Goal: Information Seeking & Learning: Understand process/instructions

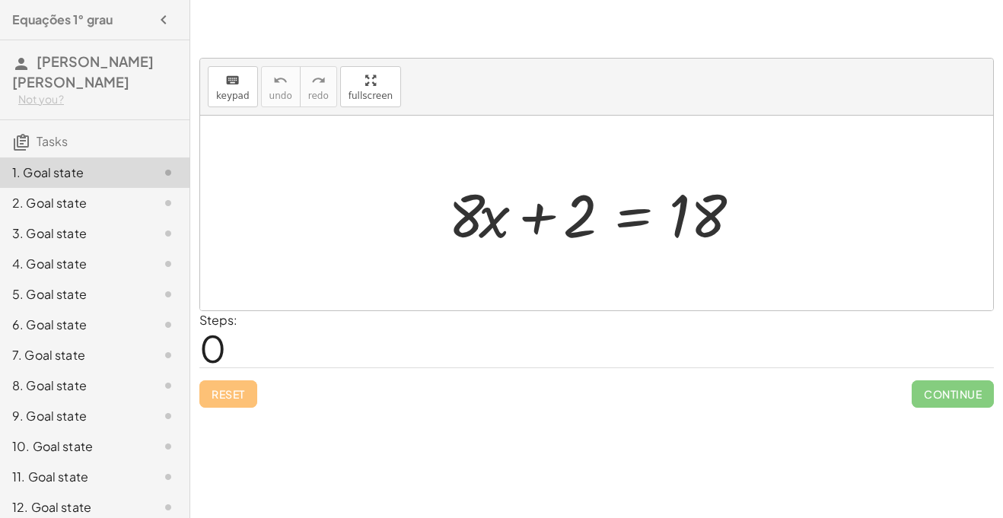
click at [558, 212] on div at bounding box center [603, 213] width 324 height 78
click at [580, 218] on div at bounding box center [603, 213] width 324 height 78
click at [755, 225] on div at bounding box center [603, 213] width 324 height 78
drag, startPoint x: 581, startPoint y: 222, endPoint x: 815, endPoint y: 206, distance: 235.1
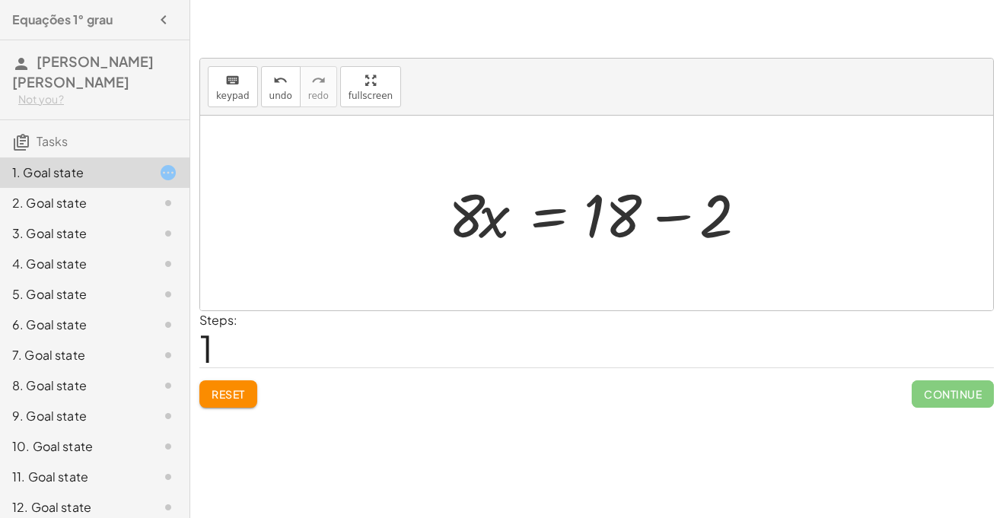
click at [675, 219] on div at bounding box center [603, 213] width 324 height 78
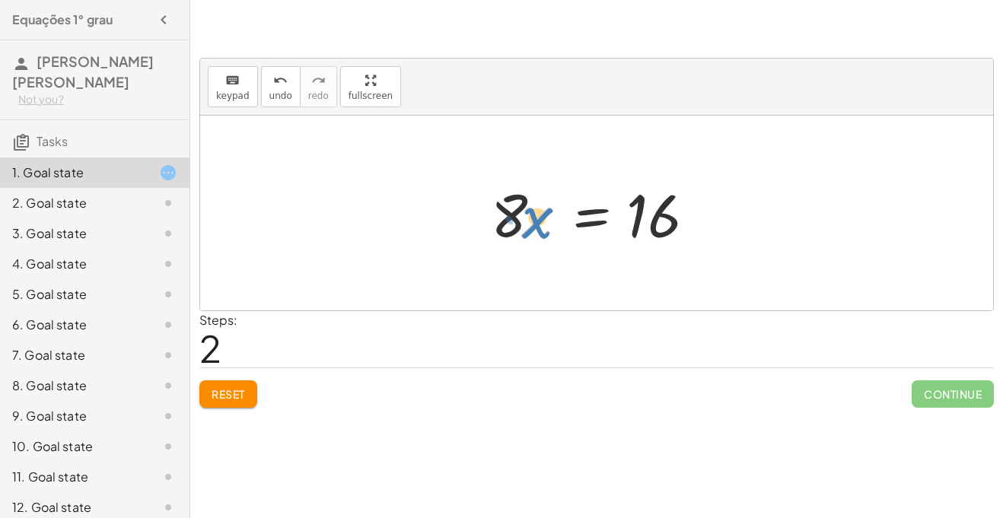
click at [532, 231] on div at bounding box center [602, 213] width 238 height 78
drag, startPoint x: 501, startPoint y: 217, endPoint x: 727, endPoint y: 183, distance: 228.6
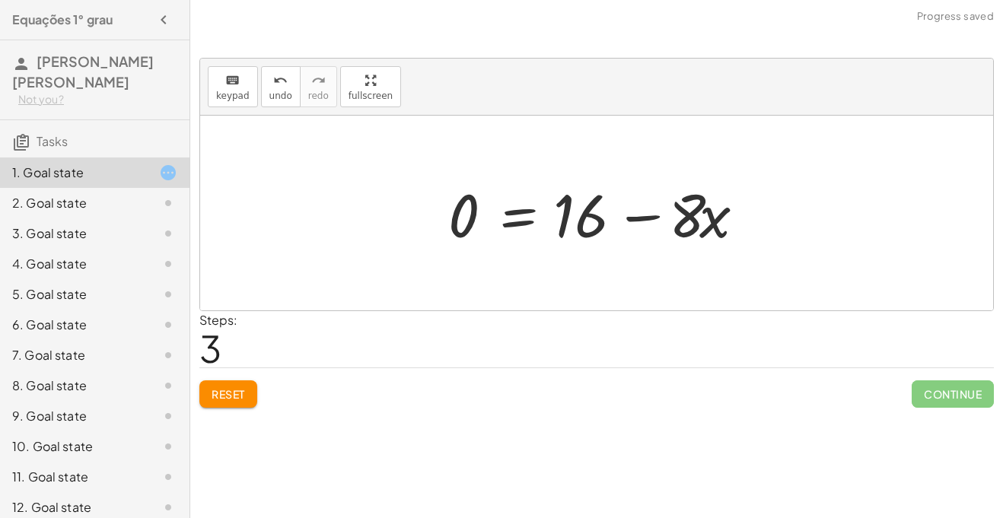
click at [644, 217] on div at bounding box center [603, 213] width 324 height 78
click at [699, 219] on div at bounding box center [603, 213] width 324 height 78
click at [710, 219] on div at bounding box center [603, 213] width 324 height 78
click at [641, 225] on div at bounding box center [603, 213] width 324 height 78
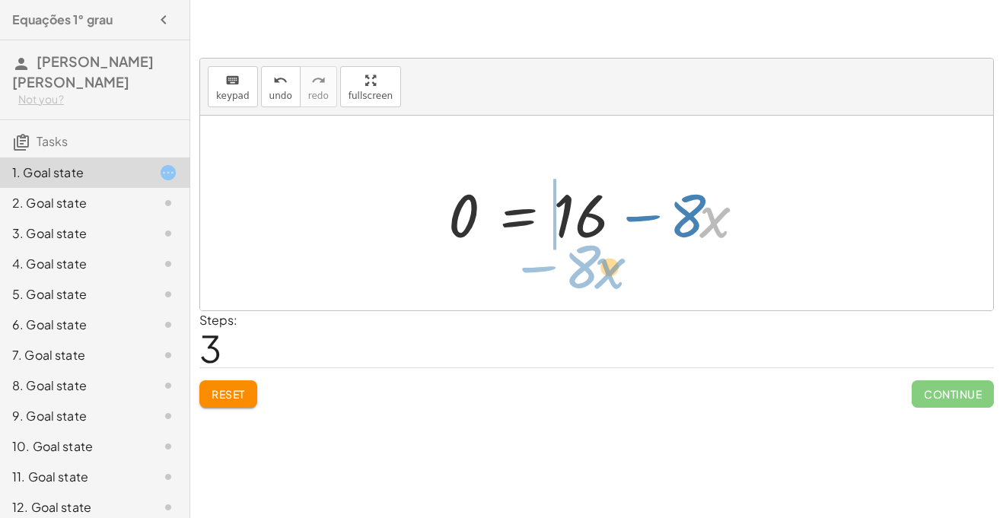
drag, startPoint x: 732, startPoint y: 219, endPoint x: 624, endPoint y: 270, distance: 119.5
click at [624, 270] on div "+ · 8 · x + 2 = 18 · 8 · x = + 18 − 2 · 8 · x = 16 · x − · 8 · 8 · x = 16 0 + −" at bounding box center [596, 213] width 793 height 195
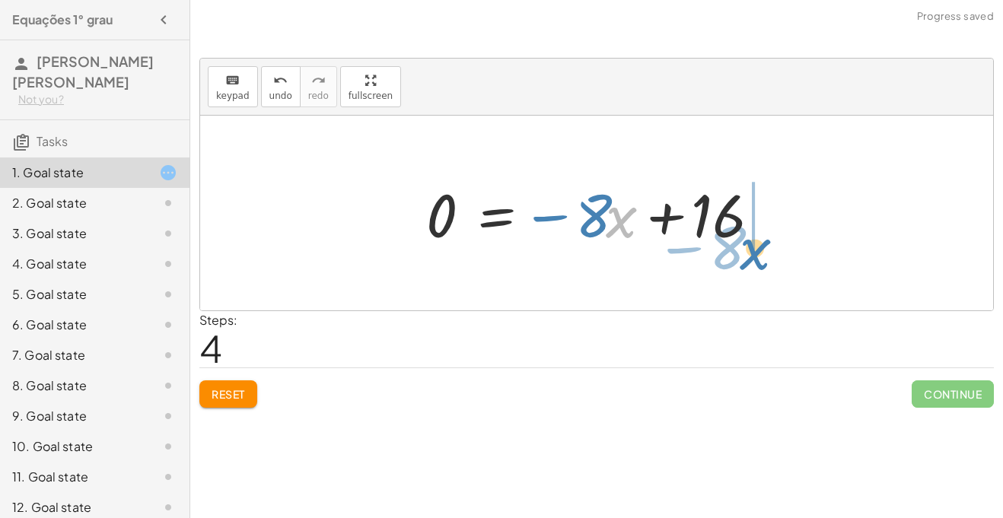
drag, startPoint x: 611, startPoint y: 219, endPoint x: 744, endPoint y: 244, distance: 135.6
click at [744, 244] on div at bounding box center [603, 213] width 368 height 78
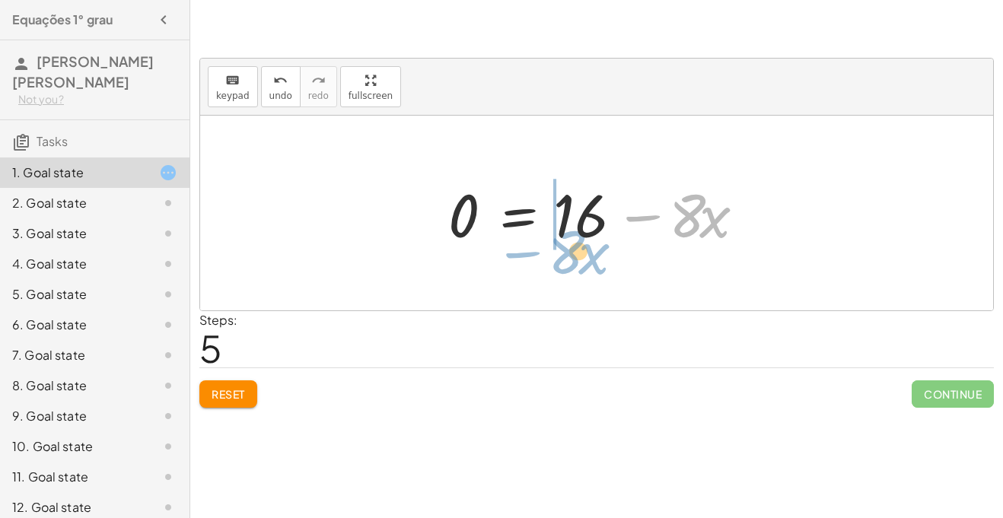
drag, startPoint x: 635, startPoint y: 221, endPoint x: 527, endPoint y: 261, distance: 115.4
click at [527, 261] on div "+ · 8 · x + 2 = 18 · 8 · x = + 18 − 2 · 8 · x = 16 0 = + 16 − · 8 · x 0 = − · 8…" at bounding box center [596, 213] width 793 height 195
drag, startPoint x: 714, startPoint y: 206, endPoint x: 585, endPoint y: 234, distance: 132.5
click at [585, 234] on div at bounding box center [603, 213] width 324 height 78
drag, startPoint x: 714, startPoint y: 213, endPoint x: 581, endPoint y: 217, distance: 133.3
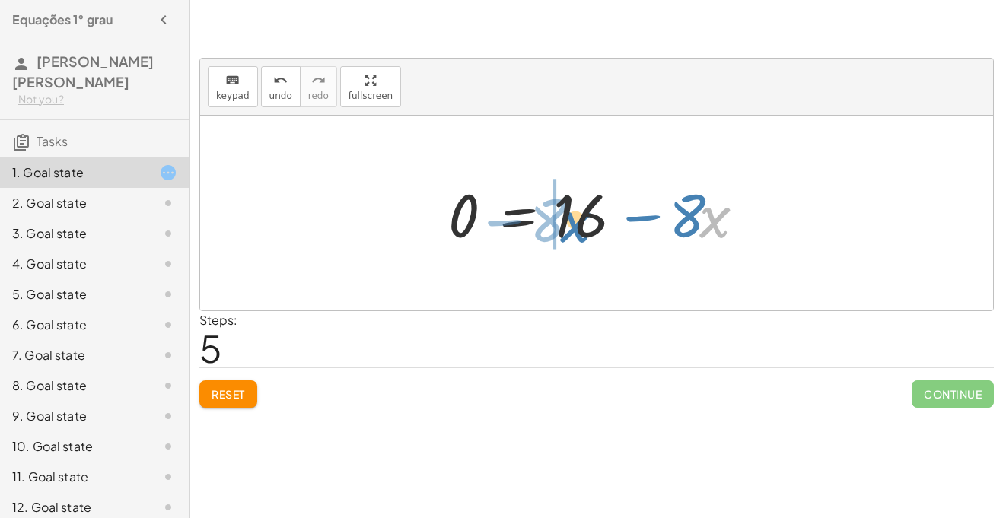
click at [581, 217] on div at bounding box center [603, 213] width 324 height 78
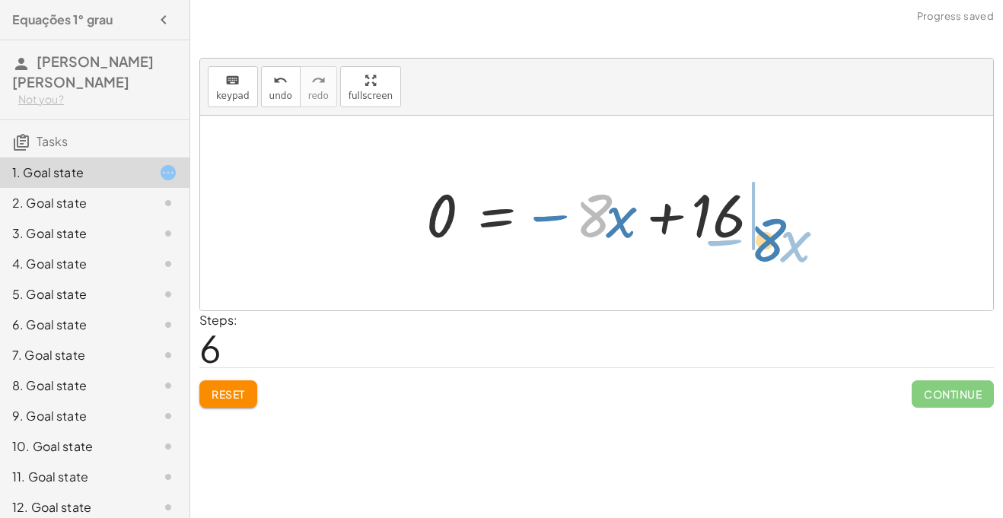
drag, startPoint x: 592, startPoint y: 219, endPoint x: 767, endPoint y: 244, distance: 176.0
click at [767, 244] on div at bounding box center [603, 213] width 368 height 78
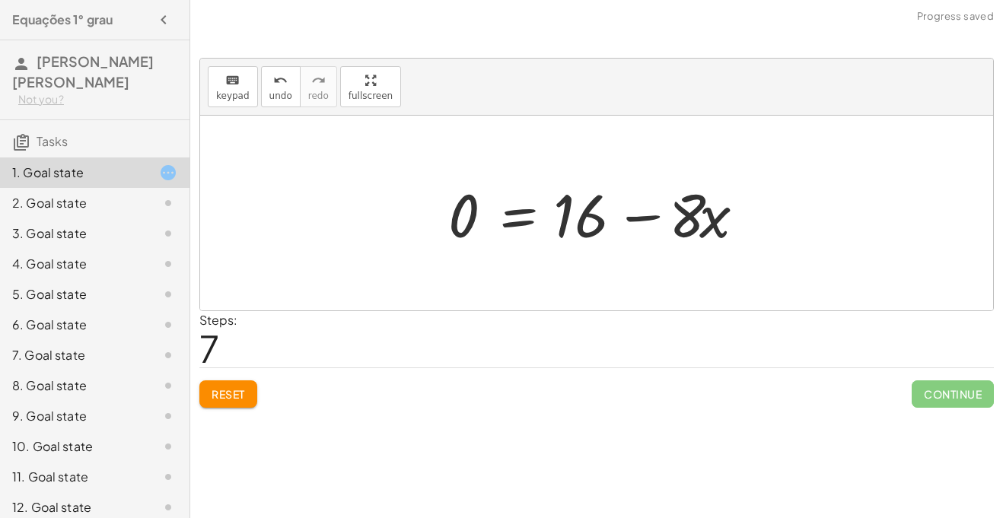
click at [0, 0] on div "keyboard keypad undo undo redo redo fullscreen + · 8 · x + 2 = 18 · 8 · x = + 1…" at bounding box center [0, 0] width 0 height 0
click at [241, 389] on span "Reset" at bounding box center [228, 395] width 33 height 14
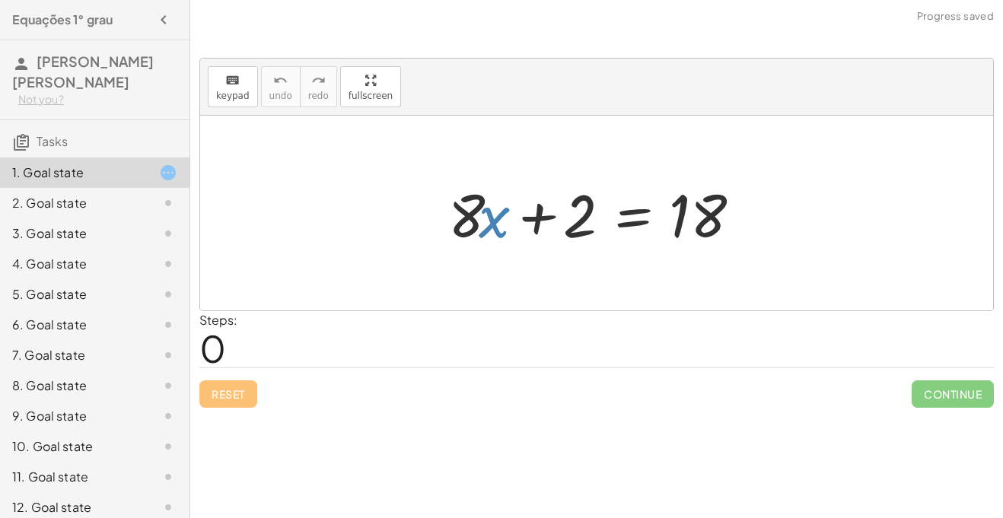
drag, startPoint x: 480, startPoint y: 217, endPoint x: 470, endPoint y: 207, distance: 14.5
click at [470, 207] on div at bounding box center [603, 213] width 324 height 78
click at [293, 33] on p at bounding box center [596, 37] width 795 height 18
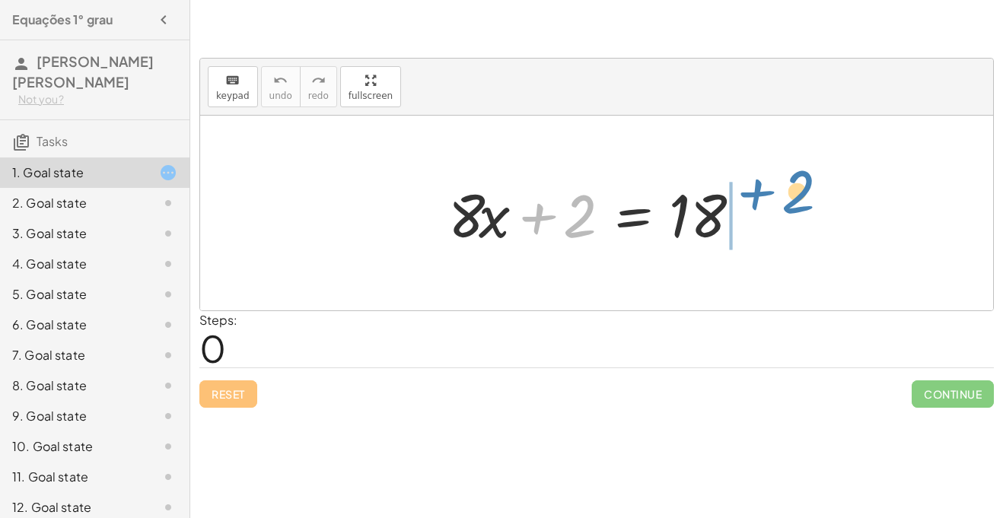
drag, startPoint x: 593, startPoint y: 214, endPoint x: 812, endPoint y: 190, distance: 220.5
click at [812, 190] on div "+ 2 + · 8 · x + 2 = 18" at bounding box center [596, 213] width 793 height 195
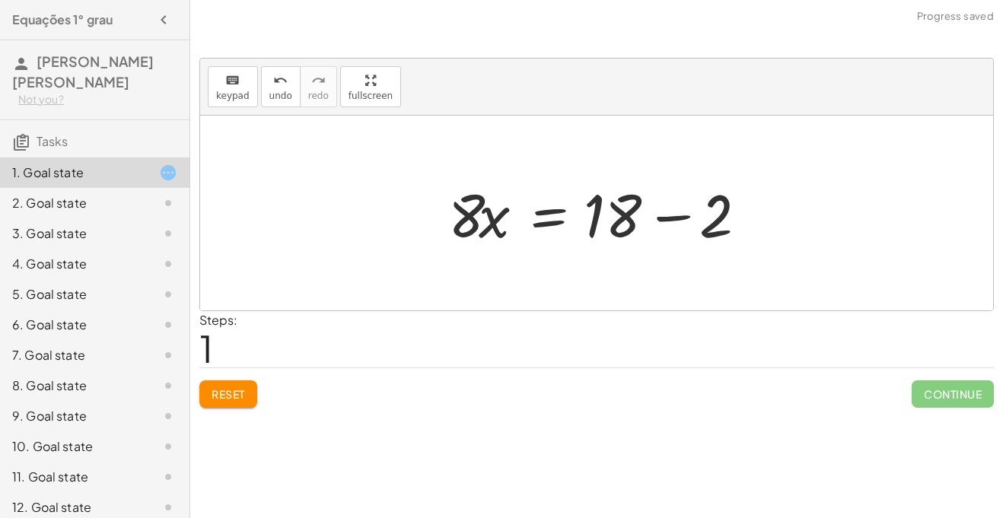
click at [672, 214] on div at bounding box center [603, 213] width 324 height 78
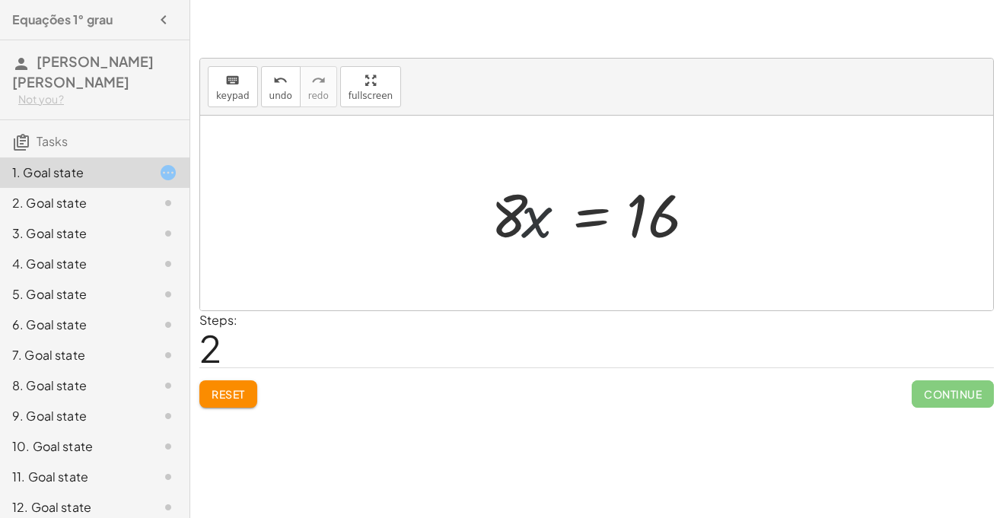
click at [536, 217] on div at bounding box center [602, 213] width 238 height 78
drag, startPoint x: 506, startPoint y: 209, endPoint x: 704, endPoint y: 217, distance: 198.9
click at [704, 217] on div at bounding box center [602, 213] width 238 height 78
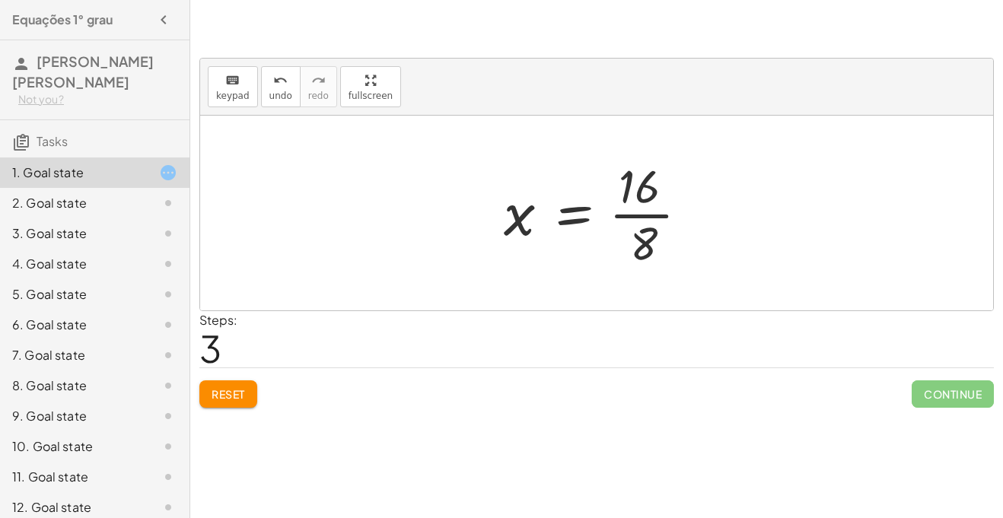
click at [644, 215] on div at bounding box center [602, 213] width 212 height 117
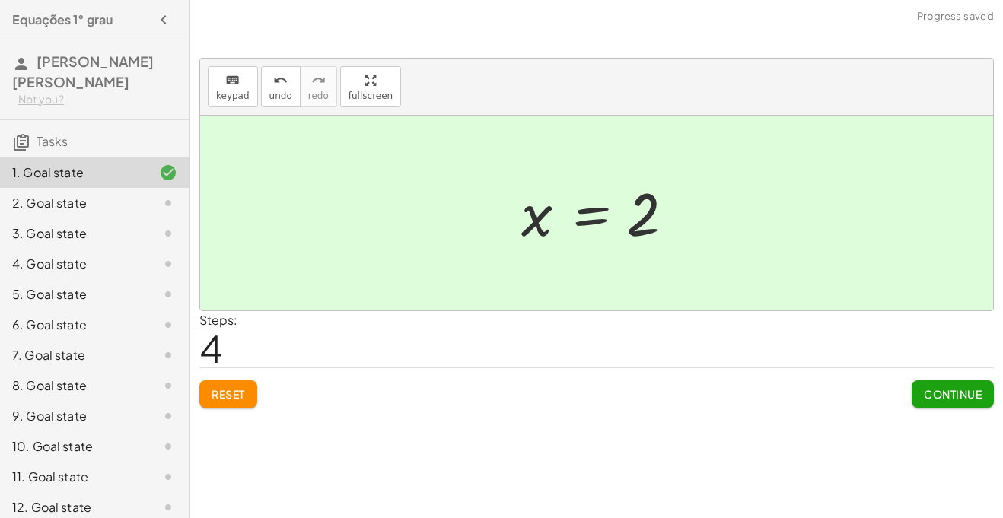
click at [963, 394] on span "Continue" at bounding box center [953, 395] width 58 height 14
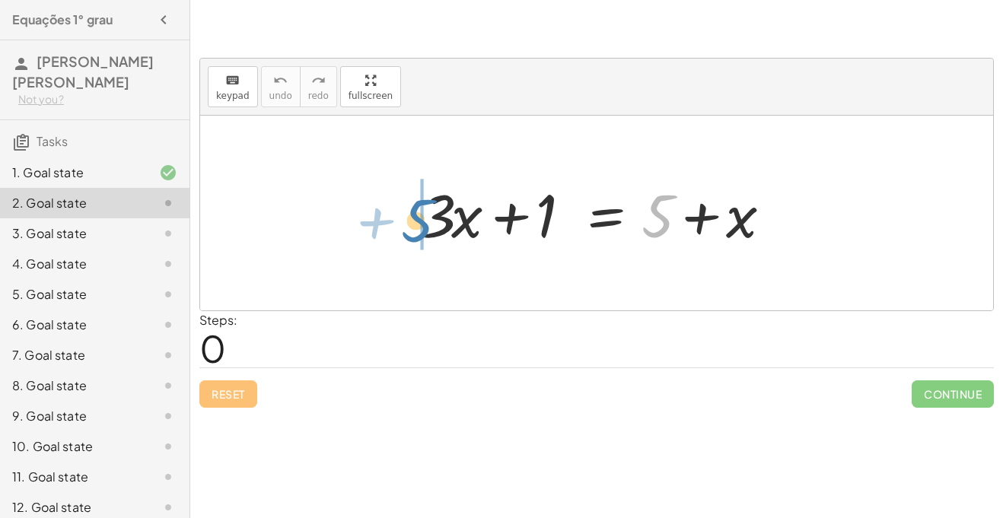
drag, startPoint x: 657, startPoint y: 222, endPoint x: 419, endPoint y: 228, distance: 238.4
click at [419, 228] on div at bounding box center [602, 213] width 378 height 78
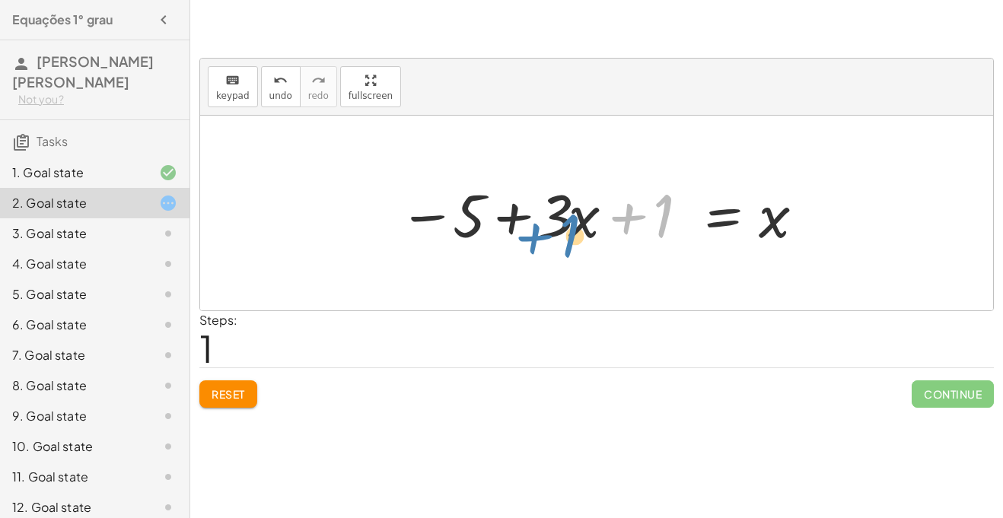
drag, startPoint x: 672, startPoint y: 202, endPoint x: 579, endPoint y: 220, distance: 93.9
click at [579, 220] on div at bounding box center [602, 213] width 422 height 78
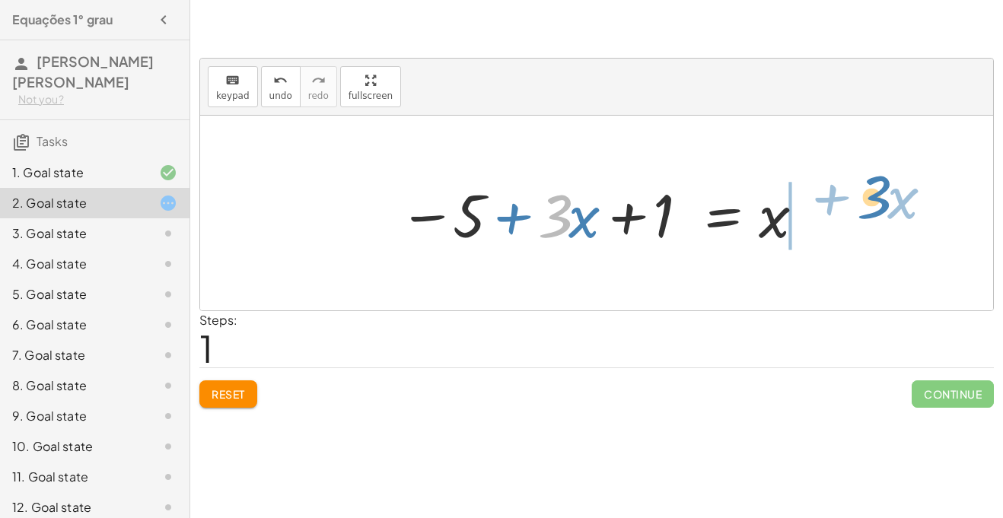
drag, startPoint x: 560, startPoint y: 215, endPoint x: 876, endPoint y: 199, distance: 315.6
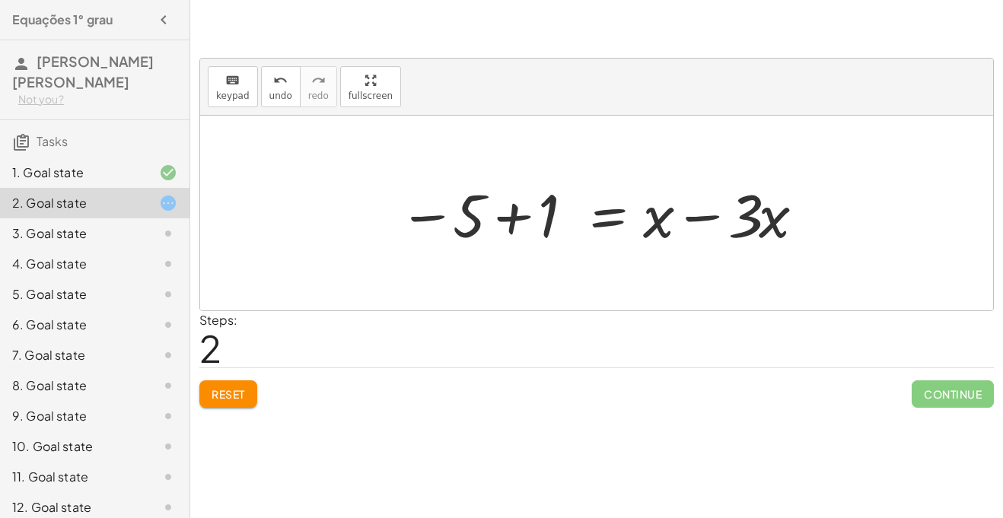
click at [711, 212] on div at bounding box center [602, 213] width 422 height 78
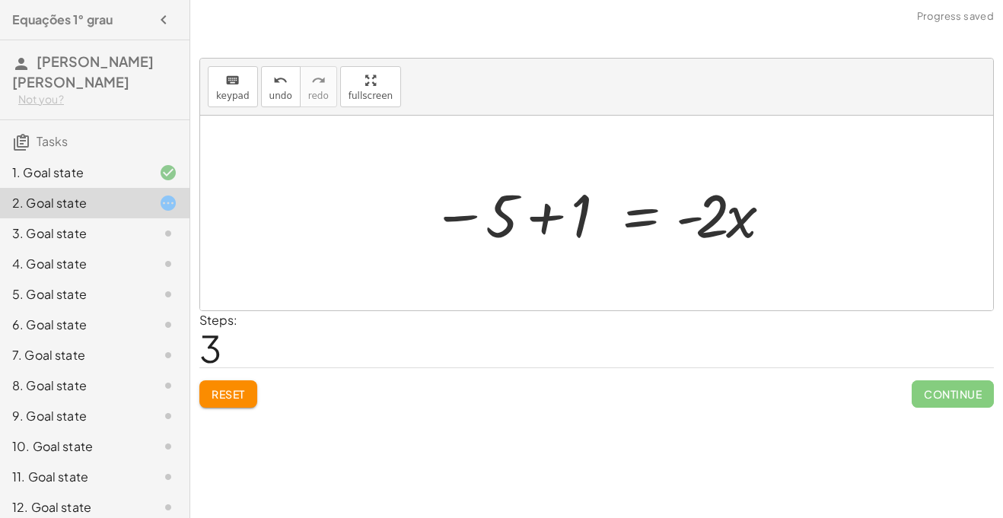
click at [546, 209] on div at bounding box center [602, 213] width 357 height 78
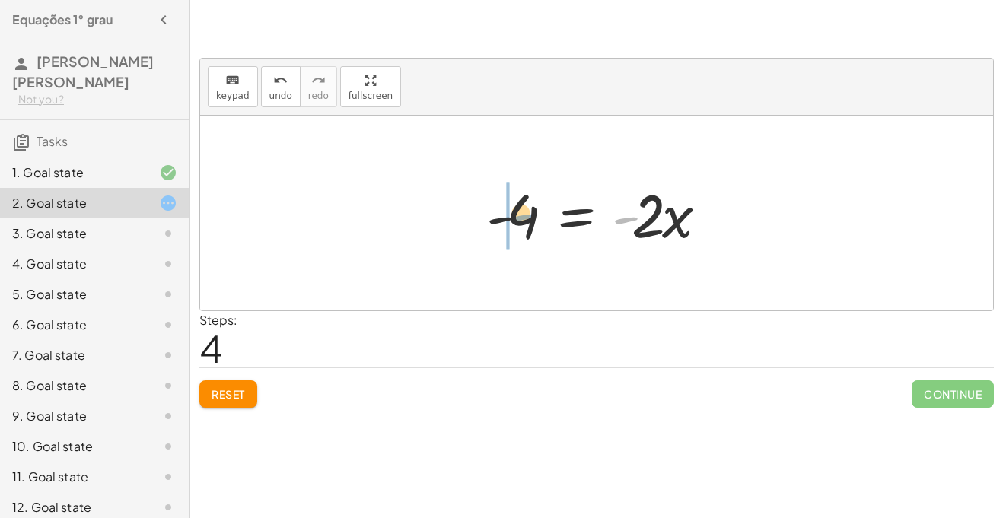
drag, startPoint x: 624, startPoint y: 221, endPoint x: 521, endPoint y: 218, distance: 103.6
click at [521, 218] on div at bounding box center [603, 213] width 248 height 78
drag, startPoint x: 513, startPoint y: 219, endPoint x: 654, endPoint y: 216, distance: 140.9
click at [654, 216] on div at bounding box center [603, 213] width 248 height 78
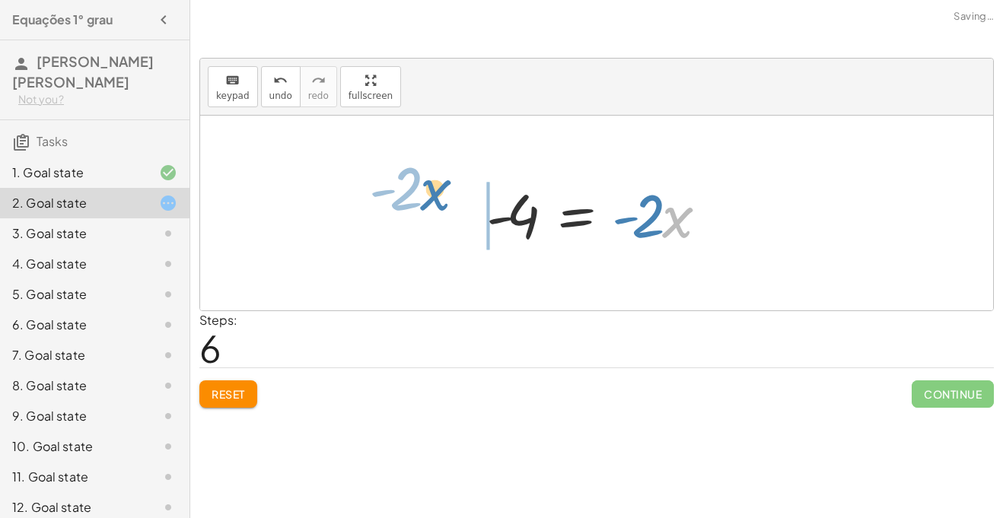
drag, startPoint x: 673, startPoint y: 223, endPoint x: 443, endPoint y: 212, distance: 230.2
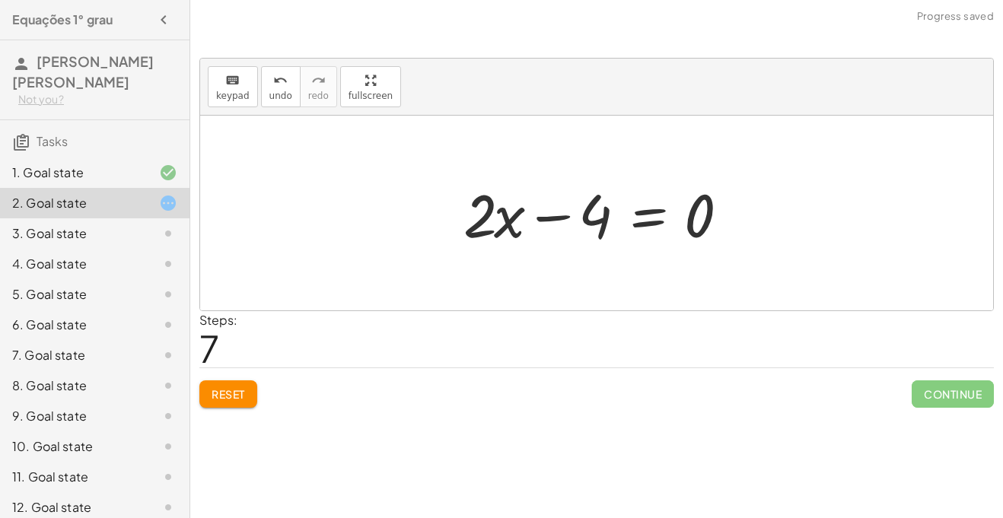
click at [553, 222] on div at bounding box center [602, 213] width 293 height 78
drag, startPoint x: 600, startPoint y: 203, endPoint x: 735, endPoint y: 205, distance: 134.8
click at [735, 205] on div at bounding box center [602, 213] width 293 height 78
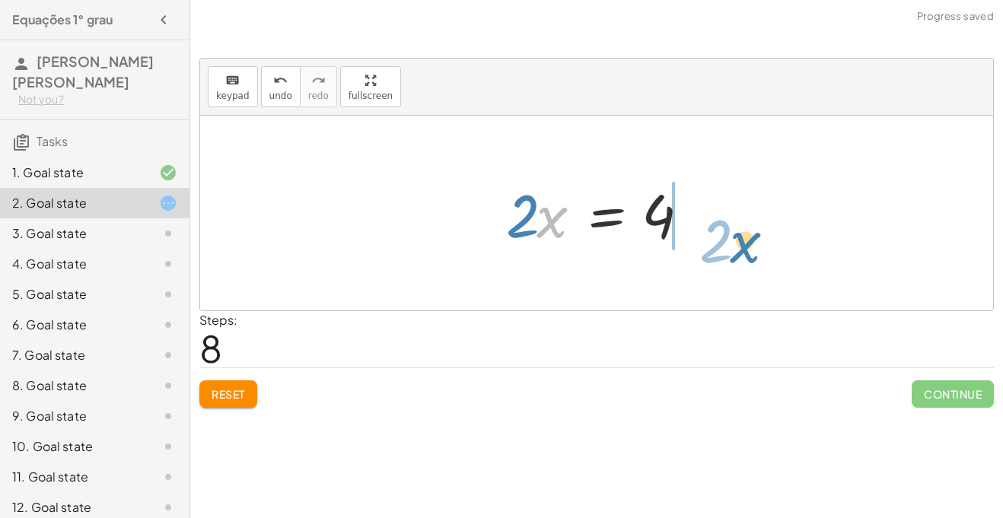
drag, startPoint x: 550, startPoint y: 217, endPoint x: 730, endPoint y: 234, distance: 180.5
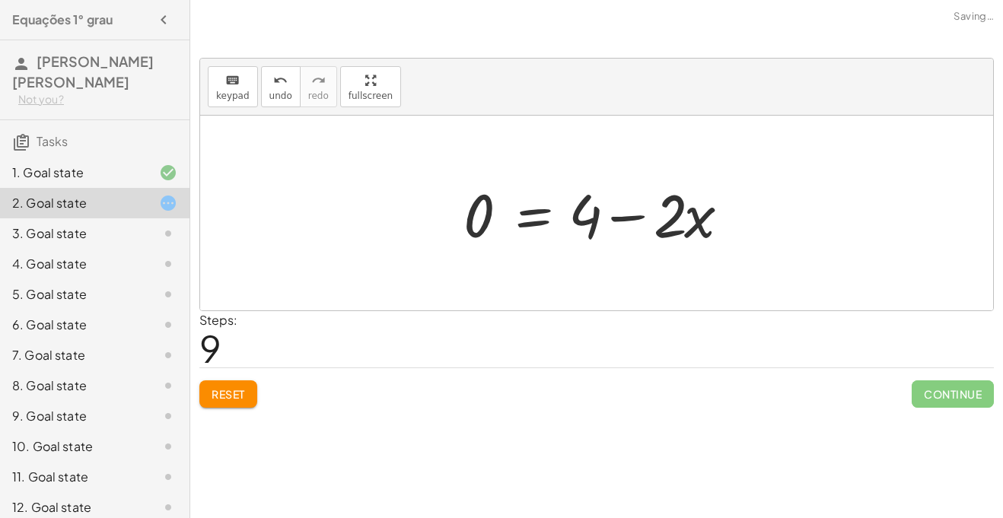
click at [636, 218] on div at bounding box center [602, 213] width 293 height 78
drag, startPoint x: 590, startPoint y: 225, endPoint x: 455, endPoint y: 205, distance: 137.0
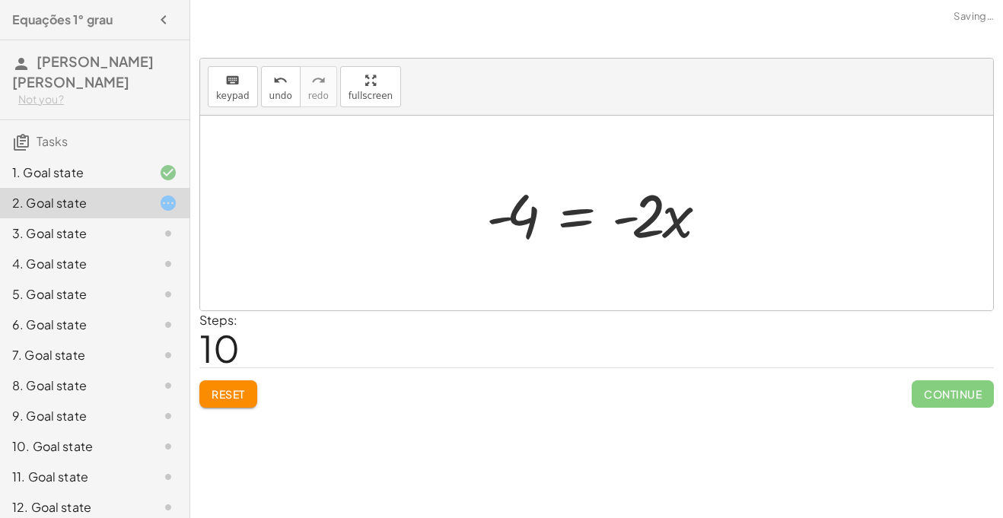
click at [554, 243] on div at bounding box center [603, 213] width 248 height 78
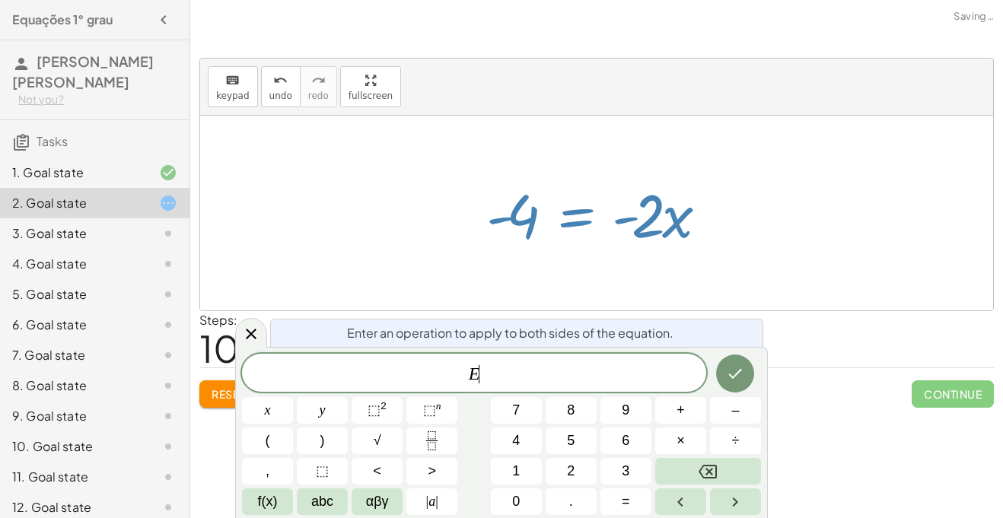
scroll to position [1, 0]
click at [715, 286] on div at bounding box center [596, 213] width 793 height 195
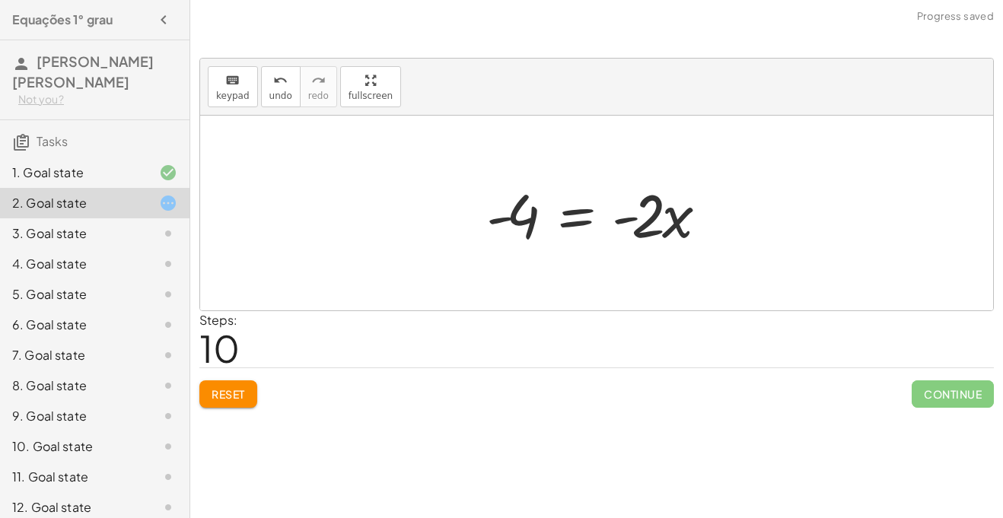
click at [242, 397] on span "Reset" at bounding box center [228, 395] width 33 height 14
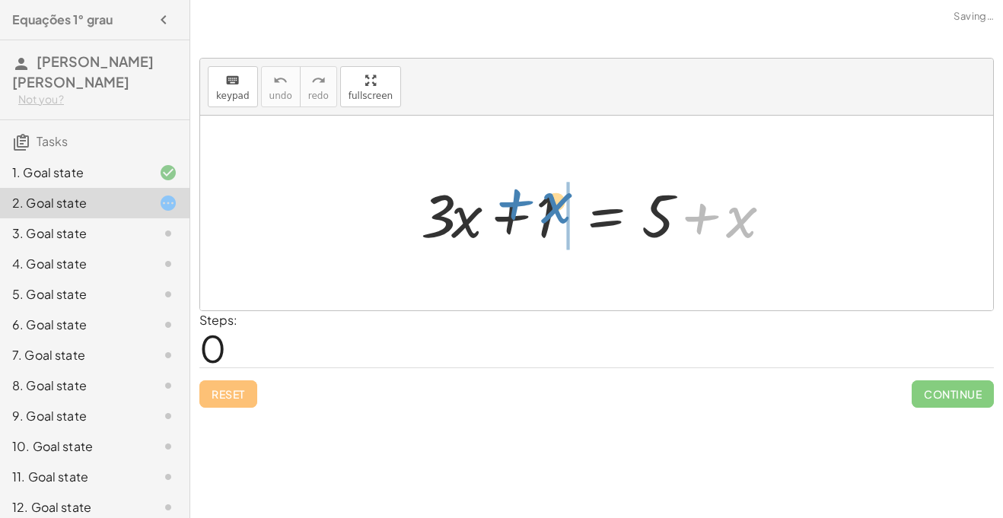
drag, startPoint x: 745, startPoint y: 232, endPoint x: 560, endPoint y: 218, distance: 185.6
click at [560, 218] on div at bounding box center [602, 213] width 378 height 78
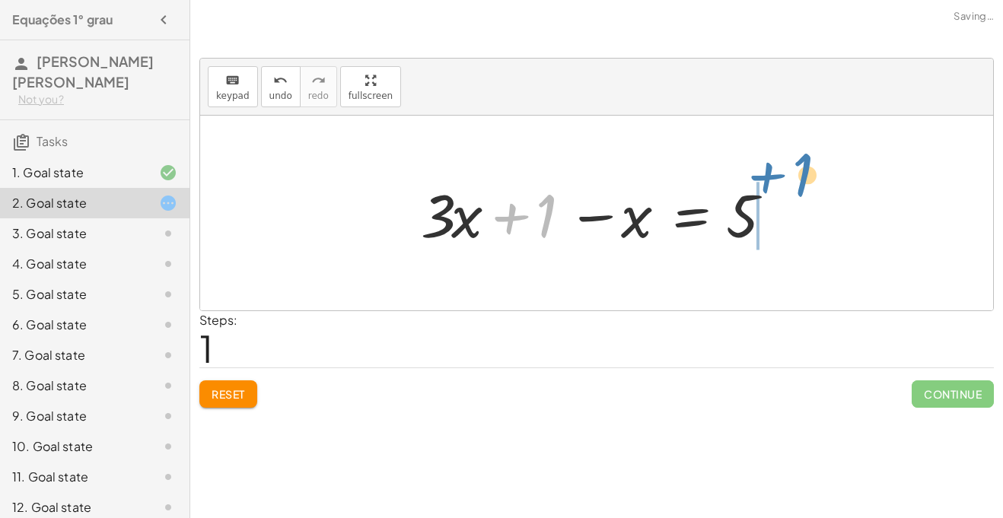
drag, startPoint x: 548, startPoint y: 221, endPoint x: 801, endPoint y: 192, distance: 254.4
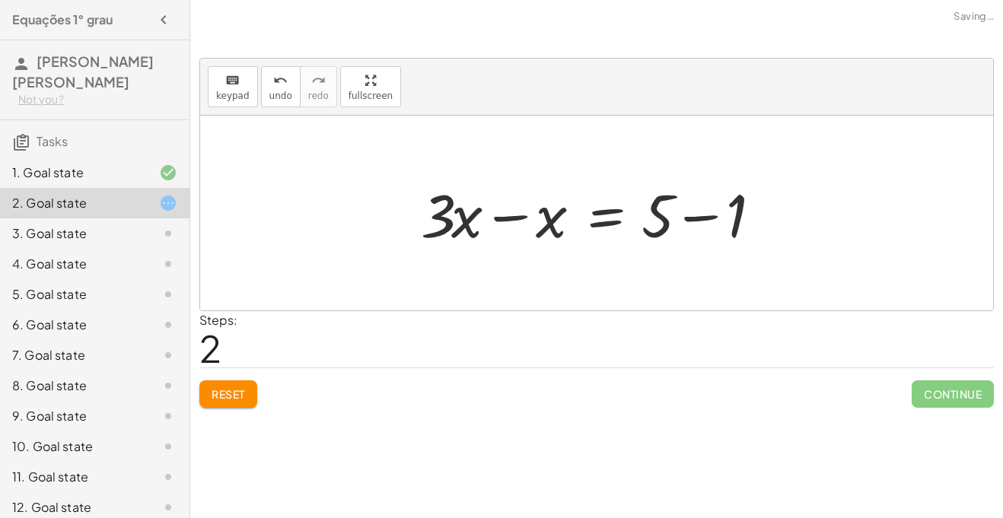
click at [506, 221] on div at bounding box center [602, 213] width 378 height 78
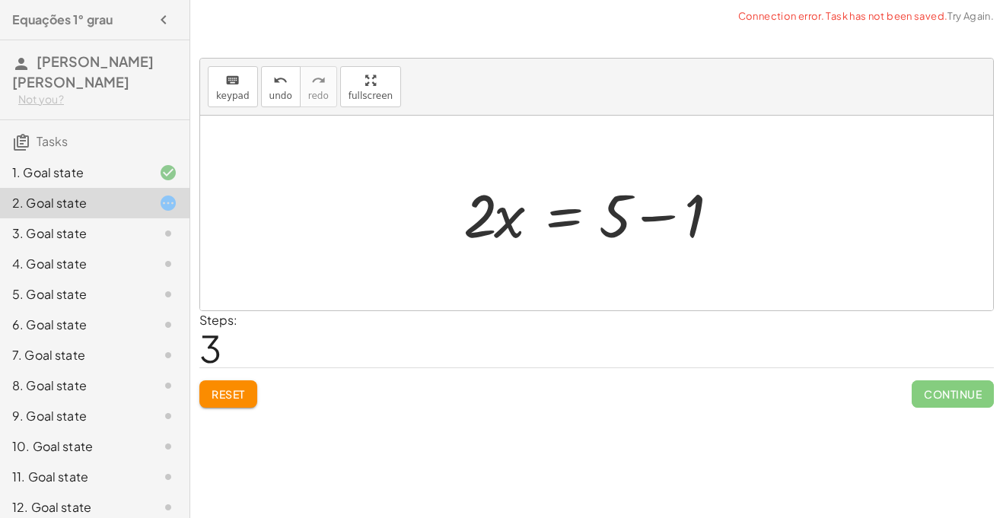
click at [652, 212] on div at bounding box center [602, 213] width 293 height 78
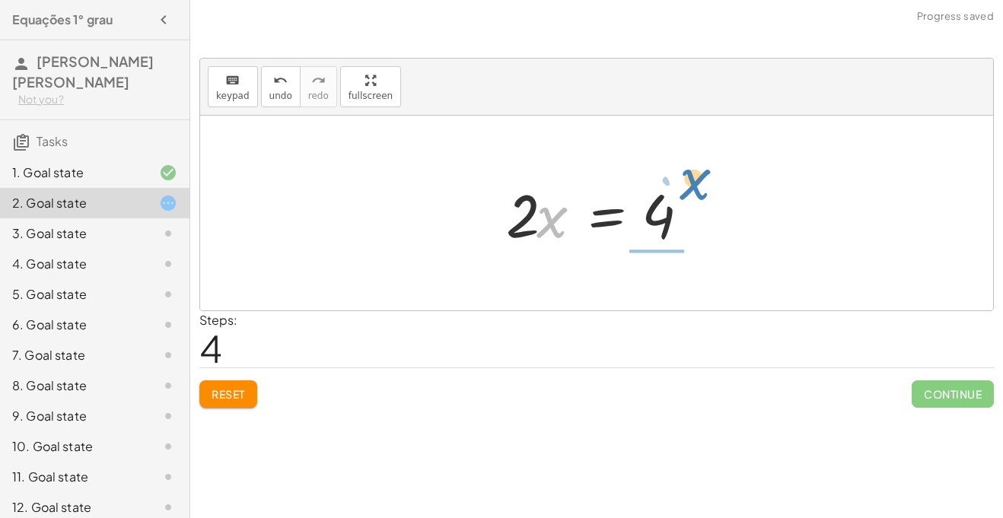
drag, startPoint x: 552, startPoint y: 224, endPoint x: 713, endPoint y: 203, distance: 162.0
click at [713, 203] on div "+ · 3 · x + 1 = + 5 + x + · 3 · x + 1 − x = 5 + · 3 · x − x = + 5 − 1 · 2 · x =…" at bounding box center [596, 213] width 793 height 195
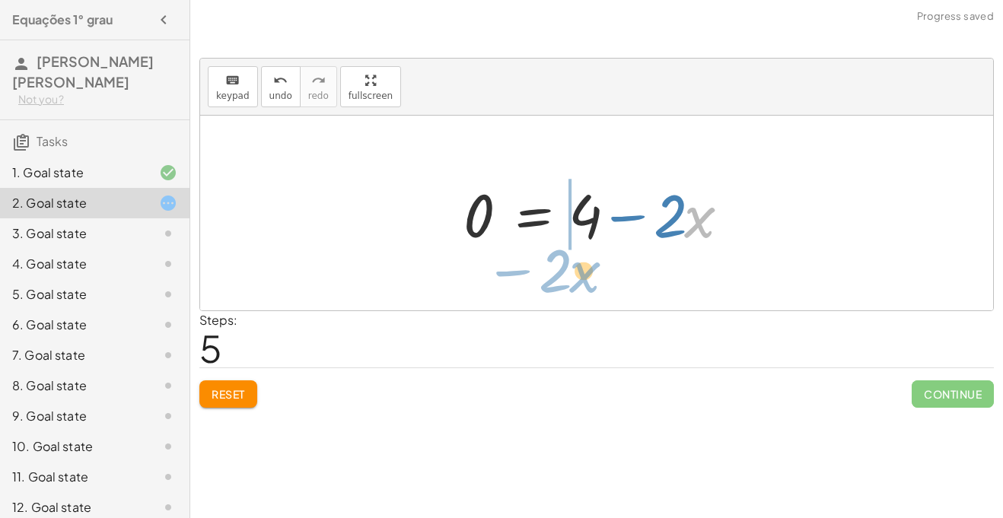
drag, startPoint x: 720, startPoint y: 210, endPoint x: 608, endPoint y: 260, distance: 122.7
click at [608, 260] on div "+ · 3 · x + 1 = + 5 + x + · 3 · x + 1 − x = 5 + · 3 · x − x = + 5 − 1 · 2 · x =…" at bounding box center [596, 213] width 793 height 195
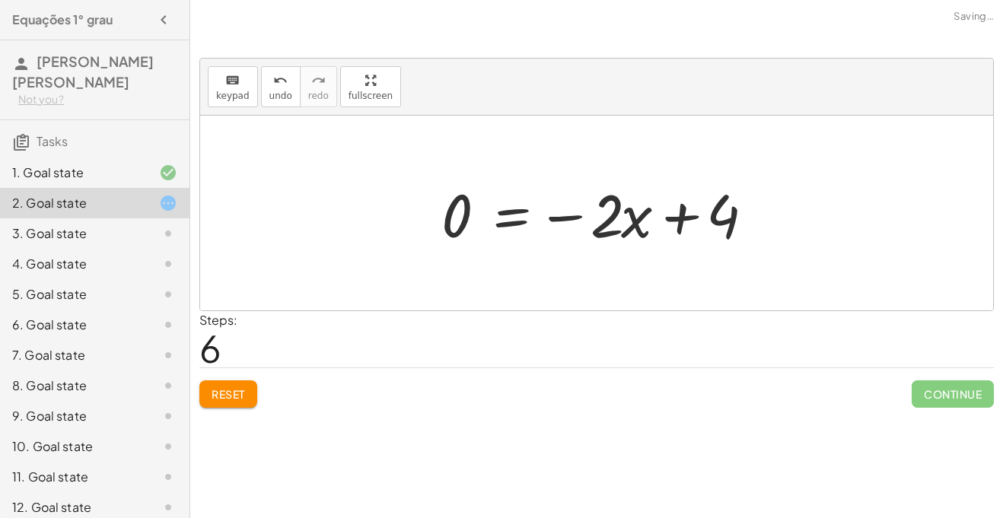
click at [675, 221] on div at bounding box center [602, 213] width 337 height 78
click at [578, 212] on div at bounding box center [602, 213] width 337 height 78
click at [576, 221] on div at bounding box center [602, 213] width 337 height 78
drag, startPoint x: 448, startPoint y: 211, endPoint x: 646, endPoint y: 209, distance: 198.0
click at [646, 209] on div at bounding box center [602, 213] width 337 height 78
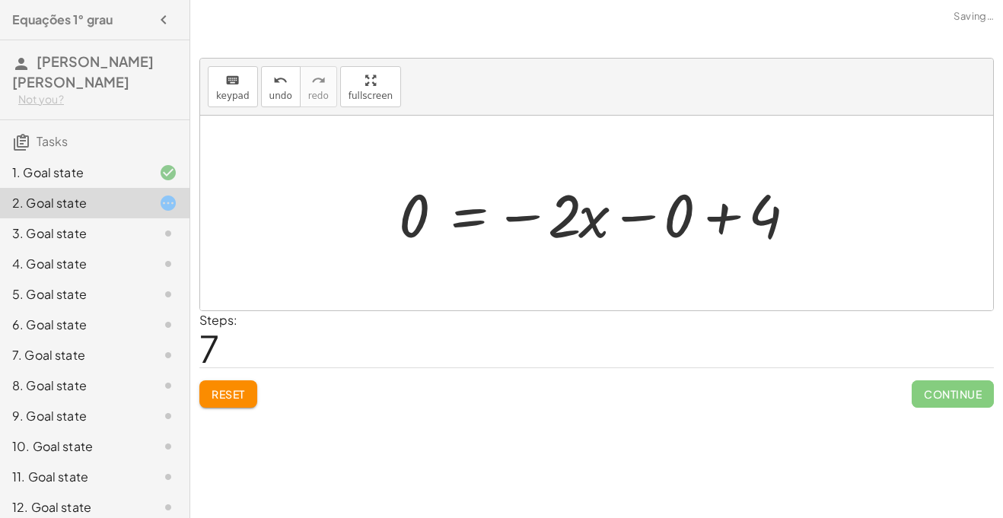
click at [639, 217] on div at bounding box center [602, 213] width 422 height 78
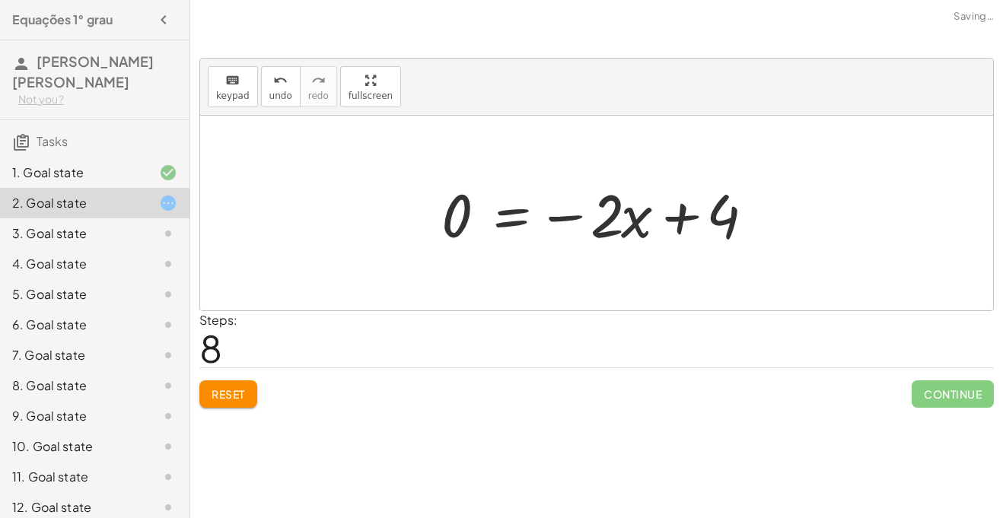
click at [238, 388] on span "Reset" at bounding box center [228, 395] width 33 height 14
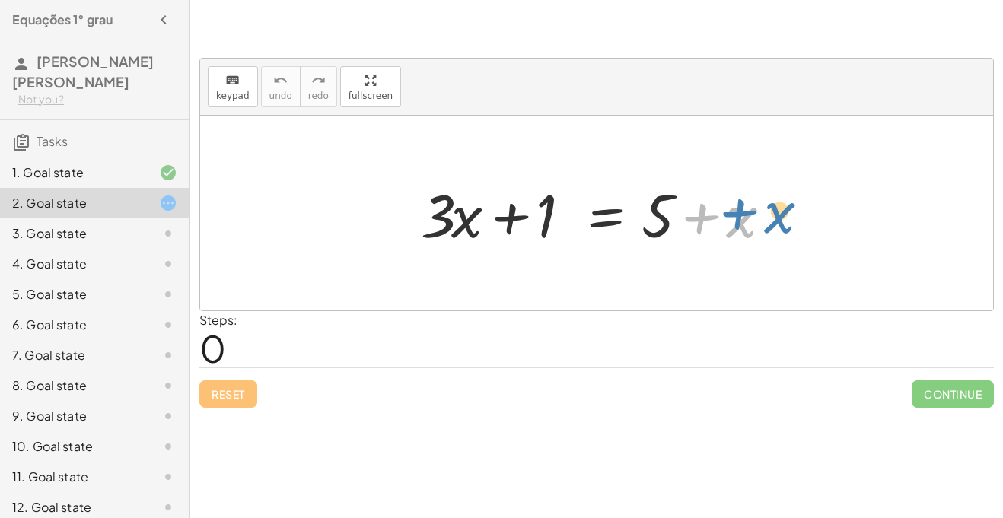
drag, startPoint x: 735, startPoint y: 219, endPoint x: 774, endPoint y: 215, distance: 38.3
click at [774, 215] on div at bounding box center [602, 213] width 378 height 78
click at [350, 288] on div at bounding box center [596, 213] width 793 height 195
click at [268, 348] on div "Steps: 0" at bounding box center [596, 339] width 795 height 56
click at [40, 225] on div "3. Goal state" at bounding box center [73, 234] width 123 height 18
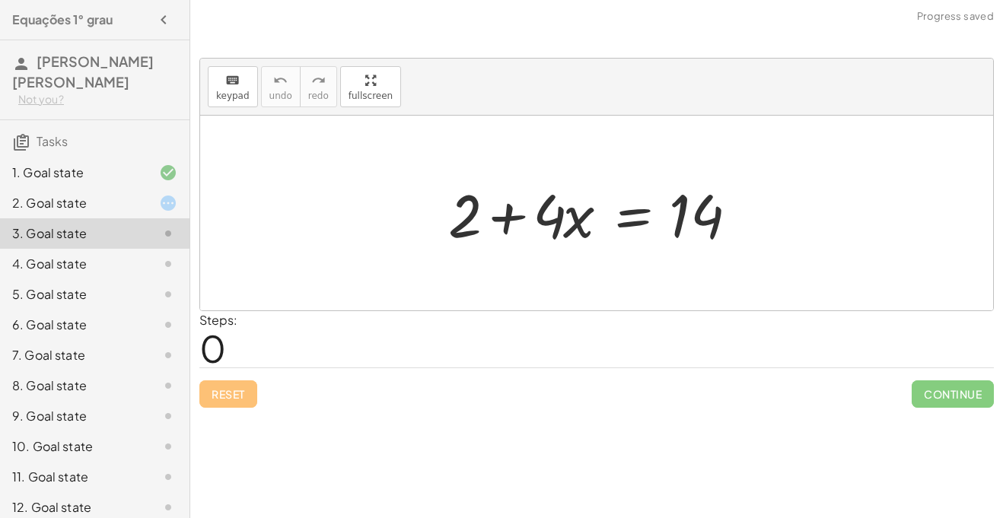
click at [71, 203] on div "2. Goal state" at bounding box center [73, 203] width 123 height 18
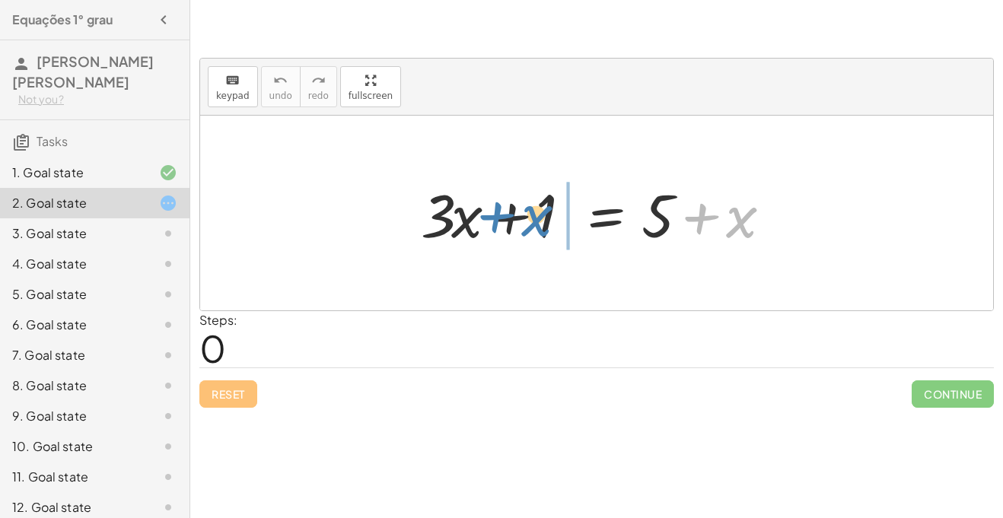
drag, startPoint x: 755, startPoint y: 224, endPoint x: 582, endPoint y: 234, distance: 173.9
click at [582, 234] on div at bounding box center [602, 213] width 378 height 78
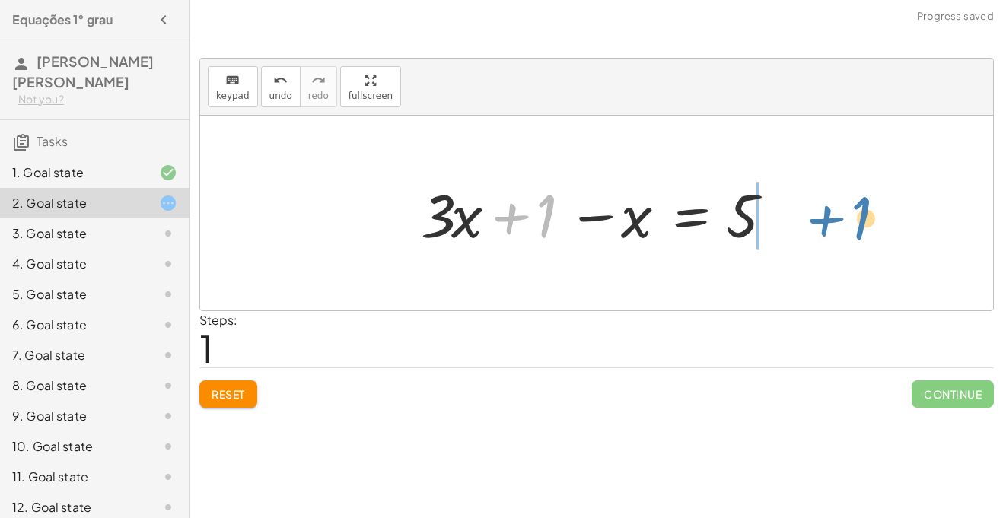
drag, startPoint x: 548, startPoint y: 219, endPoint x: 845, endPoint y: 209, distance: 297.1
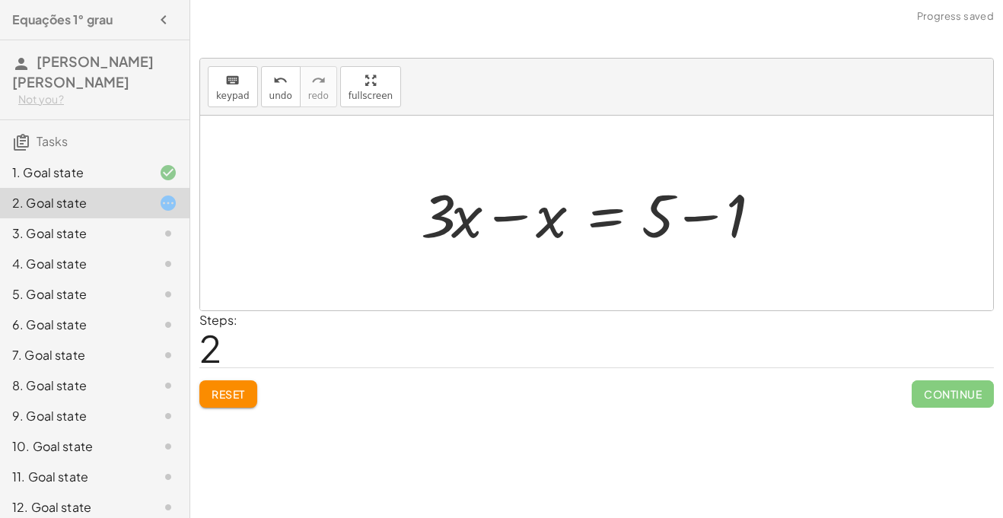
click at [703, 206] on div at bounding box center [602, 213] width 378 height 78
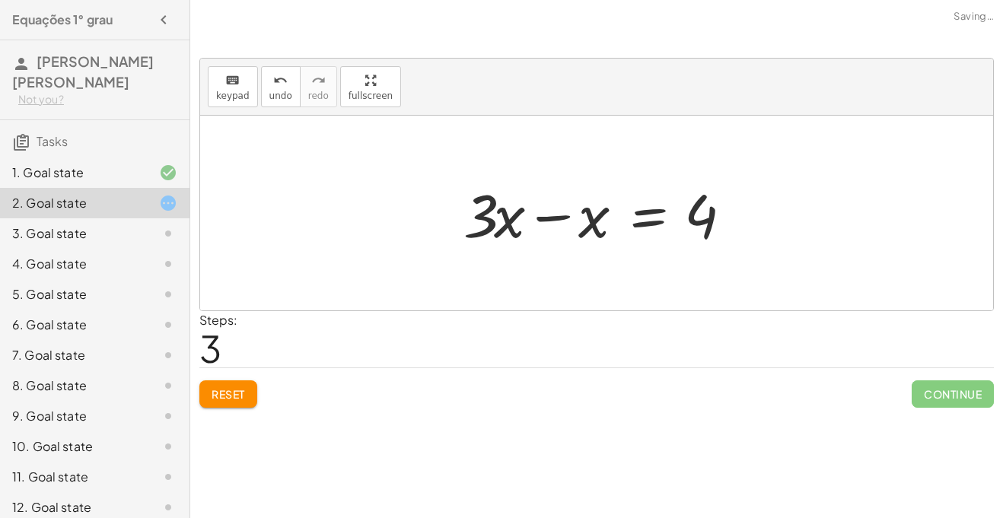
click at [546, 225] on div at bounding box center [602, 213] width 293 height 78
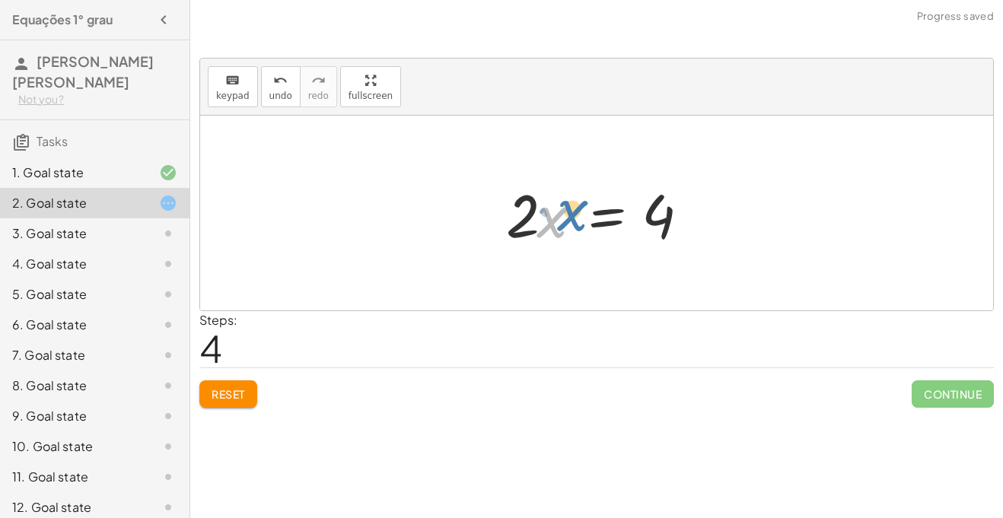
drag, startPoint x: 553, startPoint y: 221, endPoint x: 568, endPoint y: 210, distance: 18.6
click at [568, 210] on div at bounding box center [603, 213] width 208 height 78
drag, startPoint x: 518, startPoint y: 215, endPoint x: 635, endPoint y: 254, distance: 122.5
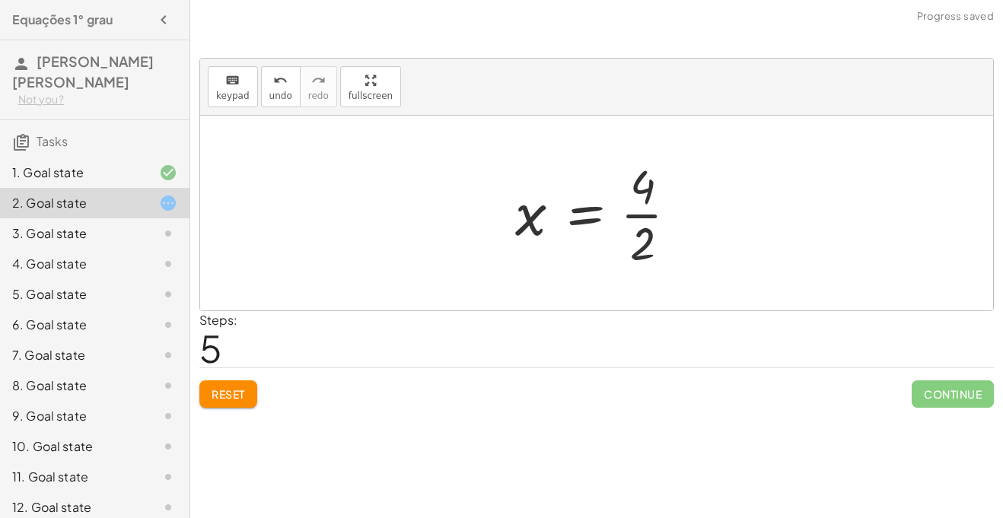
click at [653, 198] on div at bounding box center [603, 213] width 190 height 117
click at [647, 215] on div at bounding box center [603, 213] width 190 height 117
click at [770, 238] on div at bounding box center [596, 213] width 793 height 195
click at [933, 381] on span "Continue" at bounding box center [953, 394] width 82 height 27
click at [116, 225] on div "3. Goal state" at bounding box center [73, 234] width 123 height 18
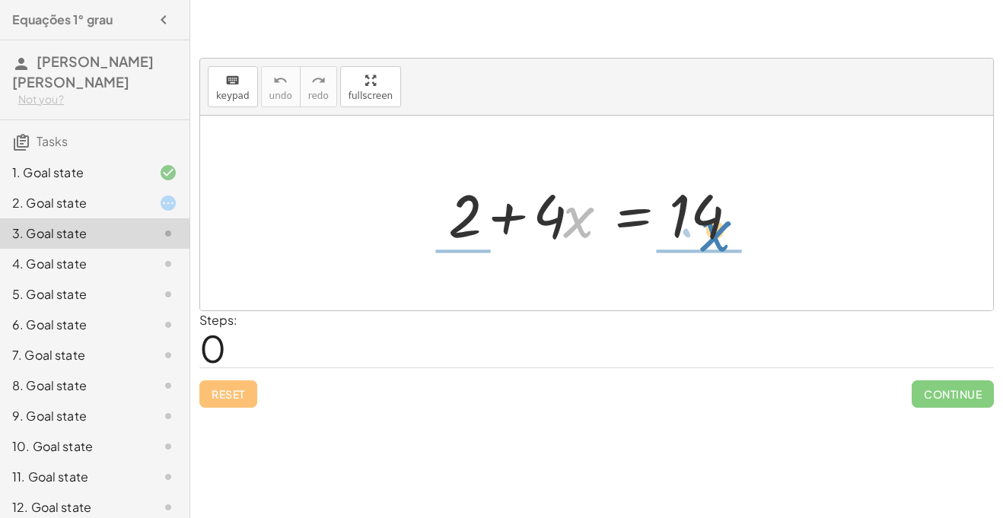
drag, startPoint x: 583, startPoint y: 231, endPoint x: 717, endPoint y: 250, distance: 135.3
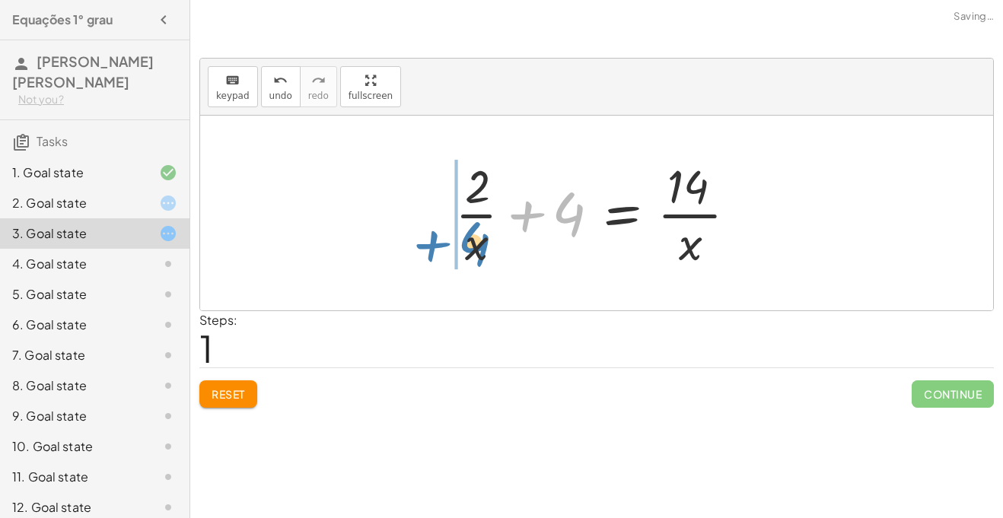
drag, startPoint x: 573, startPoint y: 206, endPoint x: 487, endPoint y: 240, distance: 92.6
click at [487, 240] on div at bounding box center [603, 213] width 310 height 117
click at [531, 212] on div at bounding box center [603, 213] width 310 height 117
click at [707, 215] on div at bounding box center [603, 213] width 310 height 117
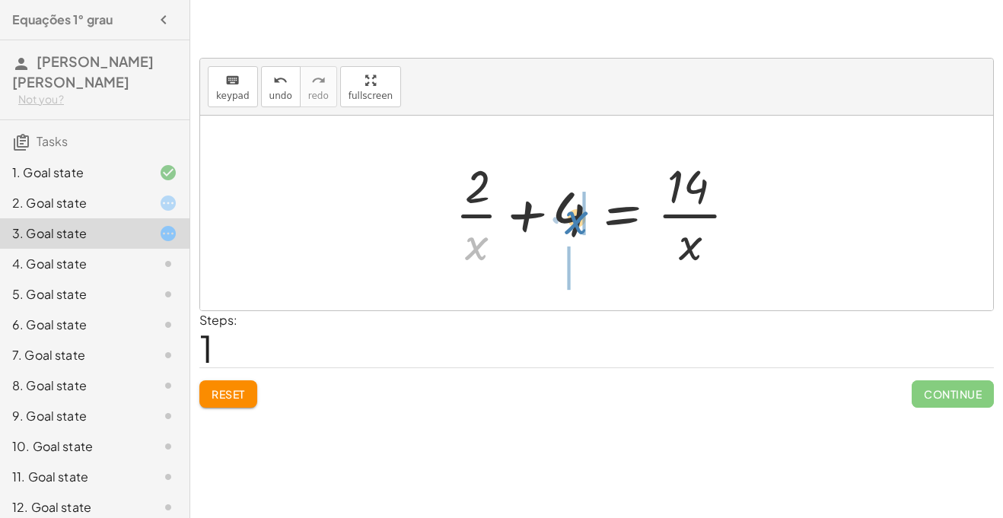
drag, startPoint x: 476, startPoint y: 259, endPoint x: 568, endPoint y: 235, distance: 95.1
click at [568, 235] on div at bounding box center [603, 213] width 310 height 117
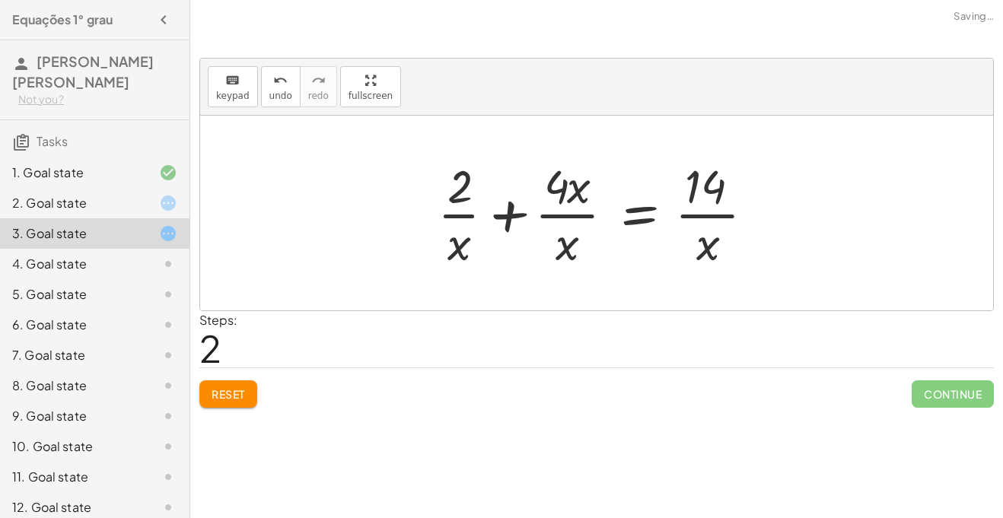
click at [510, 219] on div at bounding box center [602, 213] width 345 height 117
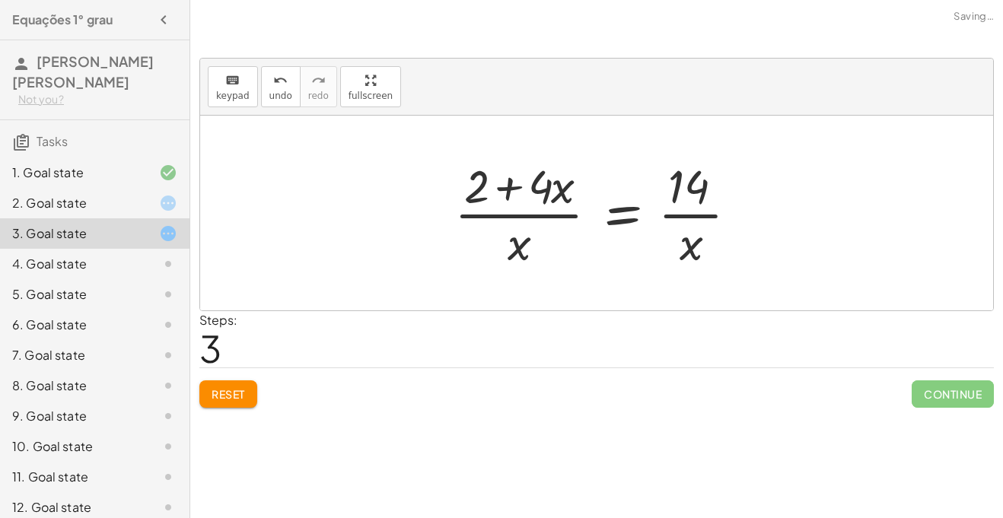
click at [506, 193] on div at bounding box center [602, 213] width 311 height 117
click at [228, 391] on span "Reset" at bounding box center [228, 395] width 33 height 14
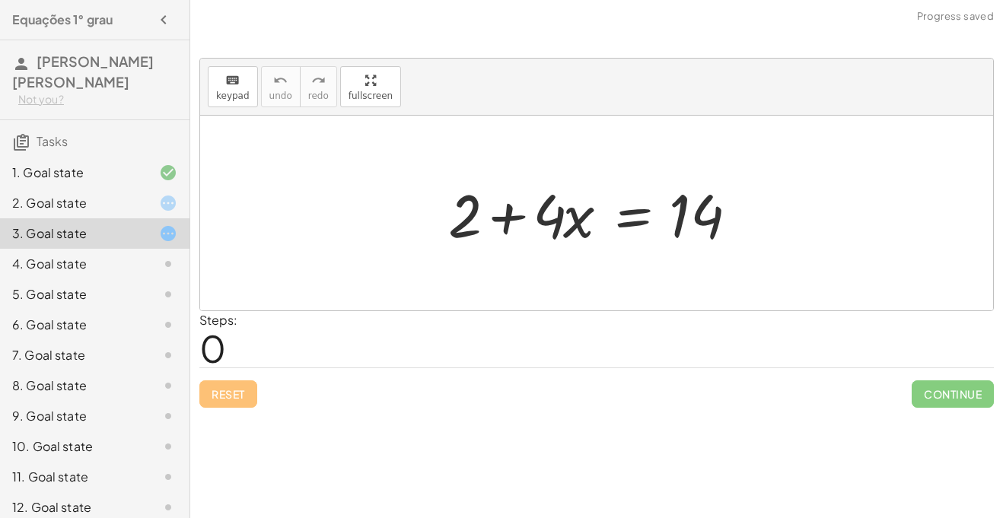
click at [67, 207] on div "2. Goal state" at bounding box center [73, 203] width 123 height 18
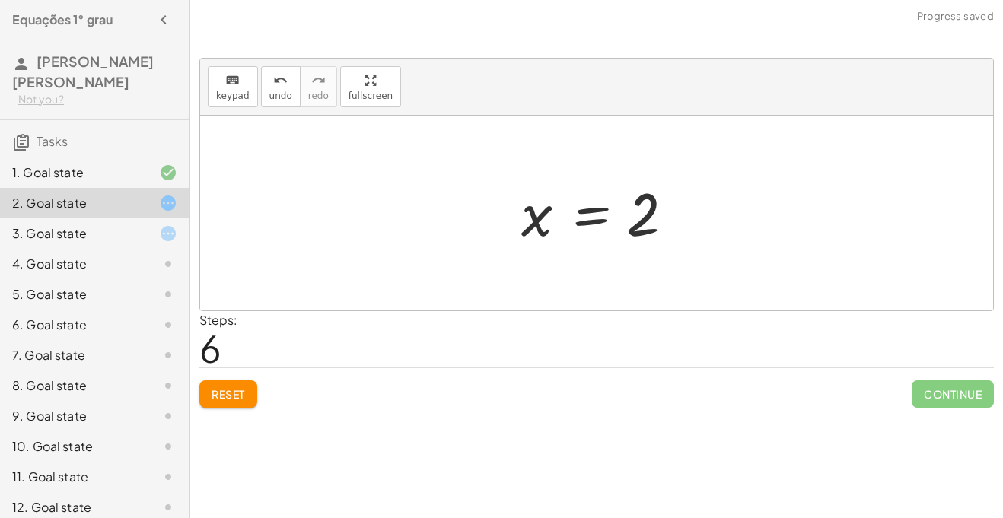
click at [65, 233] on div "3. Goal state" at bounding box center [73, 234] width 123 height 18
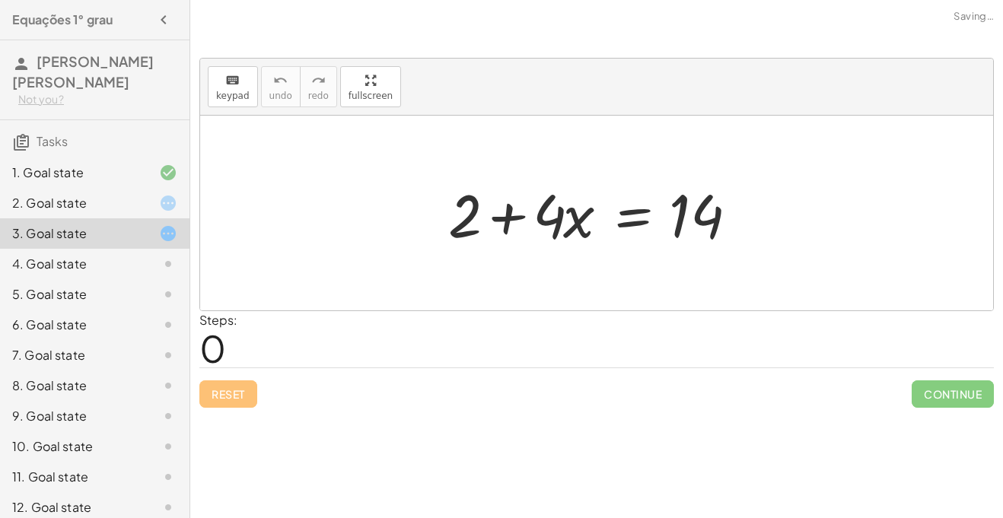
click at [116, 199] on div "2. Goal state" at bounding box center [73, 203] width 123 height 18
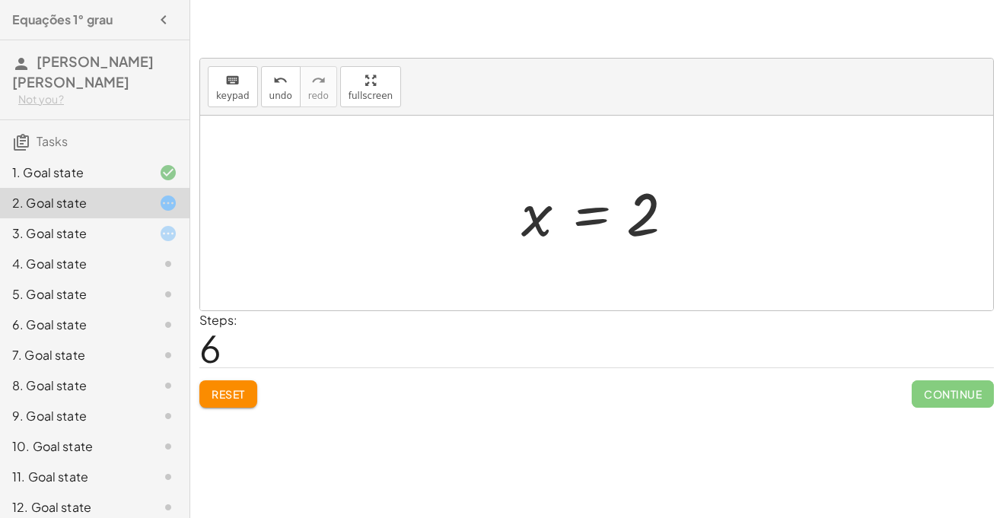
click at [107, 229] on div "3. Goal state" at bounding box center [73, 234] width 123 height 18
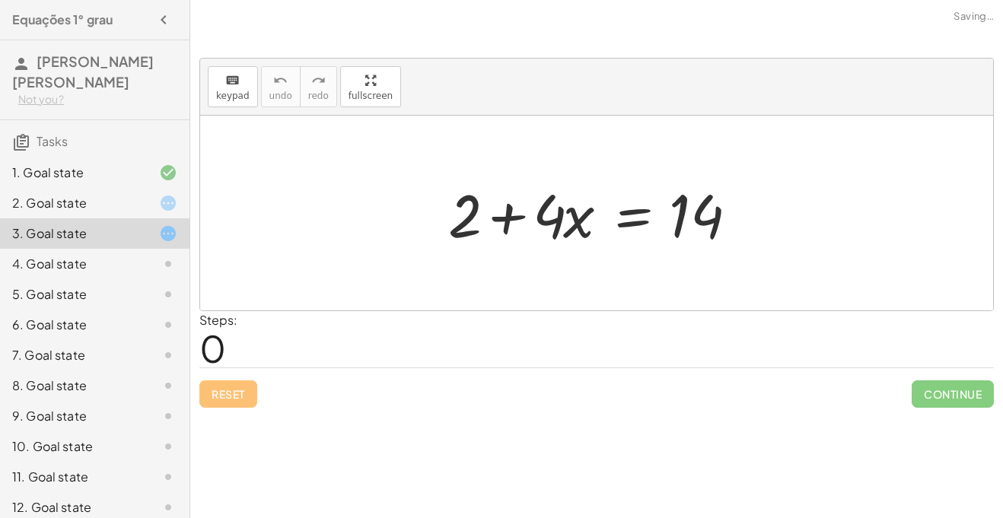
click at [509, 196] on div at bounding box center [603, 213] width 324 height 78
click at [510, 209] on div at bounding box center [603, 213] width 324 height 78
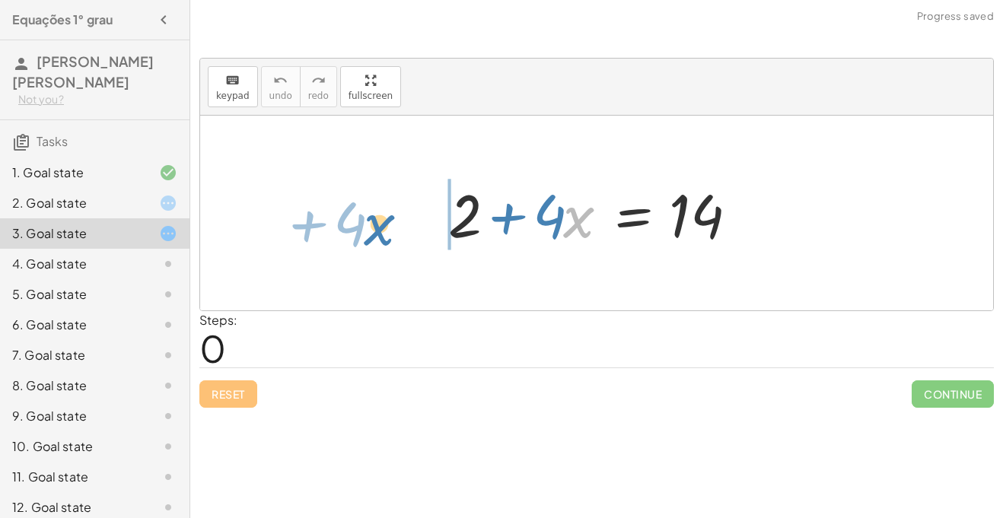
drag, startPoint x: 574, startPoint y: 207, endPoint x: 378, endPoint y: 208, distance: 196.4
click at [378, 208] on div "· x + · 4 + 2 + · 4 · x = 14" at bounding box center [596, 213] width 793 height 195
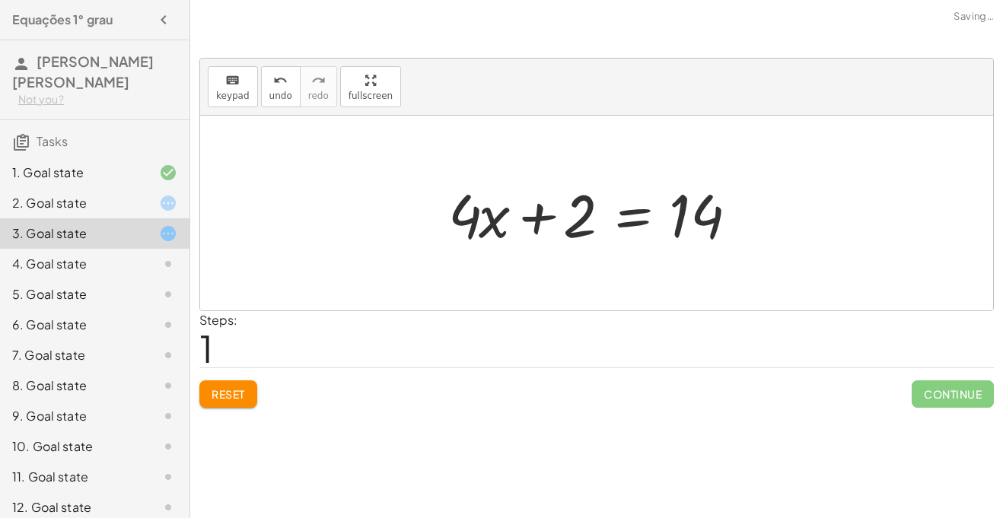
click at [525, 220] on div at bounding box center [603, 213] width 324 height 78
drag, startPoint x: 680, startPoint y: 229, endPoint x: 538, endPoint y: 262, distance: 145.3
click at [538, 262] on div "+ 2 + · 4 · x = 14 14 + 2 + · 4 · x = 14" at bounding box center [596, 213] width 793 height 195
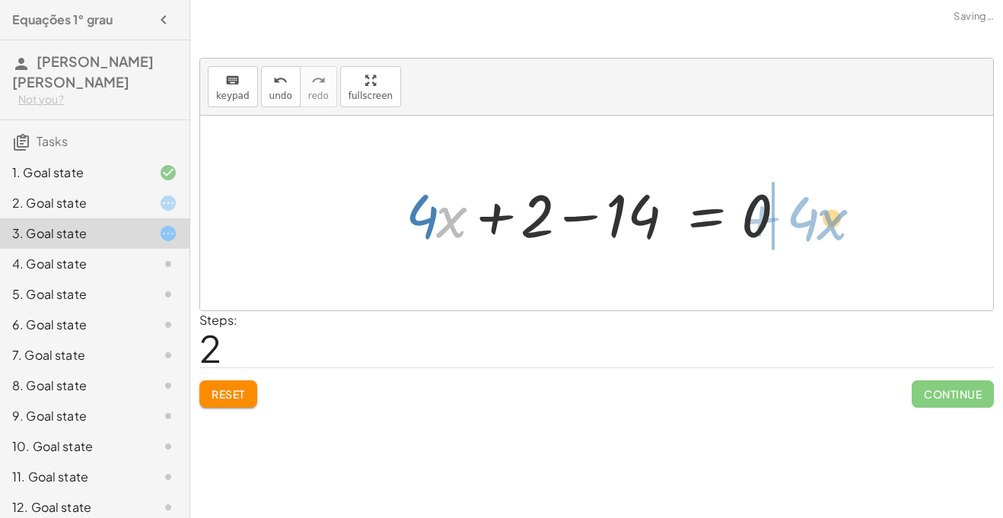
drag, startPoint x: 439, startPoint y: 224, endPoint x: 812, endPoint y: 228, distance: 373.1
click at [812, 228] on div "+ 2 + · 4 · x = 14 + · 4 · x + 2 = 14 · x + · 4 + 2 + · 4 · x = 14 − 0" at bounding box center [596, 213] width 793 height 195
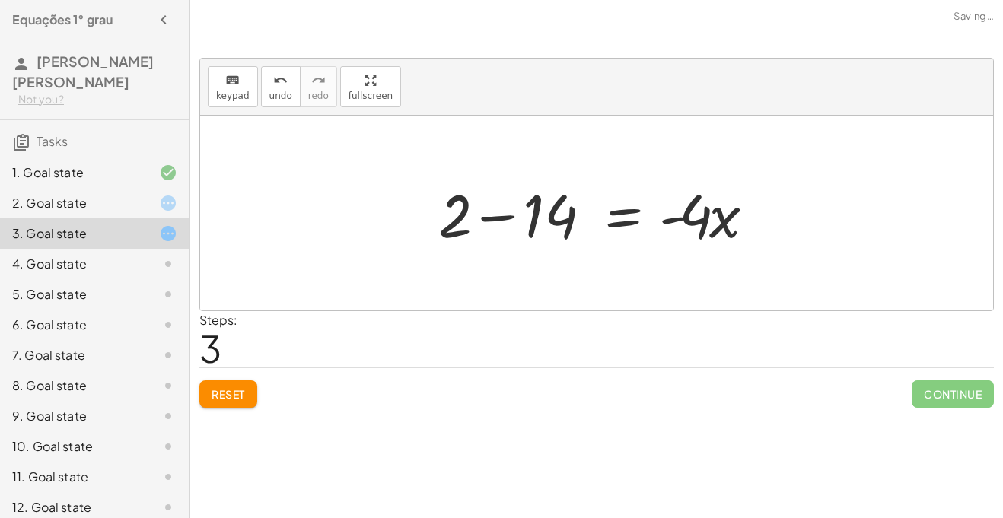
click at [490, 219] on div at bounding box center [602, 213] width 343 height 78
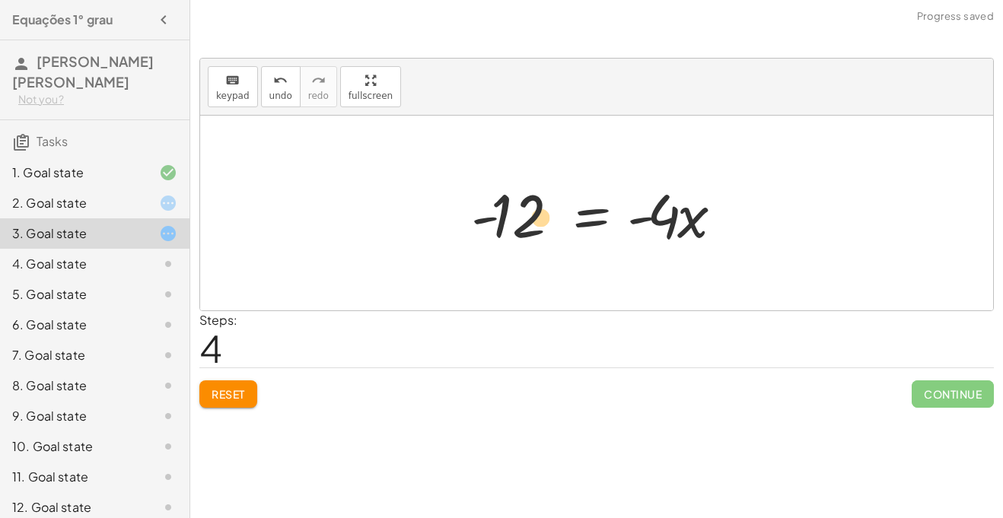
drag, startPoint x: 514, startPoint y: 194, endPoint x: 534, endPoint y: 195, distance: 20.6
click at [534, 195] on div at bounding box center [603, 213] width 279 height 78
drag, startPoint x: 694, startPoint y: 219, endPoint x: 407, endPoint y: 233, distance: 287.4
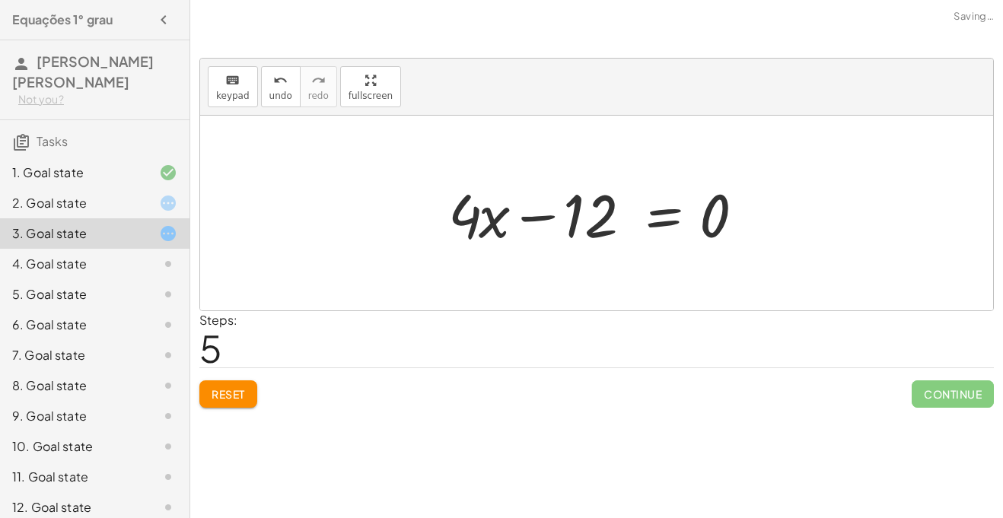
click at [542, 219] on div at bounding box center [603, 213] width 324 height 78
drag, startPoint x: 704, startPoint y: 234, endPoint x: 614, endPoint y: 210, distance: 93.1
click at [614, 210] on div at bounding box center [603, 213] width 324 height 78
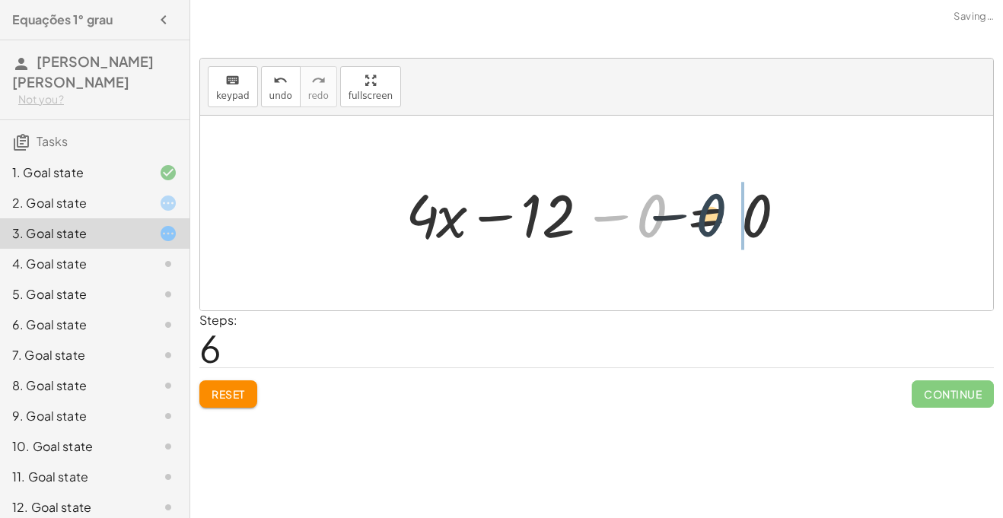
drag, startPoint x: 623, startPoint y: 215, endPoint x: 684, endPoint y: 215, distance: 60.9
click at [684, 215] on div at bounding box center [602, 213] width 408 height 78
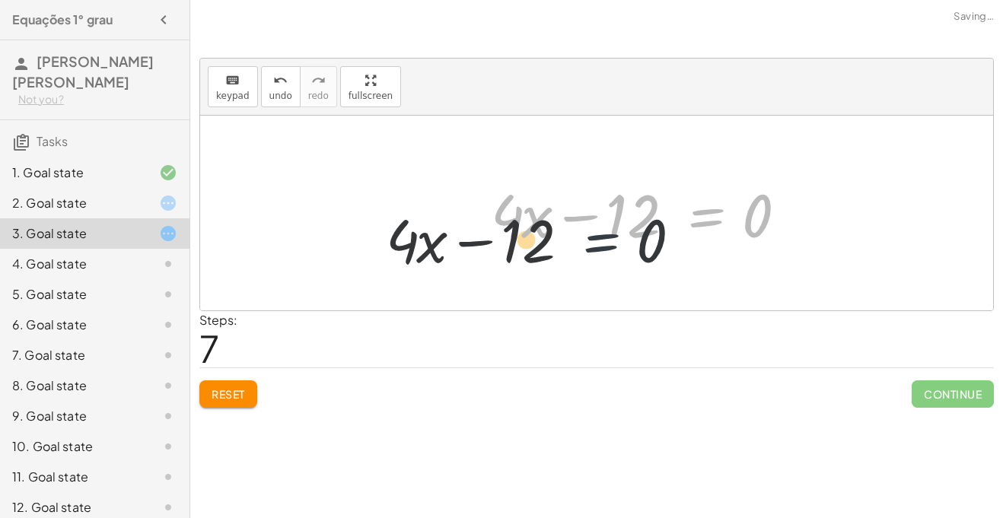
drag, startPoint x: 684, startPoint y: 215, endPoint x: 573, endPoint y: 243, distance: 114.5
click at [573, 243] on div at bounding box center [645, 213] width 324 height 78
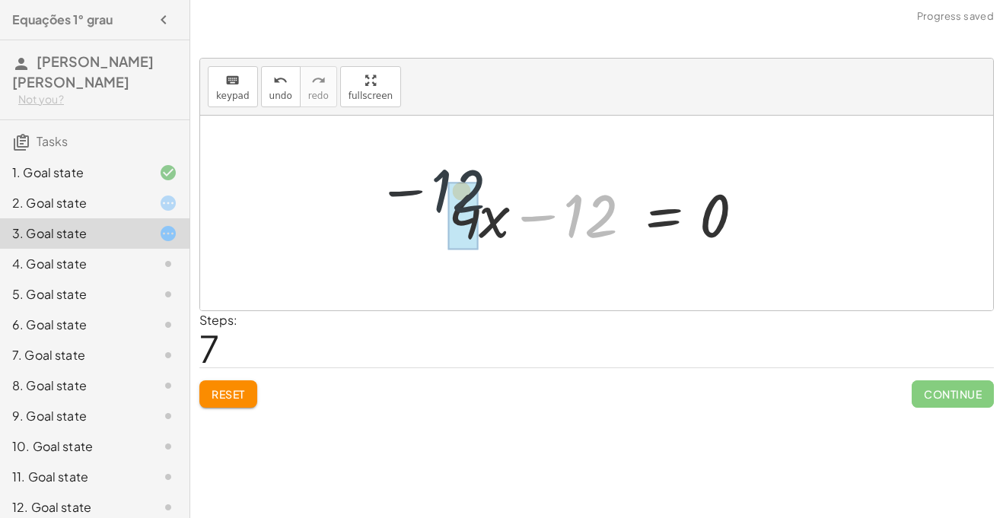
drag, startPoint x: 592, startPoint y: 223, endPoint x: 429, endPoint y: 202, distance: 163.6
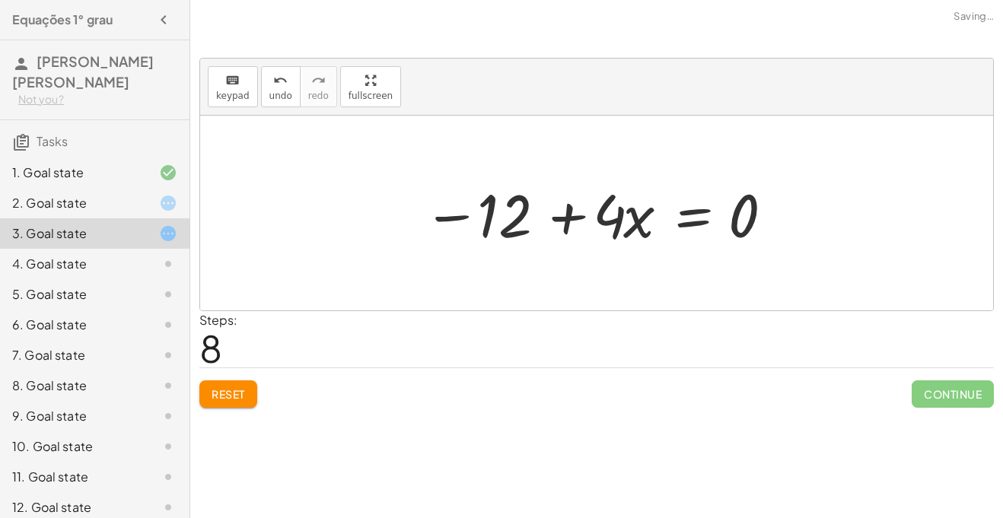
click at [539, 222] on div at bounding box center [600, 213] width 368 height 78
click at [573, 225] on div at bounding box center [603, 213] width 368 height 78
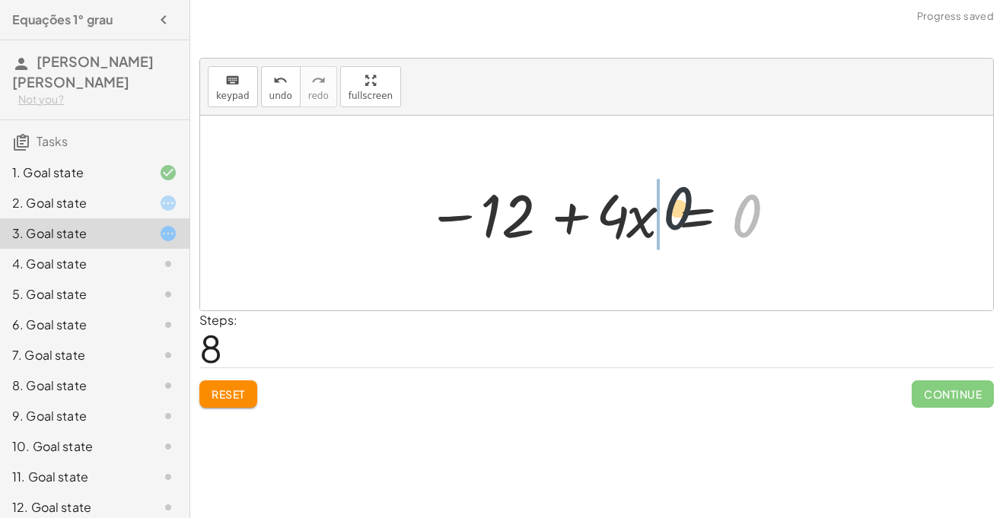
drag, startPoint x: 761, startPoint y: 225, endPoint x: 661, endPoint y: 218, distance: 100.8
click at [661, 218] on div at bounding box center [603, 213] width 368 height 78
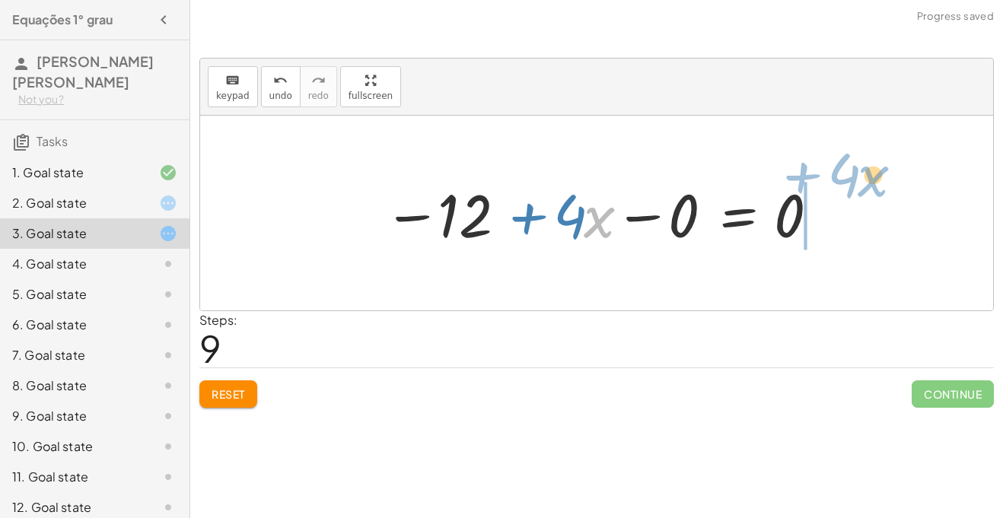
drag, startPoint x: 595, startPoint y: 213, endPoint x: 862, endPoint y: 191, distance: 268.1
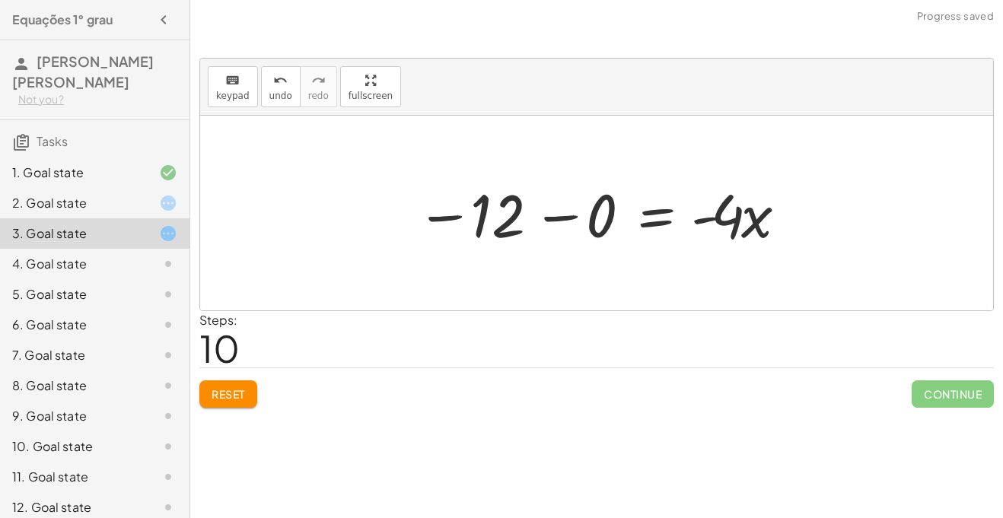
click at [568, 215] on div at bounding box center [603, 213] width 388 height 78
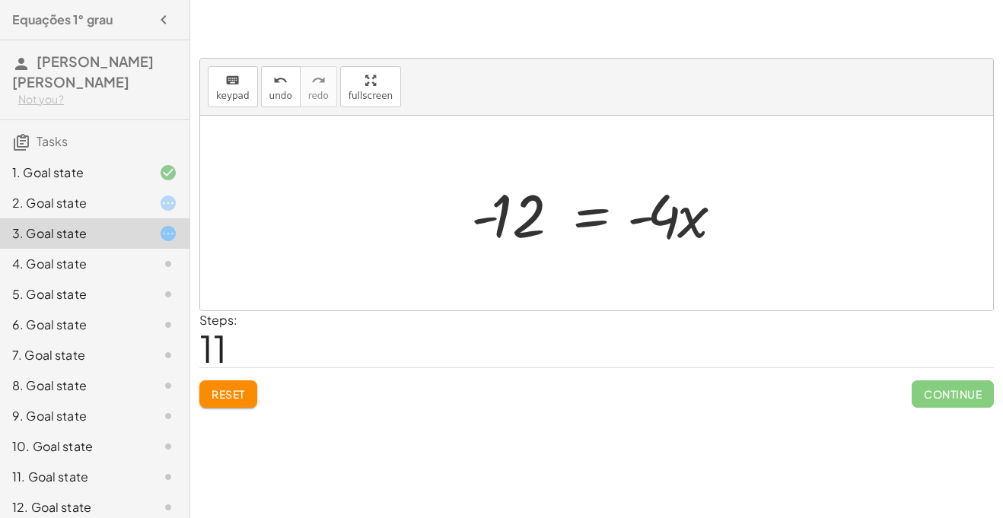
click at [214, 407] on button "Reset" at bounding box center [228, 394] width 58 height 27
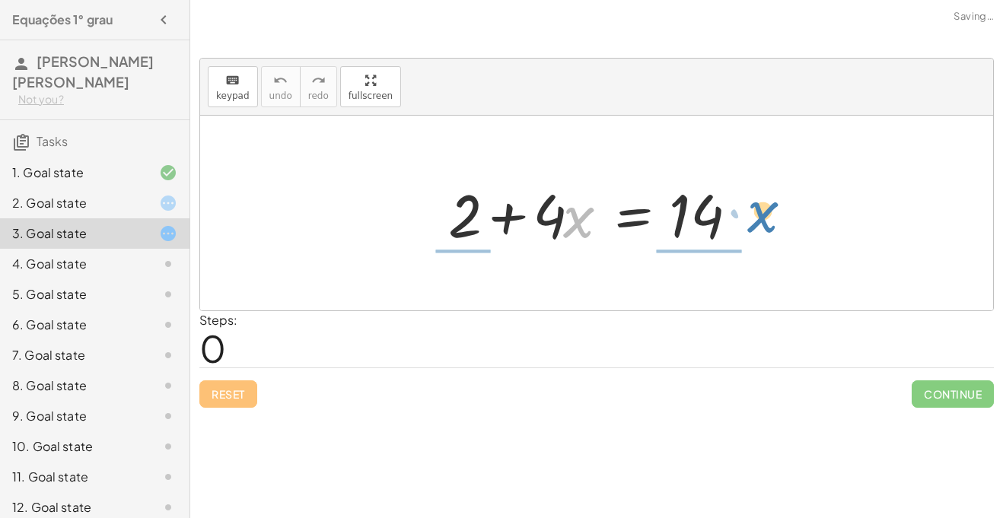
drag, startPoint x: 576, startPoint y: 234, endPoint x: 757, endPoint y: 231, distance: 181.2
click at [757, 231] on div at bounding box center [603, 213] width 324 height 78
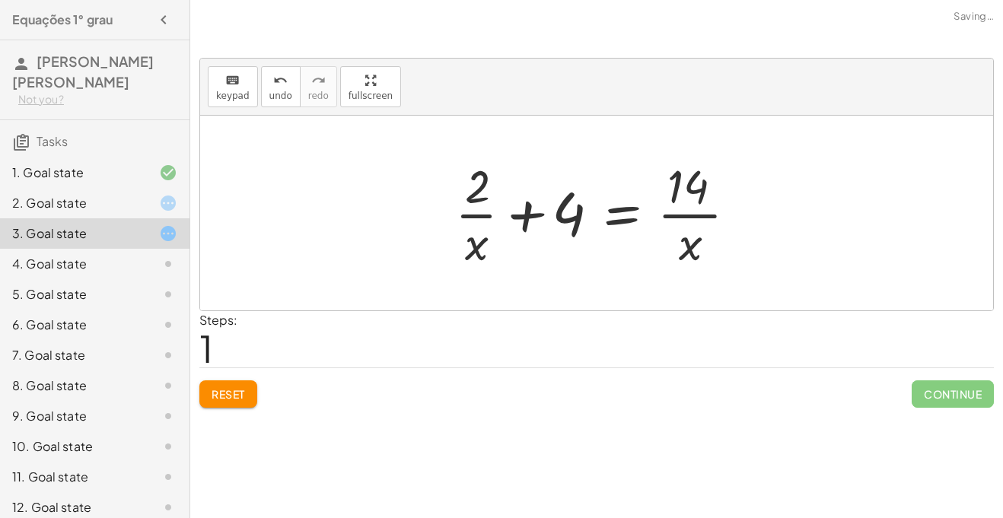
click at [522, 222] on div at bounding box center [603, 213] width 310 height 117
click at [487, 217] on div at bounding box center [603, 213] width 310 height 117
click at [687, 217] on div at bounding box center [603, 213] width 310 height 117
click at [244, 405] on button "Reset" at bounding box center [228, 394] width 58 height 27
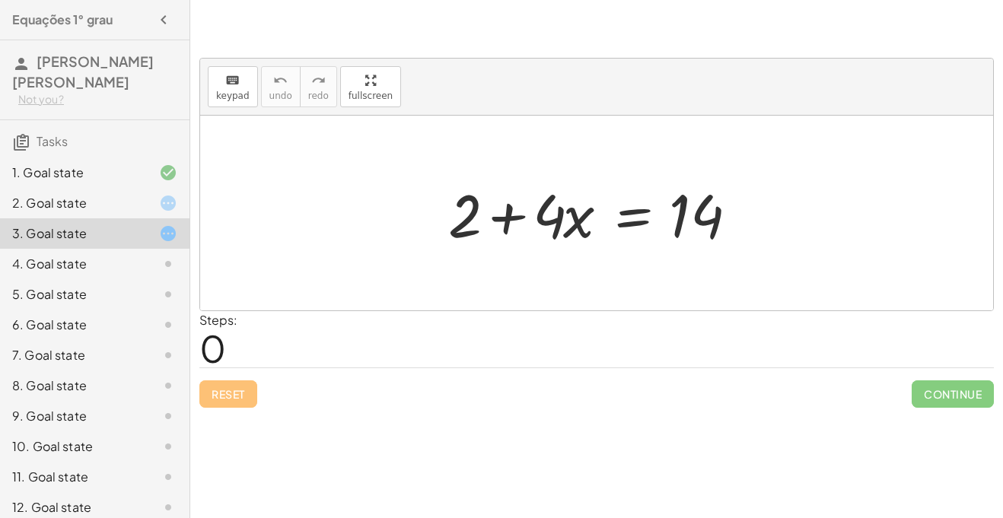
click at [492, 198] on div at bounding box center [603, 213] width 324 height 78
drag, startPoint x: 716, startPoint y: 217, endPoint x: 356, endPoint y: 230, distance: 360.3
click at [356, 230] on div "14 + 2 + · 4 · x = 14" at bounding box center [596, 213] width 793 height 195
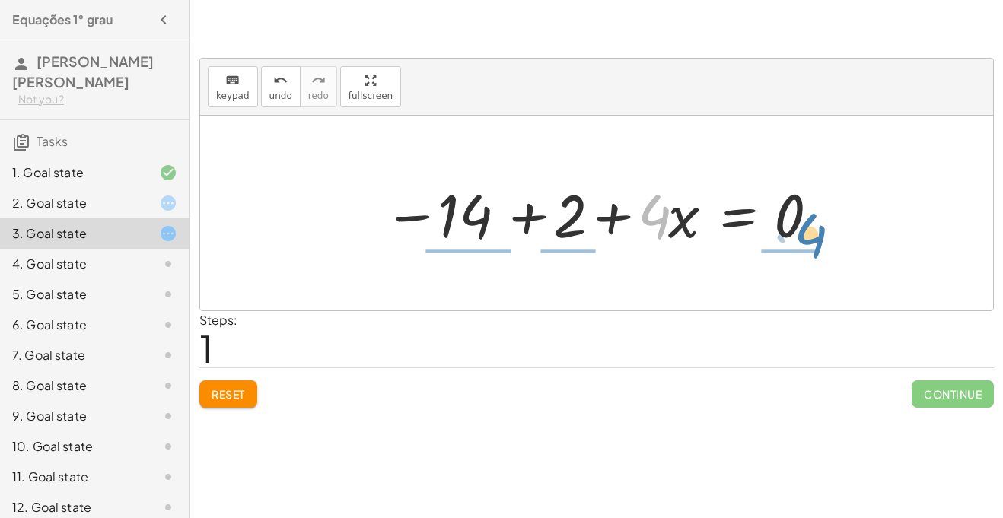
drag, startPoint x: 650, startPoint y: 222, endPoint x: 806, endPoint y: 241, distance: 157.2
click at [806, 241] on div at bounding box center [602, 213] width 452 height 78
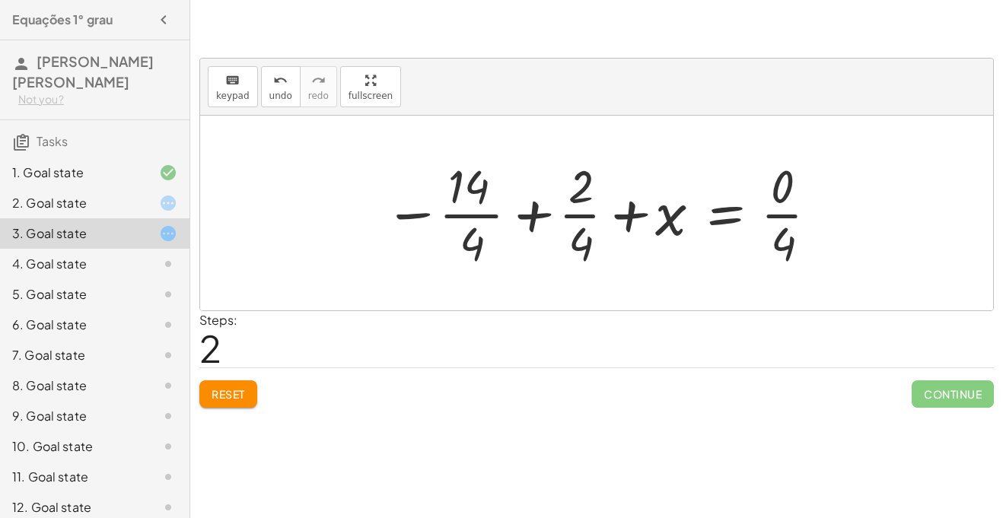
click at [617, 225] on div at bounding box center [602, 213] width 451 height 117
click at [529, 206] on div at bounding box center [602, 213] width 451 height 117
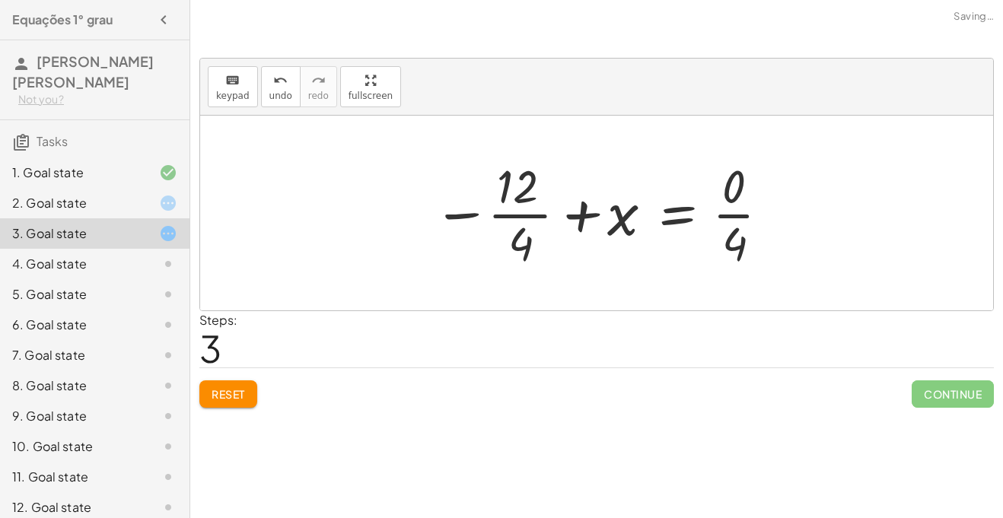
click at [544, 215] on div at bounding box center [603, 213] width 354 height 117
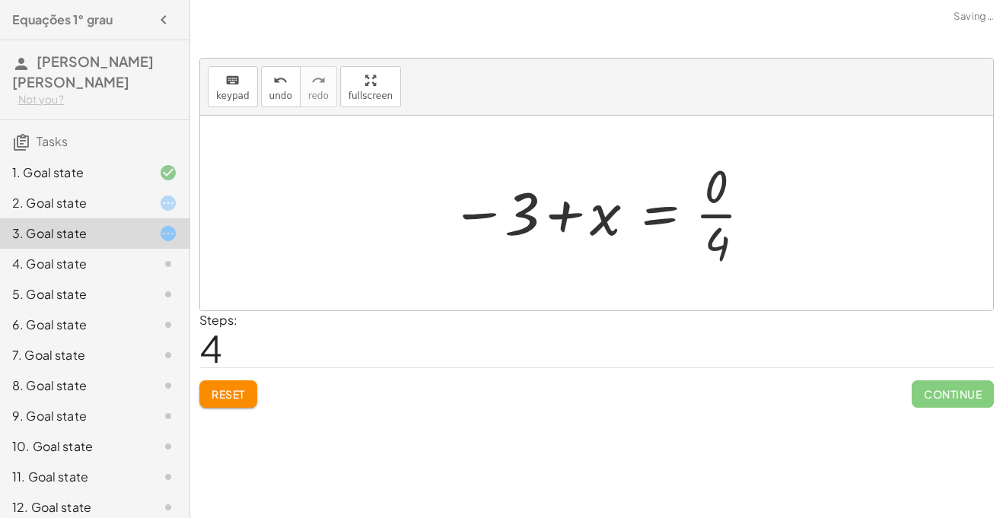
click at [578, 217] on div at bounding box center [602, 213] width 319 height 117
drag, startPoint x: 598, startPoint y: 207, endPoint x: 723, endPoint y: 188, distance: 126.3
click at [723, 188] on div at bounding box center [602, 213] width 319 height 117
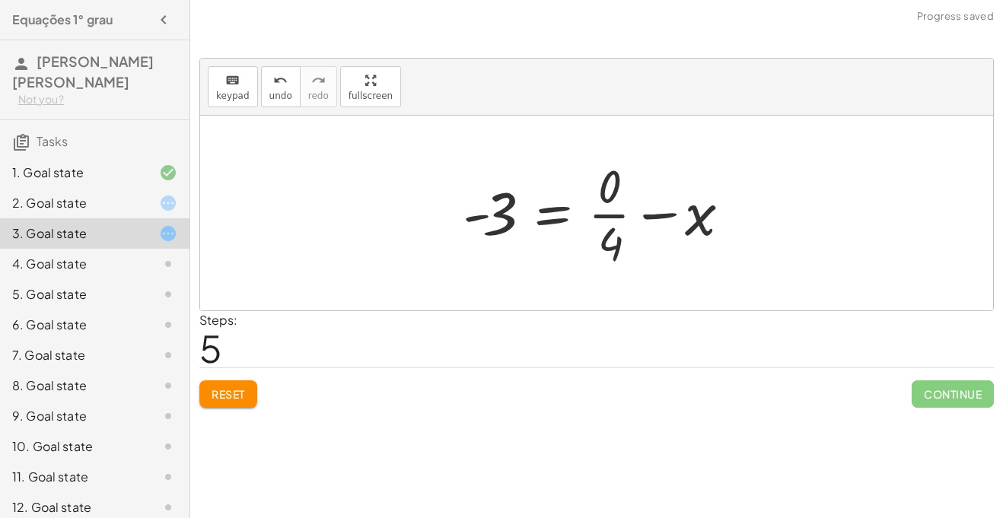
click at [649, 216] on div at bounding box center [602, 213] width 295 height 117
drag, startPoint x: 615, startPoint y: 186, endPoint x: 753, endPoint y: 223, distance: 142.8
click at [753, 223] on div "+ 2 + · 4 · x = 14 − 14 + 2 + · 4 · x = 0 − · 14 · 4 + · 2 · 4 + x = · 0 · 4 − …" at bounding box center [597, 213] width 314 height 125
drag, startPoint x: 603, startPoint y: 176, endPoint x: 375, endPoint y: 201, distance: 229.8
click at [375, 201] on div "+ 2 + · 4 · x = 14 − 14 + 2 + · 4 · x = 0 − · 14 · 4 + · 2 · 4 + x = · 0 · 4 − …" at bounding box center [596, 213] width 793 height 195
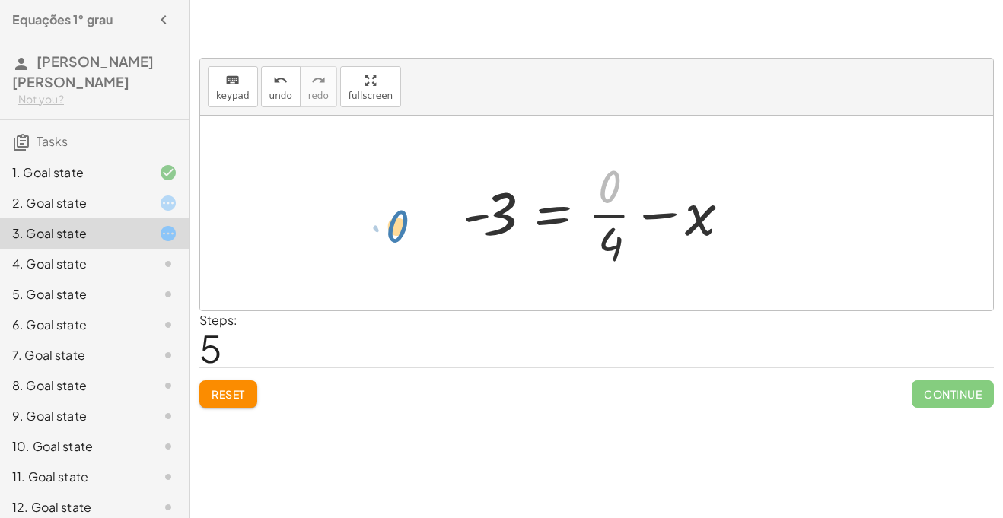
drag, startPoint x: 615, startPoint y: 177, endPoint x: 412, endPoint y: 207, distance: 205.4
click at [412, 207] on div "+ 2 + · 4 · x = 14 − 14 + 2 + · 4 · x = 0 − · 14 · 4 + · 2 · 4 + x = · 0 · 4 − …" at bounding box center [596, 213] width 793 height 195
drag, startPoint x: 615, startPoint y: 201, endPoint x: 480, endPoint y: 253, distance: 144.4
click at [480, 253] on div at bounding box center [602, 213] width 295 height 117
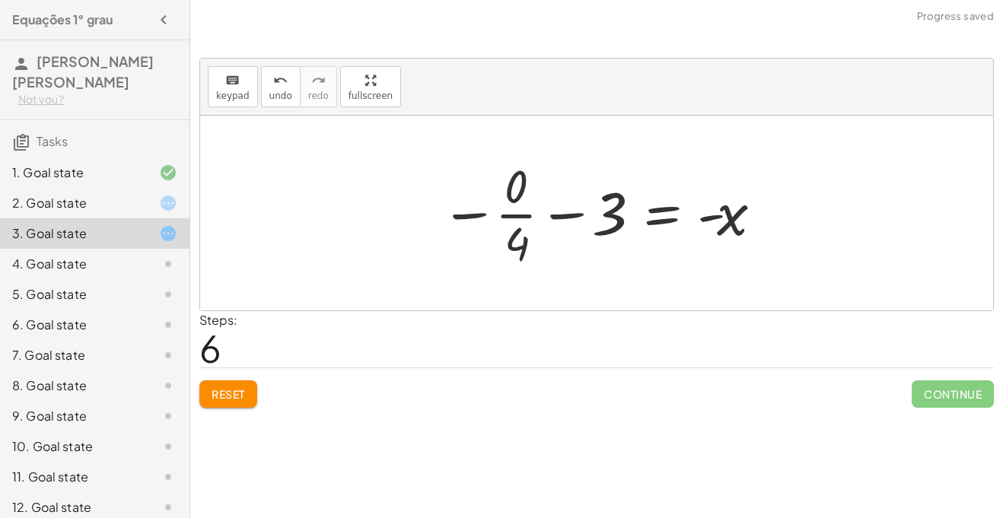
click at [528, 214] on div at bounding box center [602, 213] width 339 height 117
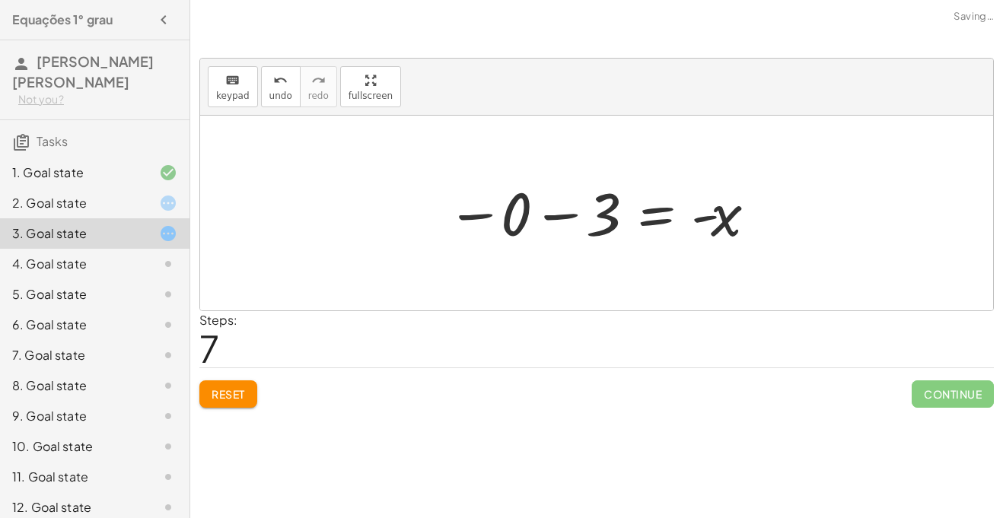
click at [546, 212] on div at bounding box center [602, 213] width 327 height 75
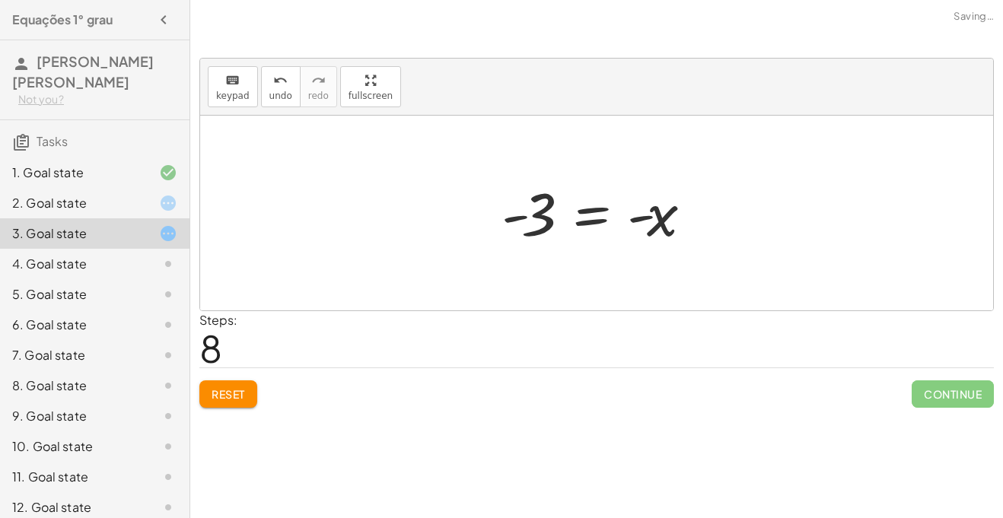
click at [635, 217] on div at bounding box center [603, 213] width 218 height 75
drag, startPoint x: 636, startPoint y: 230, endPoint x: 635, endPoint y: 222, distance: 8.5
click at [635, 222] on div at bounding box center [603, 213] width 218 height 75
drag, startPoint x: 635, startPoint y: 222, endPoint x: 700, endPoint y: 220, distance: 64.7
click at [700, 220] on div at bounding box center [603, 213] width 218 height 75
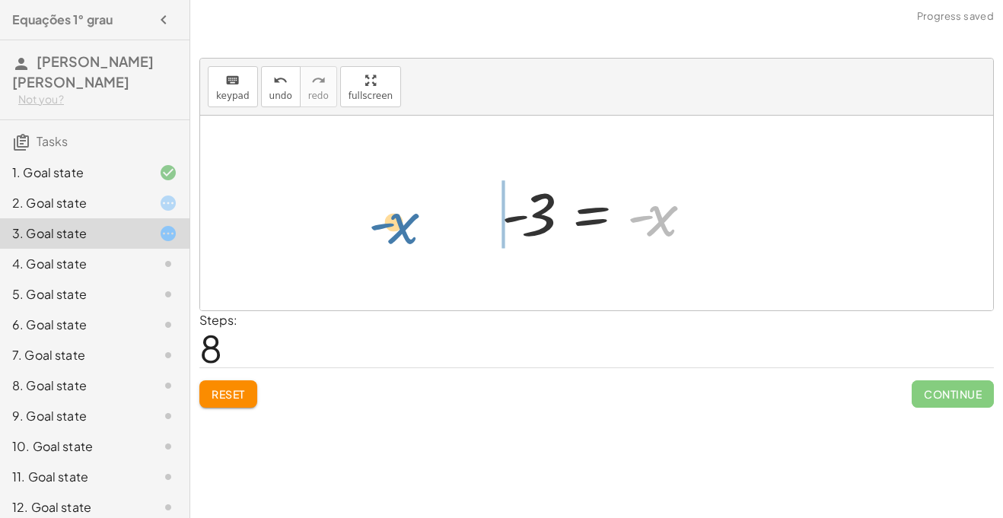
drag, startPoint x: 675, startPoint y: 225, endPoint x: 437, endPoint y: 226, distance: 237.5
click at [437, 226] on div "+ 2 + · 4 · x = 14 − 14 + 2 + · 4 · x = 0 − · 14 · 4 + · 2 · 4 + x = · 0 · 4 − …" at bounding box center [596, 213] width 793 height 195
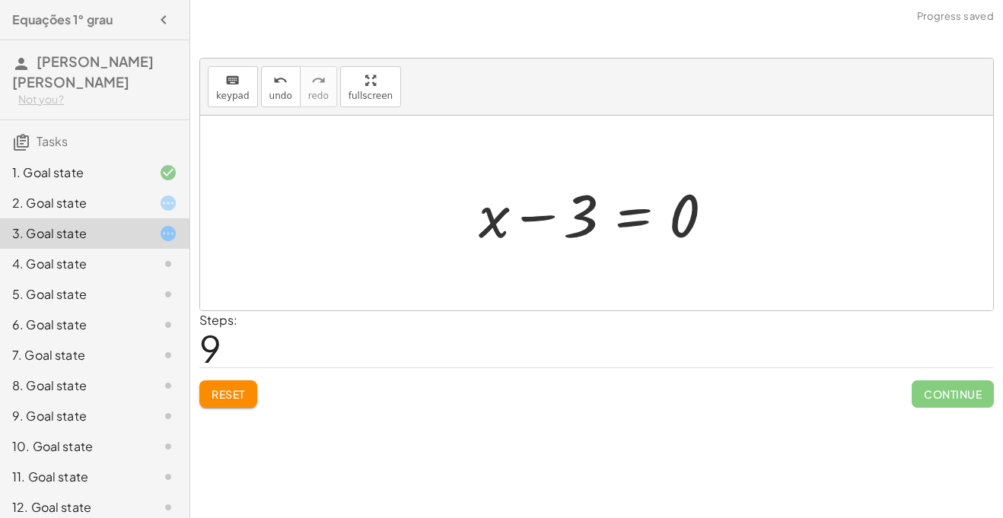
click at [540, 215] on div at bounding box center [602, 213] width 263 height 78
drag, startPoint x: 684, startPoint y: 216, endPoint x: 606, endPoint y: 217, distance: 78.4
click at [606, 217] on div at bounding box center [602, 213] width 263 height 78
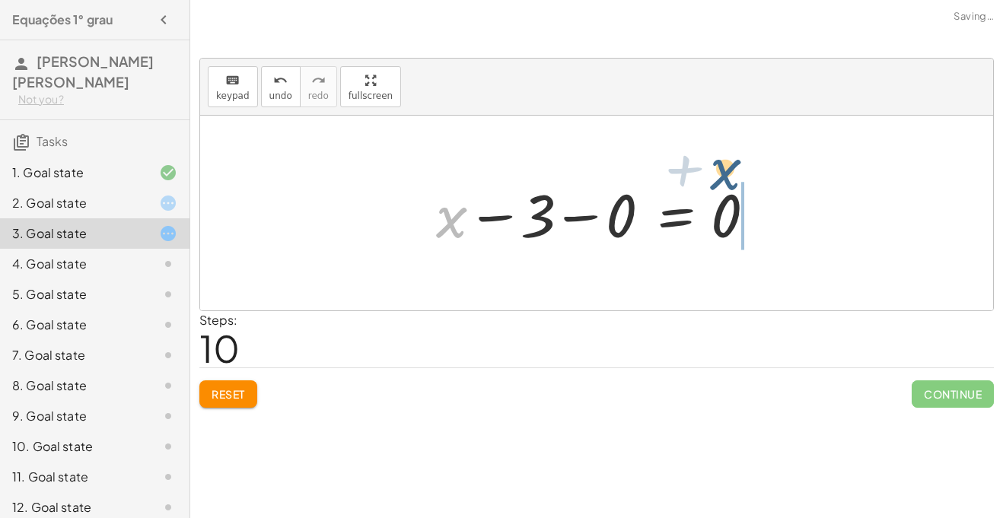
drag, startPoint x: 460, startPoint y: 214, endPoint x: 749, endPoint y: 181, distance: 291.2
click at [749, 181] on div at bounding box center [602, 213] width 347 height 78
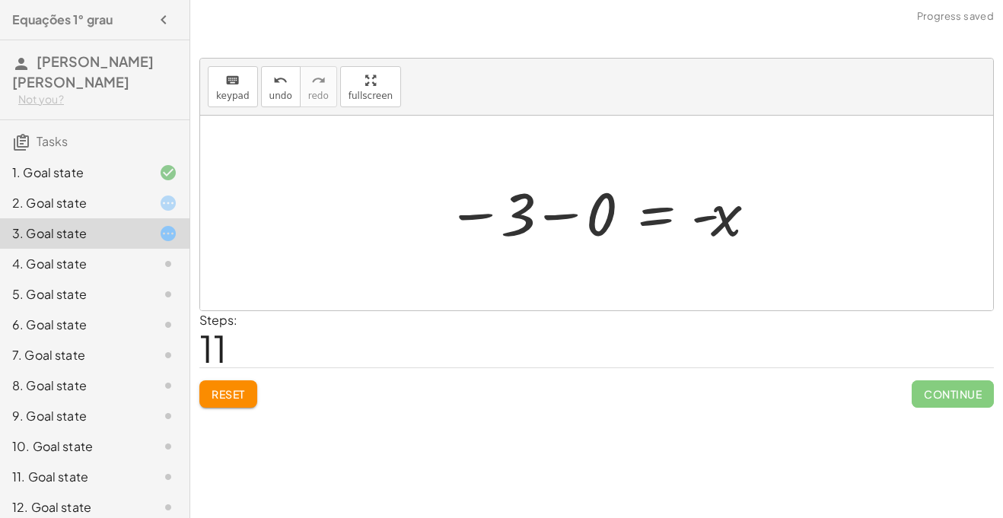
click at [563, 220] on div at bounding box center [602, 213] width 327 height 75
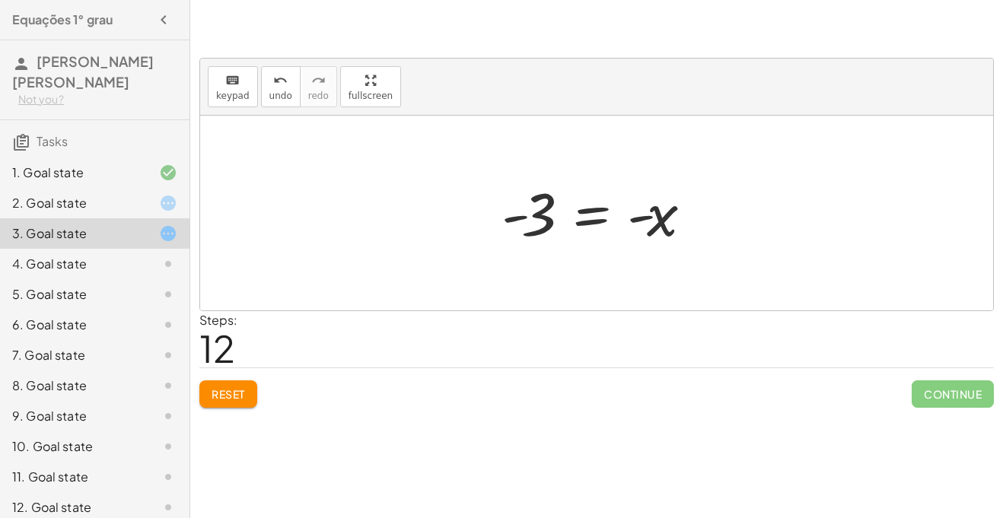
click at [233, 407] on button "Reset" at bounding box center [228, 394] width 58 height 27
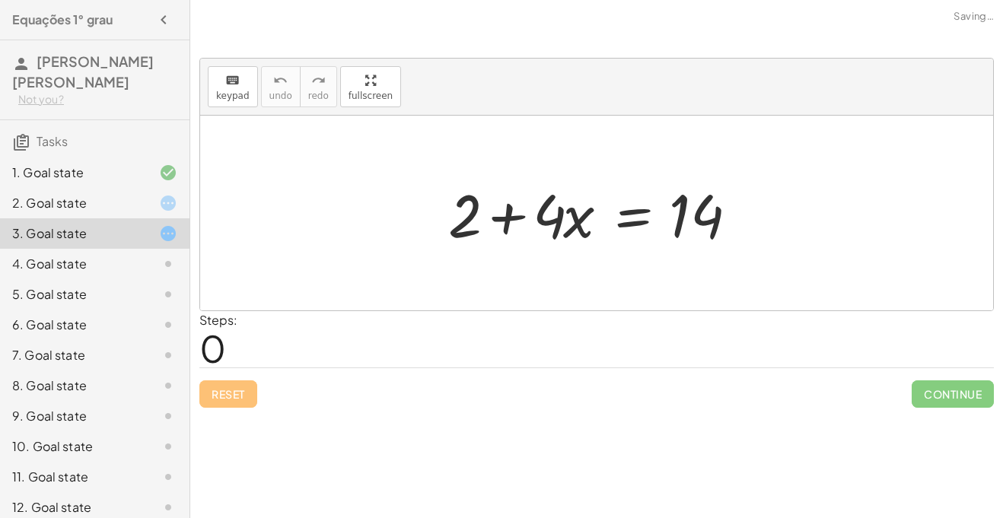
click at [94, 255] on div "4. Goal state" at bounding box center [73, 264] width 123 height 18
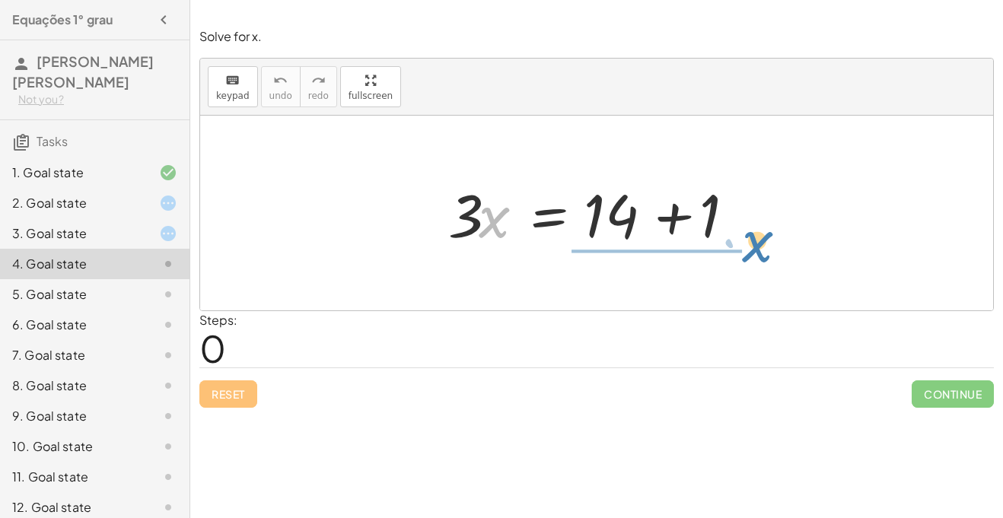
drag, startPoint x: 497, startPoint y: 233, endPoint x: 758, endPoint y: 257, distance: 261.4
click at [758, 257] on div "· x · 3 · x = + 14 + 1" at bounding box center [596, 213] width 793 height 195
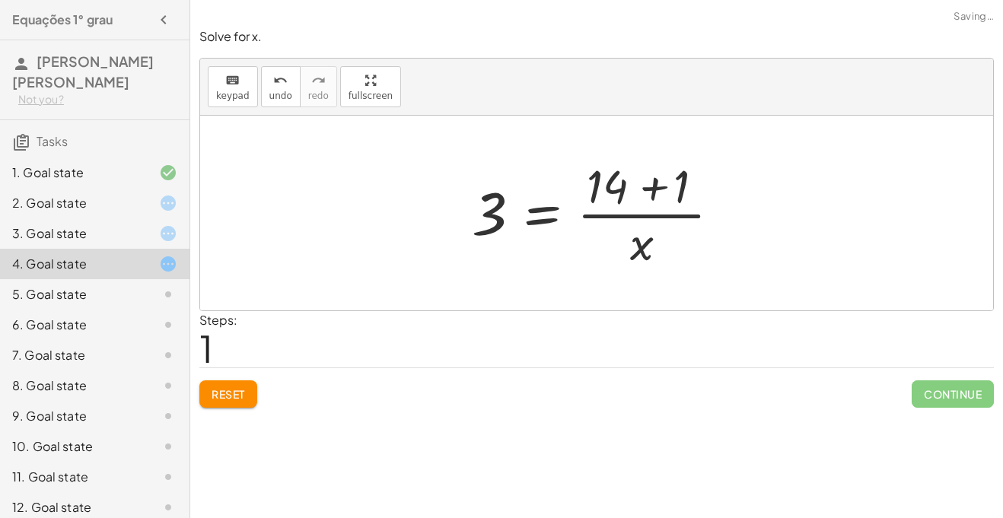
click at [665, 190] on div at bounding box center [602, 213] width 276 height 117
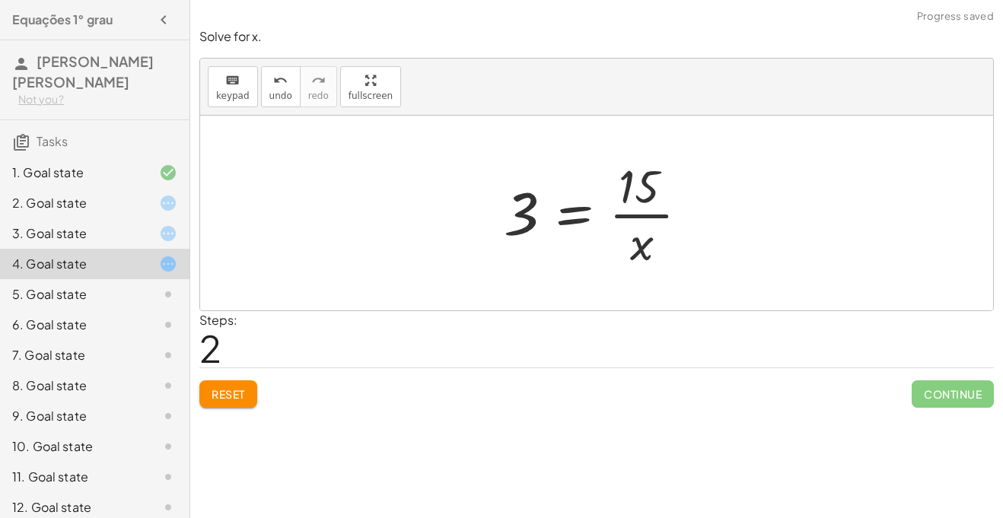
click at [627, 214] on div at bounding box center [602, 213] width 212 height 117
drag, startPoint x: 637, startPoint y: 260, endPoint x: 455, endPoint y: 234, distance: 183.8
click at [455, 234] on div "· 3 · x = + 14 + 1 3 = · ( + 14 + 1 ) · x · x 3 · x = · 15" at bounding box center [596, 213] width 793 height 195
drag, startPoint x: 522, startPoint y: 206, endPoint x: 731, endPoint y: 213, distance: 208.7
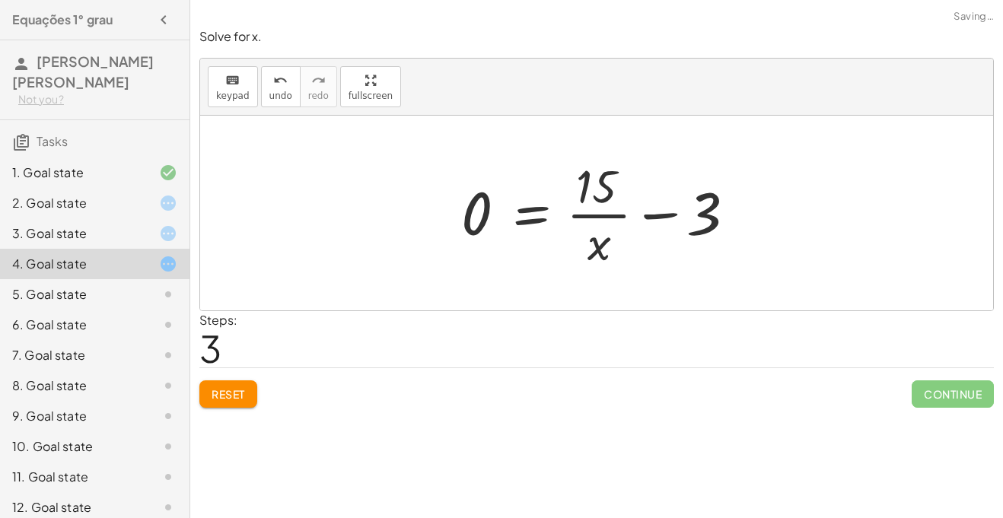
click at [667, 213] on div at bounding box center [603, 213] width 298 height 117
click at [608, 212] on div at bounding box center [603, 213] width 298 height 117
drag, startPoint x: 599, startPoint y: 238, endPoint x: 415, endPoint y: 199, distance: 188.1
drag, startPoint x: 711, startPoint y: 228, endPoint x: 608, endPoint y: 260, distance: 107.6
click at [608, 260] on div at bounding box center [603, 213] width 298 height 117
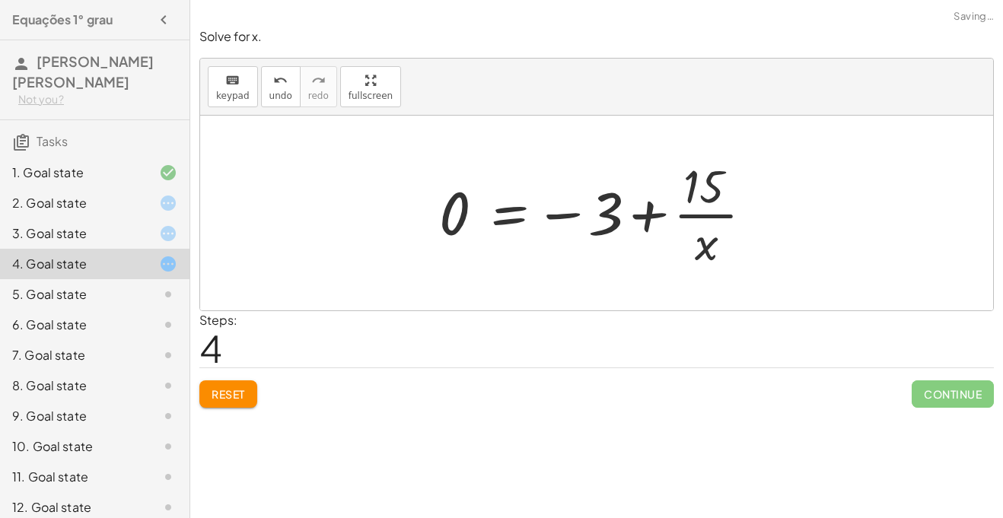
click at [636, 206] on div at bounding box center [603, 213] width 342 height 117
click at [644, 213] on div at bounding box center [603, 213] width 342 height 117
click at [135, 233] on div at bounding box center [156, 234] width 43 height 18
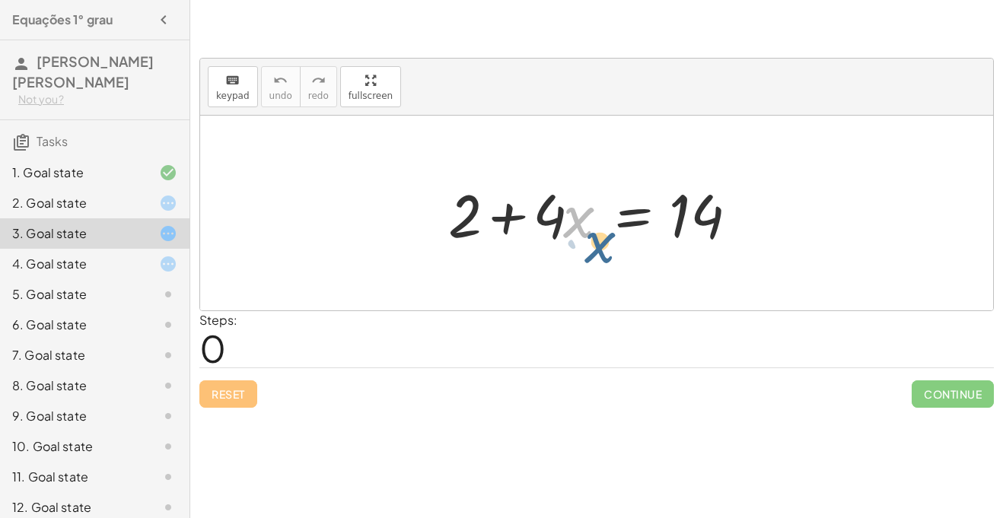
drag, startPoint x: 579, startPoint y: 222, endPoint x: 589, endPoint y: 208, distance: 17.4
click at [589, 208] on div at bounding box center [603, 213] width 324 height 78
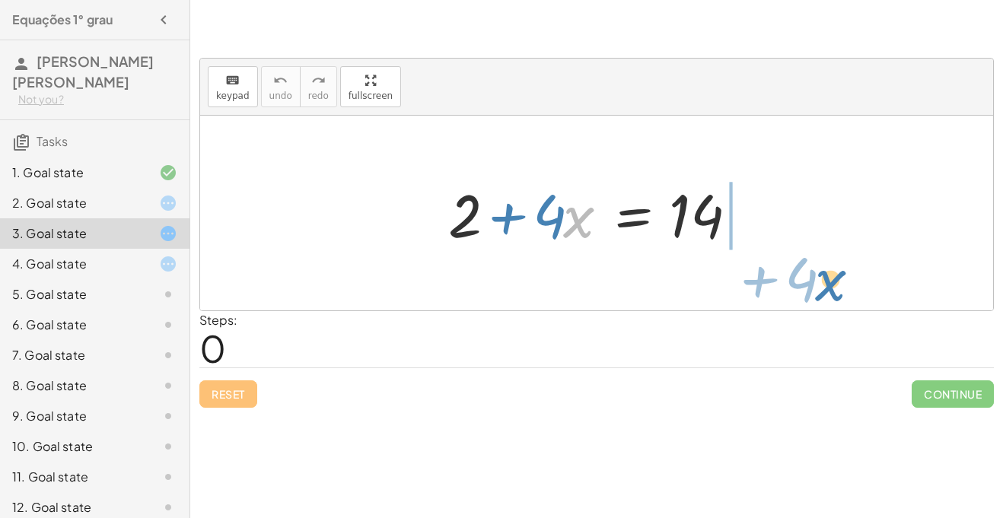
drag, startPoint x: 579, startPoint y: 228, endPoint x: 822, endPoint y: 266, distance: 246.7
click at [822, 266] on div "· x + · 4 + 2 + · 4 · x = 14" at bounding box center [596, 213] width 793 height 195
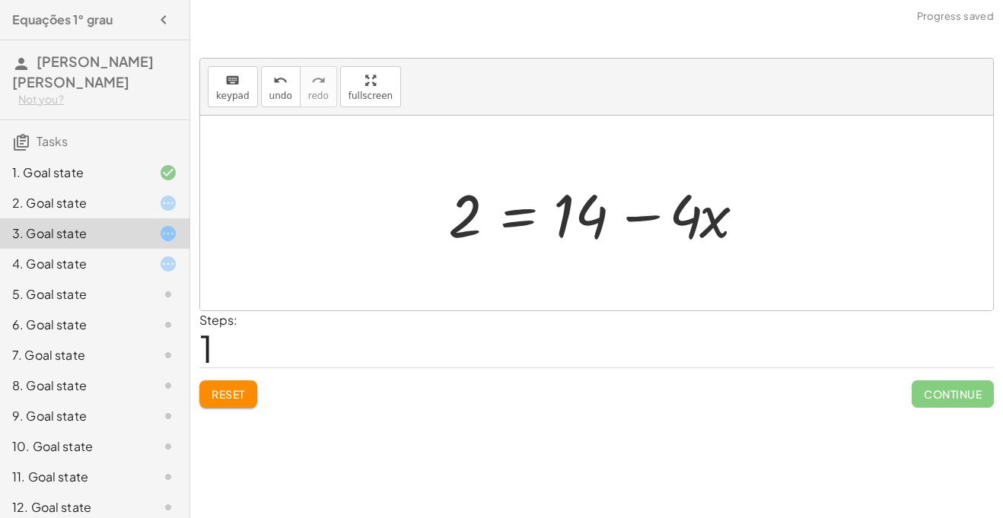
click at [223, 384] on button "Reset" at bounding box center [228, 394] width 58 height 27
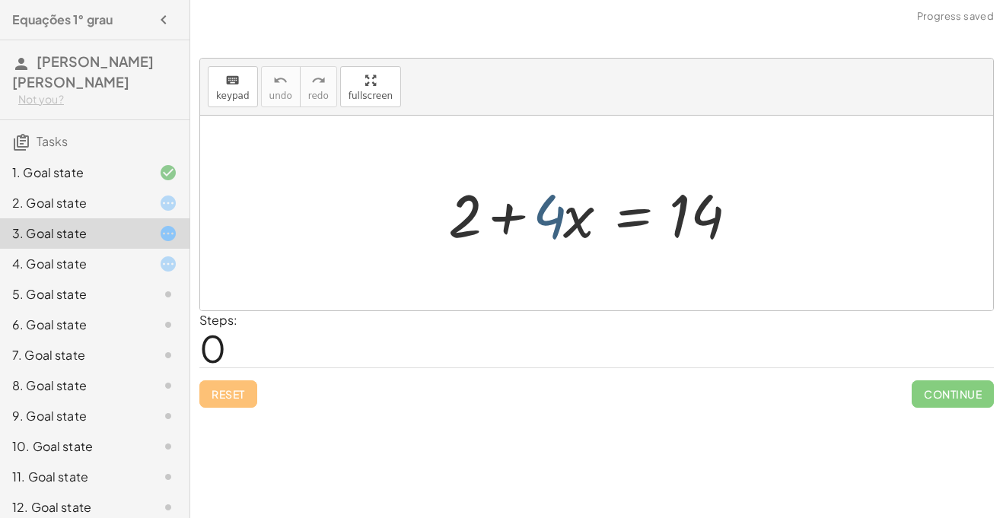
click at [551, 220] on div at bounding box center [603, 213] width 324 height 78
drag, startPoint x: 551, startPoint y: 220, endPoint x: 754, endPoint y: 225, distance: 202.6
click at [754, 225] on div at bounding box center [603, 213] width 324 height 78
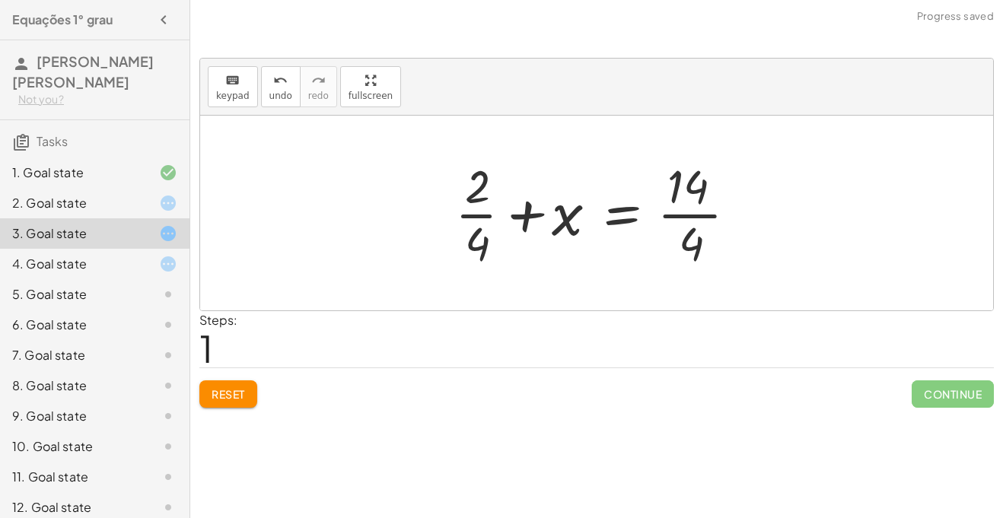
click at [252, 382] on button "Reset" at bounding box center [228, 394] width 58 height 27
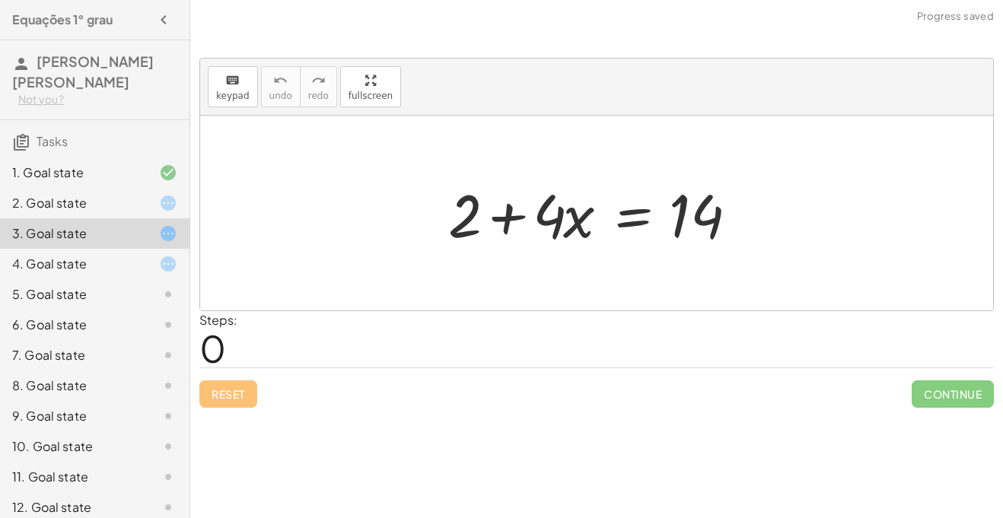
click at [547, 215] on div at bounding box center [603, 213] width 324 height 78
drag, startPoint x: 444, startPoint y: 213, endPoint x: 737, endPoint y: 238, distance: 294.1
click at [737, 238] on div at bounding box center [603, 213] width 324 height 78
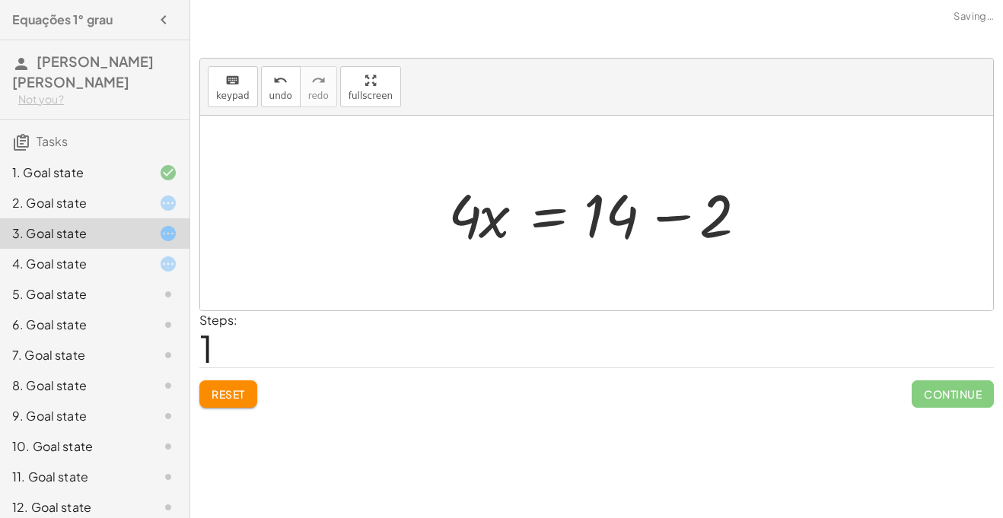
click at [685, 218] on div at bounding box center [603, 213] width 324 height 78
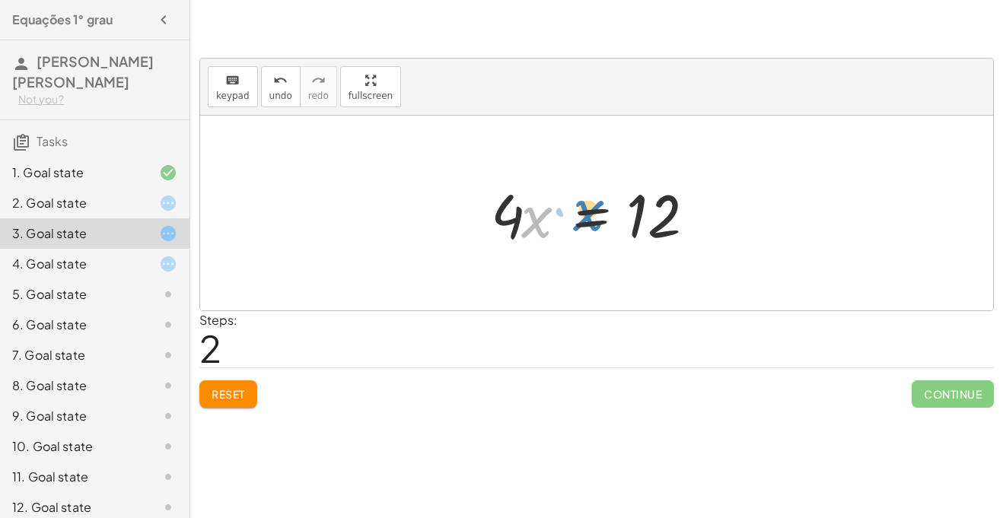
drag, startPoint x: 541, startPoint y: 234, endPoint x: 585, endPoint y: 230, distance: 45.1
click at [585, 230] on div at bounding box center [602, 213] width 238 height 78
drag, startPoint x: 506, startPoint y: 223, endPoint x: 758, endPoint y: 230, distance: 252.1
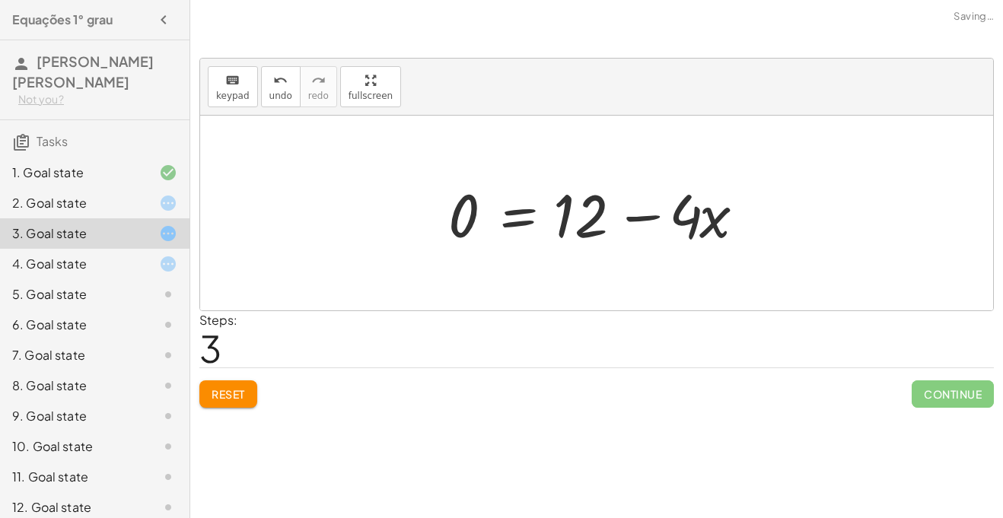
click at [720, 214] on div at bounding box center [603, 213] width 324 height 78
click at [287, 72] on div "undo" at bounding box center [281, 80] width 23 height 18
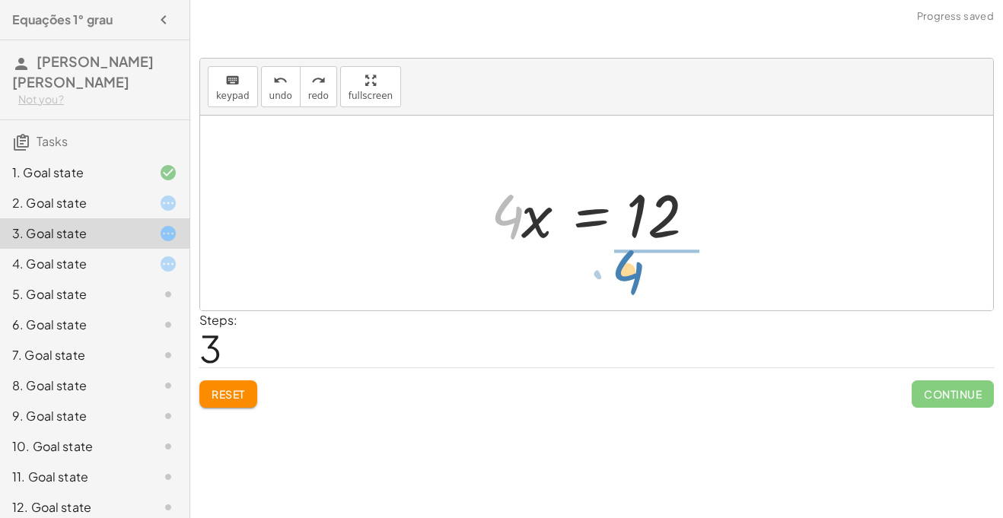
drag, startPoint x: 509, startPoint y: 219, endPoint x: 629, endPoint y: 276, distance: 132.1
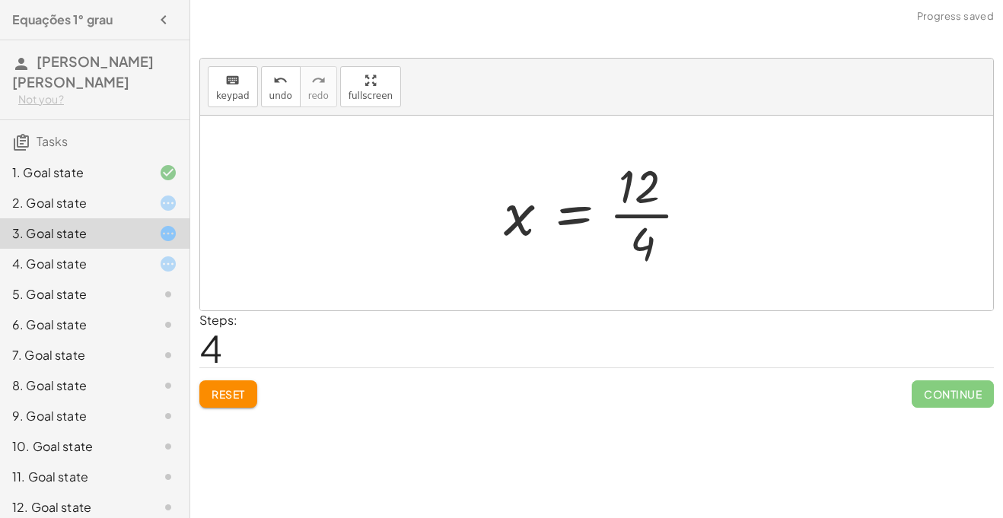
click at [636, 214] on div at bounding box center [602, 213] width 212 height 117
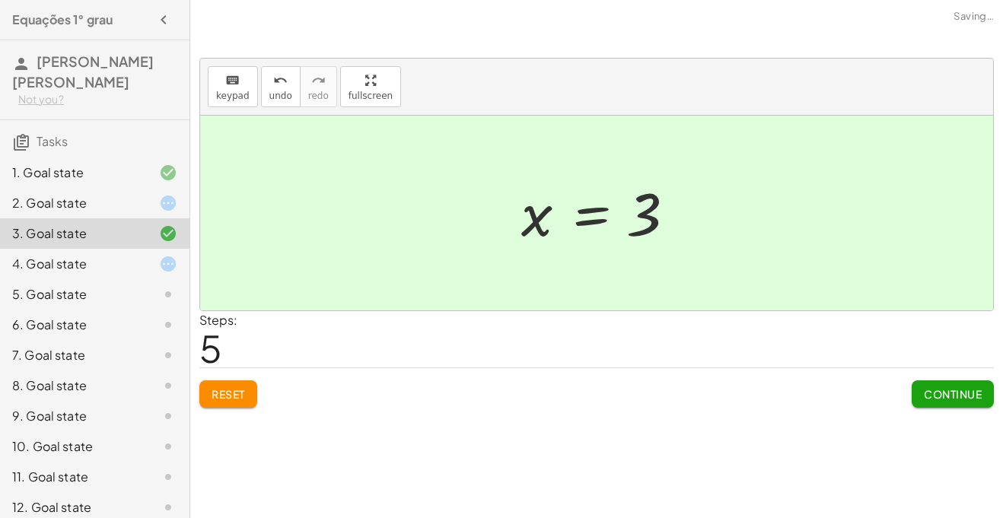
click at [928, 393] on span "Continue" at bounding box center [953, 395] width 58 height 14
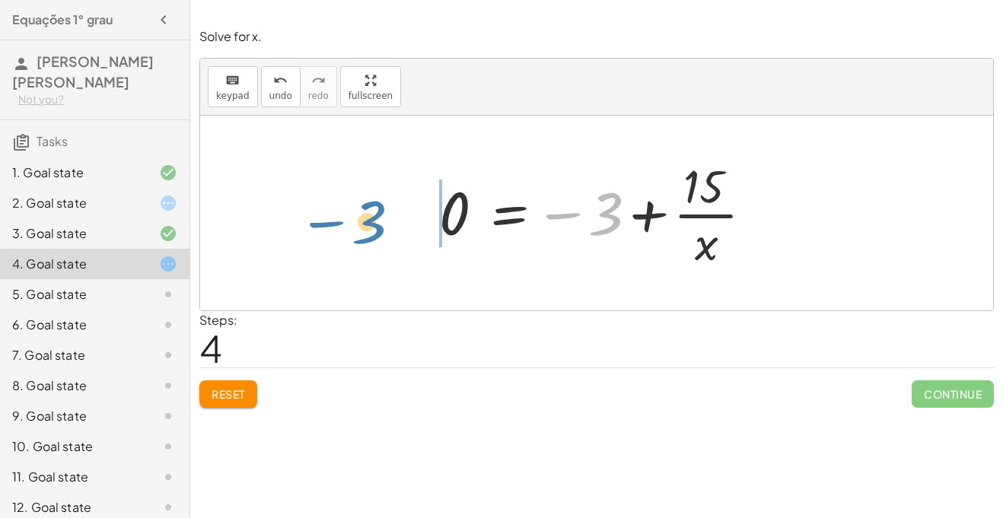
drag, startPoint x: 613, startPoint y: 219, endPoint x: 384, endPoint y: 228, distance: 228.6
click at [384, 228] on div "· 3 · x = + 14 + 1 3 = · ( + 14 + 1 ) · x 3 = · 15 · x 0 = + · 15 · x − 3 − 3 3…" at bounding box center [596, 213] width 793 height 195
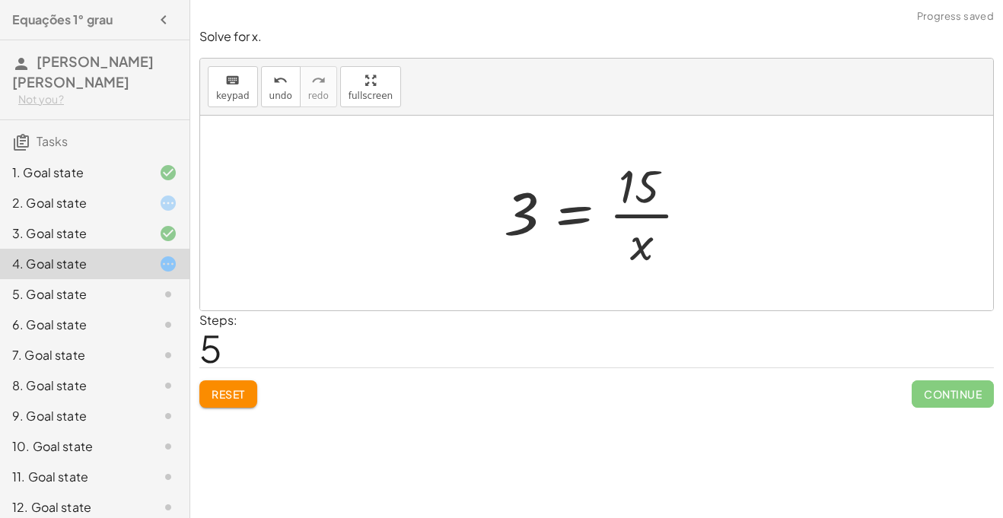
click at [630, 211] on div at bounding box center [602, 213] width 212 height 117
drag, startPoint x: 636, startPoint y: 242, endPoint x: 472, endPoint y: 196, distance: 170.7
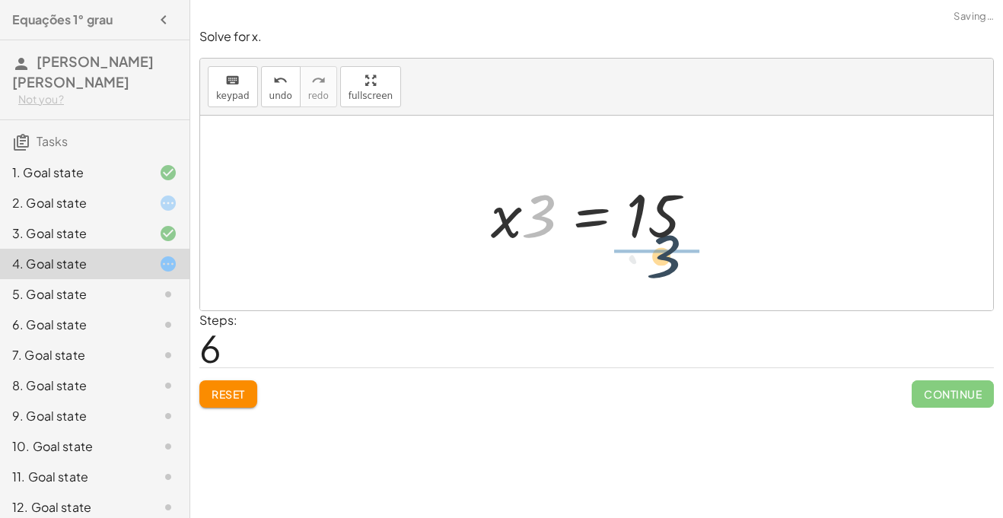
drag, startPoint x: 528, startPoint y: 228, endPoint x: 658, endPoint y: 270, distance: 136.0
click at [658, 270] on div "· 3 · x = + 14 + 1 3 = · ( + 14 + 1 ) · x 3 = · 15 · x 0 = + · 15 · x − 3 0 = −…" at bounding box center [596, 213] width 793 height 195
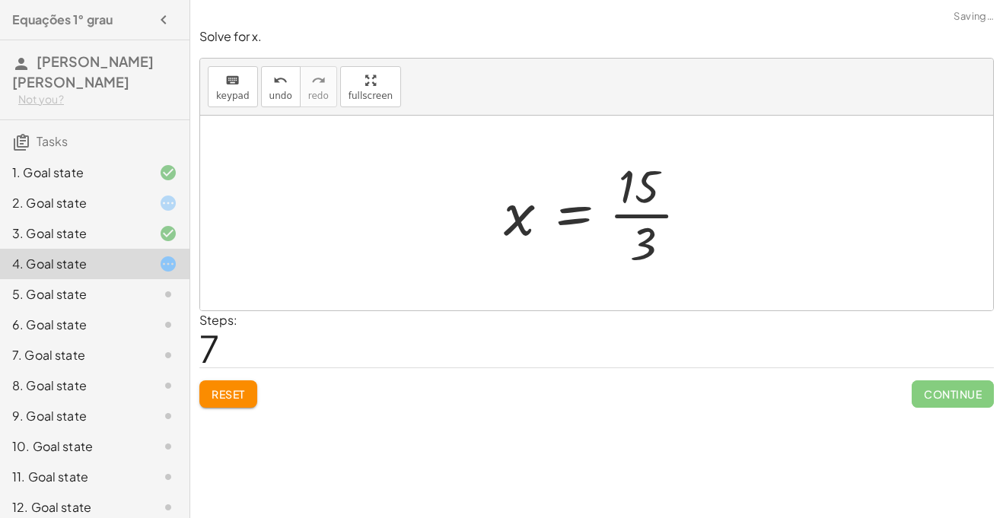
click at [650, 215] on div at bounding box center [602, 213] width 212 height 117
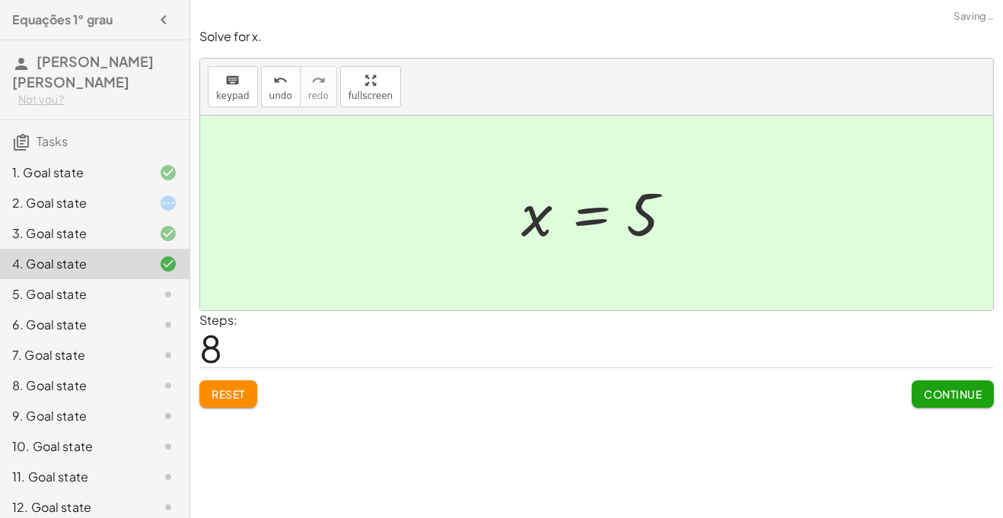
click at [949, 397] on span "Continue" at bounding box center [953, 395] width 58 height 14
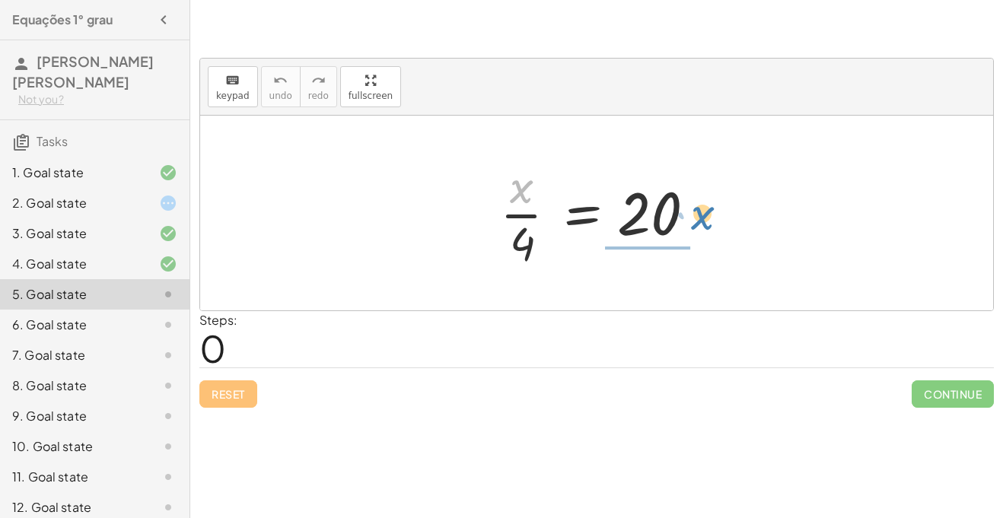
drag, startPoint x: 518, startPoint y: 199, endPoint x: 700, endPoint y: 226, distance: 183.1
click at [700, 226] on div at bounding box center [603, 213] width 220 height 117
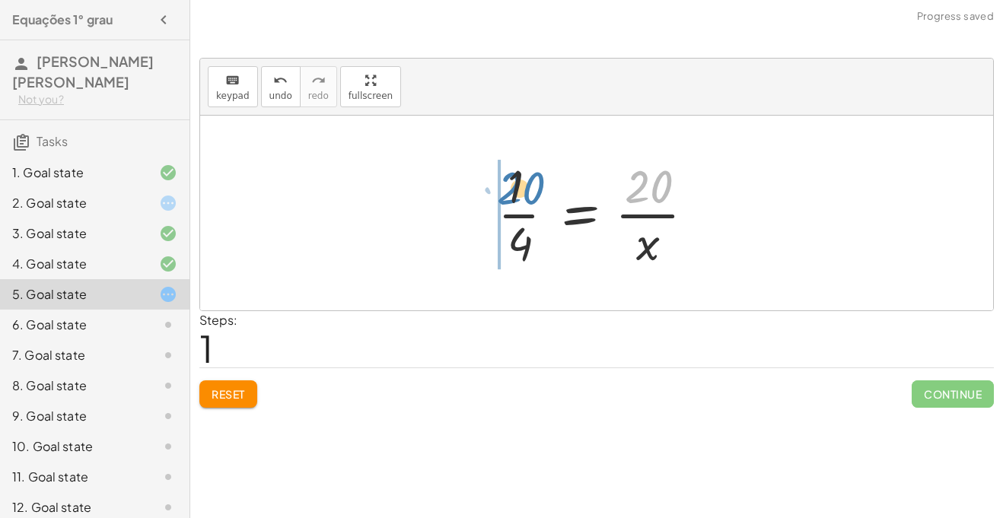
drag, startPoint x: 641, startPoint y: 180, endPoint x: 509, endPoint y: 178, distance: 132.5
click at [509, 178] on div at bounding box center [602, 213] width 225 height 117
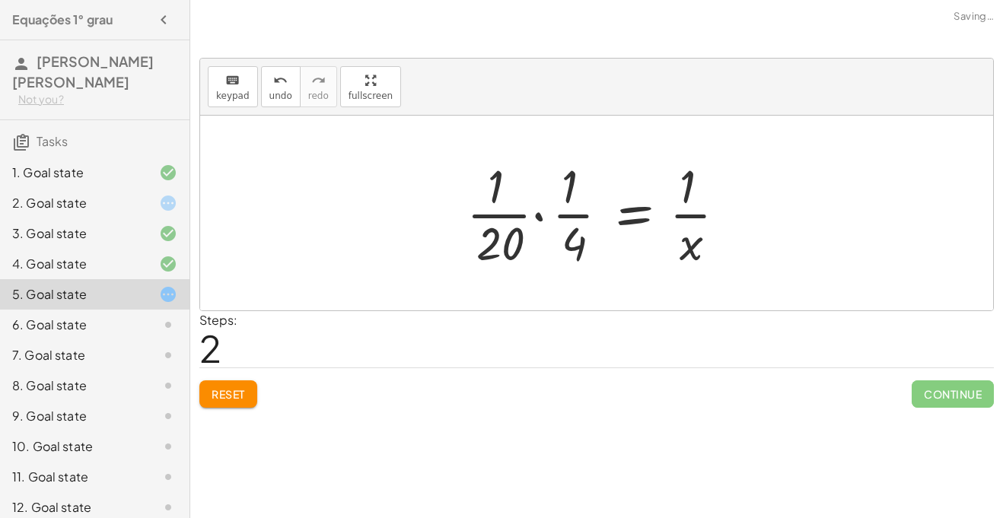
click at [218, 391] on span "Reset" at bounding box center [228, 395] width 33 height 14
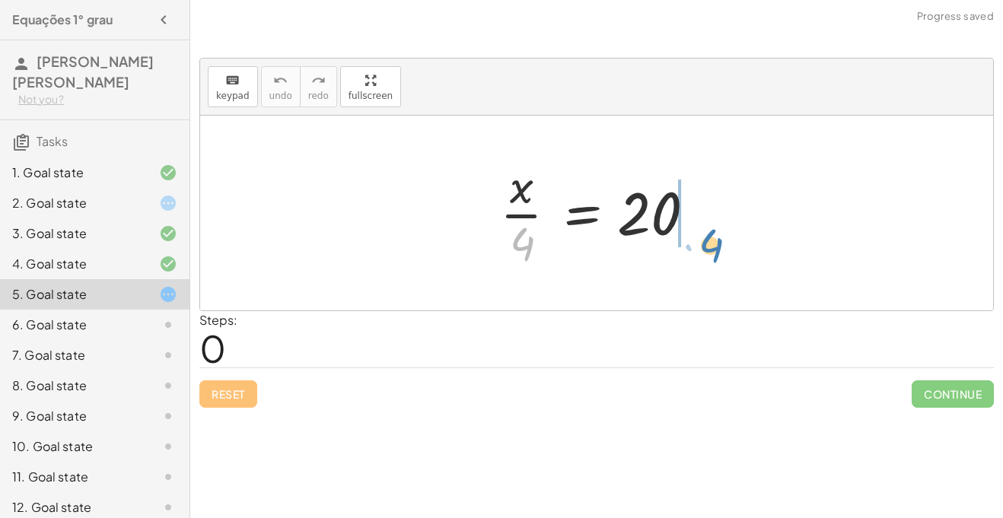
drag, startPoint x: 522, startPoint y: 250, endPoint x: 710, endPoint y: 247, distance: 188.1
click at [710, 247] on div at bounding box center [603, 213] width 220 height 117
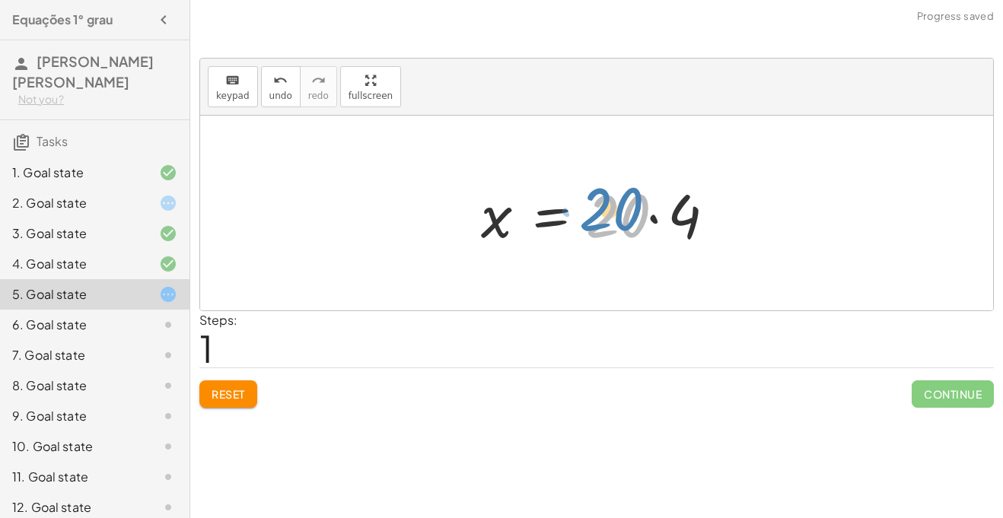
drag, startPoint x: 602, startPoint y: 228, endPoint x: 620, endPoint y: 206, distance: 29.2
click at [620, 206] on div at bounding box center [603, 213] width 259 height 78
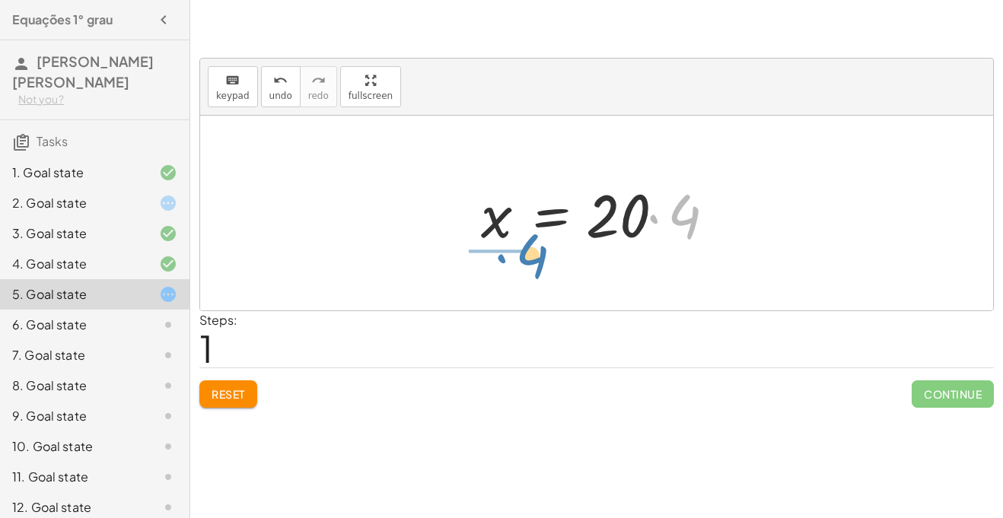
drag, startPoint x: 681, startPoint y: 219, endPoint x: 512, endPoint y: 260, distance: 174.1
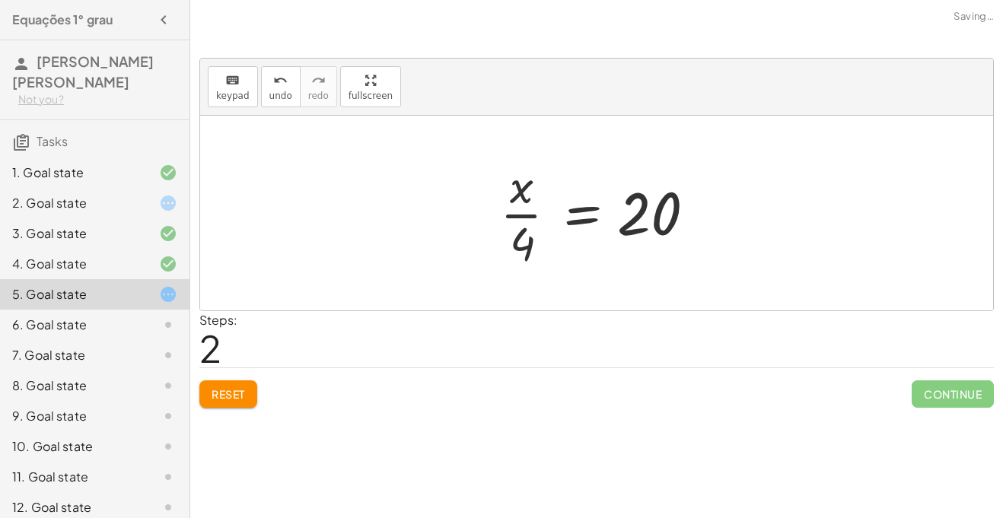
click at [233, 388] on span "Reset" at bounding box center [228, 395] width 33 height 14
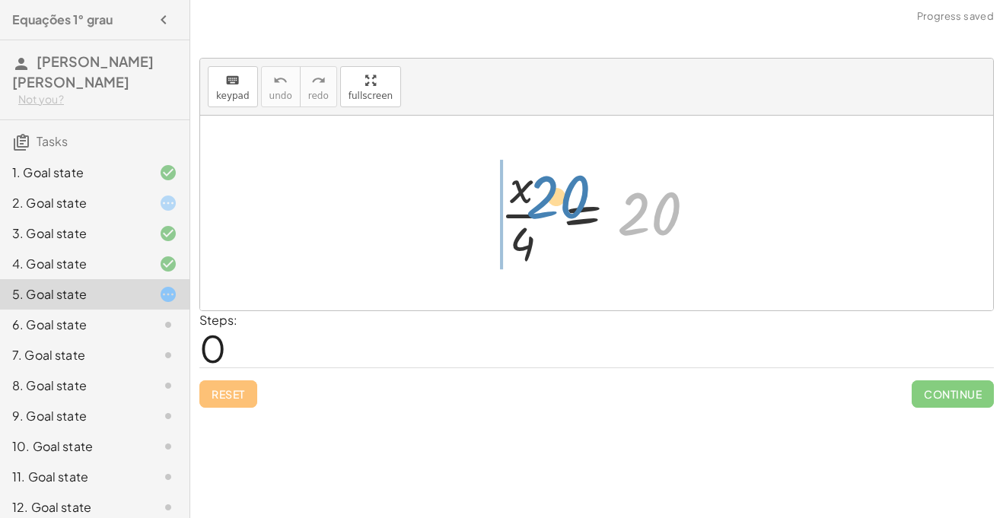
drag, startPoint x: 637, startPoint y: 216, endPoint x: 426, endPoint y: 206, distance: 211.2
click at [426, 206] on div "20 · x · 4 = 20" at bounding box center [596, 213] width 793 height 195
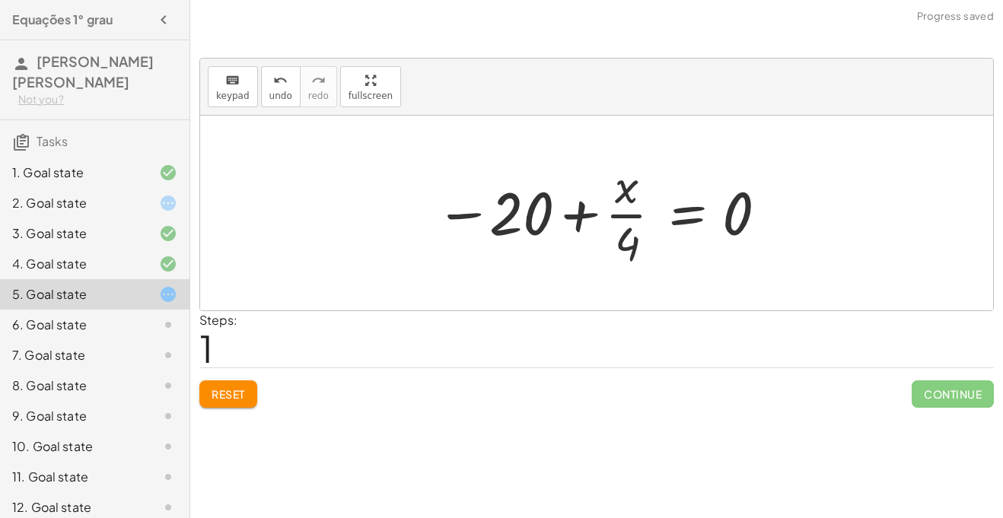
click at [588, 201] on div at bounding box center [602, 213] width 349 height 117
click at [580, 211] on div at bounding box center [602, 213] width 349 height 117
click at [242, 395] on span "Reset" at bounding box center [228, 395] width 33 height 14
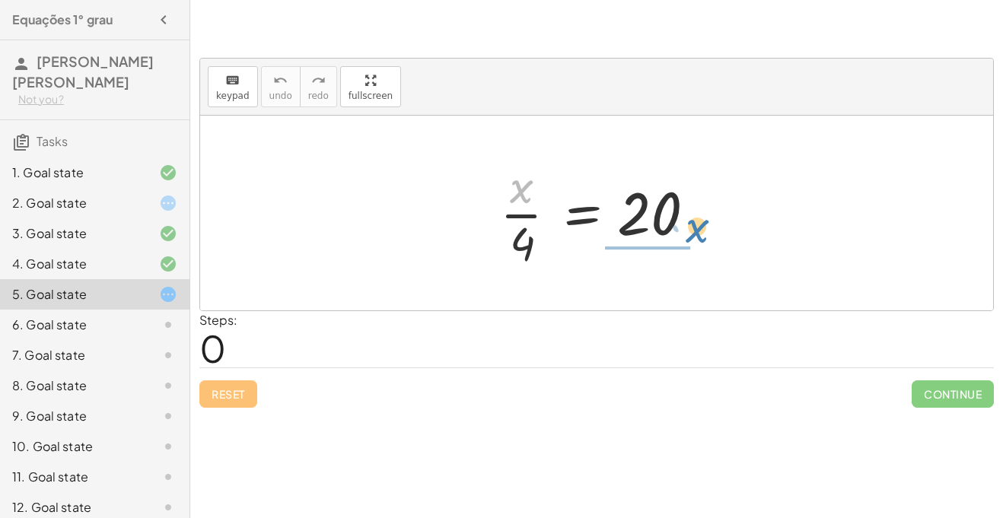
drag, startPoint x: 521, startPoint y: 197, endPoint x: 690, endPoint y: 250, distance: 177.0
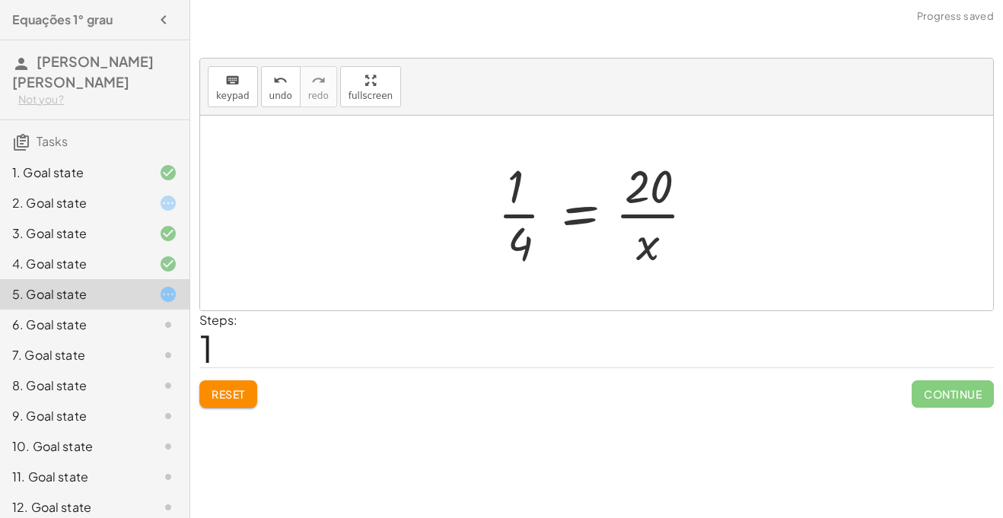
click at [509, 215] on div at bounding box center [602, 213] width 225 height 117
click at [517, 193] on div at bounding box center [602, 213] width 225 height 117
drag, startPoint x: 521, startPoint y: 254, endPoint x: 647, endPoint y: 273, distance: 127.8
click at [647, 273] on div "· x · 4 = 20 · 4 · x · 4 = 20 · 1 ·" at bounding box center [597, 213] width 244 height 125
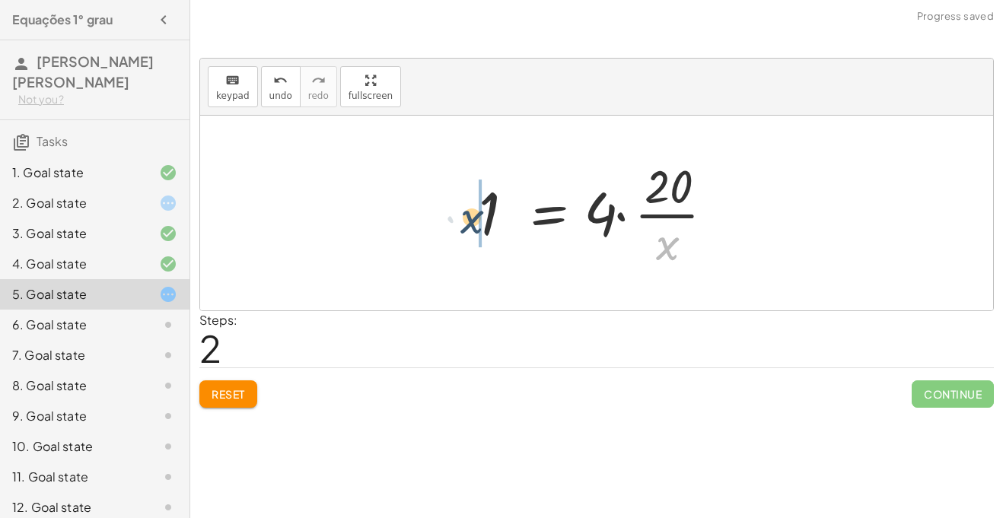
drag, startPoint x: 660, startPoint y: 250, endPoint x: 416, endPoint y: 204, distance: 248.8
click at [416, 204] on div "· x · 4 = 20 · 1 · 4 = · 20 · x · x · x · 4 = 20 1 · ·" at bounding box center [596, 213] width 793 height 195
click at [231, 400] on span "Reset" at bounding box center [228, 395] width 33 height 14
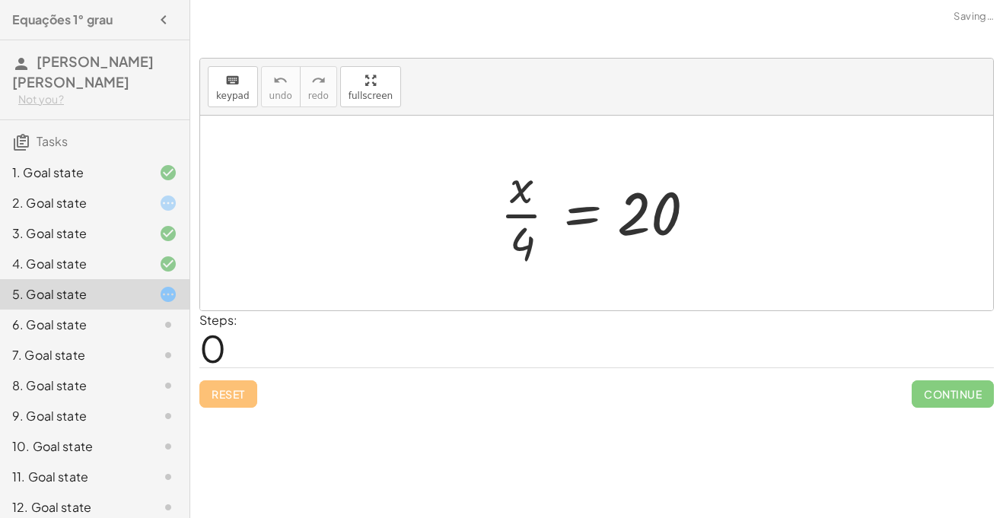
click at [460, 364] on div "Steps: 0" at bounding box center [596, 339] width 795 height 56
drag, startPoint x: 520, startPoint y: 196, endPoint x: 616, endPoint y: 256, distance: 112.8
click at [616, 256] on div at bounding box center [603, 213] width 220 height 117
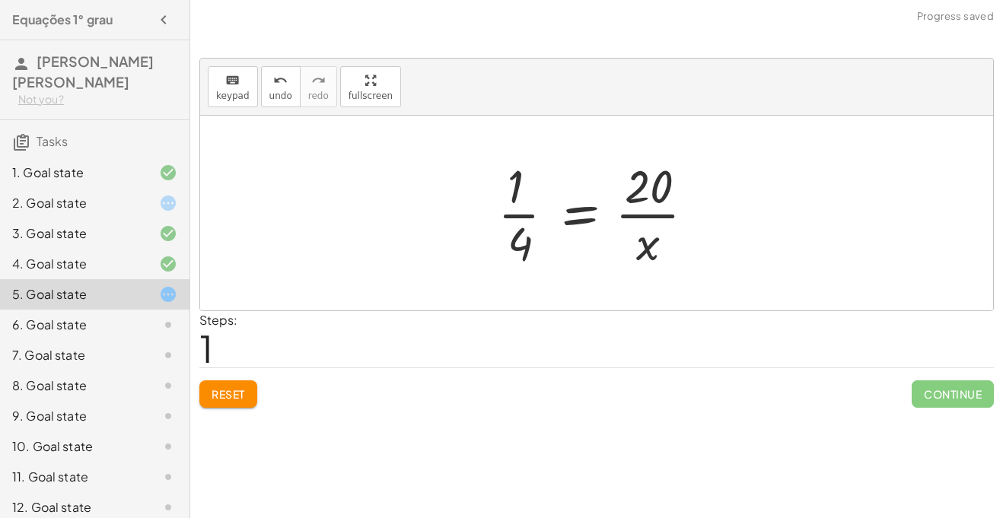
click at [509, 211] on div at bounding box center [602, 213] width 225 height 117
drag, startPoint x: 516, startPoint y: 232, endPoint x: 703, endPoint y: 188, distance: 192.4
click at [703, 188] on div at bounding box center [602, 213] width 225 height 117
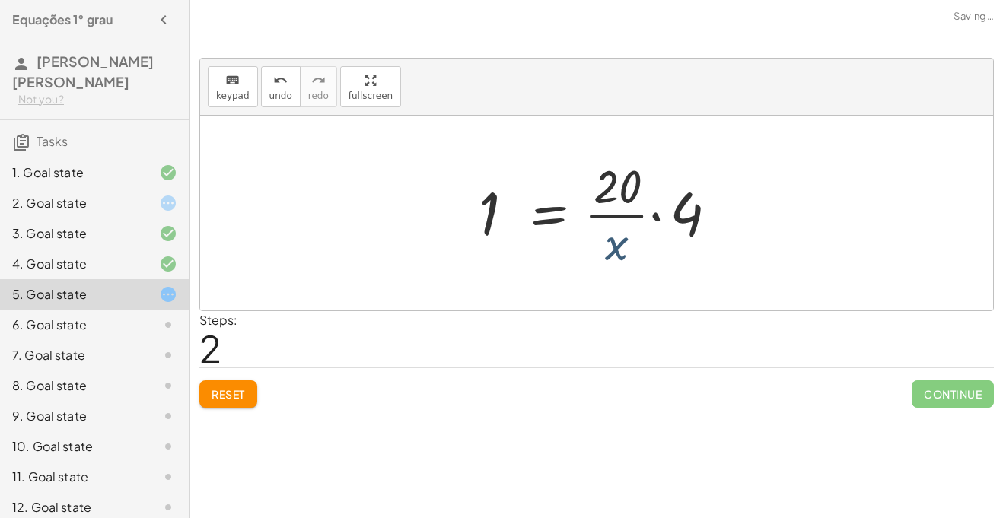
click at [640, 242] on div at bounding box center [602, 213] width 263 height 117
drag, startPoint x: 630, startPoint y: 256, endPoint x: 451, endPoint y: 237, distance: 180.7
click at [451, 237] on div "· x · 4 = 20 · 1 · 4 = · 20 · x · x · x · 4 = 20 1 · ·" at bounding box center [596, 213] width 793 height 195
drag, startPoint x: 620, startPoint y: 257, endPoint x: 474, endPoint y: 228, distance: 149.8
click at [474, 228] on div at bounding box center [602, 213] width 263 height 117
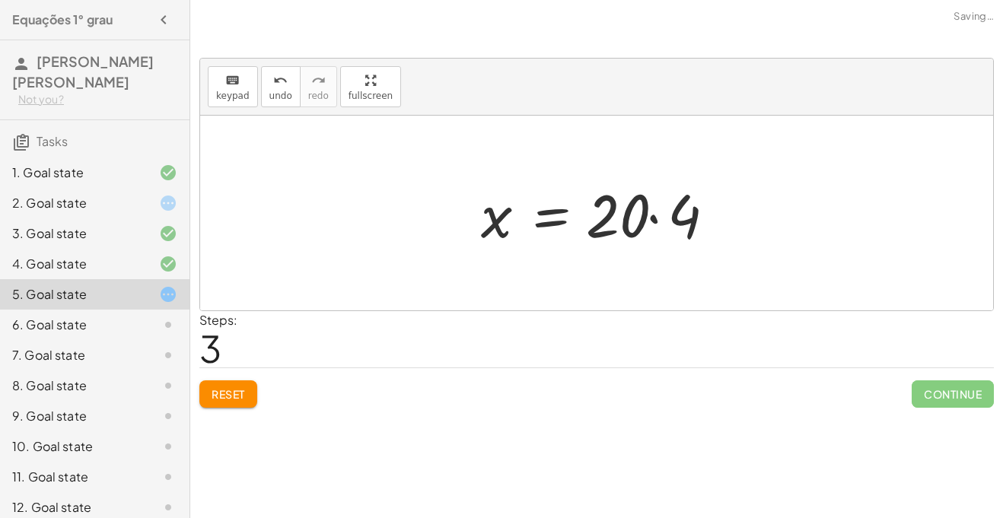
click at [658, 221] on div at bounding box center [603, 213] width 259 height 78
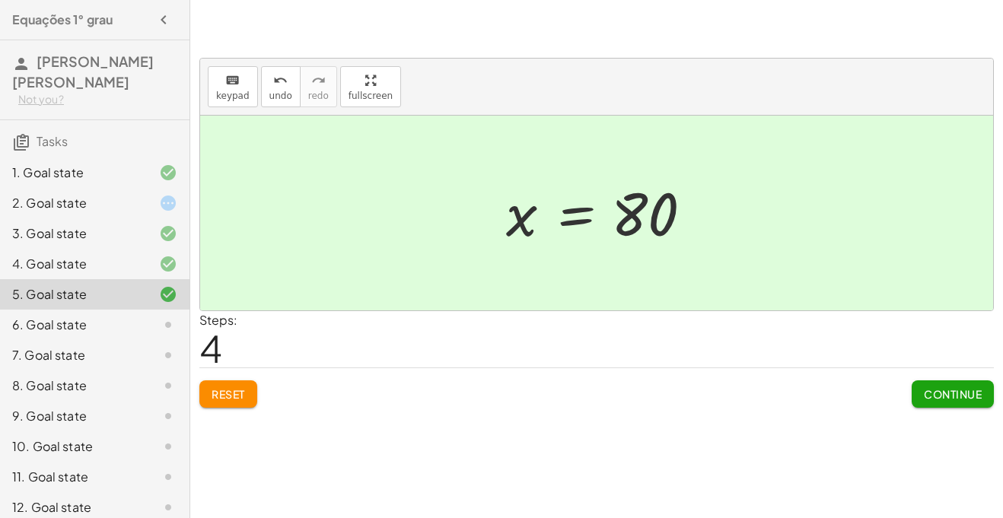
click at [968, 402] on button "Continue" at bounding box center [953, 394] width 82 height 27
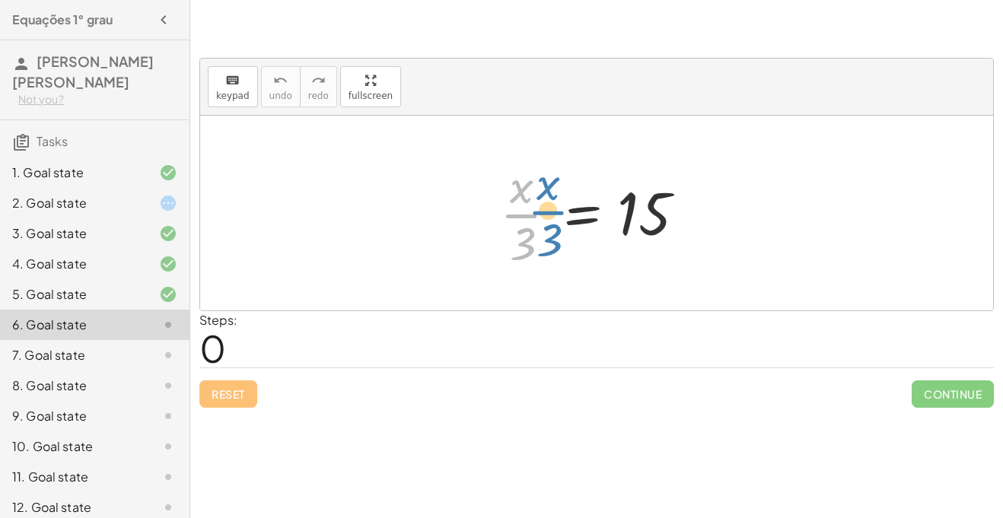
drag, startPoint x: 533, startPoint y: 229, endPoint x: 508, endPoint y: 180, distance: 54.8
click at [508, 180] on div at bounding box center [603, 213] width 220 height 117
drag, startPoint x: 522, startPoint y: 236, endPoint x: 550, endPoint y: 220, distance: 32.4
click at [550, 220] on div at bounding box center [603, 213] width 220 height 117
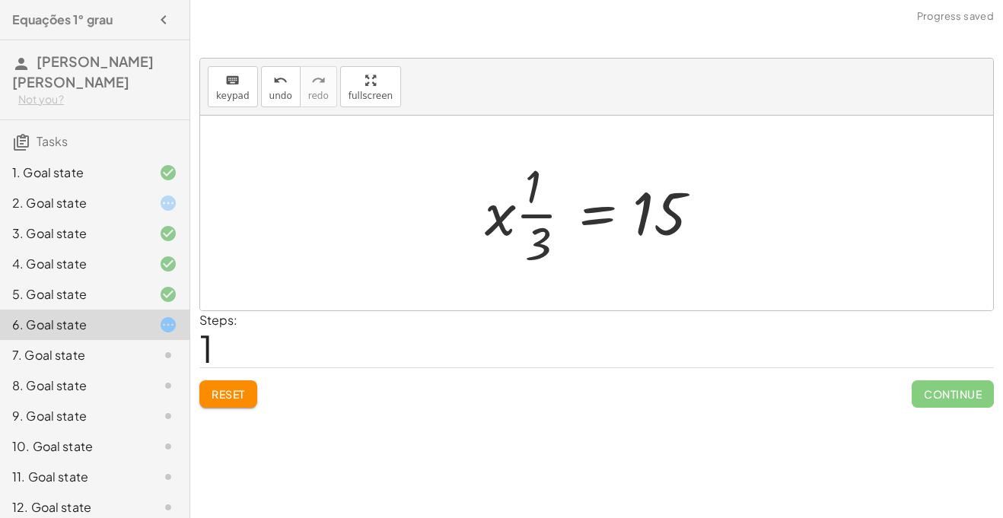
click at [219, 389] on span "Reset" at bounding box center [228, 395] width 33 height 14
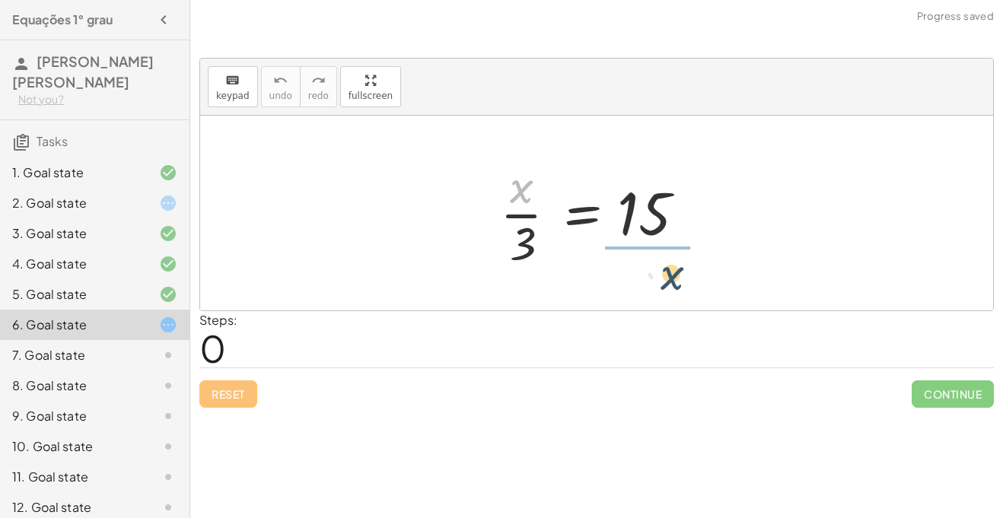
drag, startPoint x: 519, startPoint y: 197, endPoint x: 667, endPoint y: 286, distance: 172.1
click at [667, 286] on div "· x · x · 3 = 15" at bounding box center [596, 213] width 793 height 195
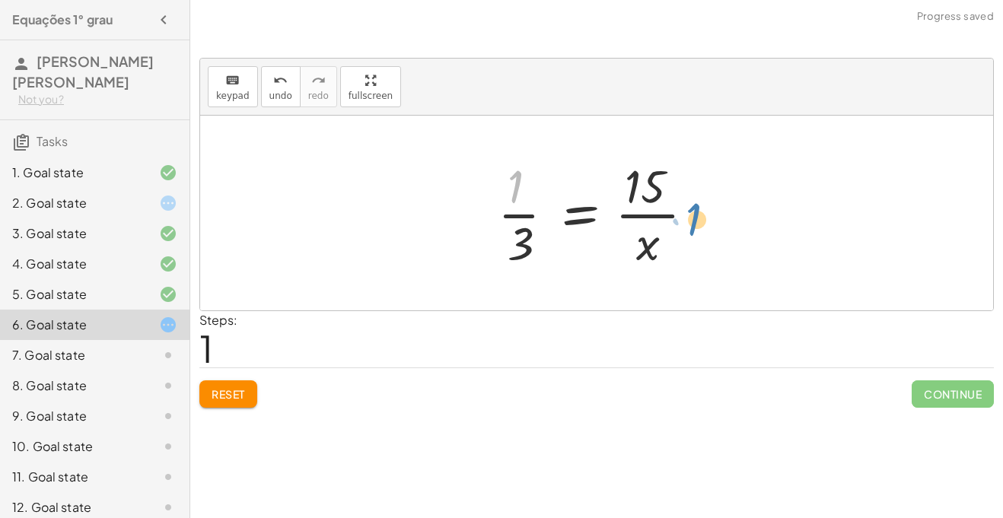
drag, startPoint x: 518, startPoint y: 194, endPoint x: 707, endPoint y: 225, distance: 190.5
click at [707, 225] on div at bounding box center [602, 213] width 225 height 117
drag, startPoint x: 659, startPoint y: 249, endPoint x: 488, endPoint y: 231, distance: 171.4
click at [488, 231] on div "· x · 3 = 15 · x · x · 3 = 15 · 1 ·" at bounding box center [597, 213] width 244 height 125
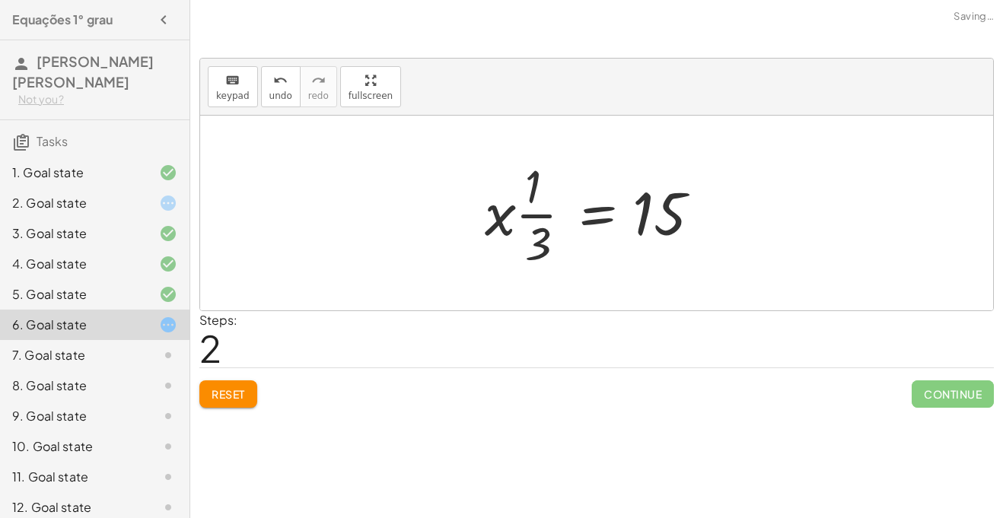
click at [537, 209] on div at bounding box center [602, 213] width 250 height 117
click at [537, 212] on div at bounding box center [602, 213] width 250 height 117
click at [544, 244] on div at bounding box center [602, 213] width 250 height 117
drag, startPoint x: 528, startPoint y: 181, endPoint x: 512, endPoint y: 177, distance: 16.4
click at [512, 177] on div at bounding box center [602, 213] width 250 height 117
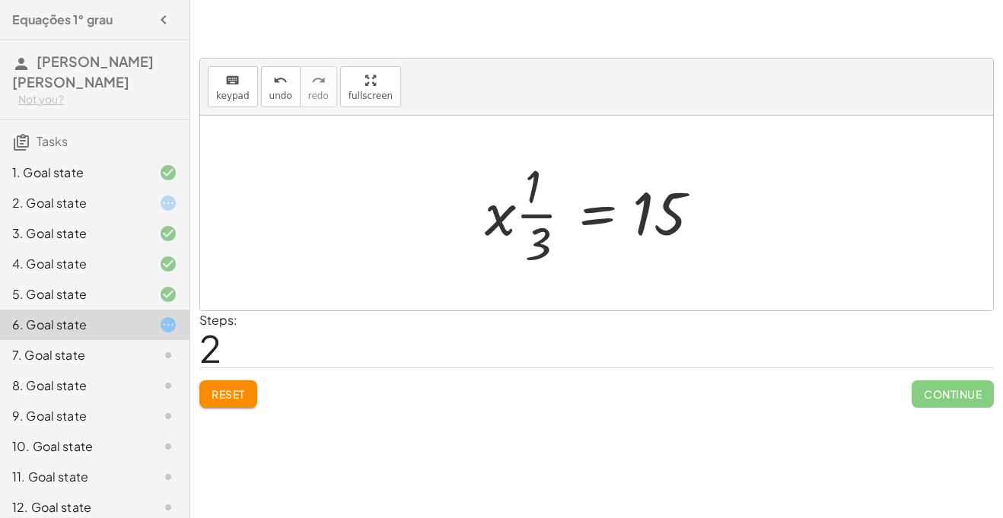
click at [215, 394] on span "Reset" at bounding box center [228, 395] width 33 height 14
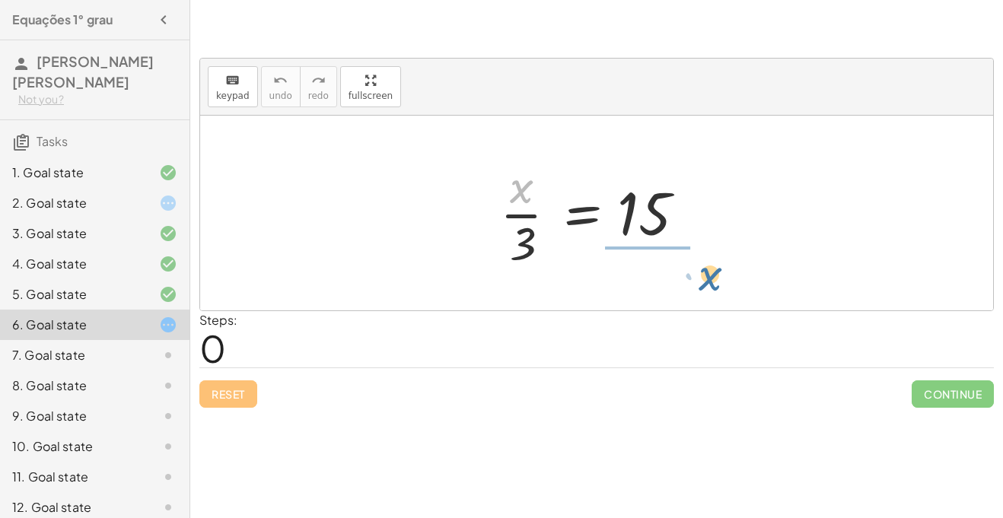
drag, startPoint x: 515, startPoint y: 199, endPoint x: 695, endPoint y: 290, distance: 201.6
click at [695, 290] on div "· x · x · 3 = 15" at bounding box center [596, 213] width 793 height 195
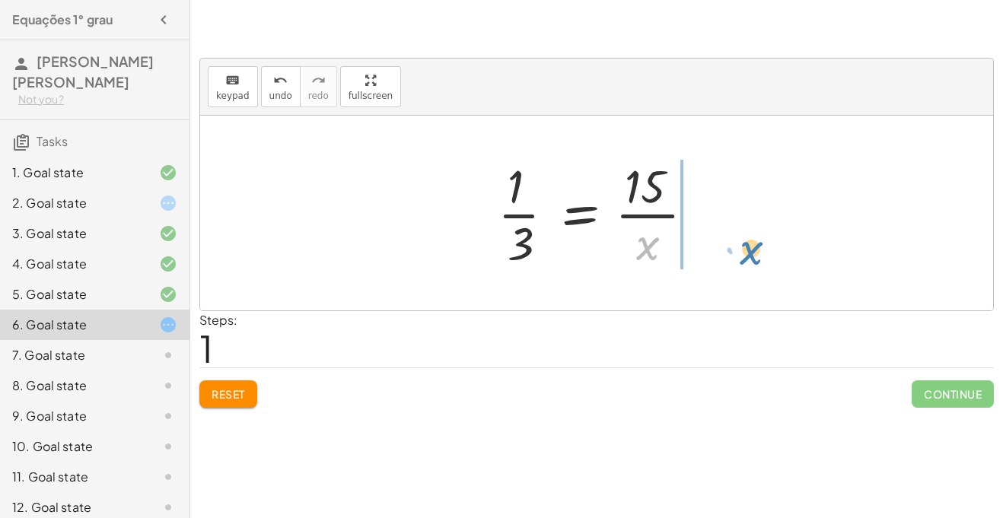
drag, startPoint x: 646, startPoint y: 251, endPoint x: 739, endPoint y: 248, distance: 93.7
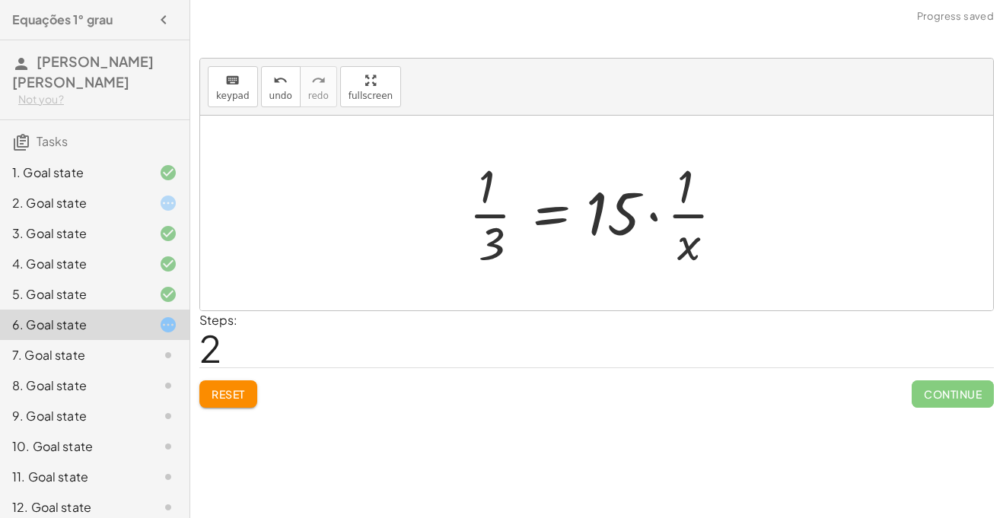
click at [657, 219] on div at bounding box center [602, 213] width 283 height 117
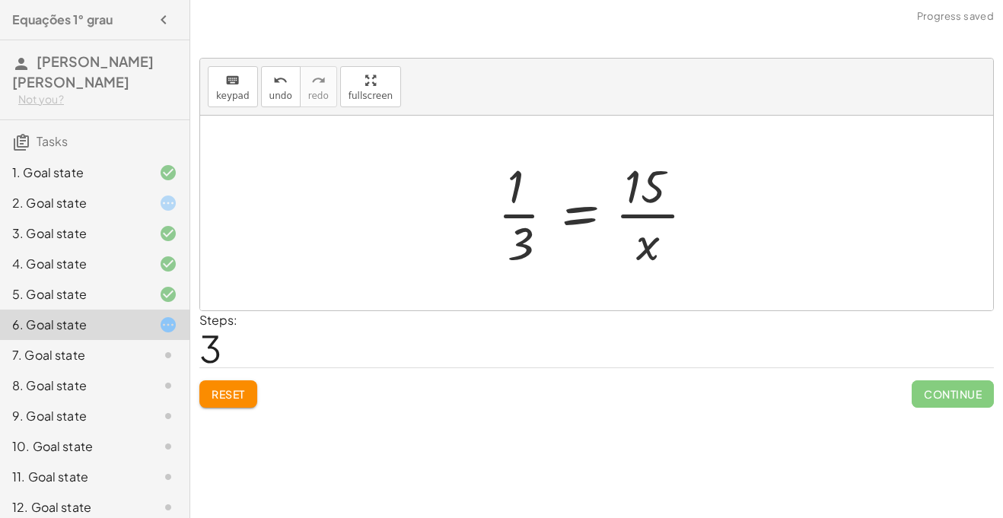
click at [518, 218] on div at bounding box center [602, 213] width 225 height 117
click at [244, 400] on span "Reset" at bounding box center [228, 395] width 33 height 14
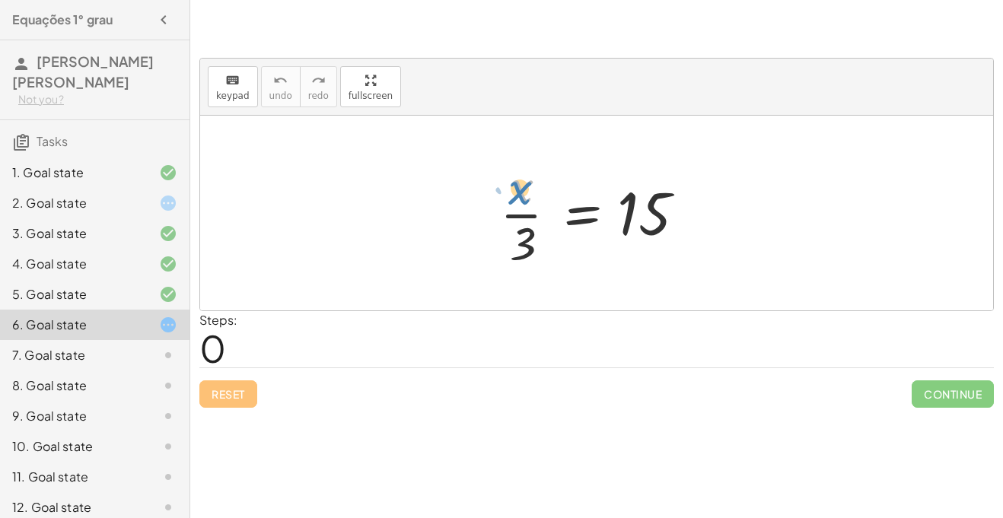
click at [512, 193] on div at bounding box center [603, 213] width 220 height 117
drag, startPoint x: 525, startPoint y: 246, endPoint x: 687, endPoint y: 234, distance: 162.6
click at [687, 234] on div at bounding box center [603, 213] width 220 height 117
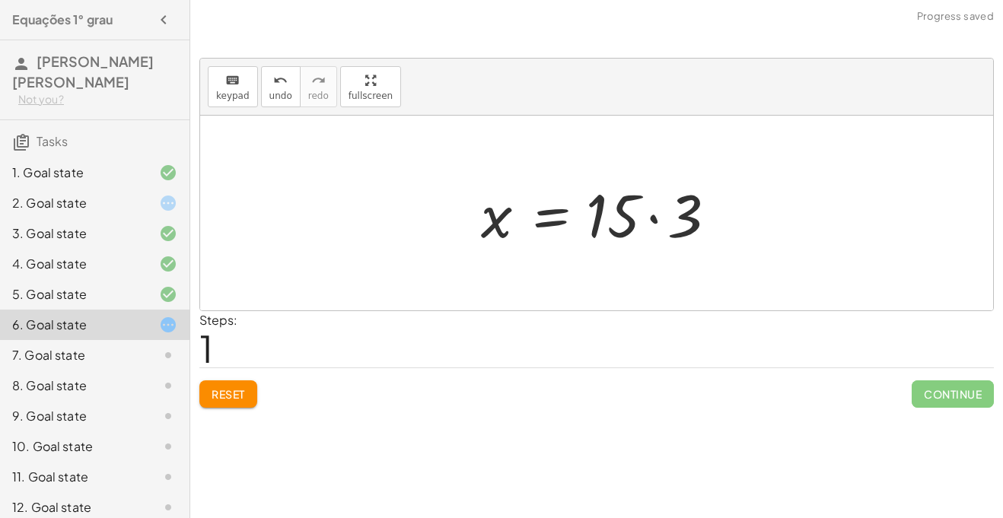
click at [652, 215] on div at bounding box center [603, 213] width 259 height 78
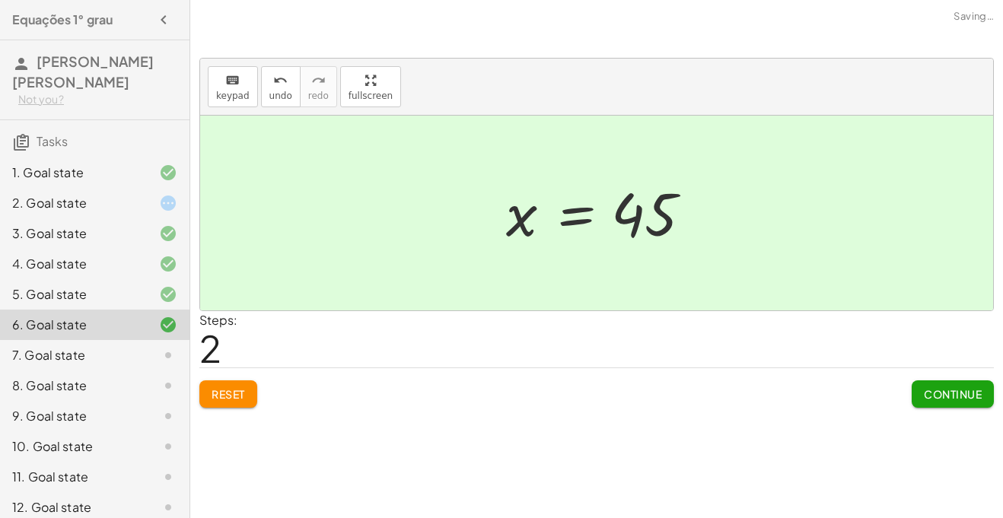
click at [927, 390] on span "Continue" at bounding box center [953, 395] width 58 height 14
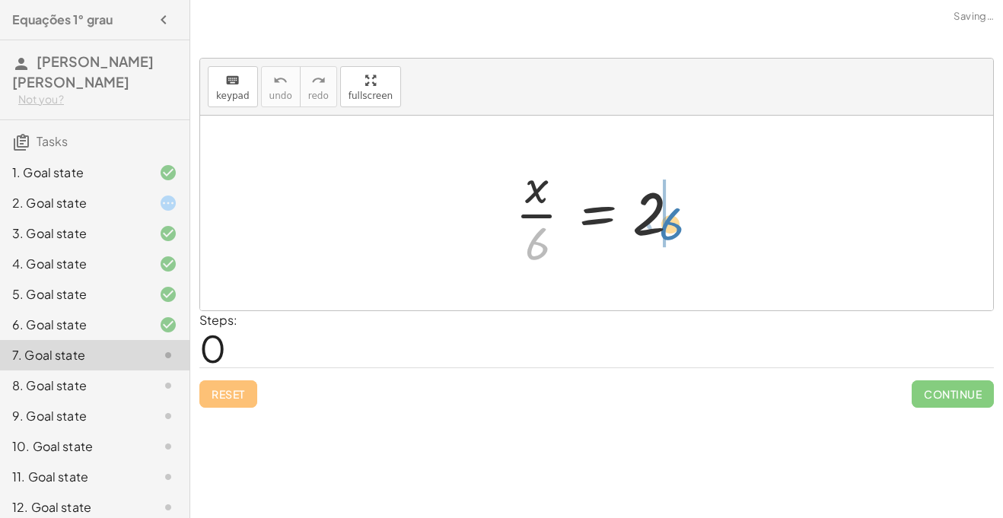
drag, startPoint x: 538, startPoint y: 252, endPoint x: 675, endPoint y: 232, distance: 138.5
click at [675, 232] on div at bounding box center [603, 213] width 190 height 117
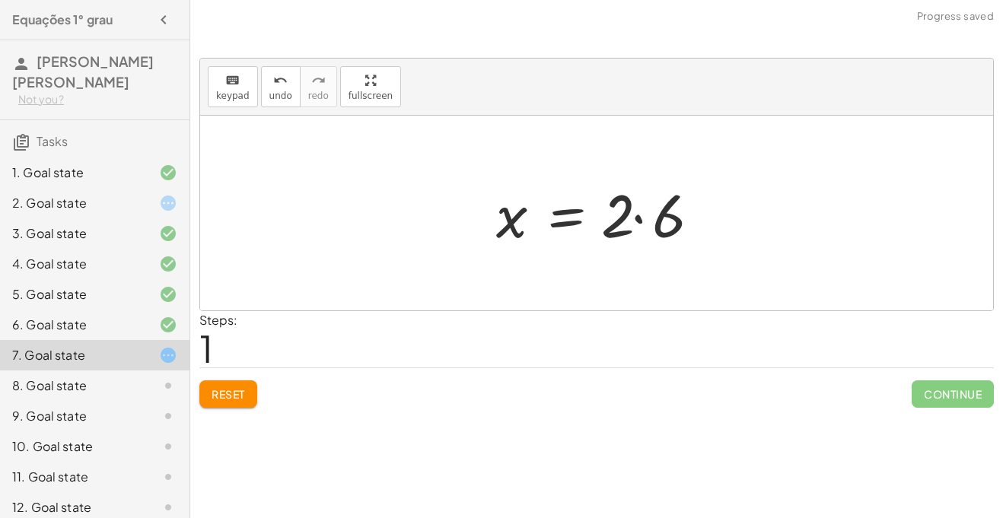
click at [647, 219] on div at bounding box center [603, 213] width 228 height 78
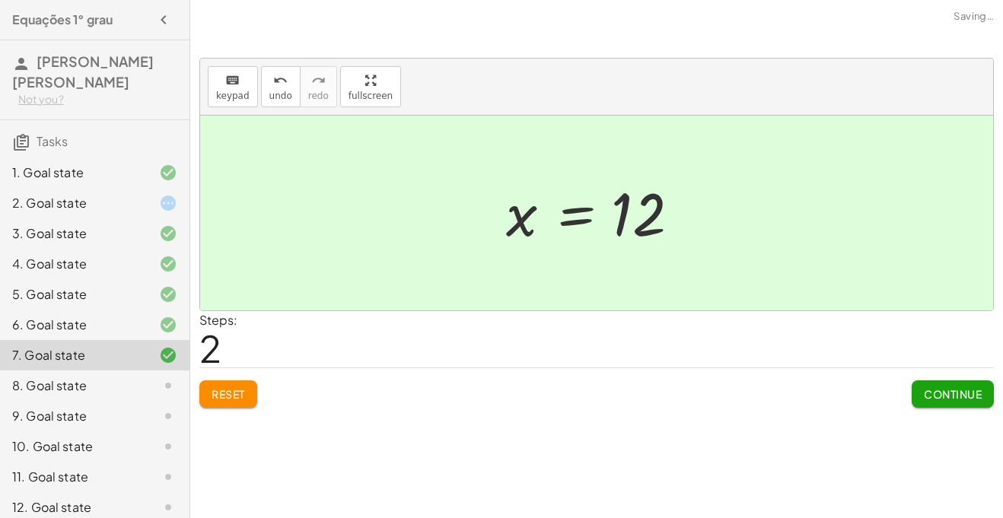
click at [957, 381] on button "Continue" at bounding box center [953, 394] width 82 height 27
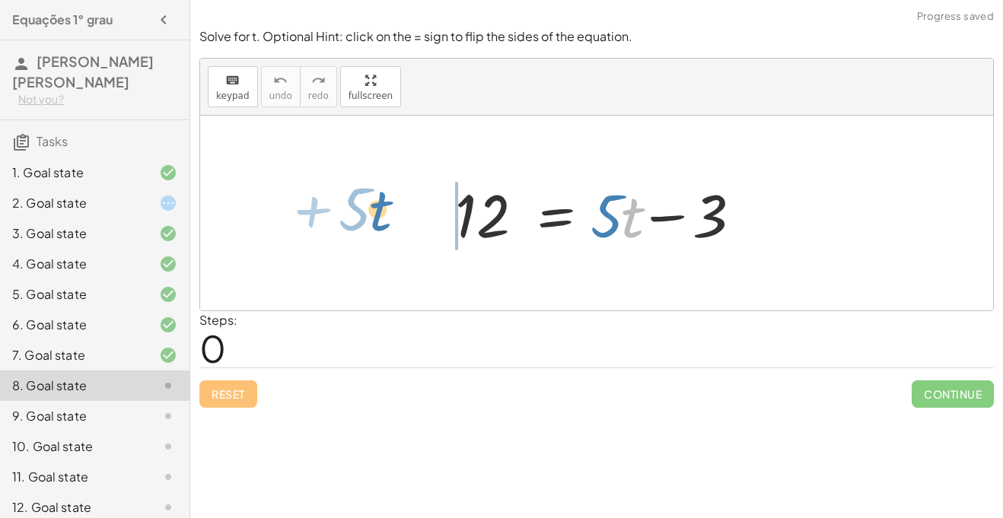
drag, startPoint x: 627, startPoint y: 225, endPoint x: 374, endPoint y: 216, distance: 252.9
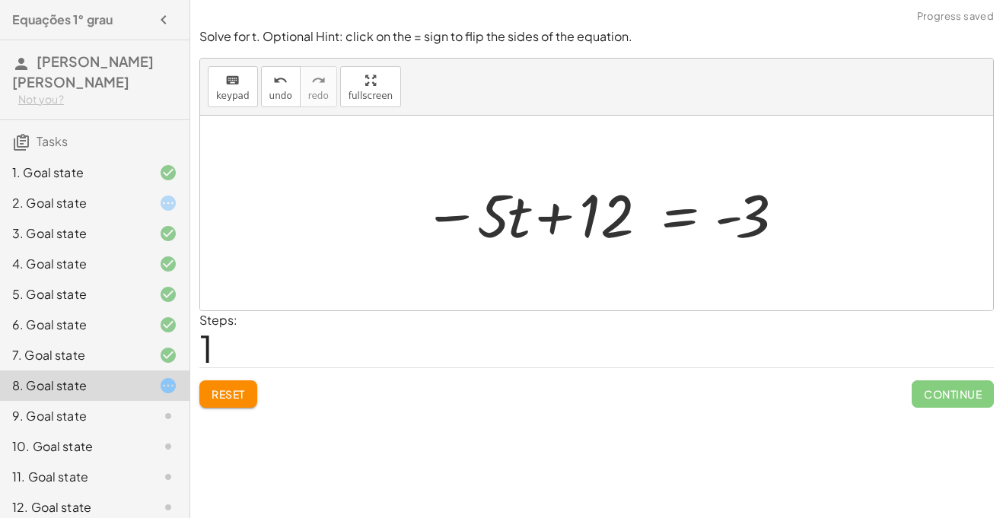
click at [553, 218] on div at bounding box center [603, 213] width 375 height 78
drag, startPoint x: 513, startPoint y: 226, endPoint x: 799, endPoint y: 219, distance: 285.6
click at [799, 219] on div "12 = + · 5 · t − 3 · t − · 5 12 = · 5 · t - 3 − +" at bounding box center [596, 213] width 793 height 195
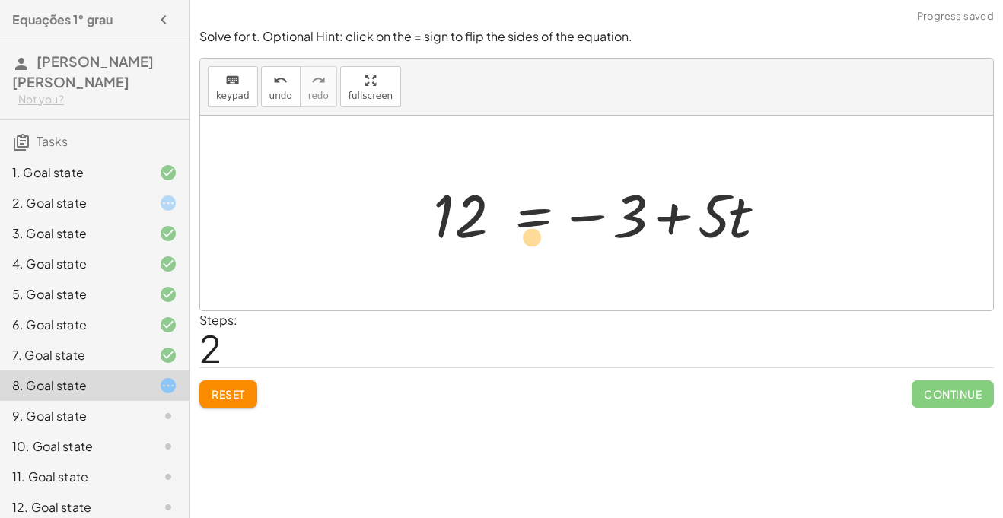
drag, startPoint x: 719, startPoint y: 217, endPoint x: 536, endPoint y: 237, distance: 184.5
click at [536, 237] on div at bounding box center [603, 213] width 354 height 78
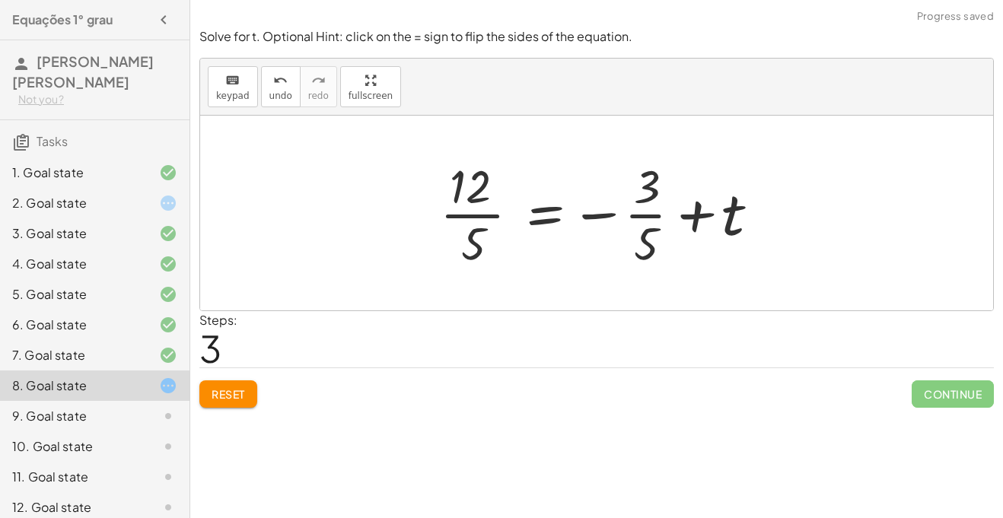
click at [245, 393] on span "Reset" at bounding box center [228, 395] width 33 height 14
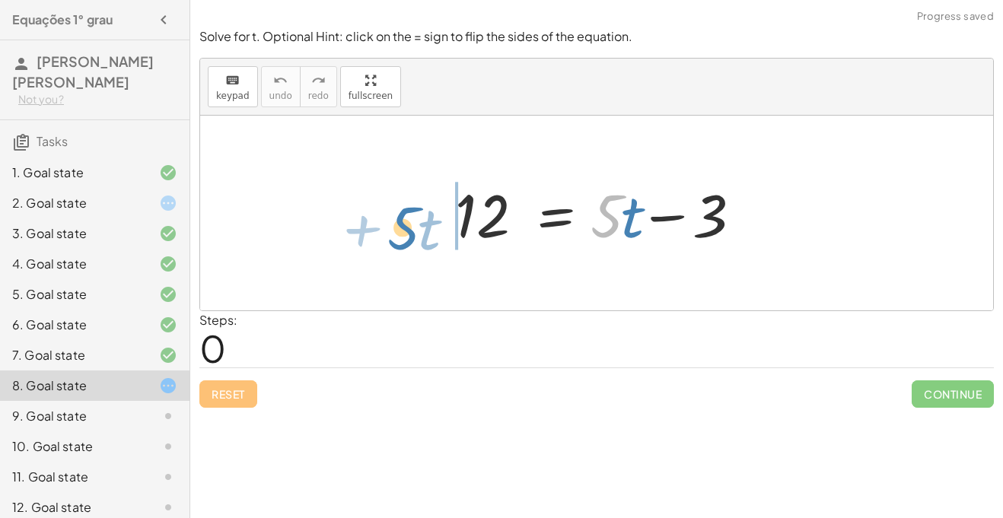
drag, startPoint x: 611, startPoint y: 224, endPoint x: 408, endPoint y: 234, distance: 203.6
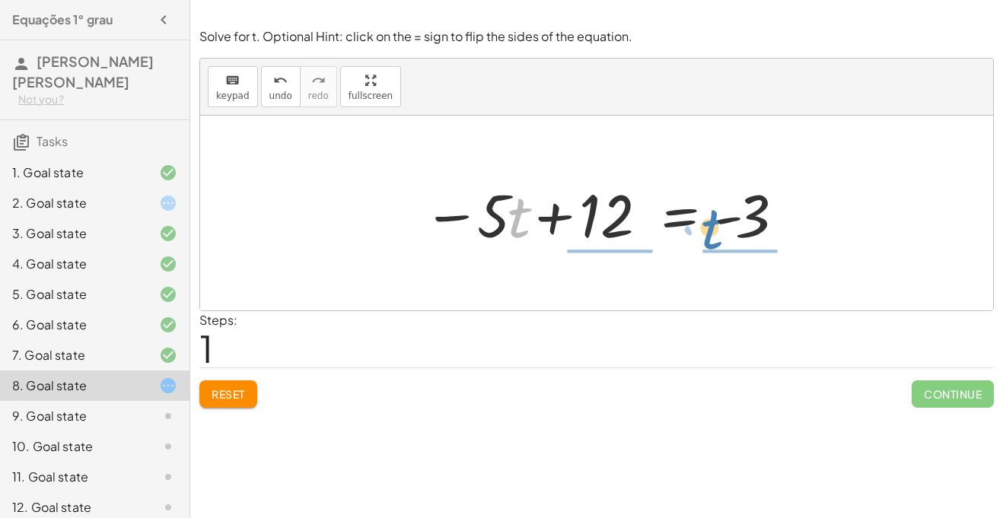
drag, startPoint x: 515, startPoint y: 227, endPoint x: 712, endPoint y: 242, distance: 197.0
click at [712, 242] on div at bounding box center [603, 213] width 375 height 78
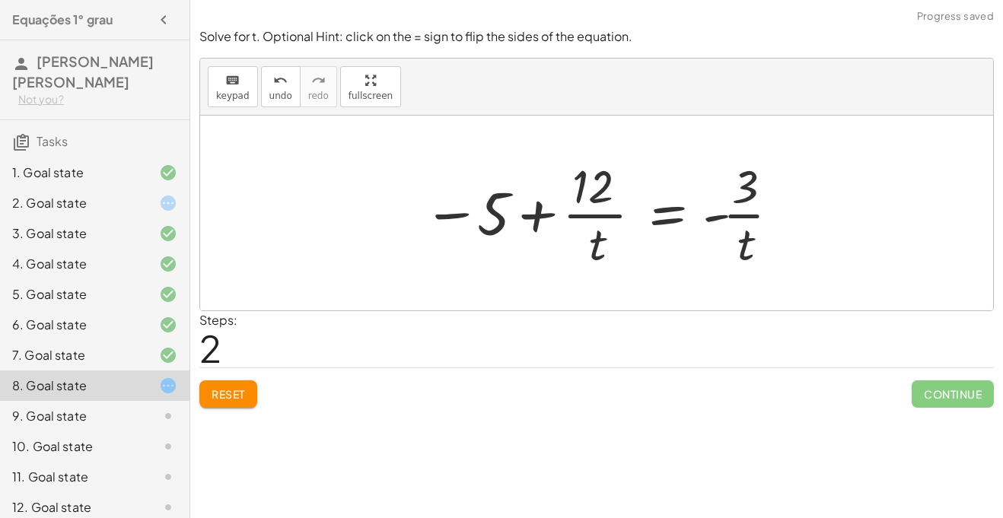
click at [623, 216] on div at bounding box center [603, 213] width 374 height 117
click at [539, 207] on div at bounding box center [603, 213] width 374 height 117
click at [216, 400] on span "Reset" at bounding box center [228, 395] width 33 height 14
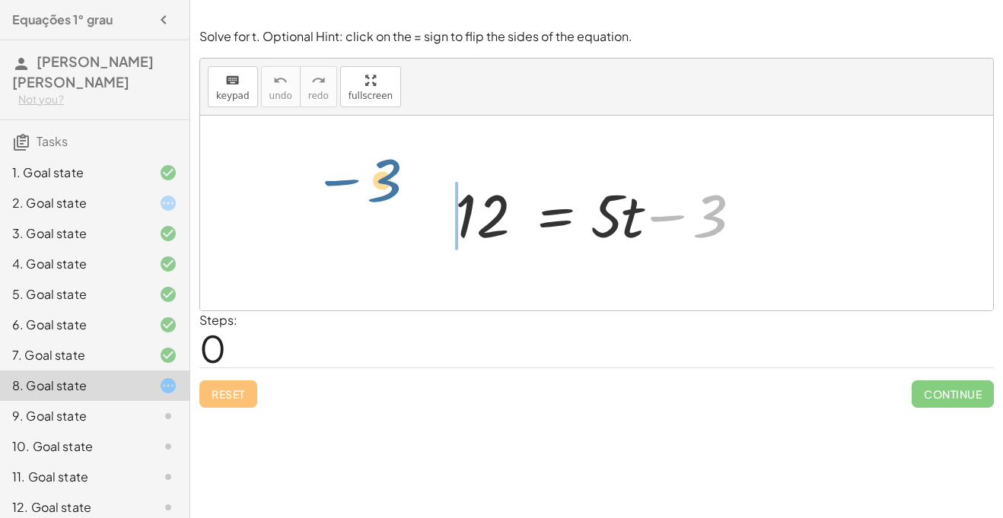
drag, startPoint x: 713, startPoint y: 219, endPoint x: 399, endPoint y: 196, distance: 314.6
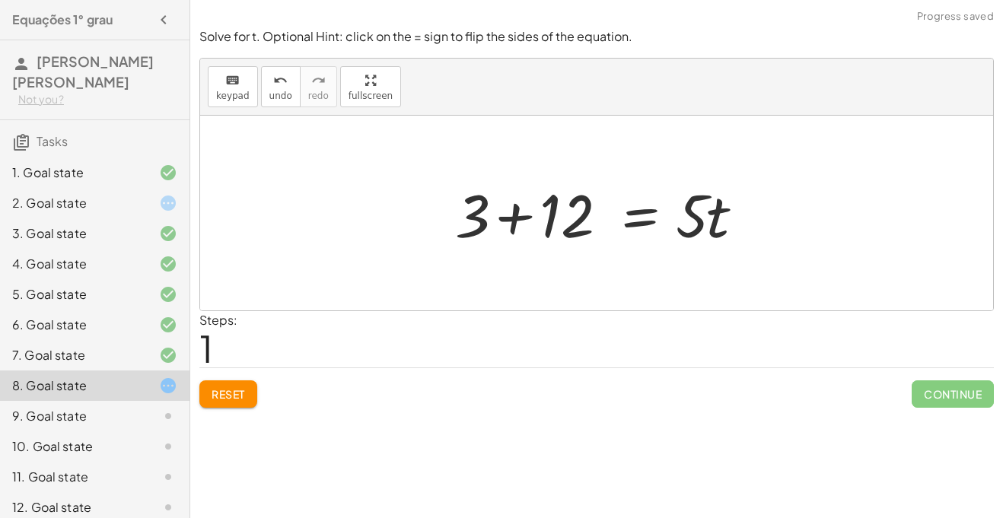
click at [503, 222] on div at bounding box center [603, 213] width 310 height 78
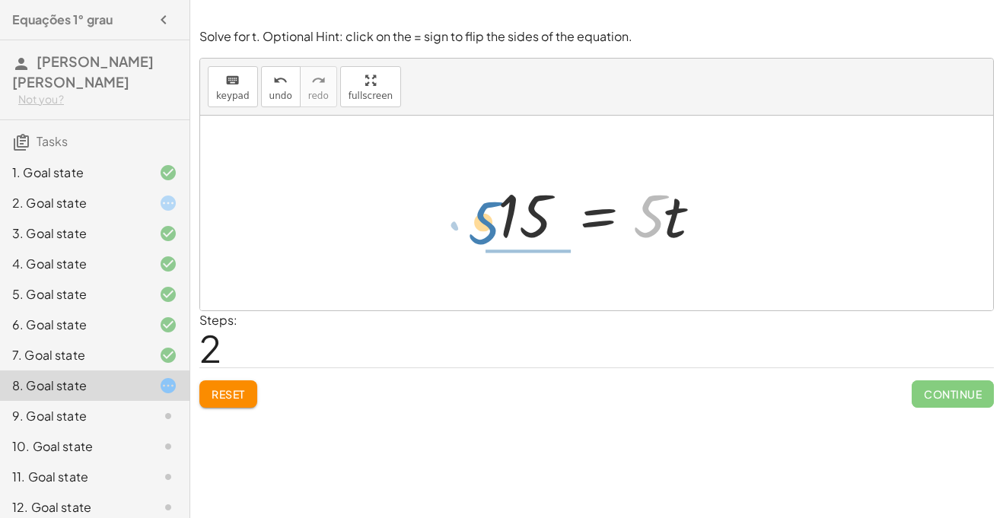
drag, startPoint x: 652, startPoint y: 225, endPoint x: 509, endPoint y: 257, distance: 146.7
click at [509, 257] on div "12 = + · 5 · t − 3 + 3 + 12 = · 5 · t · 5 = · 5 · t 15" at bounding box center [596, 213] width 793 height 195
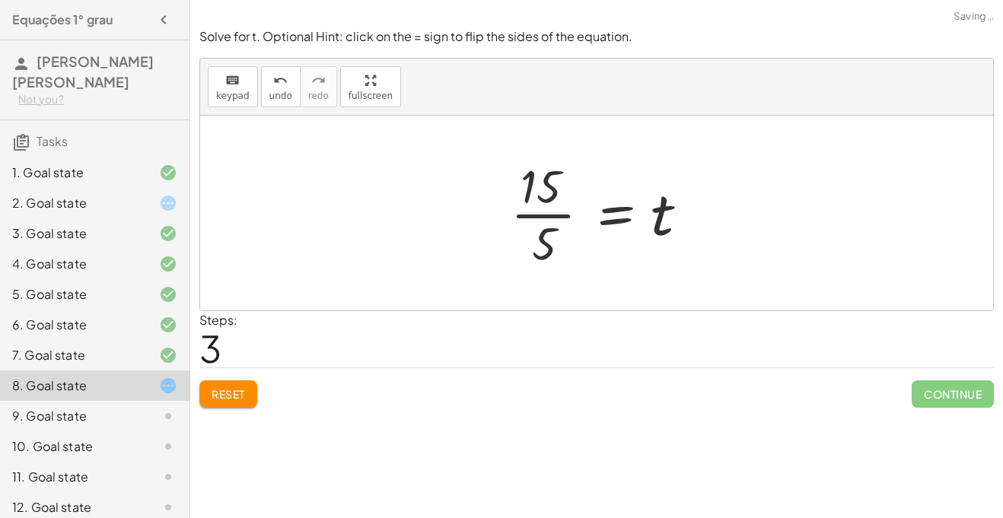
click at [520, 216] on div at bounding box center [602, 213] width 199 height 117
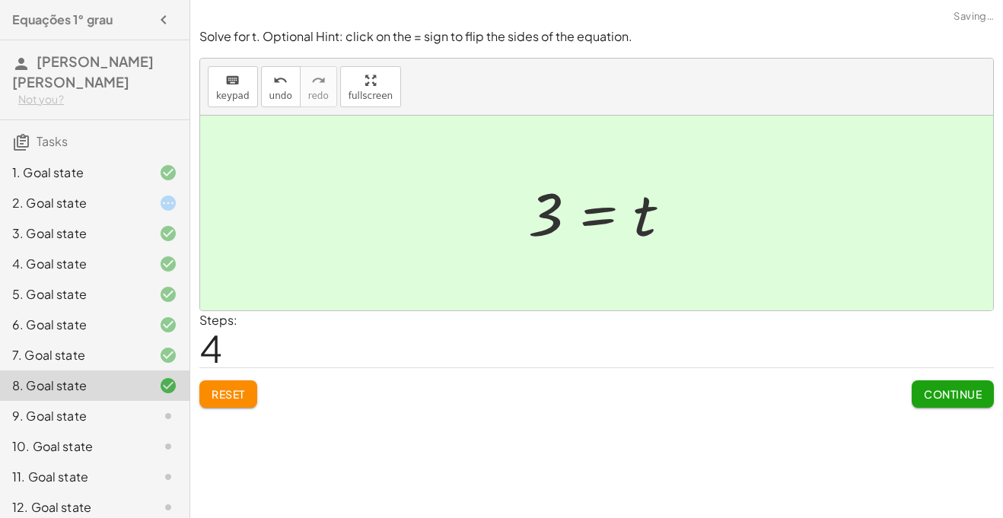
click at [951, 393] on span "Continue" at bounding box center [953, 395] width 58 height 14
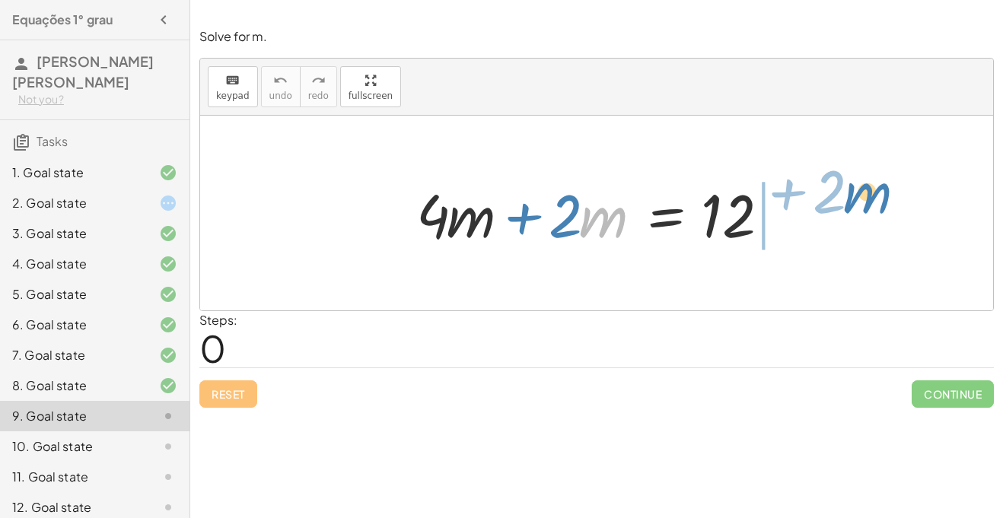
drag, startPoint x: 603, startPoint y: 222, endPoint x: 858, endPoint y: 203, distance: 255.8
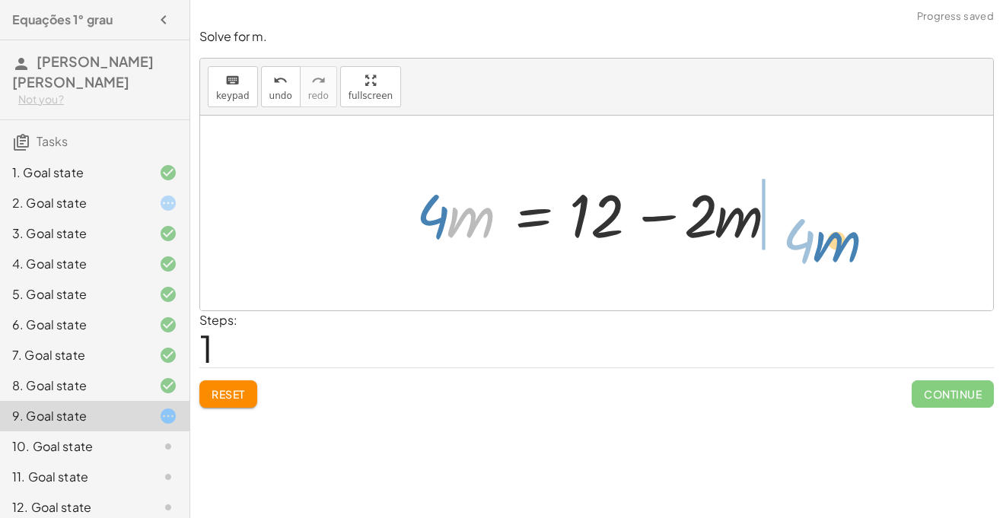
drag, startPoint x: 487, startPoint y: 219, endPoint x: 847, endPoint y: 236, distance: 360.5
click at [847, 236] on div "+ · 4 · m + · 2 · m = 12 · m · 4 · 4 · m · 2 · m = 12 + −" at bounding box center [596, 213] width 793 height 195
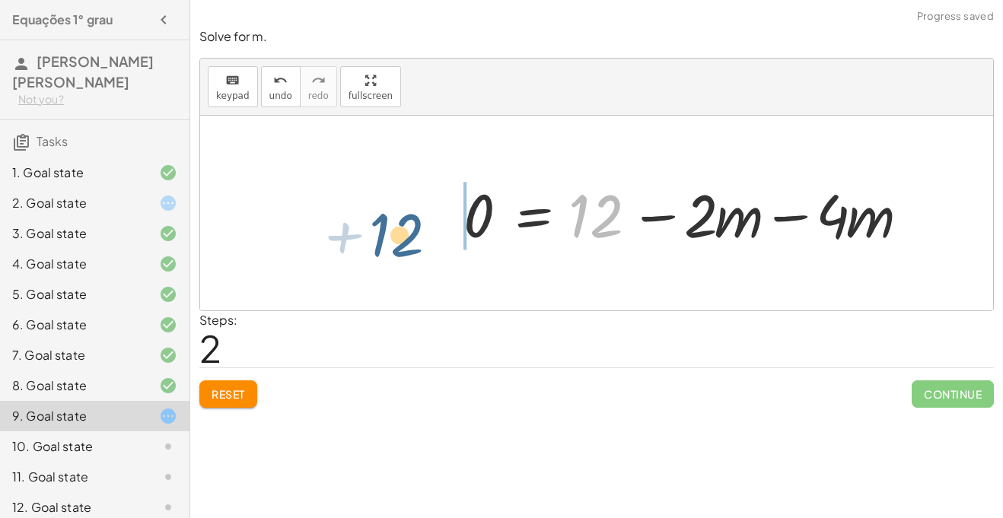
drag, startPoint x: 611, startPoint y: 213, endPoint x: 410, endPoint y: 229, distance: 200.9
click at [410, 229] on div "+ · 4 · m + · 2 · m = 12 · 4 · m = + 12 − · 2 · m + 12 · 4 · m · 2 · m = 12 + −…" at bounding box center [596, 213] width 793 height 195
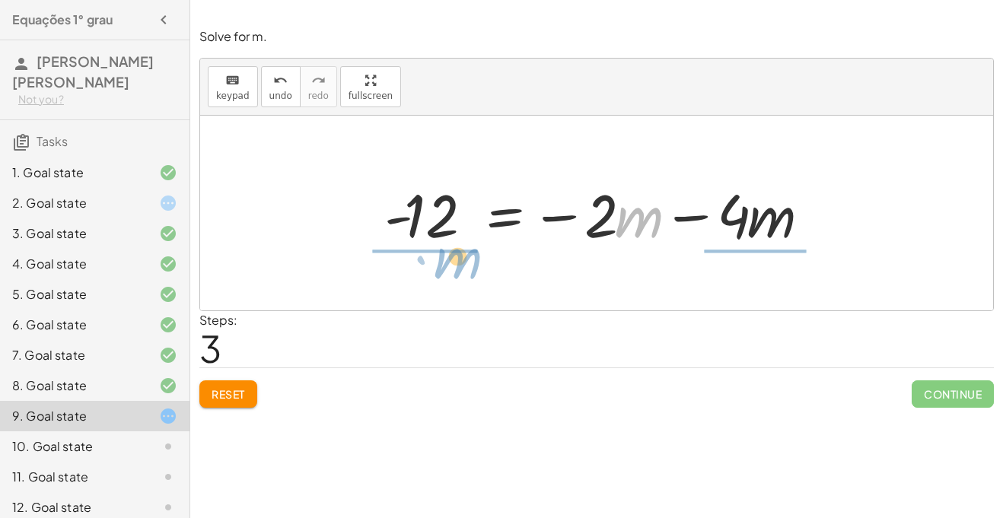
drag, startPoint x: 646, startPoint y: 220, endPoint x: 464, endPoint y: 261, distance: 187.3
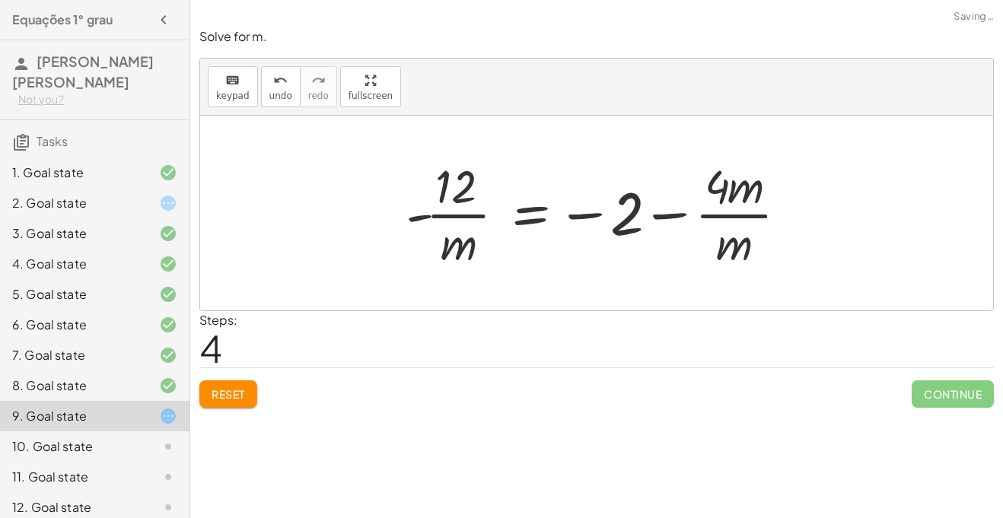
click at [716, 218] on div at bounding box center [603, 213] width 410 height 117
click at [219, 388] on span "Reset" at bounding box center [228, 395] width 33 height 14
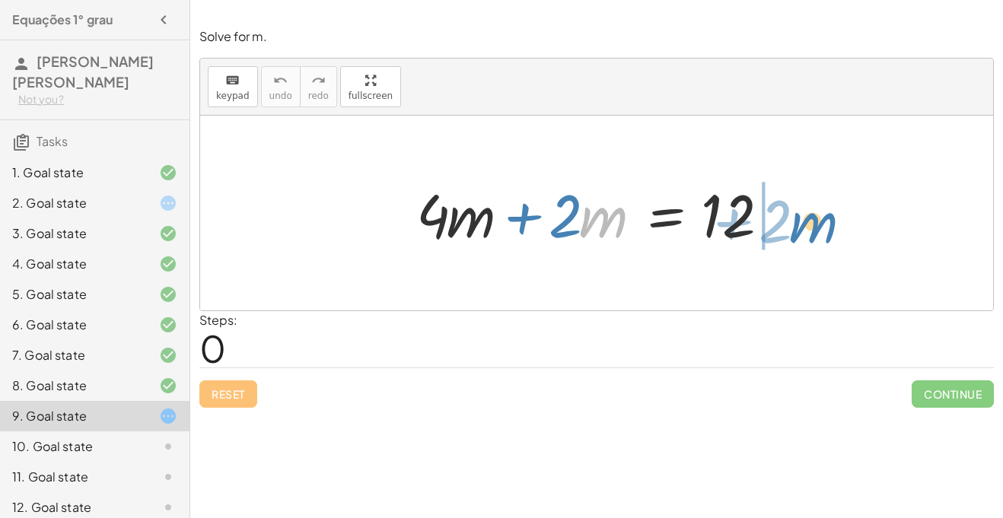
drag, startPoint x: 612, startPoint y: 220, endPoint x: 819, endPoint y: 226, distance: 207.2
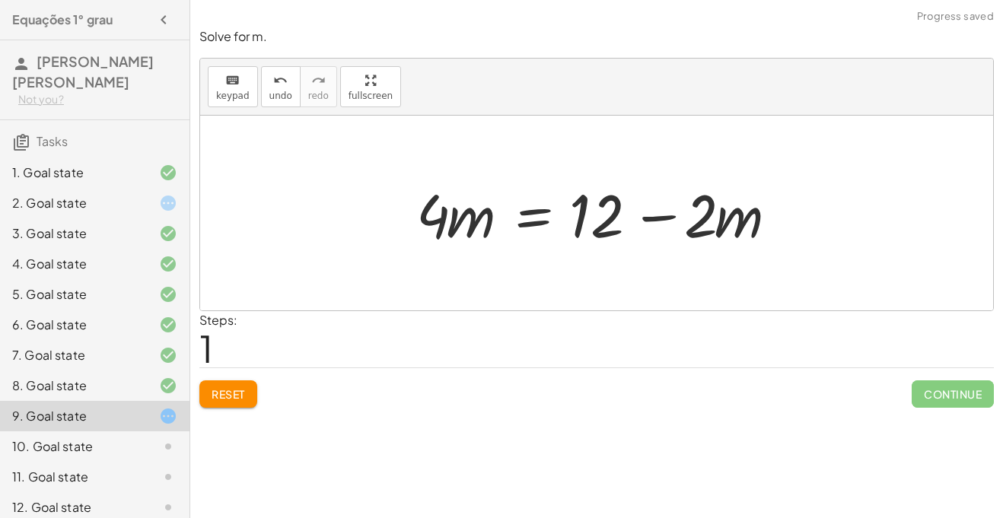
click at [670, 216] on div at bounding box center [603, 213] width 388 height 78
drag, startPoint x: 591, startPoint y: 213, endPoint x: 337, endPoint y: 210, distance: 253.5
click at [337, 210] on div "+ · 4 · m + · 2 · m = 12 + 12 · 4 · m · 2 · m = 12 + −" at bounding box center [596, 213] width 793 height 195
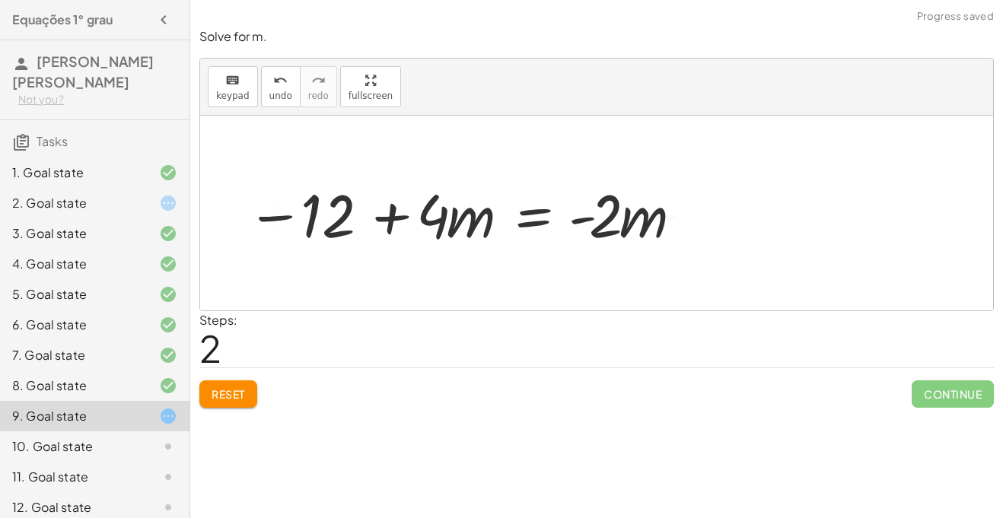
click at [399, 218] on div at bounding box center [465, 213] width 452 height 78
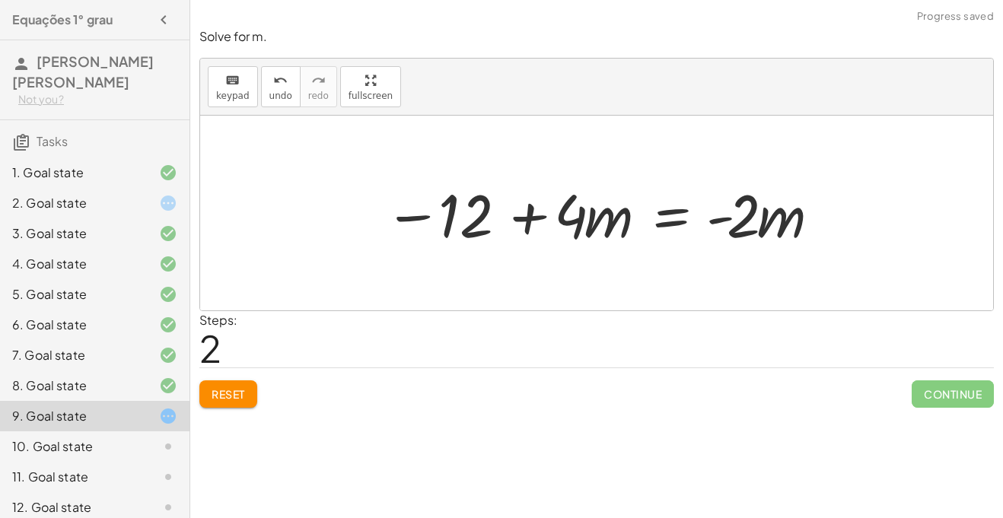
click at [522, 216] on div at bounding box center [603, 213] width 452 height 78
drag, startPoint x: 564, startPoint y: 225, endPoint x: 790, endPoint y: 245, distance: 226.3
click at [790, 245] on div at bounding box center [603, 213] width 452 height 78
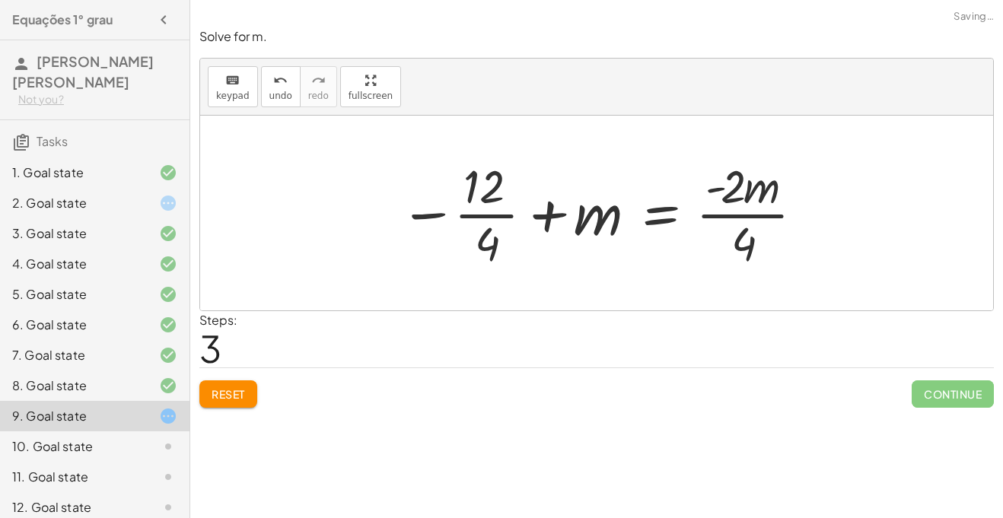
click at [770, 215] on div at bounding box center [603, 213] width 422 height 117
click at [509, 215] on div at bounding box center [603, 213] width 422 height 117
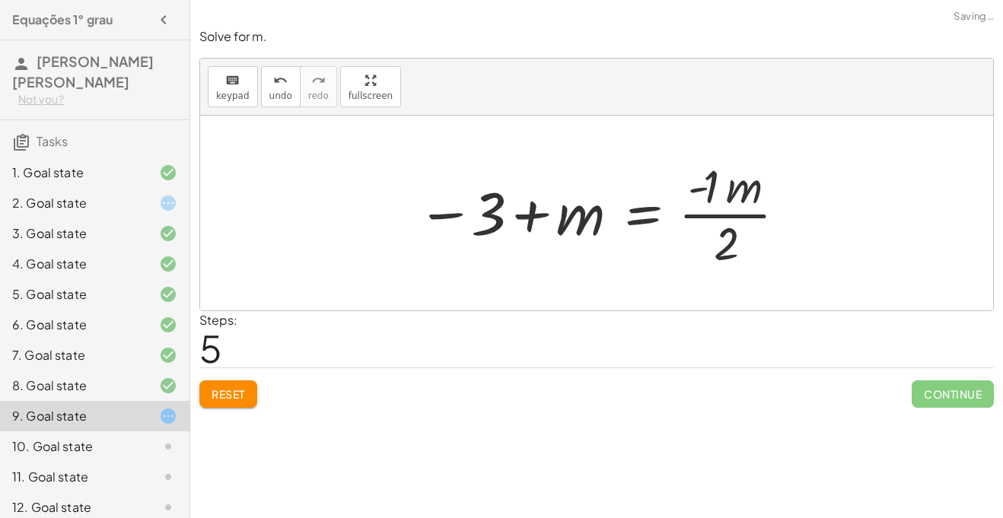
click at [707, 215] on div at bounding box center [603, 213] width 387 height 117
click at [538, 219] on div at bounding box center [603, 213] width 387 height 117
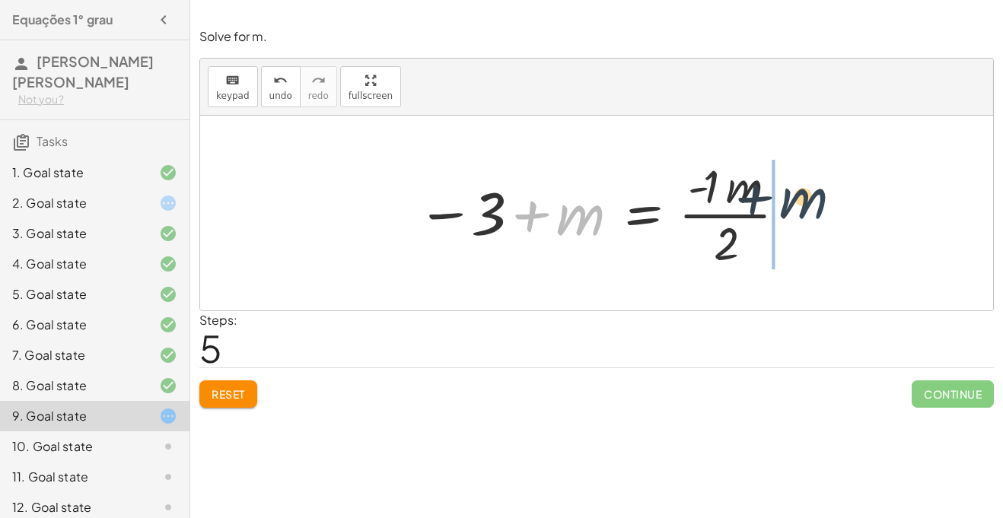
drag, startPoint x: 579, startPoint y: 219, endPoint x: 809, endPoint y: 206, distance: 230.2
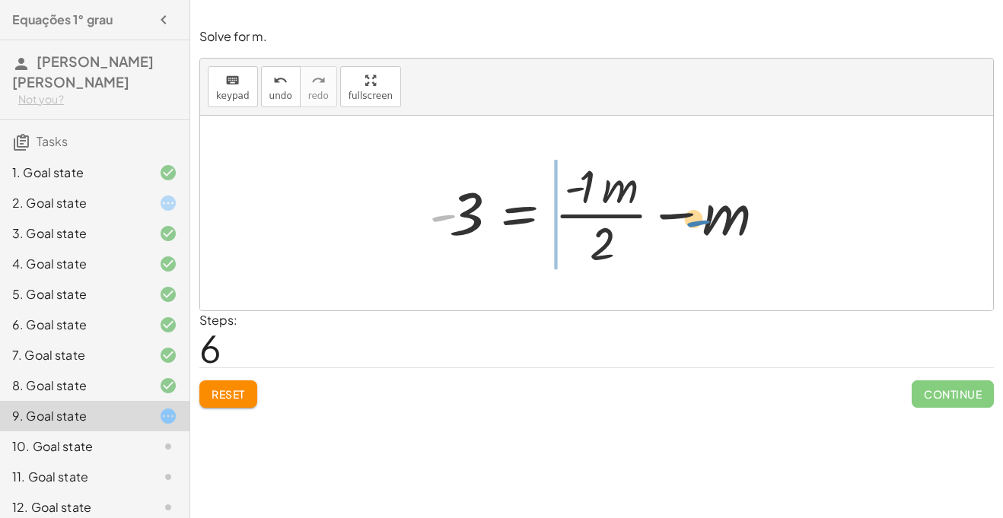
drag, startPoint x: 444, startPoint y: 218, endPoint x: 691, endPoint y: 225, distance: 247.5
click at [691, 225] on div at bounding box center [603, 213] width 362 height 117
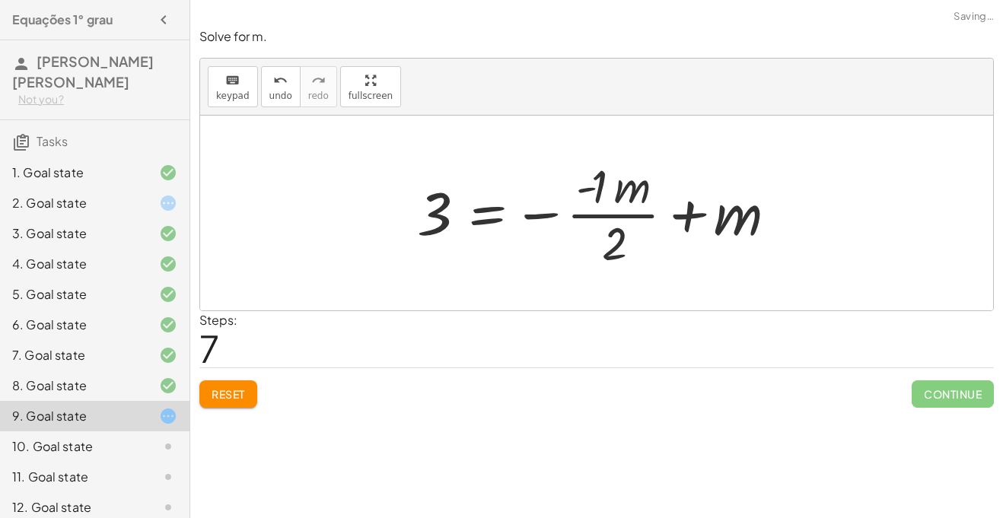
click at [692, 209] on div at bounding box center [603, 213] width 387 height 117
click at [650, 212] on div at bounding box center [603, 213] width 387 height 117
drag, startPoint x: 633, startPoint y: 196, endPoint x: 778, endPoint y: 234, distance: 150.5
click at [778, 234] on div at bounding box center [603, 213] width 387 height 117
drag, startPoint x: 633, startPoint y: 193, endPoint x: 762, endPoint y: 211, distance: 130.0
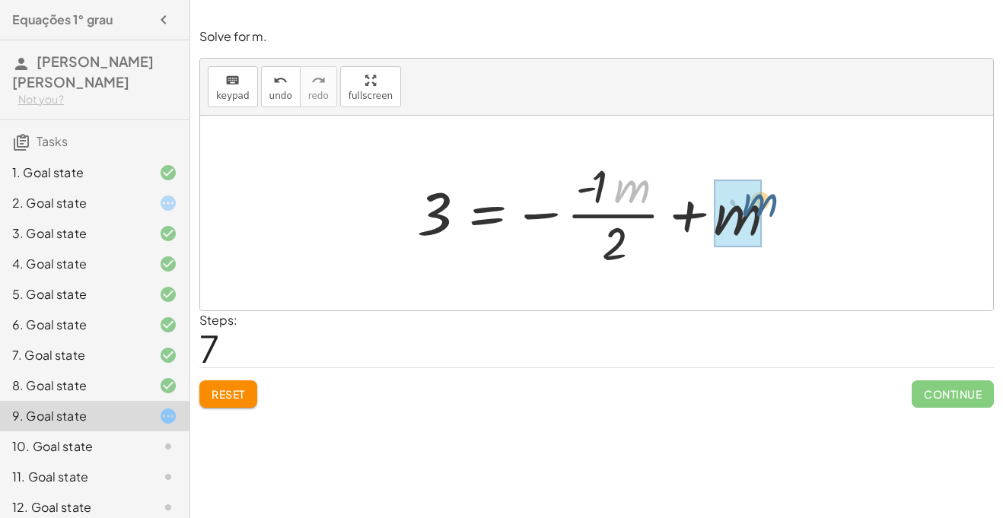
click at [762, 211] on div at bounding box center [603, 213] width 387 height 117
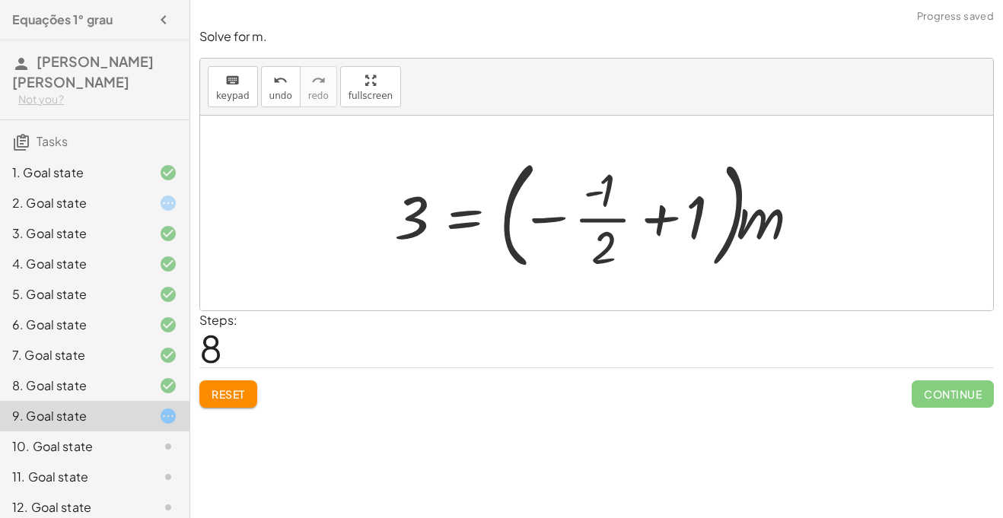
click at [761, 221] on div at bounding box center [603, 213] width 432 height 126
click at [651, 208] on div at bounding box center [603, 213] width 432 height 126
click at [590, 217] on div at bounding box center [603, 213] width 432 height 126
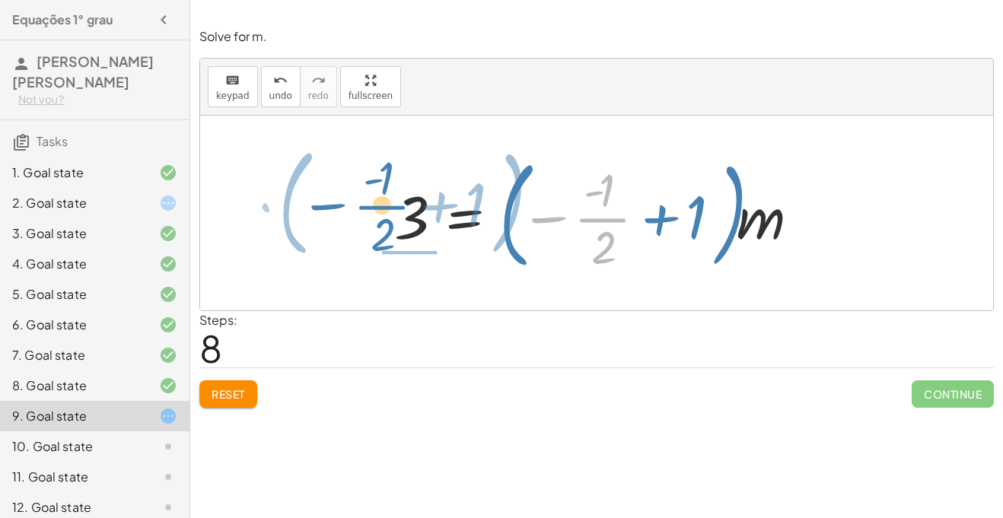
drag, startPoint x: 522, startPoint y: 240, endPoint x: 287, endPoint y: 224, distance: 235.8
click at [287, 224] on div "+ · 4 · m + · 2 · m = 12 · 4 · m = + 12 − · 2 · m − 12 + · 4 · m = · - 2 · m − …" at bounding box center [596, 213] width 793 height 195
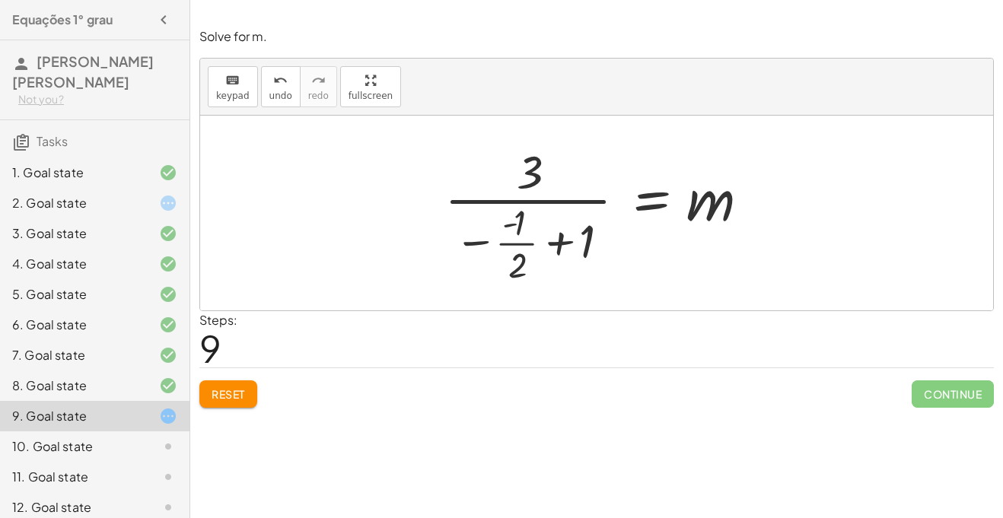
click at [513, 244] on div at bounding box center [603, 213] width 332 height 147
click at [554, 239] on div at bounding box center [603, 213] width 332 height 147
click at [219, 399] on span "Reset" at bounding box center [228, 395] width 33 height 14
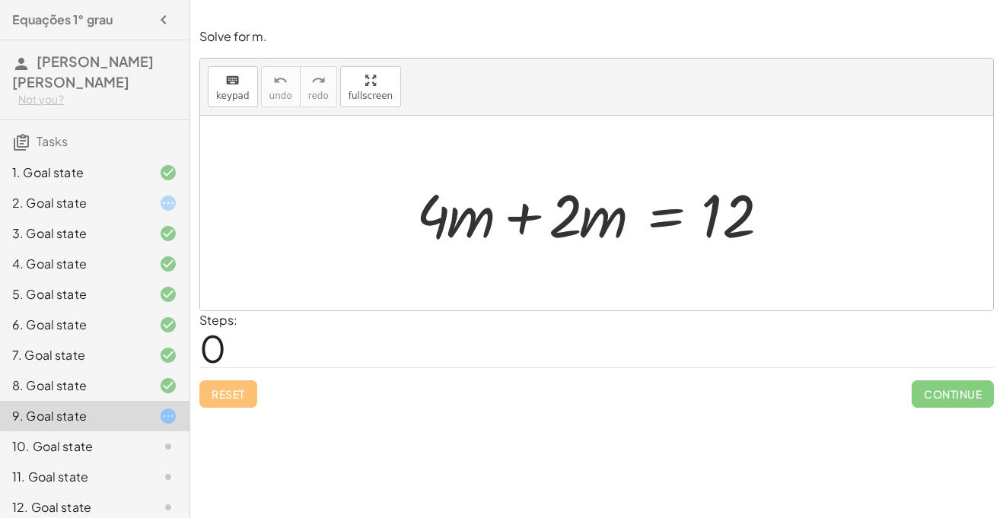
click at [528, 216] on div at bounding box center [603, 213] width 388 height 78
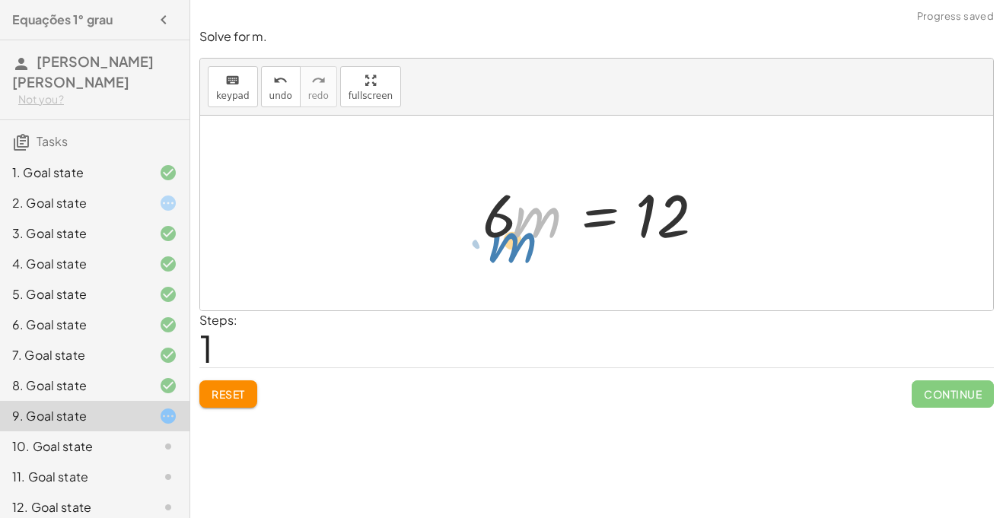
drag, startPoint x: 545, startPoint y: 226, endPoint x: 524, endPoint y: 247, distance: 30.1
click at [524, 247] on div at bounding box center [603, 213] width 256 height 78
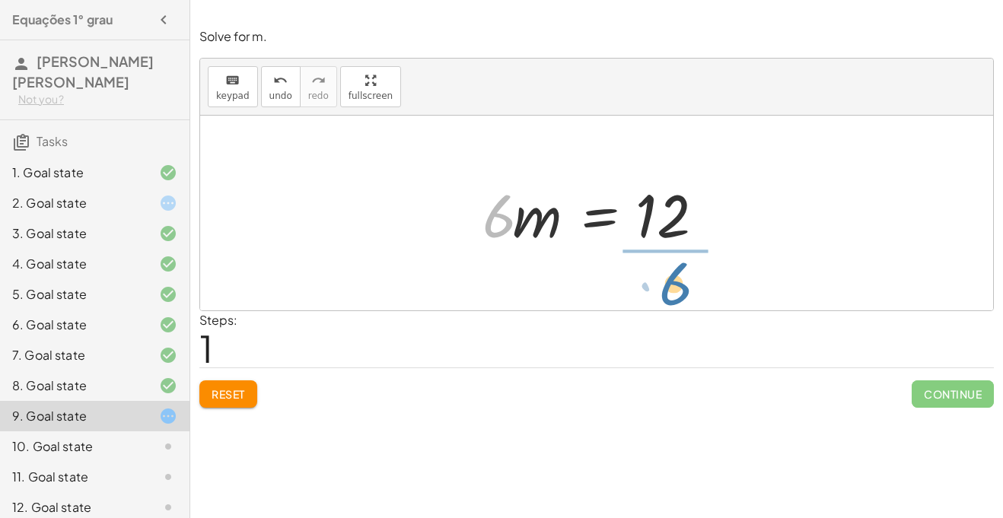
drag, startPoint x: 501, startPoint y: 228, endPoint x: 681, endPoint y: 298, distance: 192.6
click at [681, 298] on div "+ · 4 · m + · 2 · m = 12 · 6 · m = 12 · 6" at bounding box center [596, 213] width 793 height 195
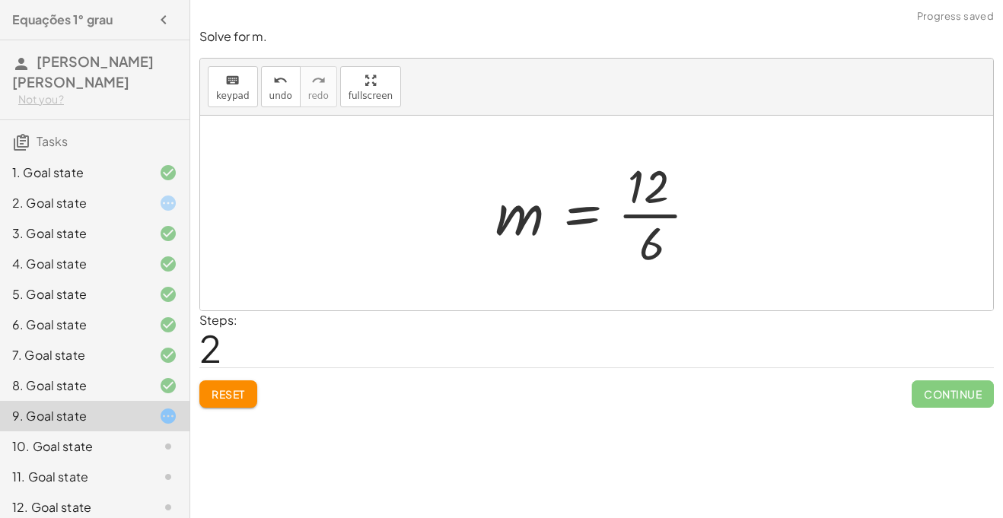
click at [657, 209] on div at bounding box center [603, 213] width 230 height 117
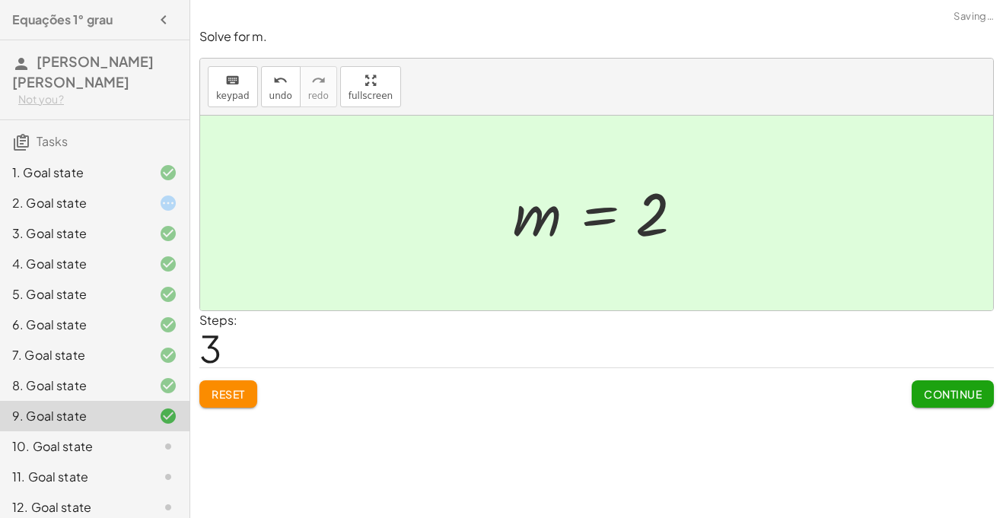
click at [924, 390] on span "Continue" at bounding box center [953, 395] width 58 height 14
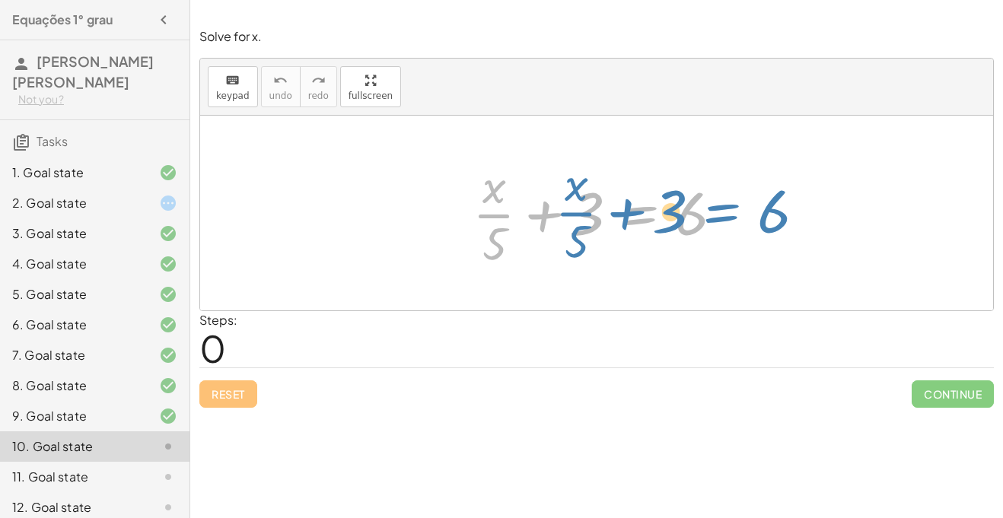
drag, startPoint x: 605, startPoint y: 211, endPoint x: 477, endPoint y: 310, distance: 161.7
click at [477, 310] on div "+ · x · 5 + 3 = 6 + · x · 5 + 3 = 6" at bounding box center [596, 213] width 793 height 195
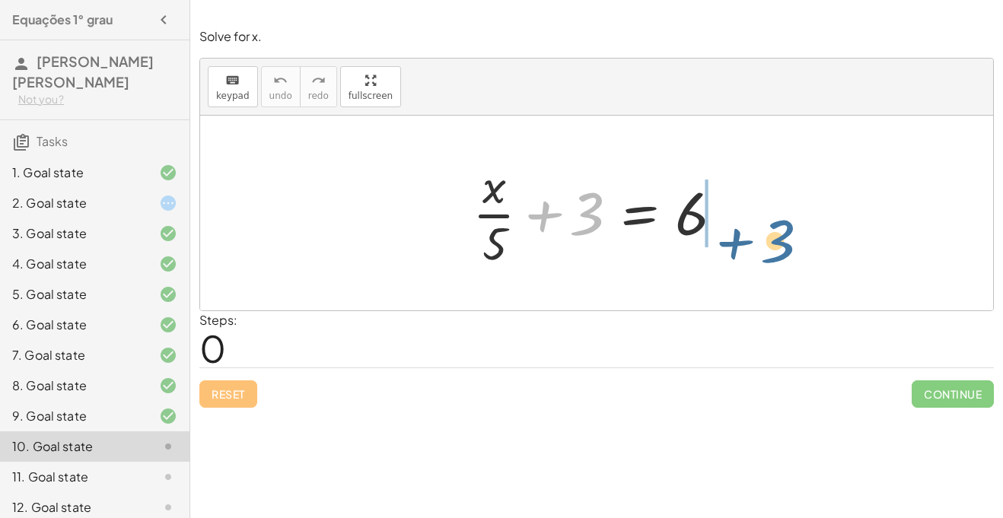
drag, startPoint x: 579, startPoint y: 226, endPoint x: 766, endPoint y: 245, distance: 187.5
click at [766, 245] on div "+ 3 + · x · 5 + 3 = 6" at bounding box center [596, 213] width 793 height 195
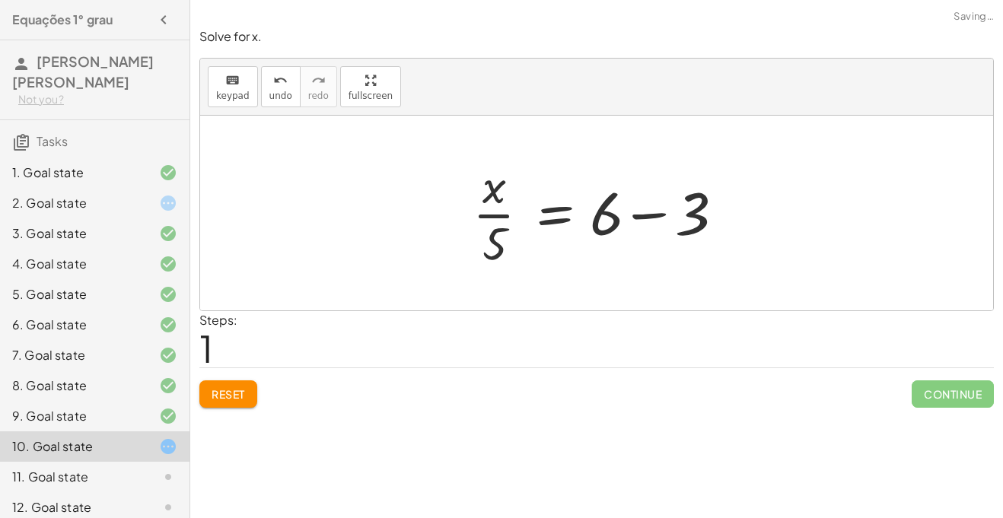
click at [648, 216] on div at bounding box center [602, 213] width 275 height 117
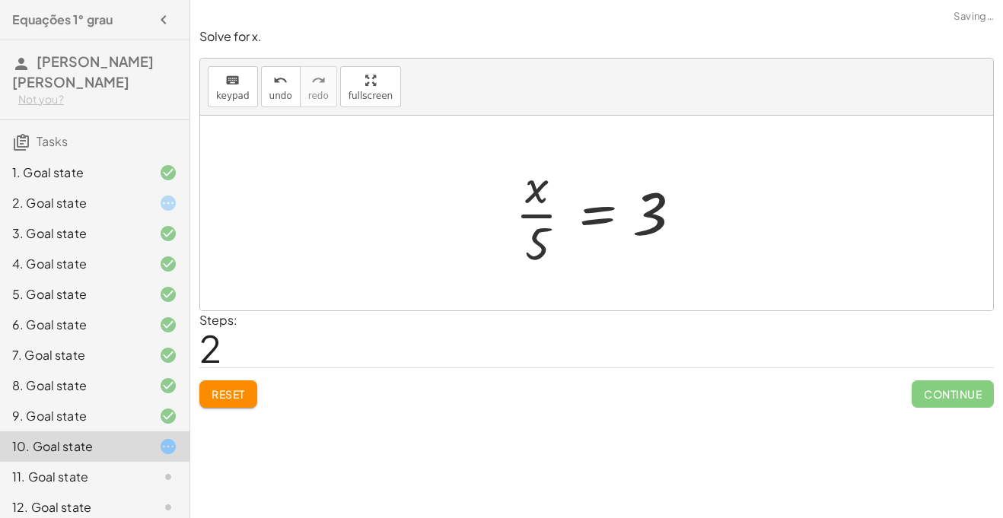
click at [528, 212] on div at bounding box center [603, 213] width 190 height 117
drag, startPoint x: 534, startPoint y: 235, endPoint x: 710, endPoint y: 206, distance: 178.4
drag, startPoint x: 528, startPoint y: 248, endPoint x: 620, endPoint y: 221, distance: 96.8
click at [620, 221] on div at bounding box center [603, 213] width 190 height 117
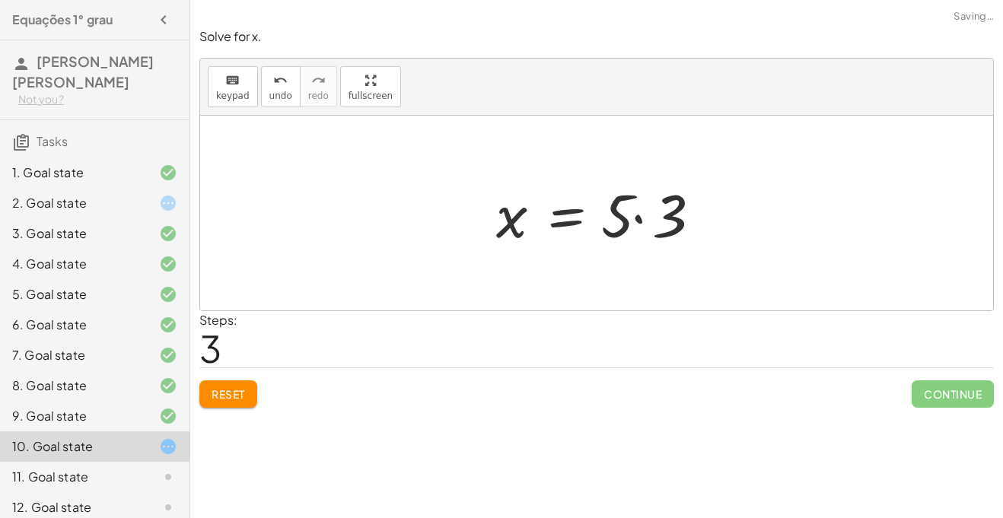
click at [640, 217] on div at bounding box center [603, 213] width 228 height 78
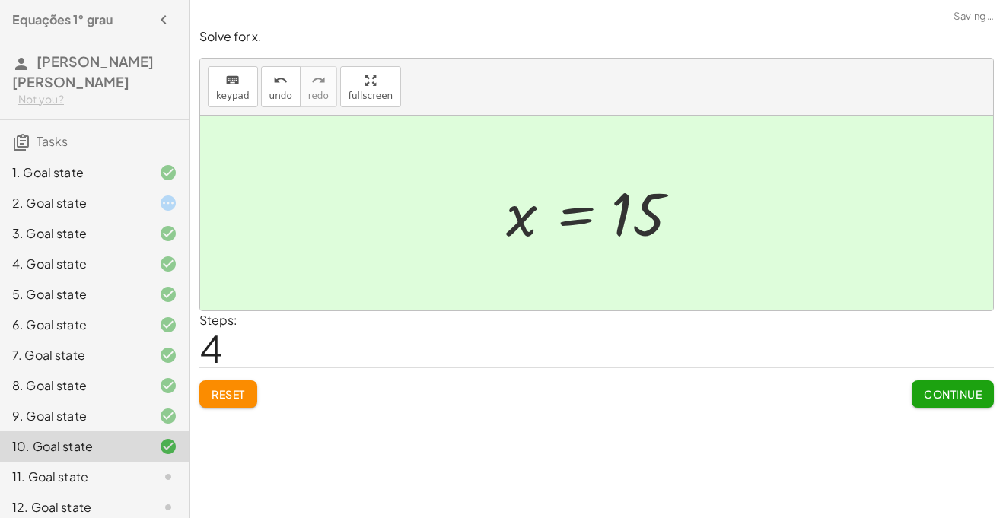
click at [953, 400] on span "Continue" at bounding box center [953, 395] width 58 height 14
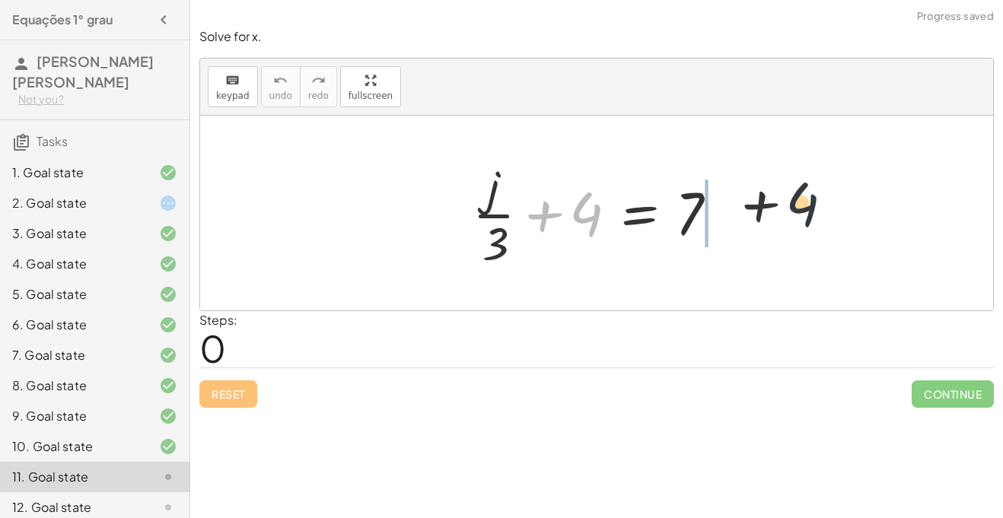
drag, startPoint x: 582, startPoint y: 225, endPoint x: 802, endPoint y: 217, distance: 220.9
click at [802, 217] on div "+ 4 + · j · 3 + 4 = 7" at bounding box center [596, 213] width 793 height 195
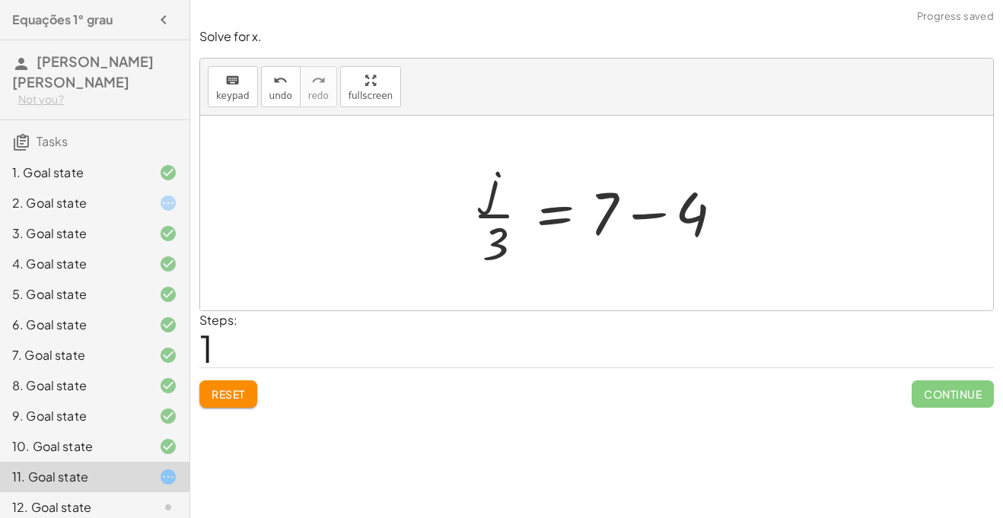
click at [643, 219] on div at bounding box center [602, 213] width 275 height 117
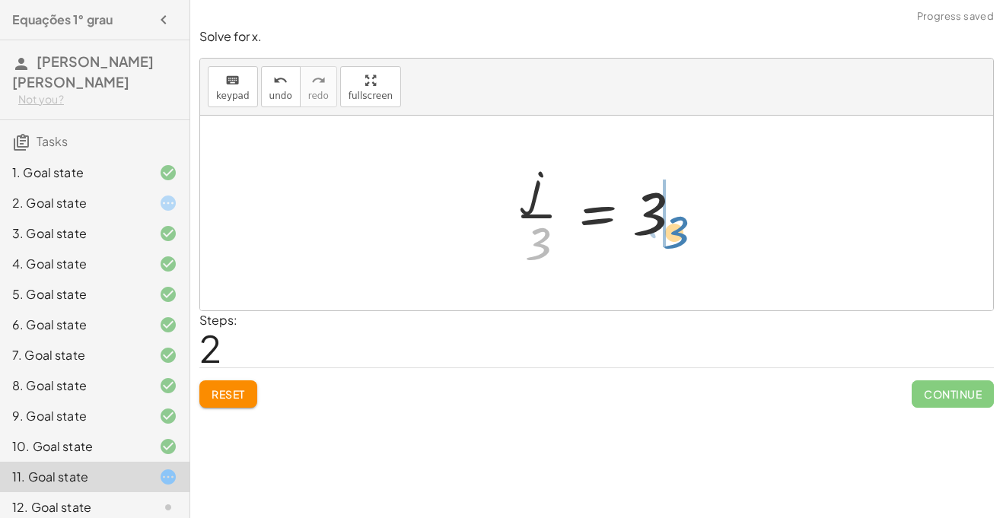
drag, startPoint x: 526, startPoint y: 249, endPoint x: 665, endPoint y: 237, distance: 139.1
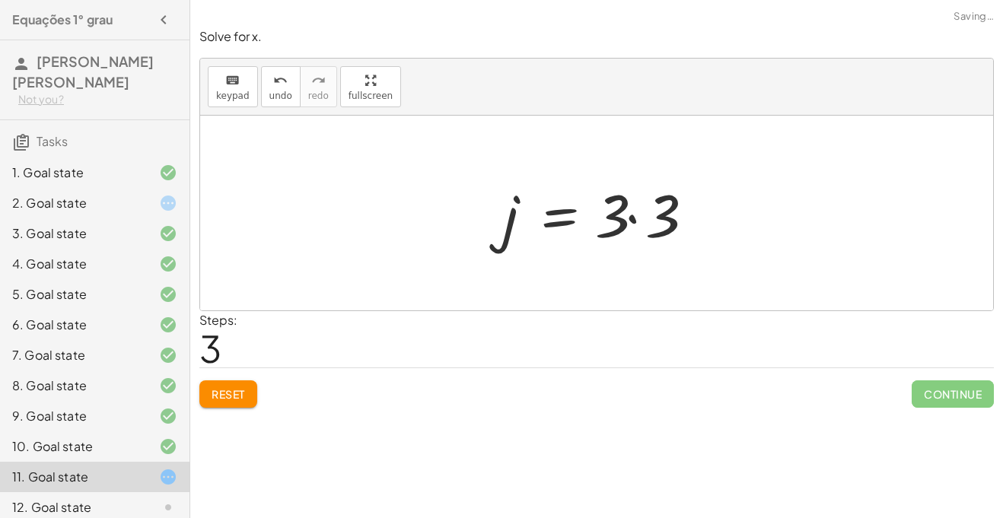
click at [632, 219] on div at bounding box center [603, 213] width 215 height 78
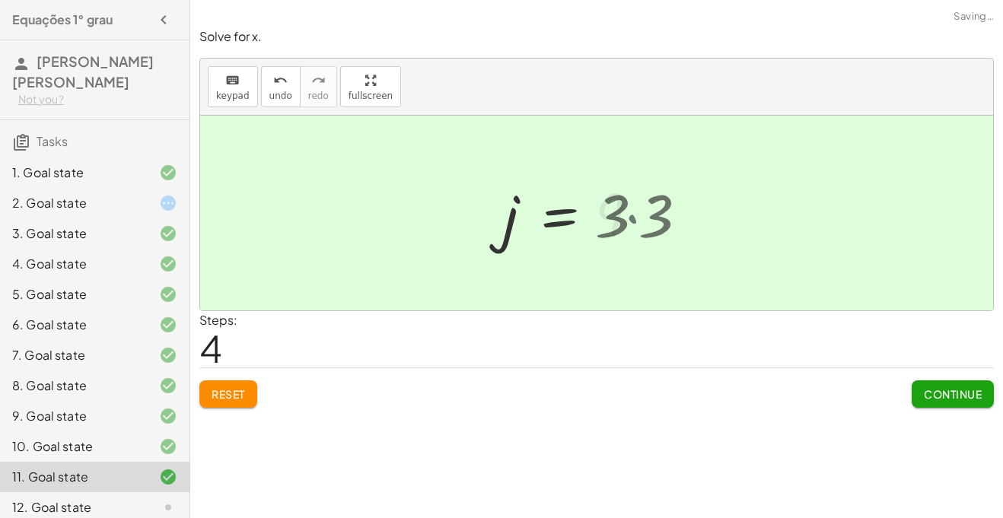
click at [632, 219] on div at bounding box center [578, 213] width 164 height 75
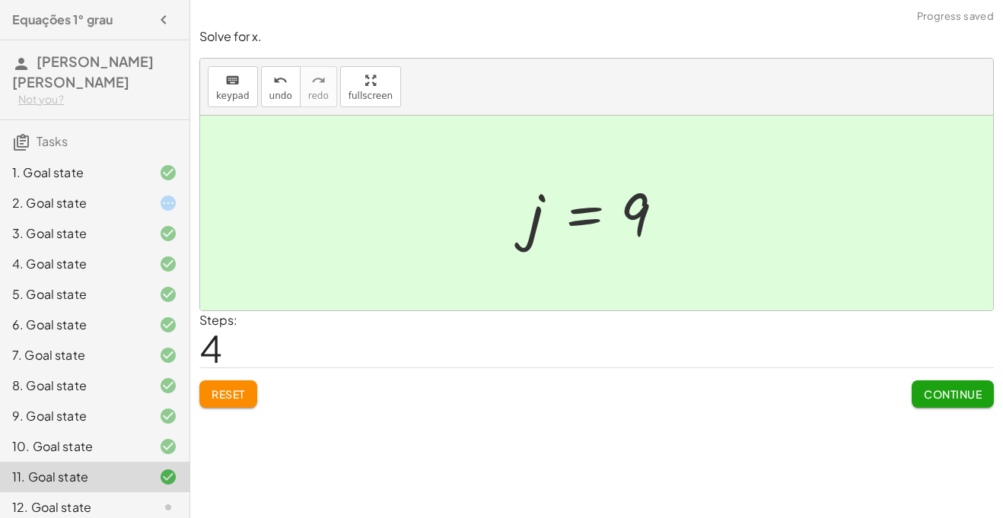
click at [933, 394] on span "Continue" at bounding box center [953, 395] width 58 height 14
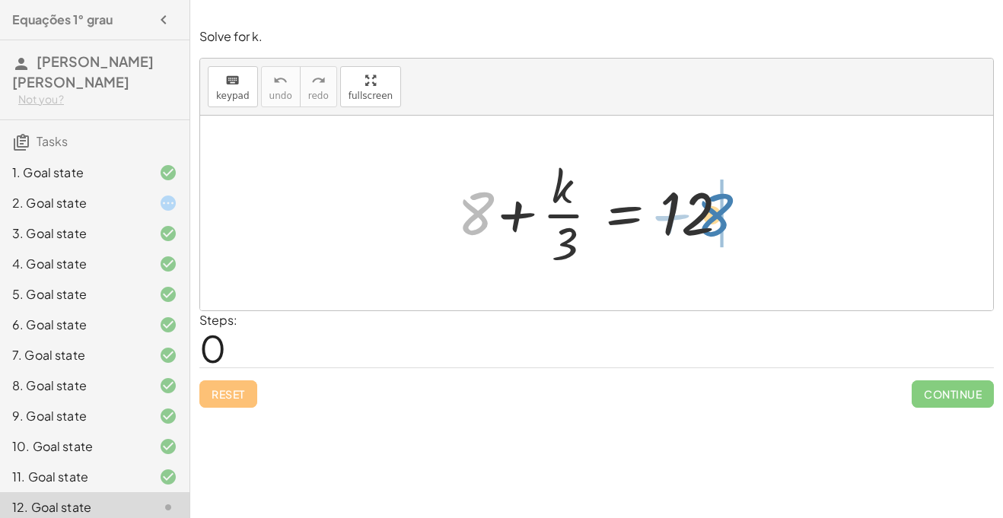
drag, startPoint x: 488, startPoint y: 215, endPoint x: 739, endPoint y: 215, distance: 251.2
click at [739, 215] on div at bounding box center [602, 213] width 305 height 117
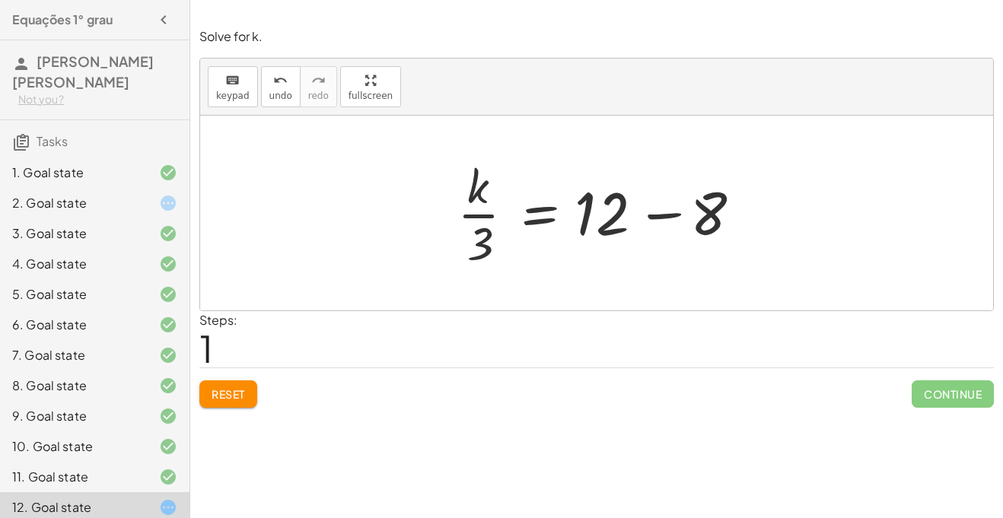
click at [649, 213] on div at bounding box center [602, 213] width 305 height 117
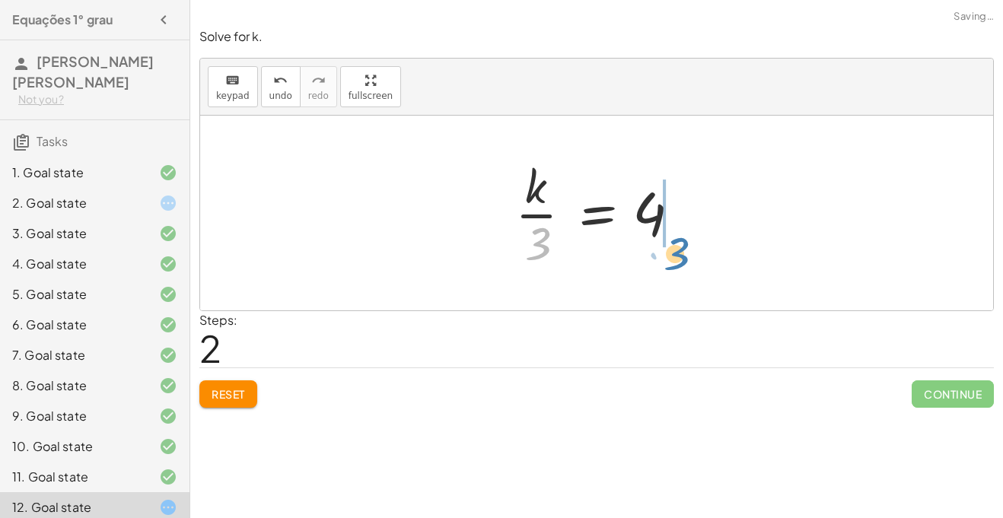
drag, startPoint x: 541, startPoint y: 235, endPoint x: 684, endPoint y: 234, distance: 142.4
click at [684, 234] on div at bounding box center [603, 213] width 190 height 117
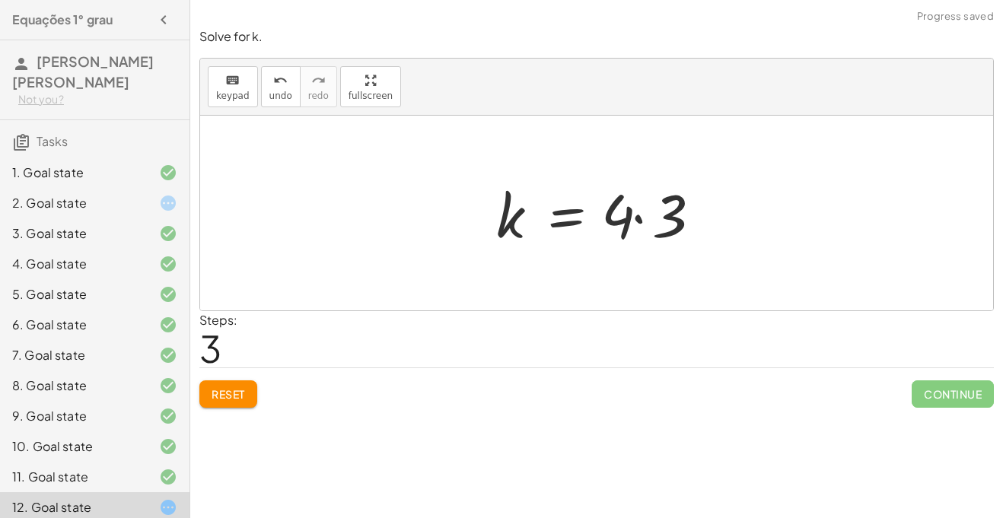
click at [636, 220] on div at bounding box center [603, 213] width 228 height 78
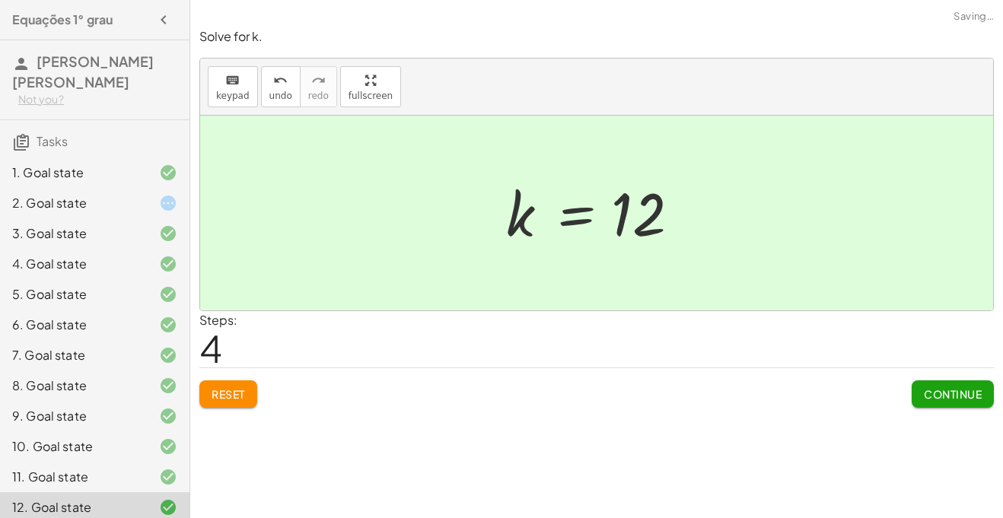
click at [948, 400] on span "Continue" at bounding box center [953, 395] width 58 height 14
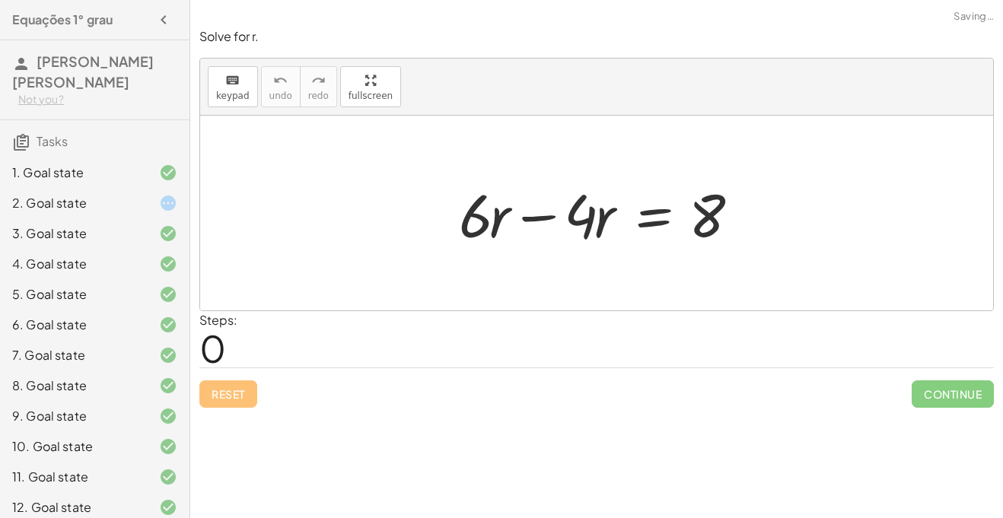
scroll to position [254, 0]
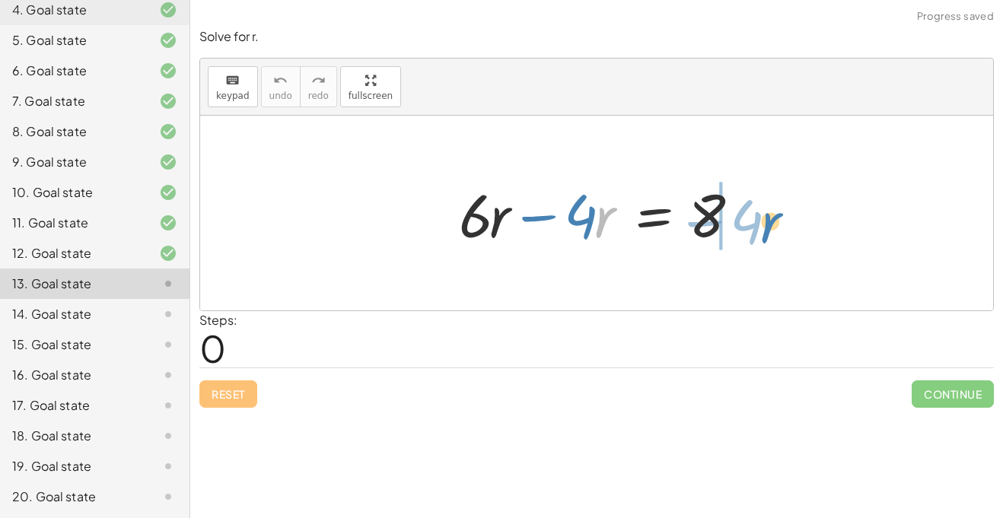
drag, startPoint x: 605, startPoint y: 216, endPoint x: 770, endPoint y: 222, distance: 165.3
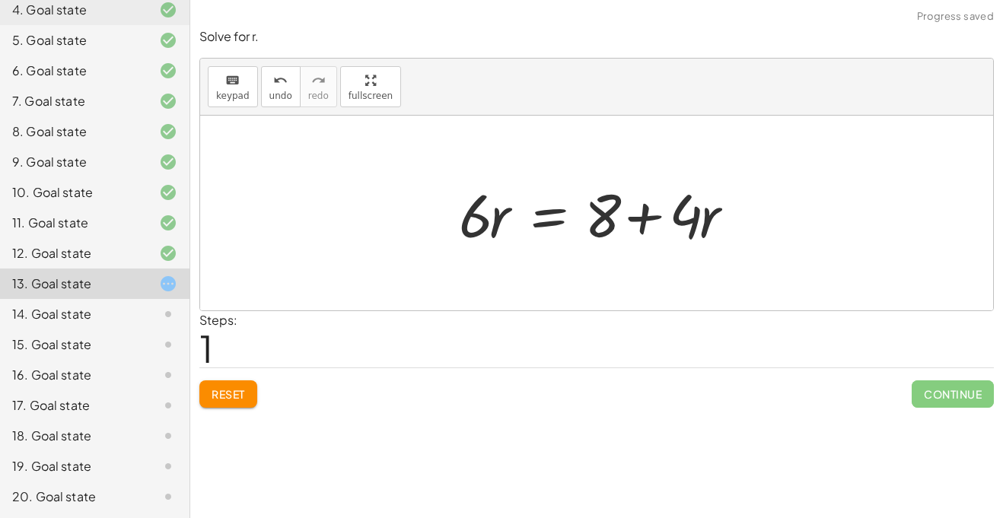
click at [642, 222] on div at bounding box center [602, 213] width 302 height 78
drag, startPoint x: 468, startPoint y: 216, endPoint x: 733, endPoint y: 212, distance: 265.0
click at [733, 212] on div at bounding box center [602, 213] width 302 height 78
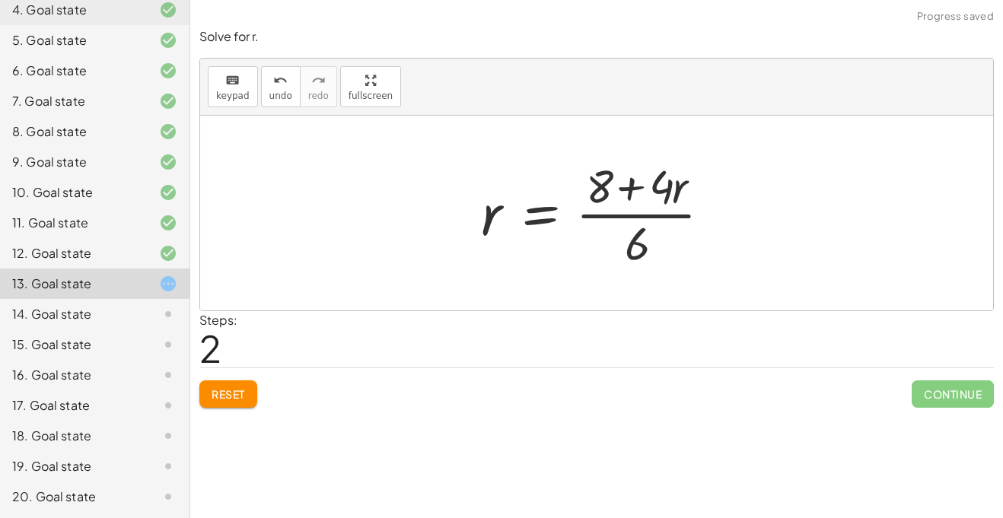
click at [244, 378] on div "Reset Continue" at bounding box center [596, 388] width 795 height 40
click at [206, 395] on button "Reset" at bounding box center [228, 394] width 58 height 27
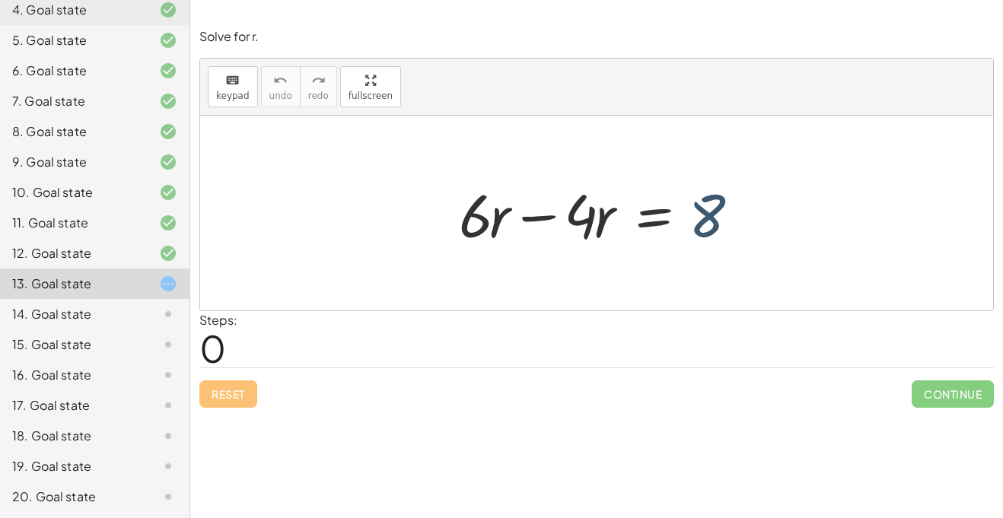
click at [722, 219] on div at bounding box center [602, 213] width 302 height 78
click at [550, 215] on div at bounding box center [602, 213] width 302 height 78
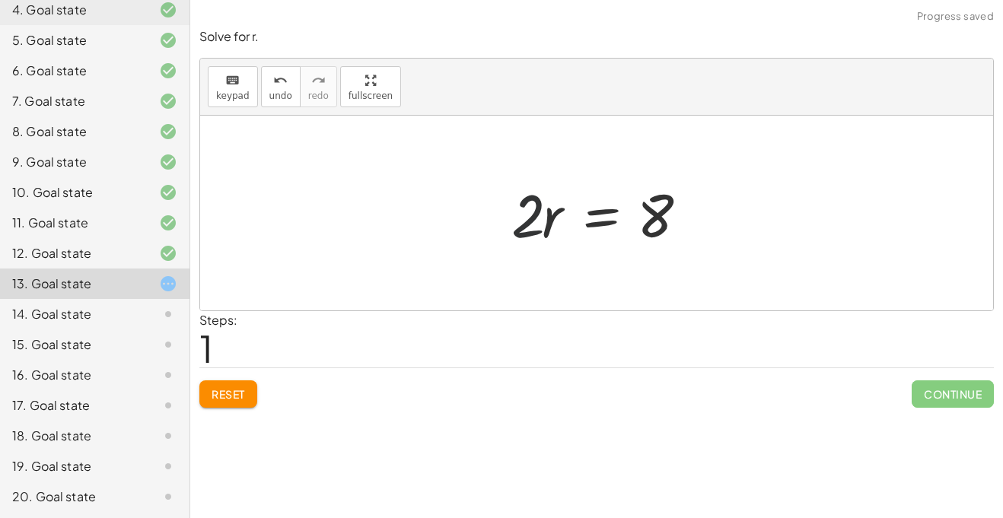
drag, startPoint x: 529, startPoint y: 220, endPoint x: 818, endPoint y: 229, distance: 288.7
click at [818, 229] on div "+ · 6 · r − · 4 · r = 8 · r = 8 · 2" at bounding box center [596, 213] width 793 height 195
drag, startPoint x: 525, startPoint y: 206, endPoint x: 644, endPoint y: 286, distance: 142.7
click at [644, 286] on div "+ · 6 · r − · 4 · r = 8 · 2 · r = 8 · 2" at bounding box center [596, 213] width 793 height 195
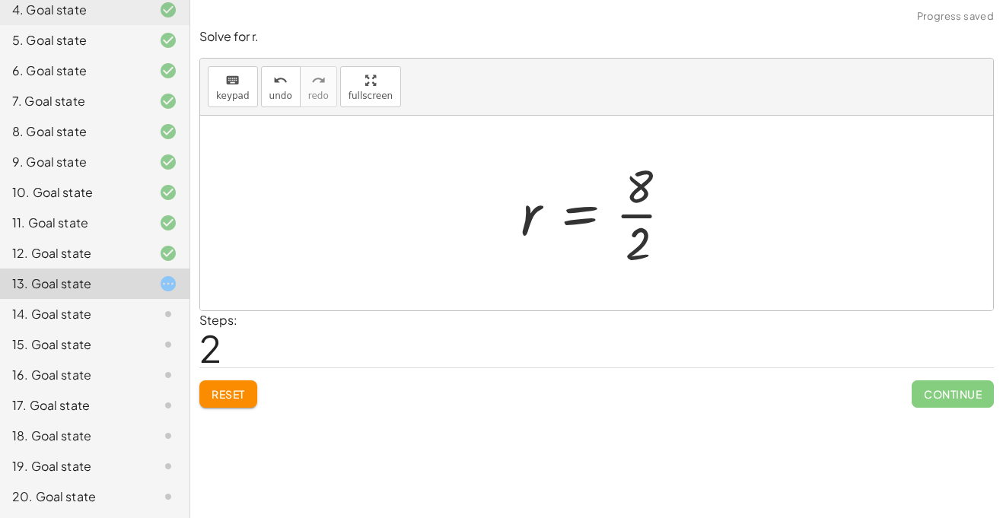
click at [640, 217] on div at bounding box center [603, 213] width 180 height 117
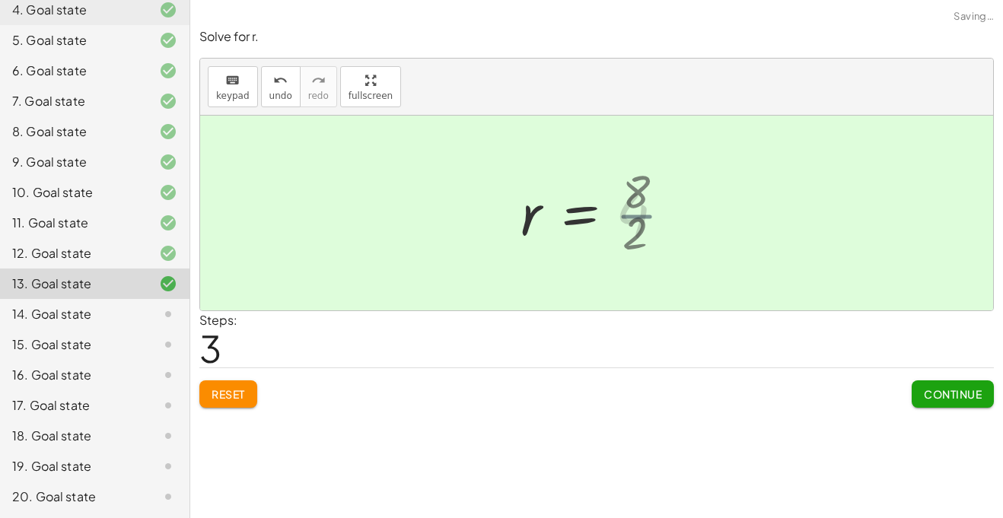
click at [640, 217] on div at bounding box center [596, 213] width 167 height 75
click at [940, 396] on span "Continue" at bounding box center [953, 395] width 58 height 14
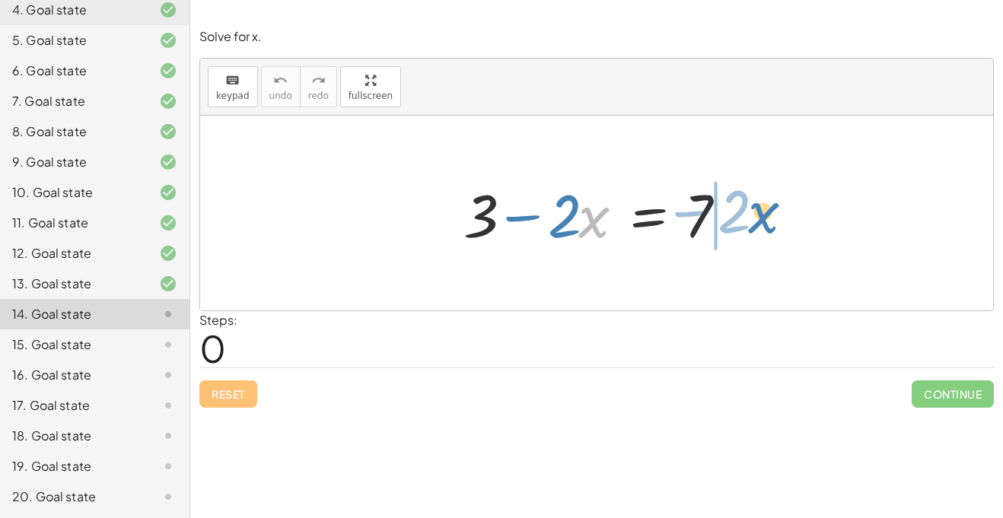
drag, startPoint x: 595, startPoint y: 220, endPoint x: 764, endPoint y: 219, distance: 169.8
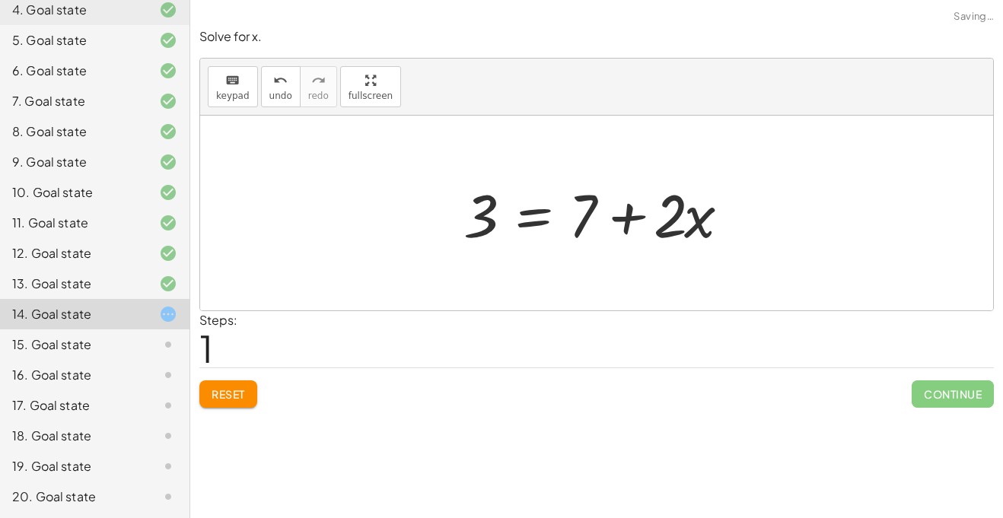
click at [639, 214] on div at bounding box center [602, 213] width 293 height 78
click at [250, 397] on button "Reset" at bounding box center [228, 394] width 58 height 27
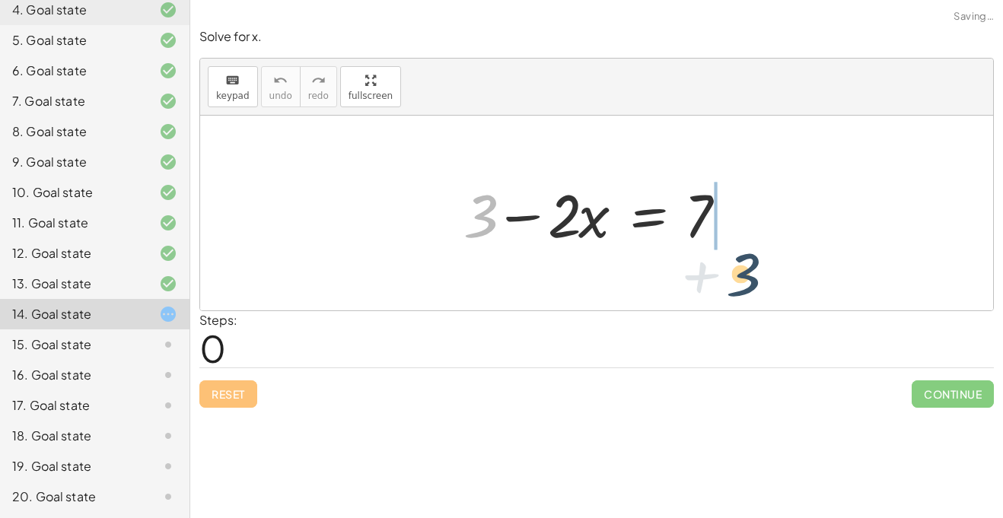
drag, startPoint x: 467, startPoint y: 221, endPoint x: 739, endPoint y: 269, distance: 276.0
click at [739, 269] on div "+ 3 + 3 − · 2 · x = 7" at bounding box center [596, 213] width 793 height 195
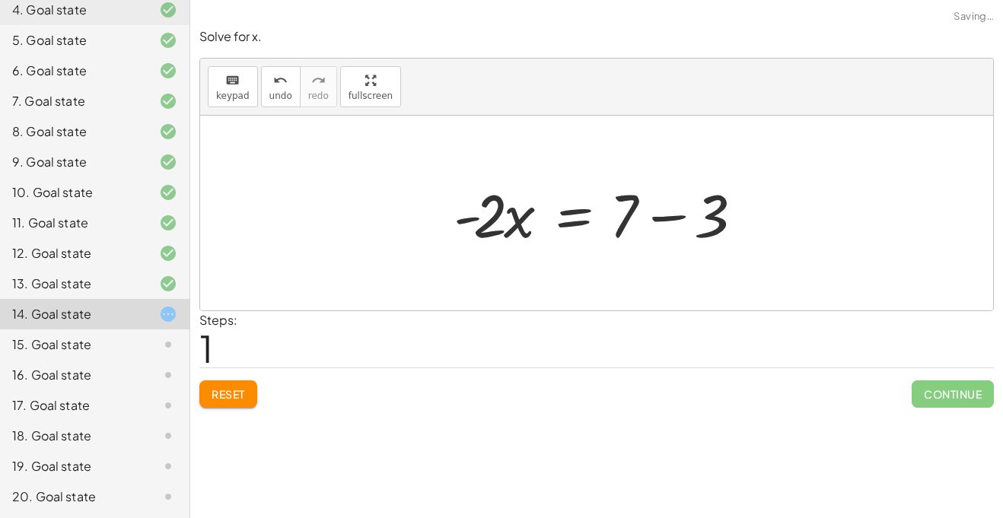
click at [675, 220] on div at bounding box center [602, 213] width 313 height 78
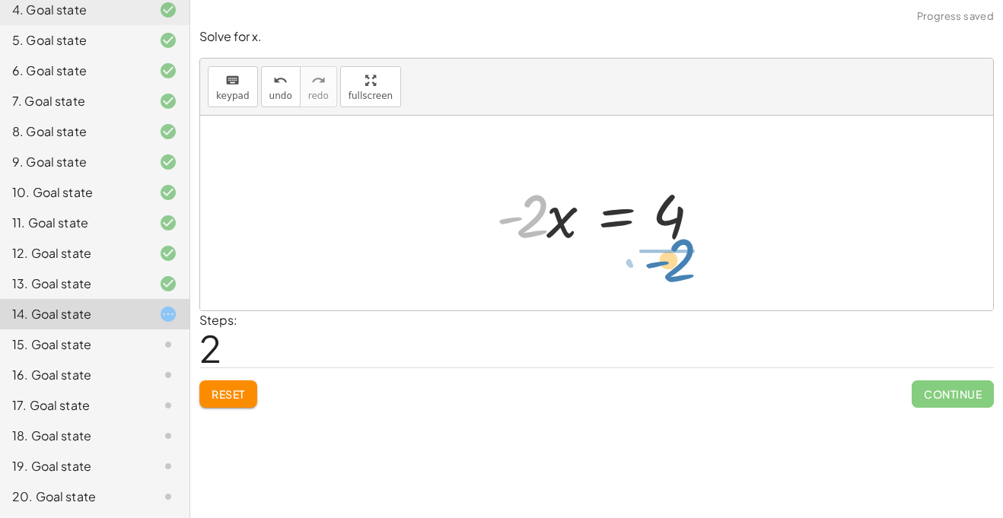
drag, startPoint x: 531, startPoint y: 203, endPoint x: 684, endPoint y: 251, distance: 160.6
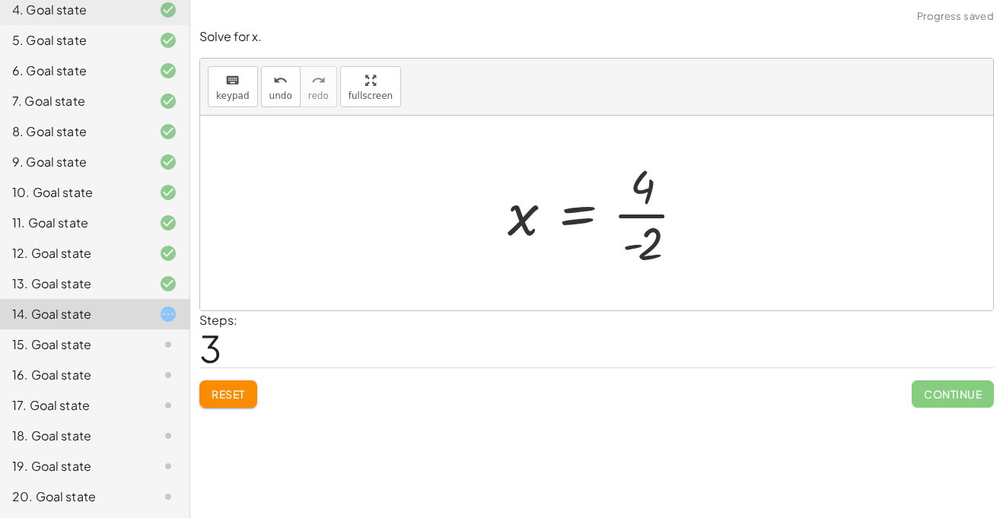
click at [625, 218] on div at bounding box center [602, 213] width 205 height 117
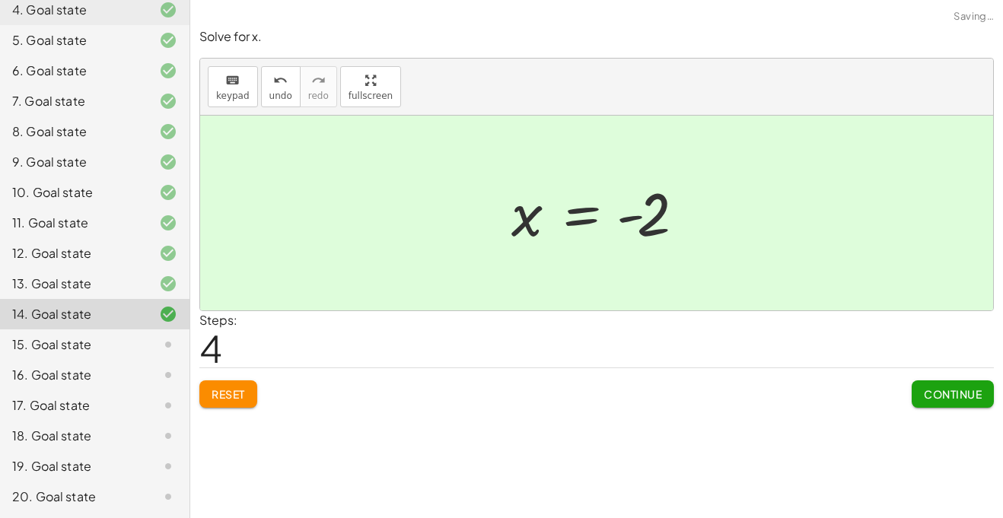
click at [924, 394] on span "Continue" at bounding box center [953, 395] width 58 height 14
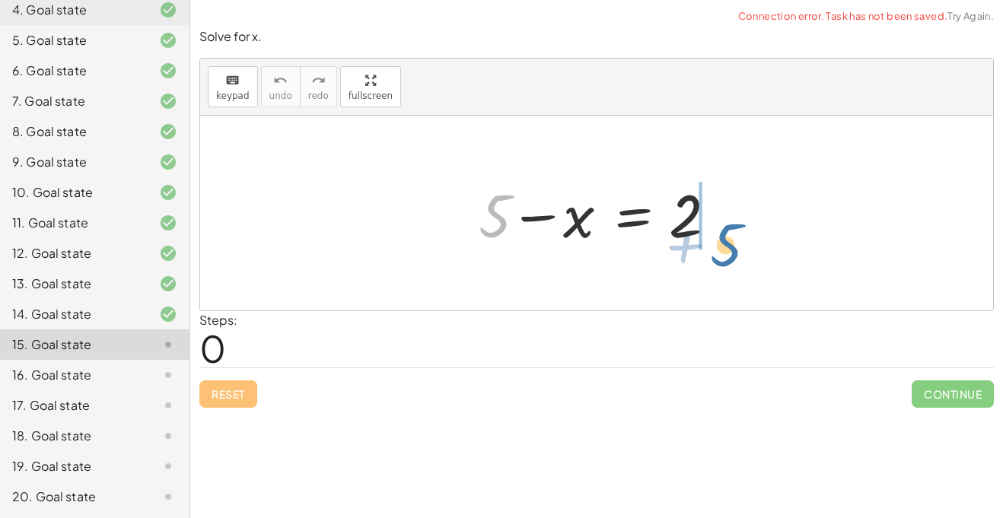
drag, startPoint x: 493, startPoint y: 206, endPoint x: 725, endPoint y: 226, distance: 232.4
click at [725, 226] on div at bounding box center [602, 213] width 263 height 78
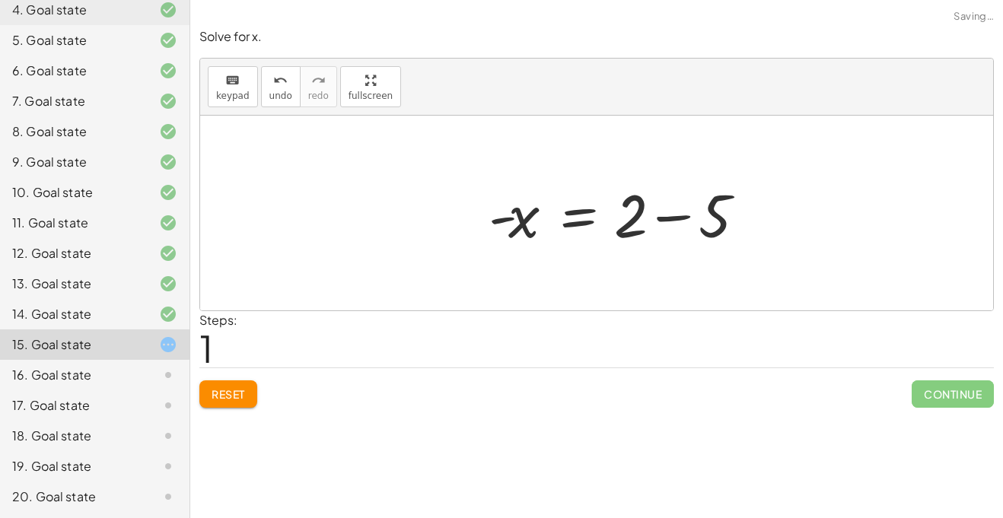
click at [715, 215] on div at bounding box center [622, 213] width 282 height 78
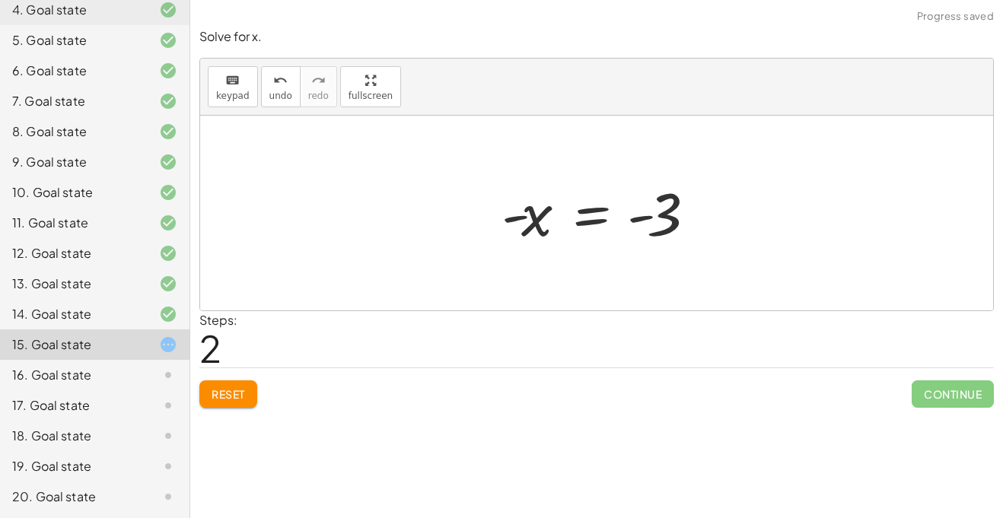
click at [216, 397] on span "Reset" at bounding box center [228, 395] width 33 height 14
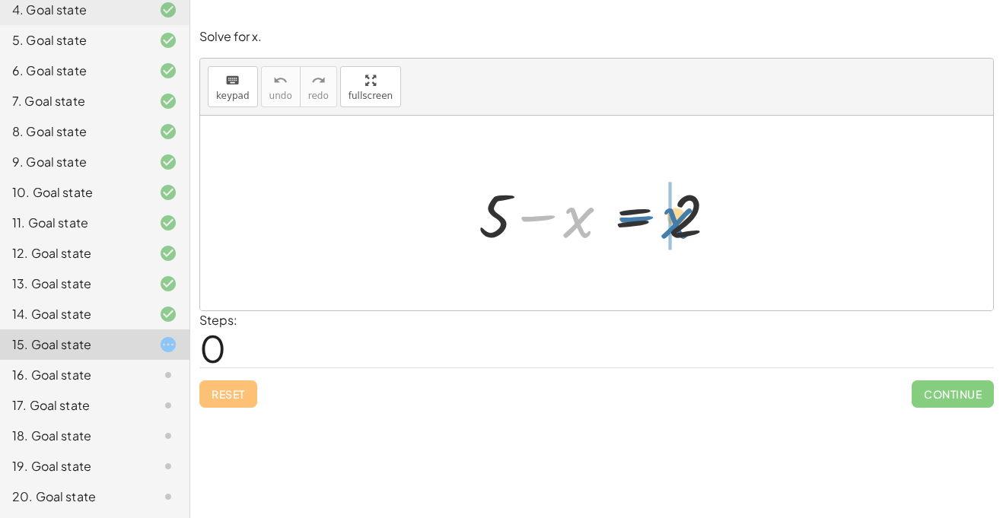
drag, startPoint x: 547, startPoint y: 220, endPoint x: 646, endPoint y: 221, distance: 98.2
click at [646, 221] on div at bounding box center [602, 213] width 263 height 78
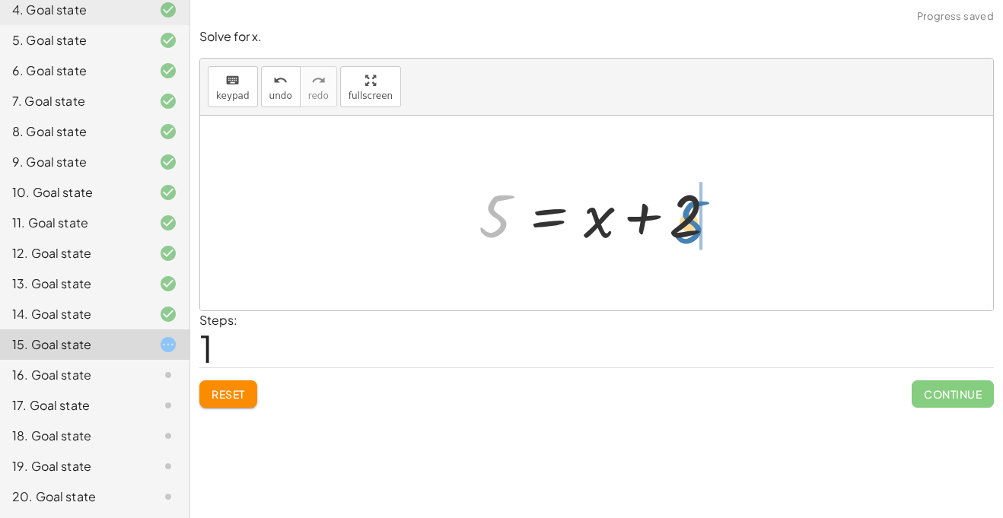
drag, startPoint x: 506, startPoint y: 222, endPoint x: 712, endPoint y: 228, distance: 206.4
click at [712, 228] on div at bounding box center [602, 213] width 263 height 78
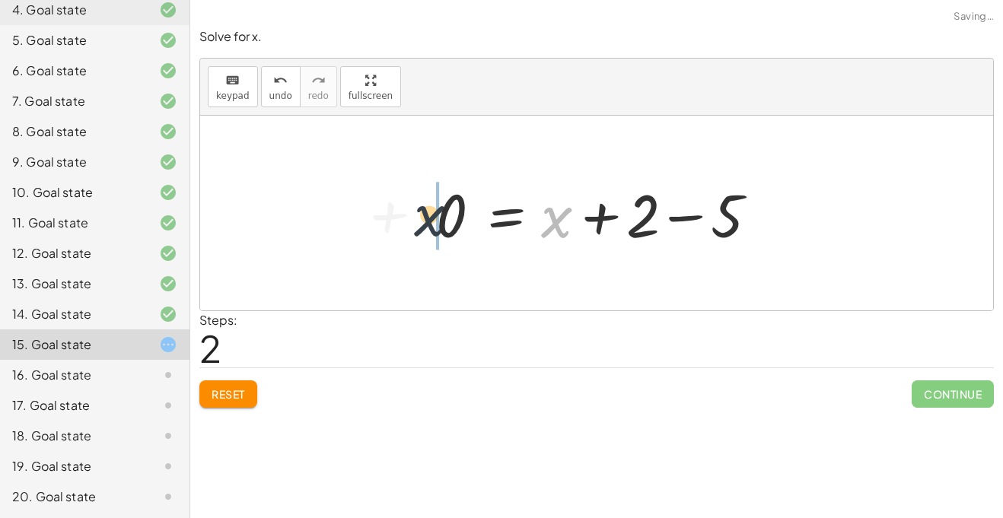
drag, startPoint x: 546, startPoint y: 226, endPoint x: 376, endPoint y: 211, distance: 170.5
click at [376, 211] on div "+ 5 − x = 2 5 = + x + 2 + x 5 x = 2 + + 0 −" at bounding box center [596, 213] width 793 height 195
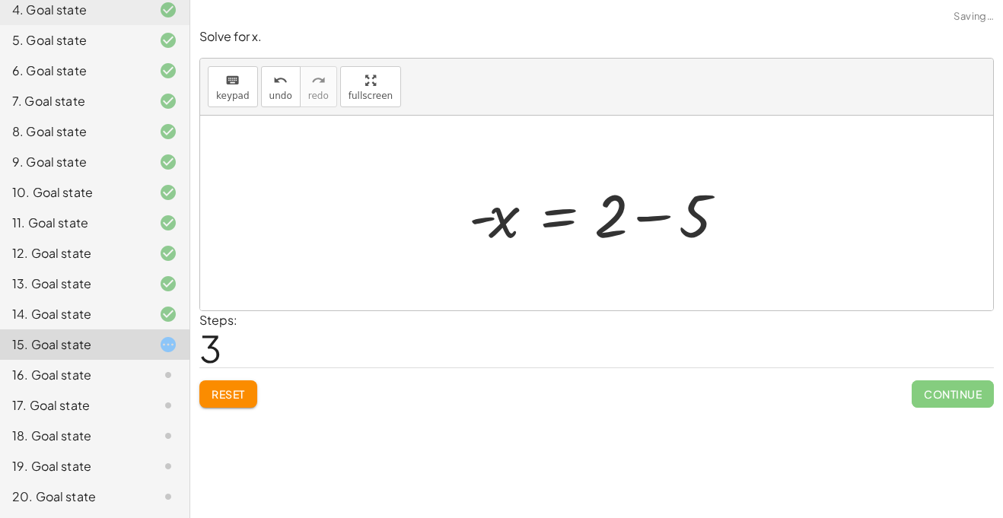
click at [662, 213] on div at bounding box center [602, 213] width 282 height 78
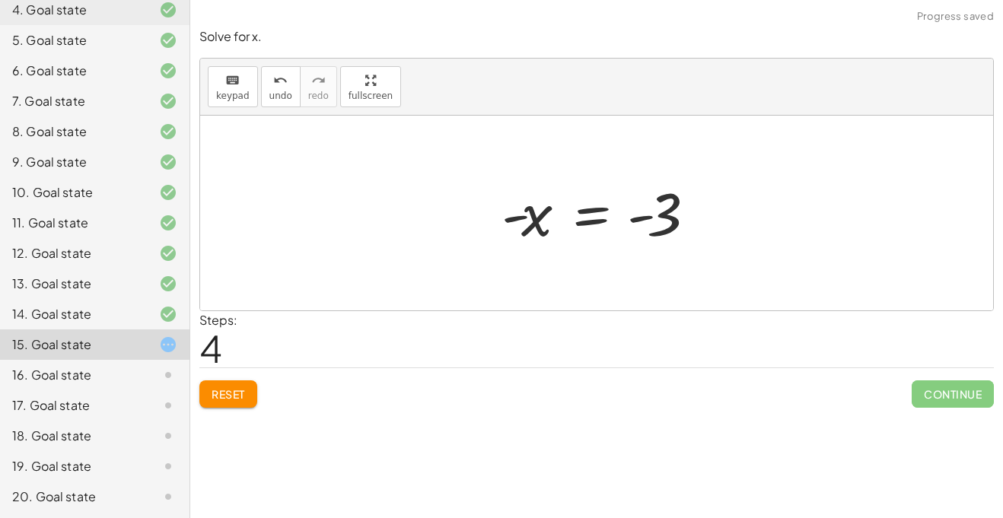
click at [210, 399] on button "Reset" at bounding box center [228, 394] width 58 height 27
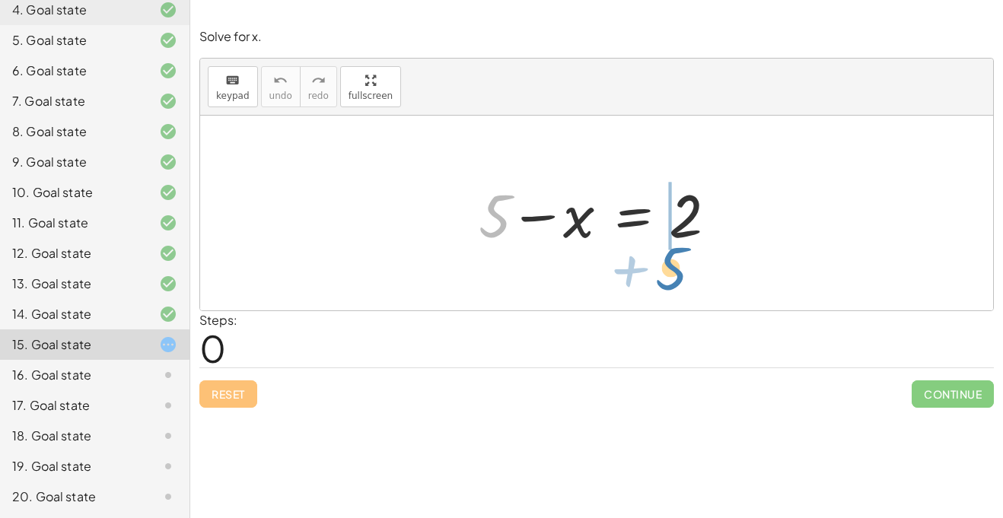
drag, startPoint x: 486, startPoint y: 232, endPoint x: 662, endPoint y: 281, distance: 183.2
click at [662, 281] on div "+ 5 + 5 − x = 2" at bounding box center [596, 213] width 793 height 195
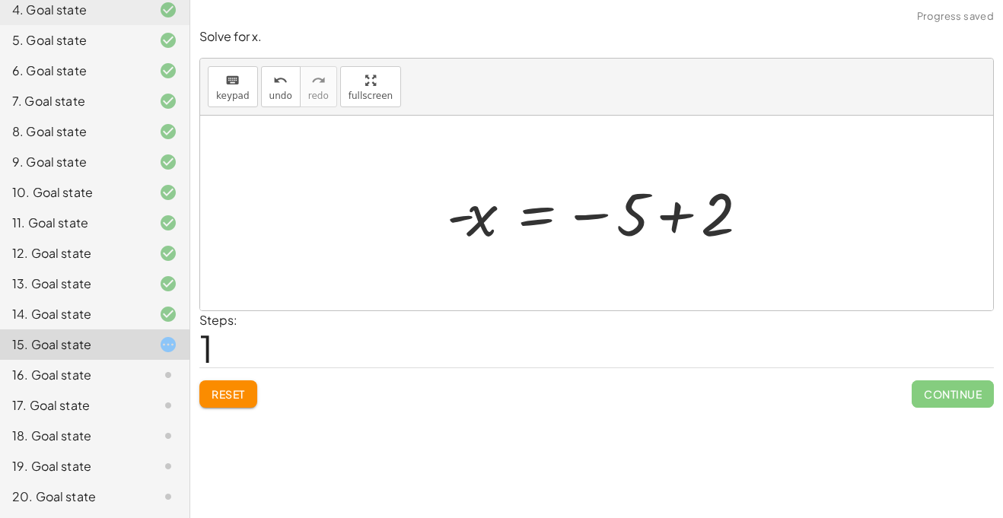
click at [678, 215] on div at bounding box center [602, 213] width 327 height 75
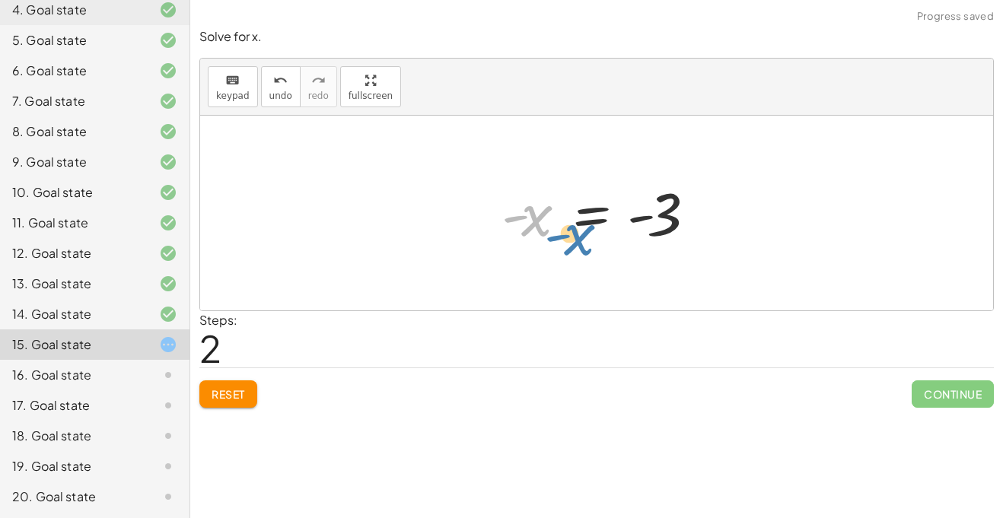
drag, startPoint x: 526, startPoint y: 229, endPoint x: 538, endPoint y: 228, distance: 12.2
click at [538, 228] on div at bounding box center [603, 213] width 218 height 75
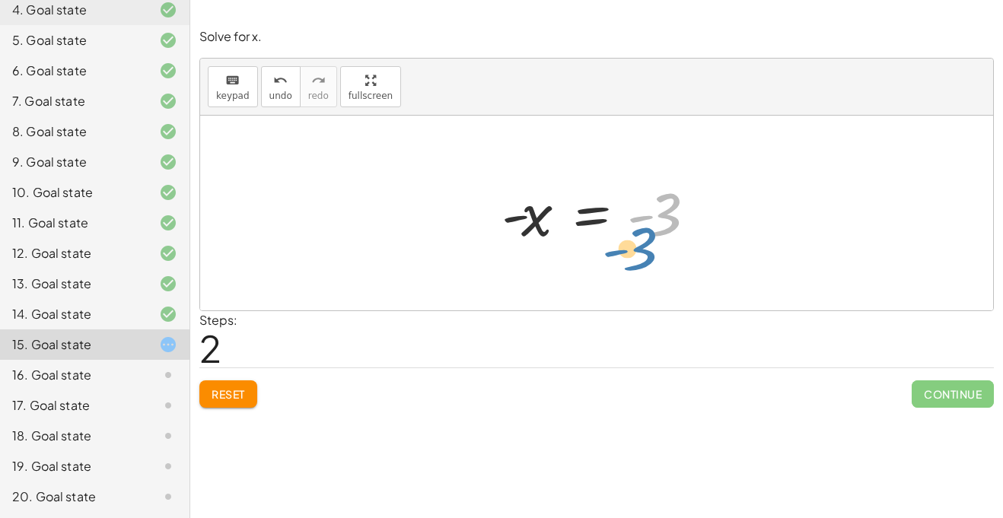
drag, startPoint x: 652, startPoint y: 228, endPoint x: 656, endPoint y: 247, distance: 19.6
click at [656, 247] on div at bounding box center [603, 213] width 218 height 75
click at [235, 391] on span "Reset" at bounding box center [228, 395] width 33 height 14
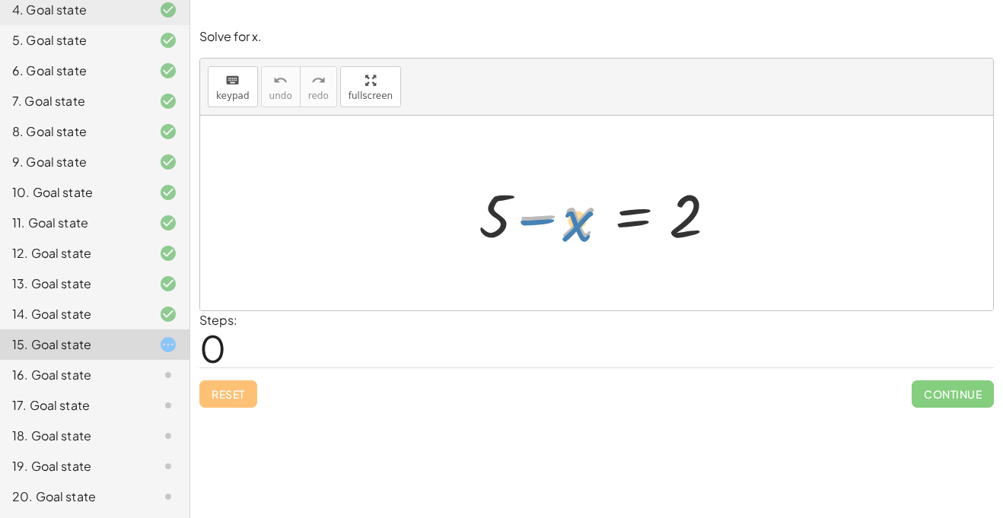
click at [573, 228] on div at bounding box center [602, 213] width 263 height 78
drag, startPoint x: 540, startPoint y: 214, endPoint x: 456, endPoint y: 212, distance: 83.8
click at [456, 212] on div "− x + 5 − x = 2" at bounding box center [597, 214] width 282 height 86
drag, startPoint x: 498, startPoint y: 215, endPoint x: 707, endPoint y: 220, distance: 208.7
click at [707, 220] on div at bounding box center [602, 213] width 263 height 78
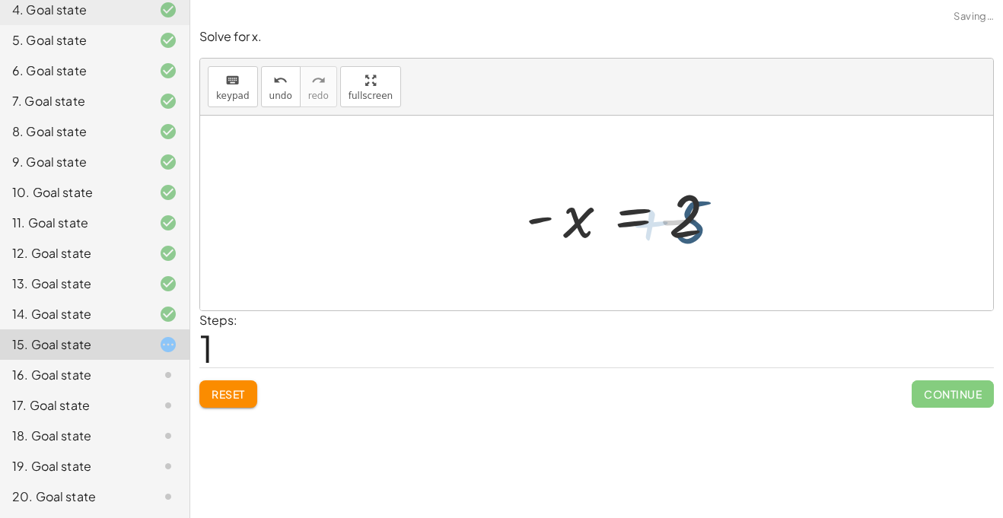
click at [707, 222] on div at bounding box center [677, 213] width 282 height 78
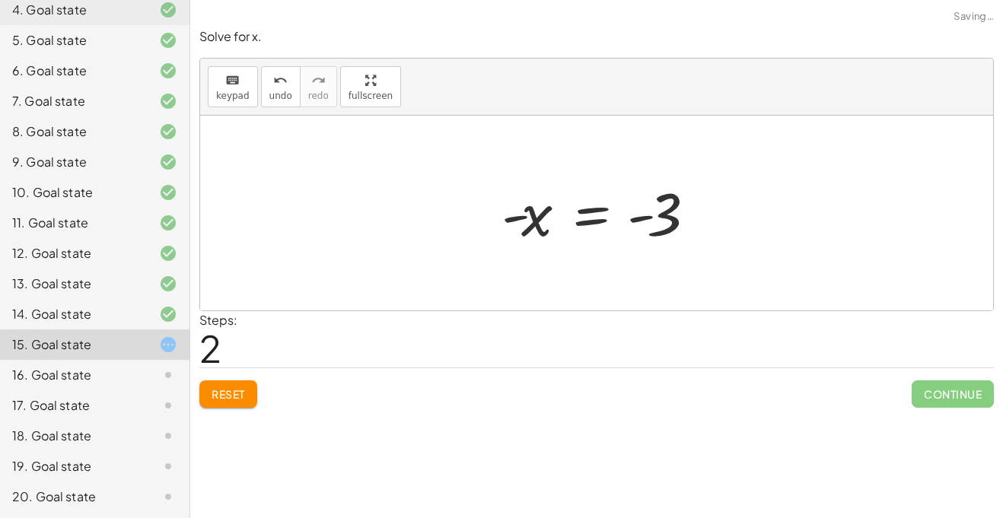
click at [246, 381] on button "Reset" at bounding box center [228, 394] width 58 height 27
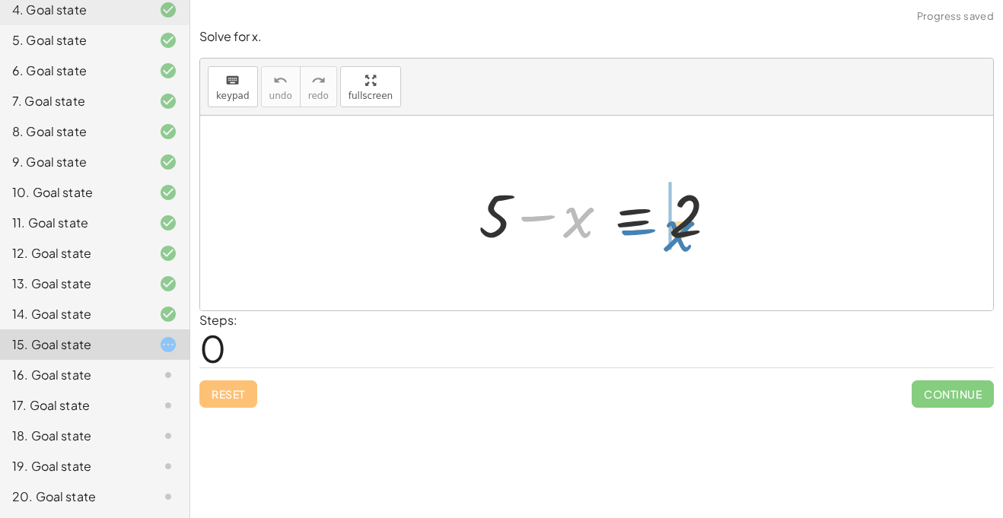
drag, startPoint x: 580, startPoint y: 222, endPoint x: 680, endPoint y: 235, distance: 100.6
click at [680, 235] on div at bounding box center [602, 213] width 263 height 78
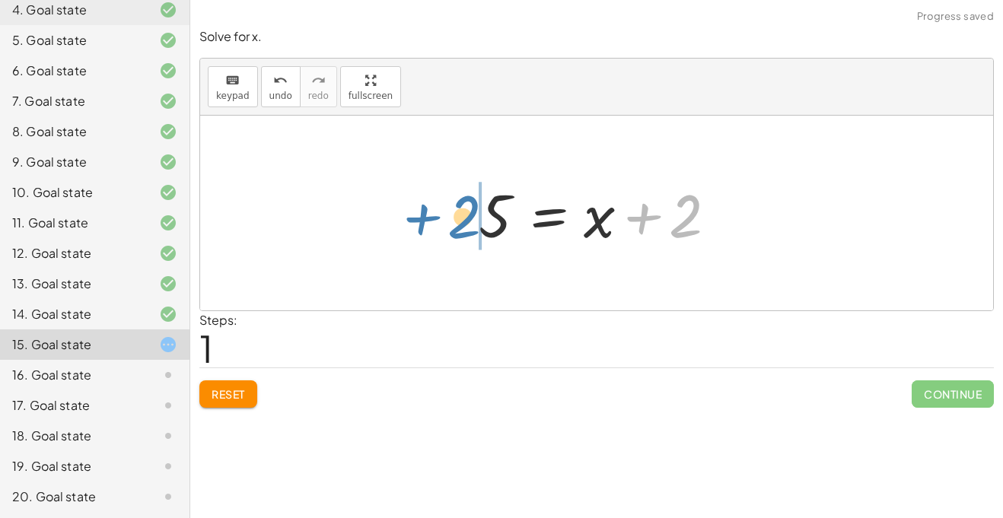
drag, startPoint x: 697, startPoint y: 213, endPoint x: 474, endPoint y: 214, distance: 222.3
click at [474, 214] on div at bounding box center [602, 213] width 263 height 78
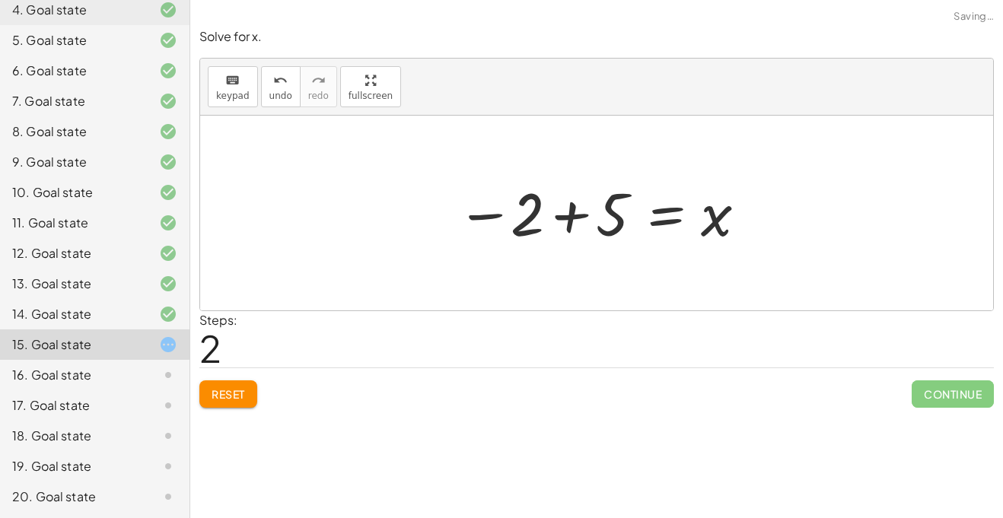
click at [554, 215] on div at bounding box center [602, 213] width 307 height 75
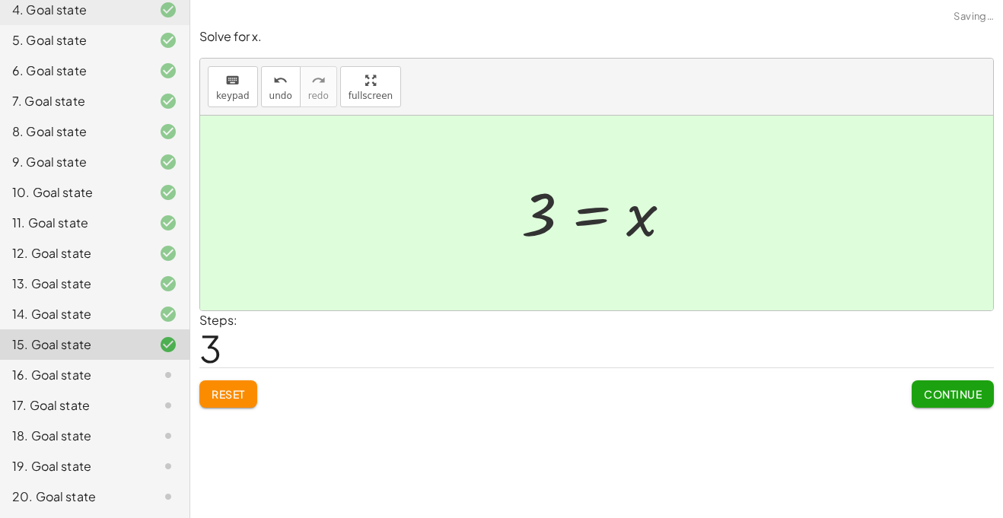
click at [941, 392] on span "Continue" at bounding box center [953, 395] width 58 height 14
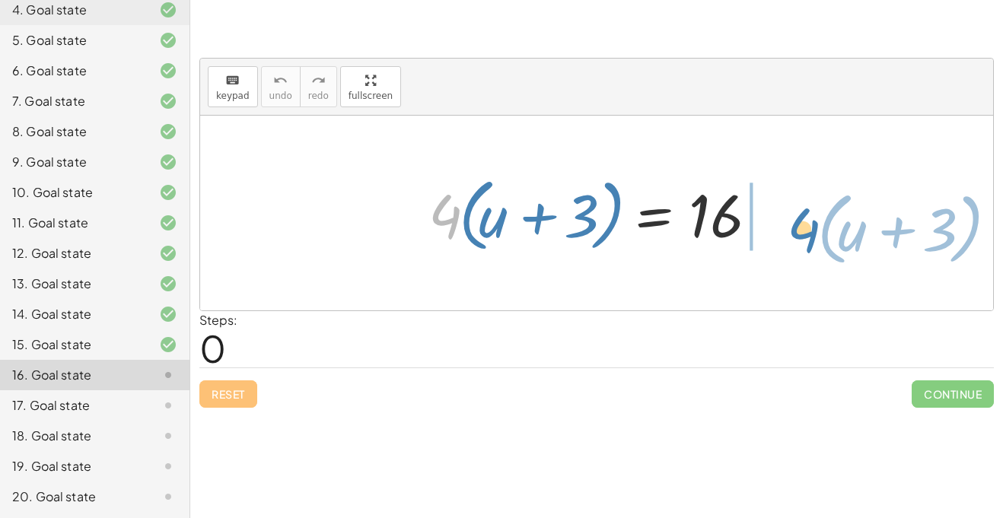
drag, startPoint x: 435, startPoint y: 220, endPoint x: 777, endPoint y: 232, distance: 342.1
click at [777, 232] on div at bounding box center [602, 214] width 363 height 88
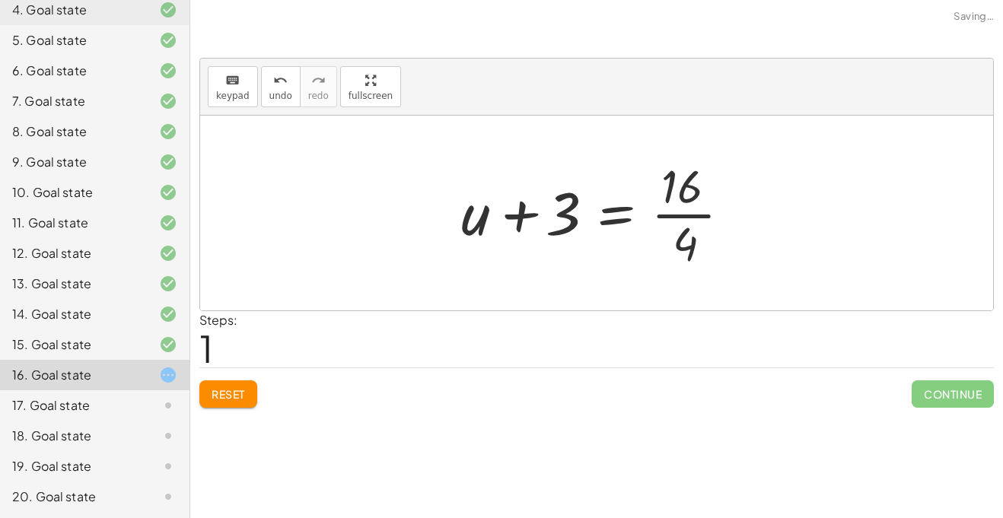
click at [694, 219] on div at bounding box center [603, 213] width 298 height 117
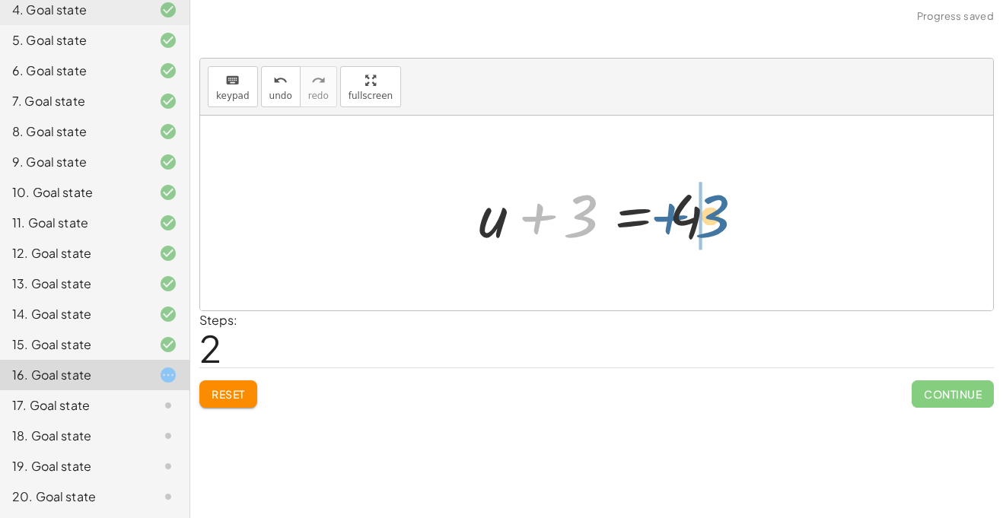
drag, startPoint x: 575, startPoint y: 223, endPoint x: 719, endPoint y: 224, distance: 144.7
click at [719, 224] on div at bounding box center [602, 213] width 263 height 78
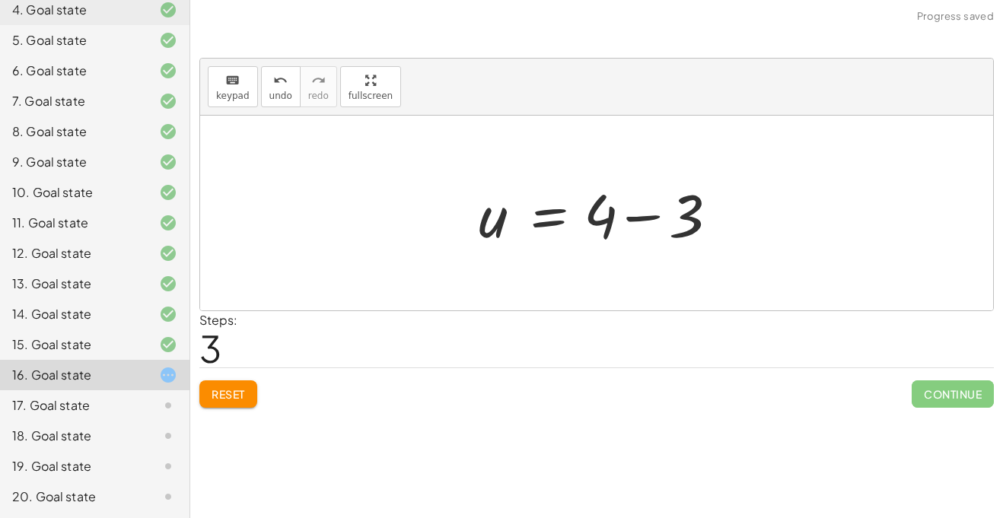
click at [653, 218] on div at bounding box center [602, 213] width 263 height 78
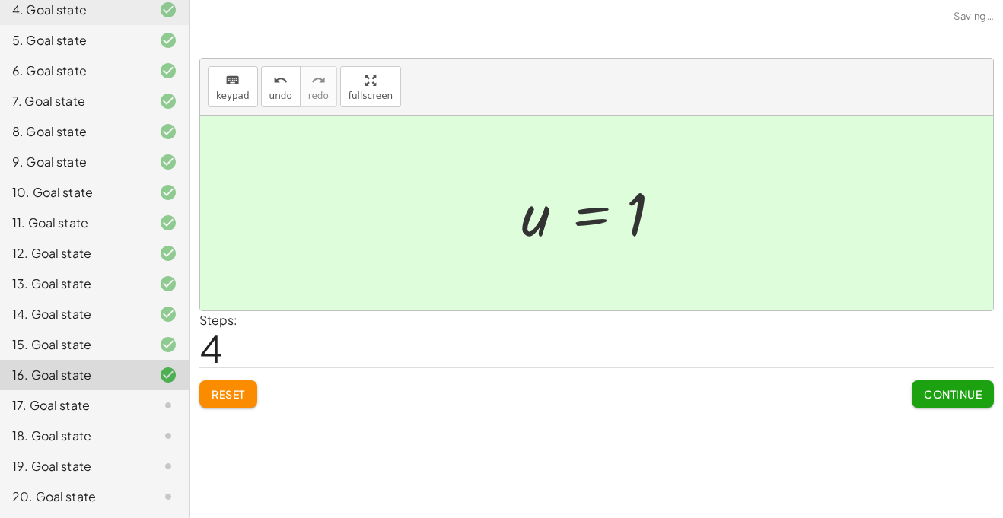
click at [970, 388] on span "Continue" at bounding box center [953, 395] width 58 height 14
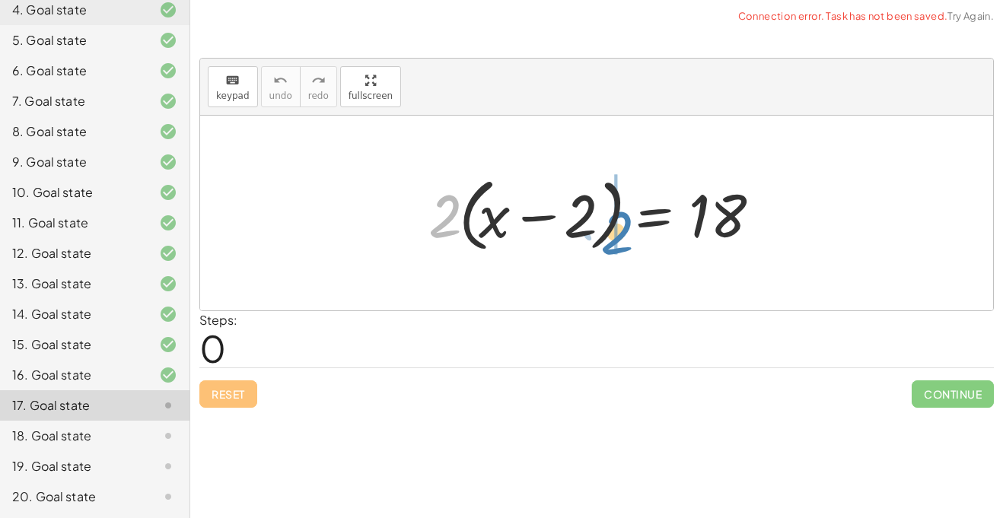
drag, startPoint x: 435, startPoint y: 222, endPoint x: 632, endPoint y: 239, distance: 197.9
click at [632, 239] on div at bounding box center [602, 214] width 363 height 88
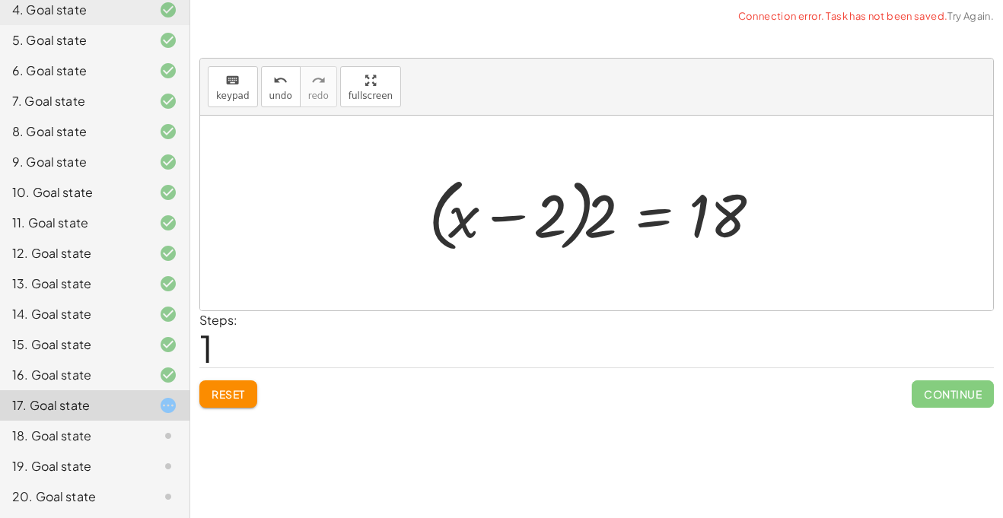
click at [614, 226] on div at bounding box center [602, 214] width 363 height 88
click at [244, 385] on button "Reset" at bounding box center [228, 394] width 58 height 27
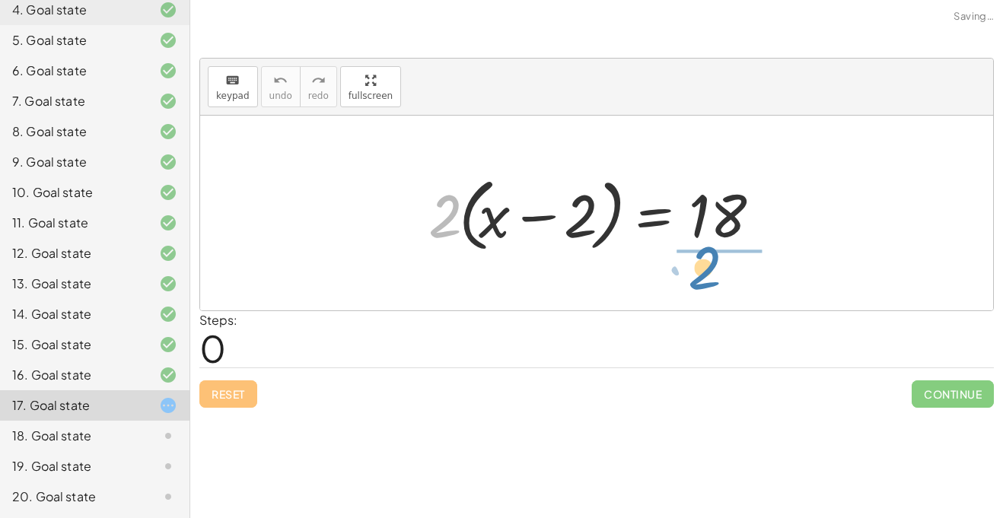
drag, startPoint x: 446, startPoint y: 222, endPoint x: 706, endPoint y: 276, distance: 265.2
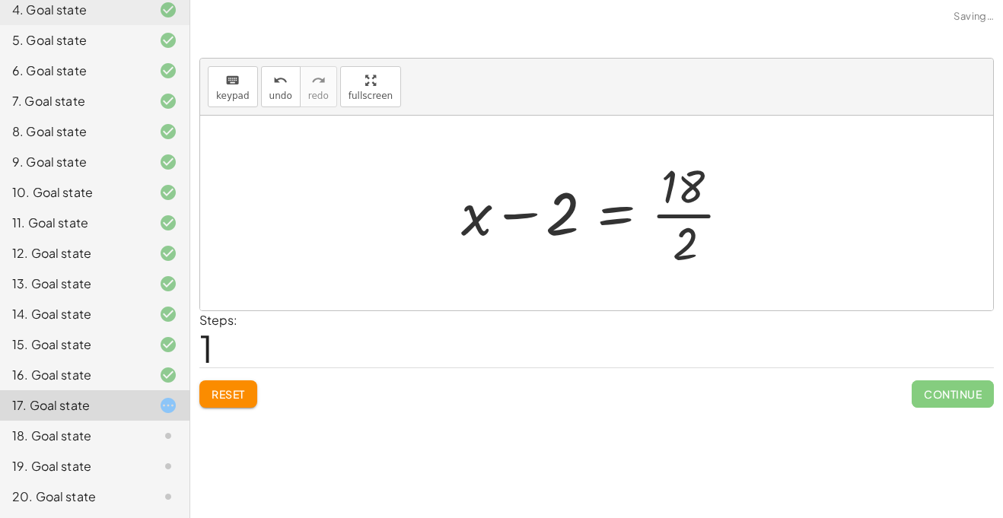
click at [690, 216] on div at bounding box center [603, 213] width 298 height 117
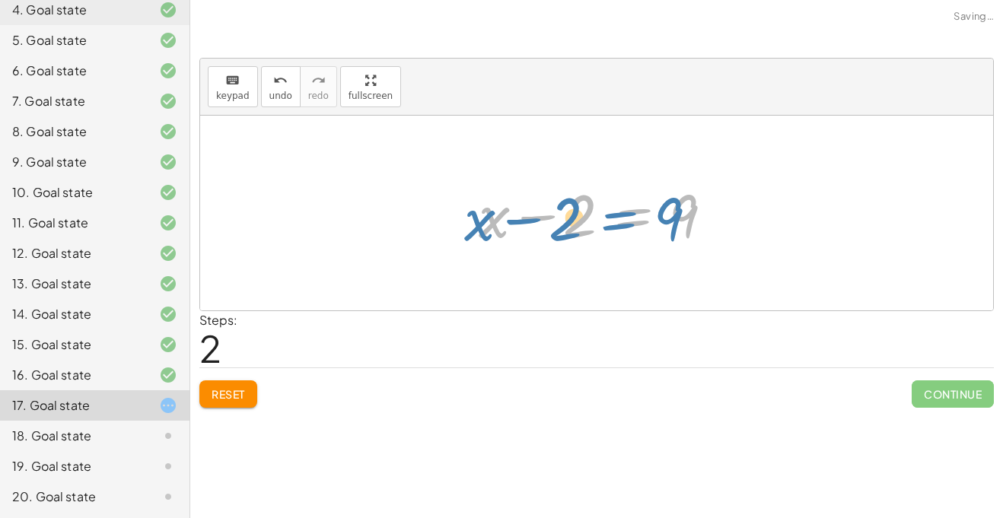
drag, startPoint x: 595, startPoint y: 210, endPoint x: 564, endPoint y: 205, distance: 30.9
click at [564, 205] on div at bounding box center [602, 213] width 263 height 78
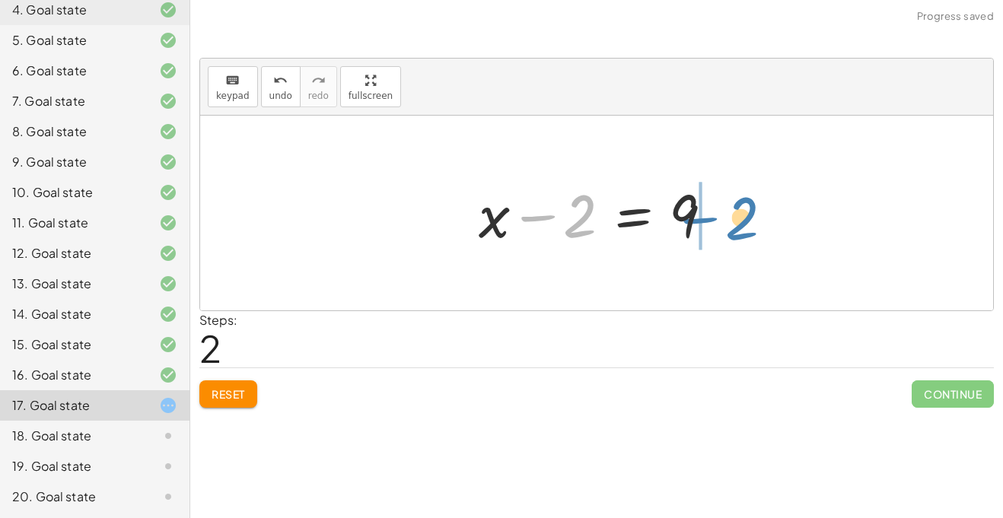
drag, startPoint x: 579, startPoint y: 213, endPoint x: 743, endPoint y: 219, distance: 163.8
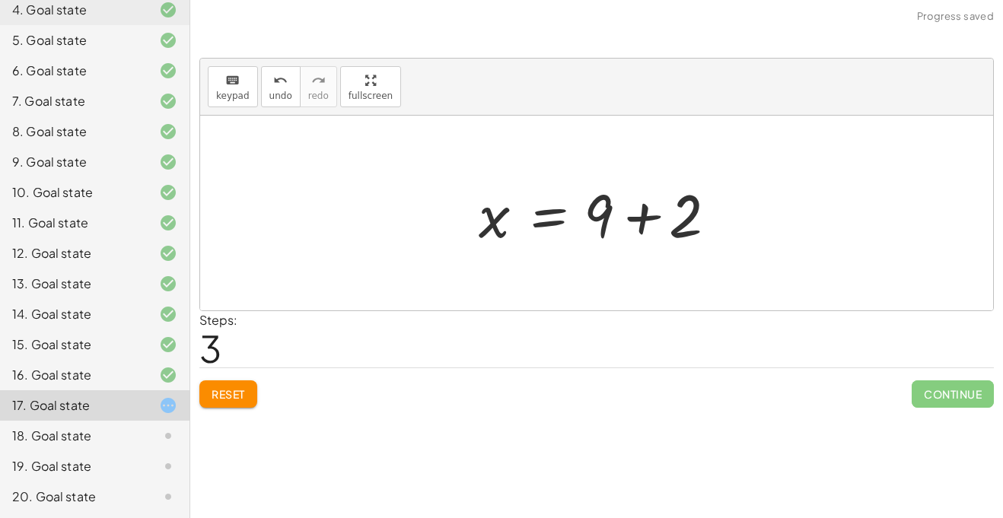
click at [649, 218] on div at bounding box center [602, 213] width 263 height 78
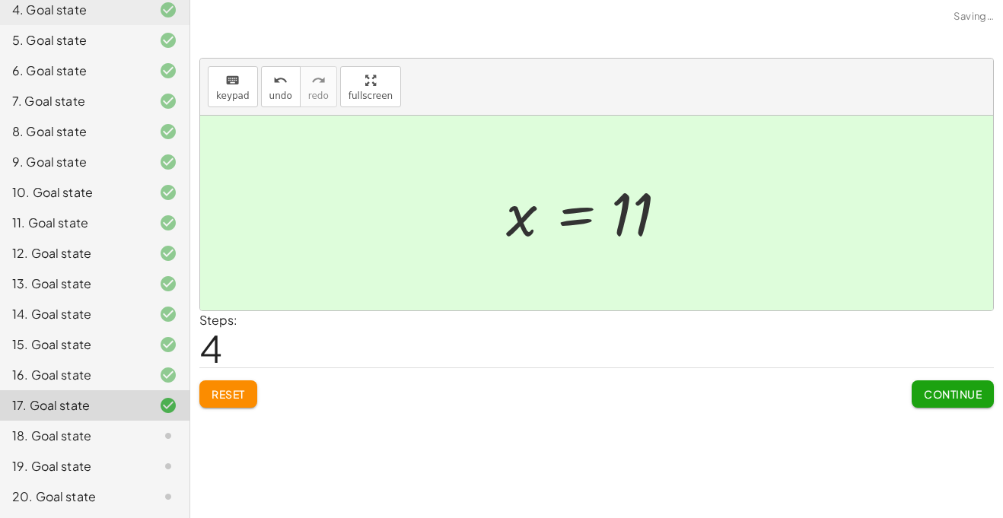
click at [943, 404] on button "Continue" at bounding box center [953, 394] width 82 height 27
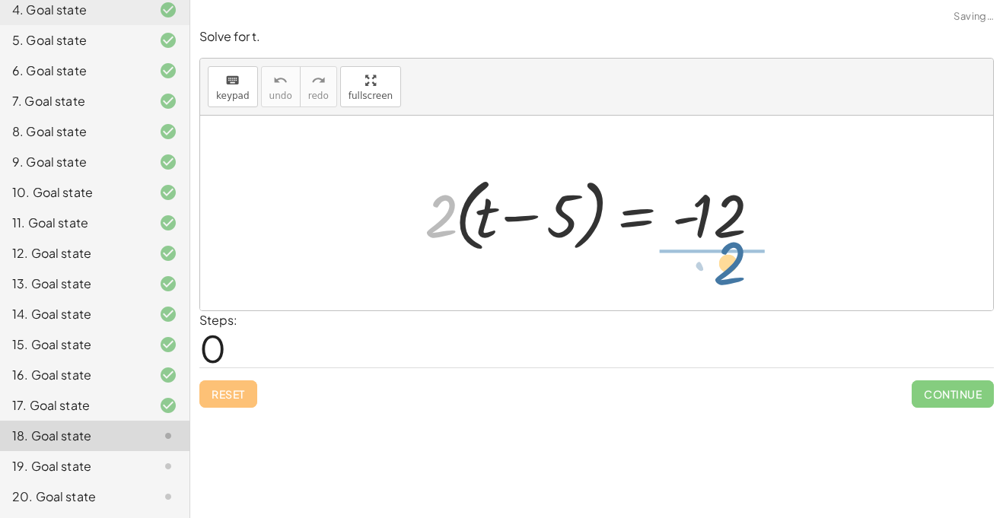
drag, startPoint x: 455, startPoint y: 217, endPoint x: 745, endPoint y: 267, distance: 295.1
click at [745, 267] on div "· 2 · 2 · ( + t − 5 ) = - 12" at bounding box center [596, 213] width 793 height 195
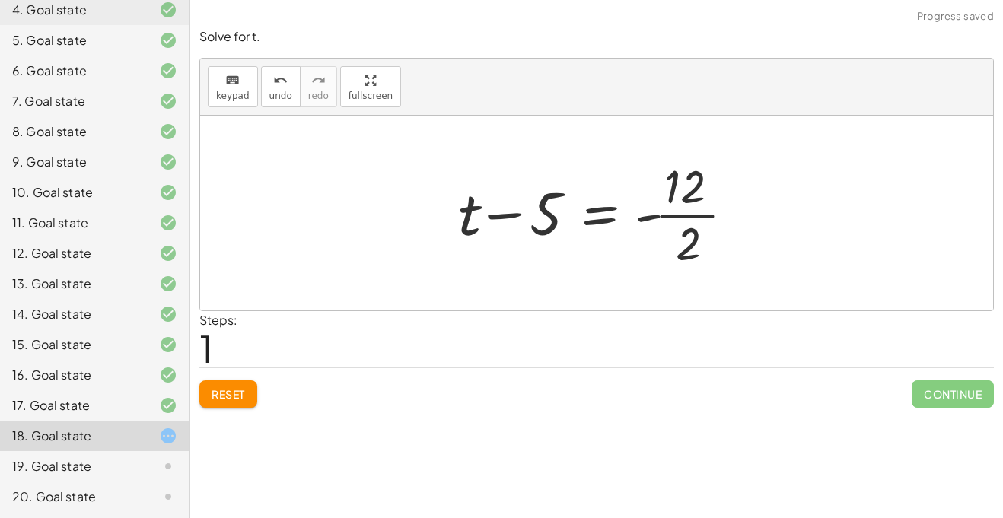
click at [688, 219] on div at bounding box center [603, 213] width 304 height 117
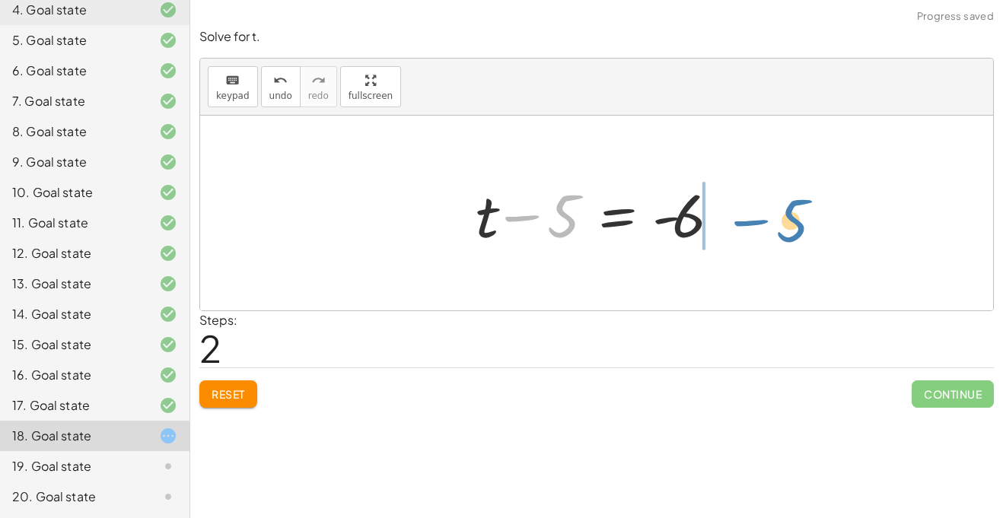
drag, startPoint x: 573, startPoint y: 226, endPoint x: 795, endPoint y: 232, distance: 222.4
click at [795, 232] on div "· 2 · ( + t − 5 ) = - 12 + t − 5 = - · 12 · 2 − 5 + t − 5 = - 6" at bounding box center [596, 213] width 793 height 195
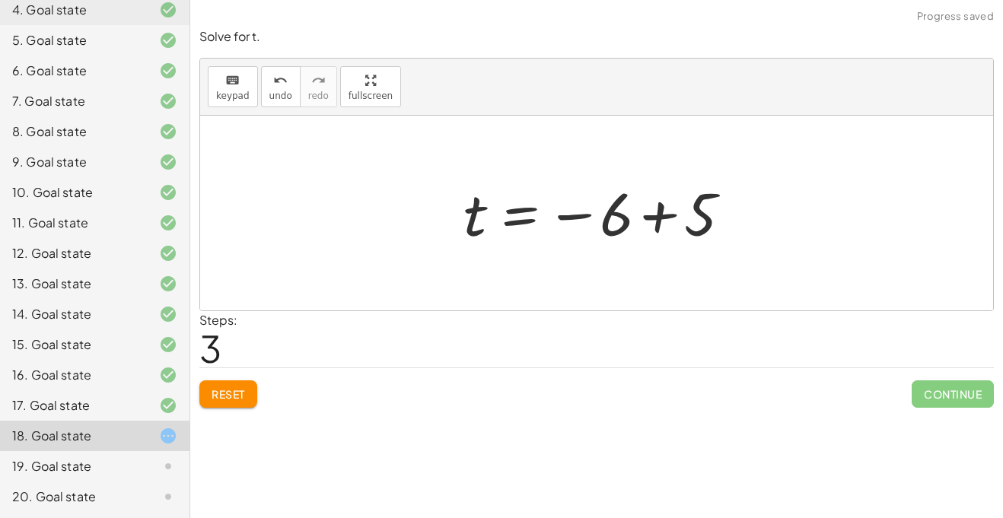
click at [667, 219] on div at bounding box center [602, 213] width 293 height 75
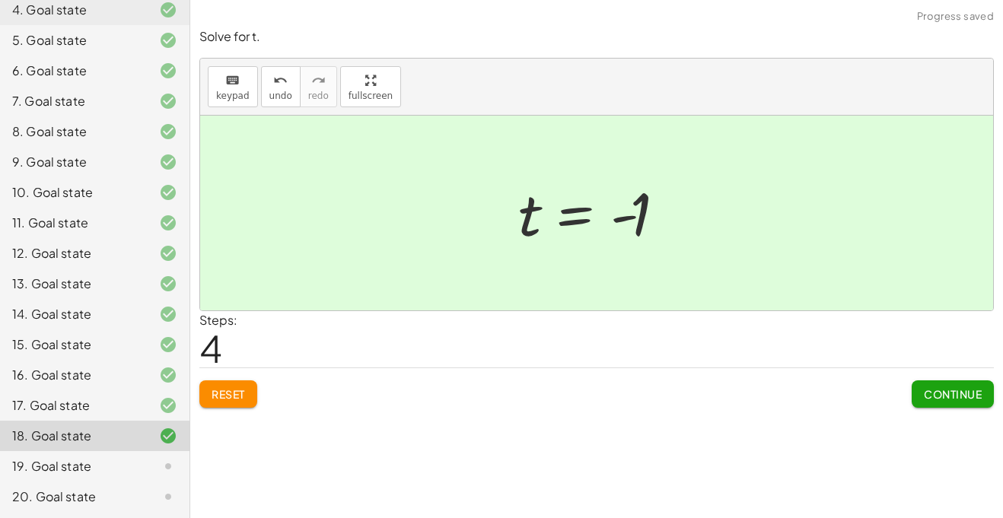
click at [944, 378] on div "Continue" at bounding box center [953, 388] width 82 height 40
click at [931, 390] on span "Continue" at bounding box center [953, 395] width 58 height 14
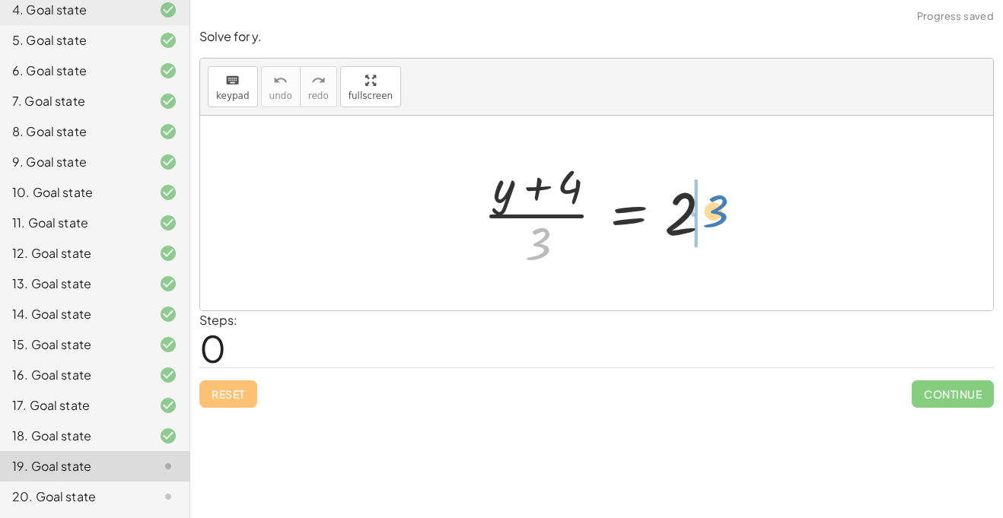
drag, startPoint x: 541, startPoint y: 245, endPoint x: 719, endPoint y: 214, distance: 181.6
click at [719, 214] on div at bounding box center [603, 213] width 254 height 117
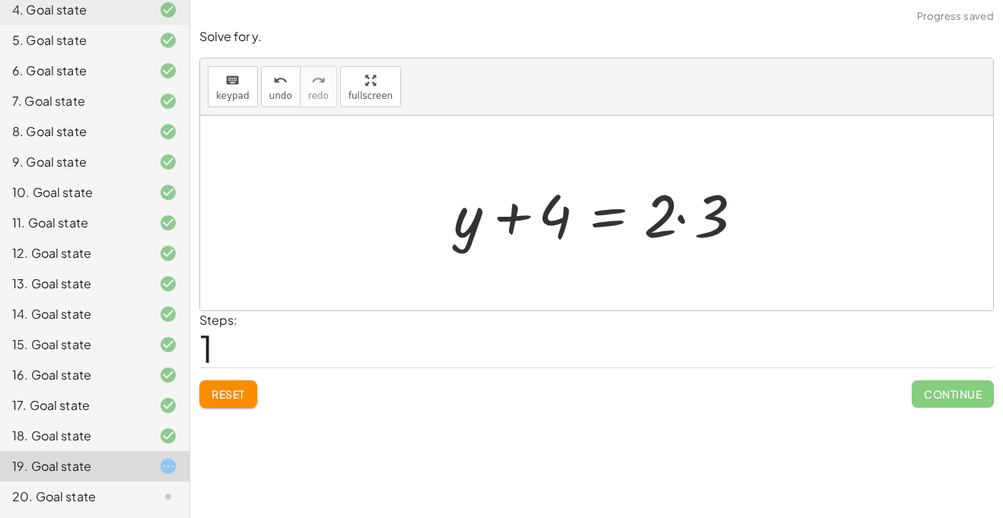
click at [683, 220] on div at bounding box center [602, 213] width 313 height 78
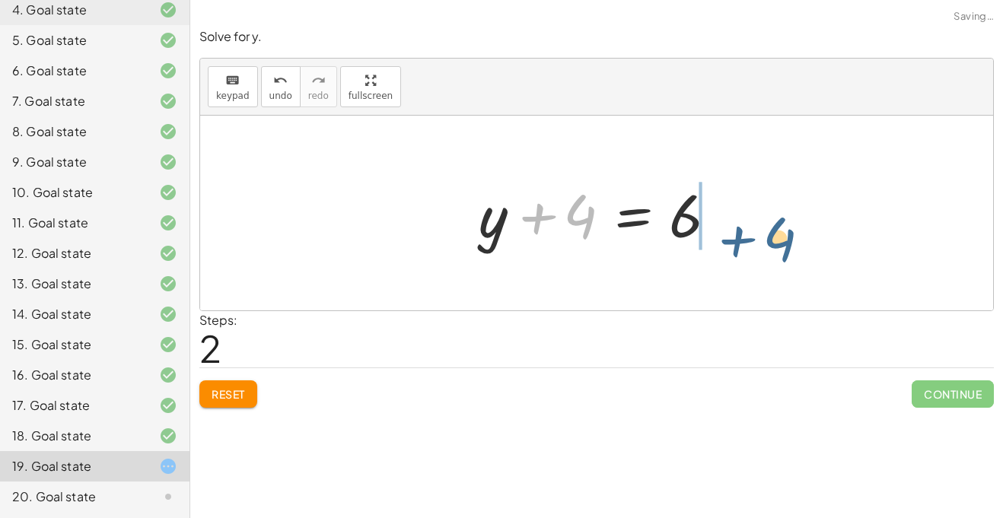
drag, startPoint x: 593, startPoint y: 213, endPoint x: 777, endPoint y: 221, distance: 184.4
click at [777, 221] on div "· ( + y + 4 ) · 3 = 2 + y + 4 = · 2 · 3 + 4 + y + 4 = 6" at bounding box center [596, 213] width 793 height 195
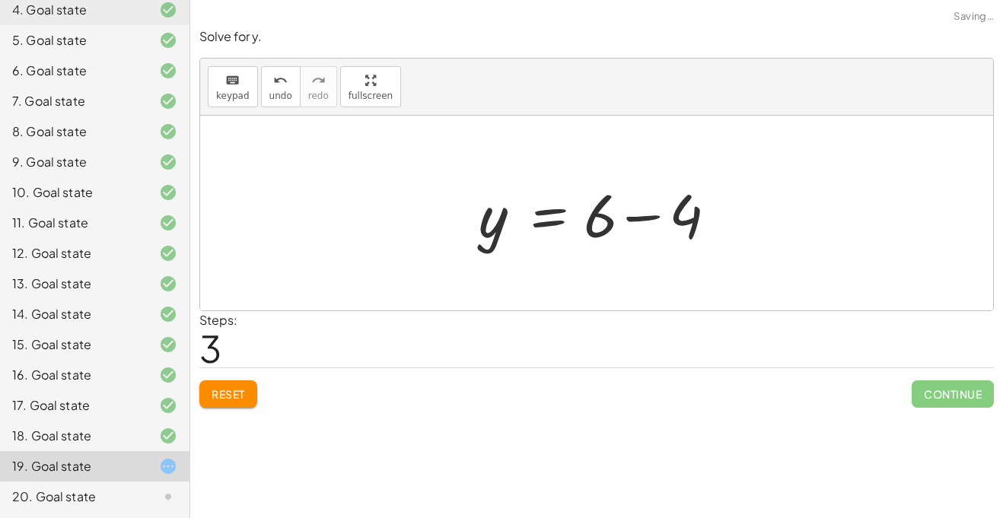
click at [634, 219] on div at bounding box center [602, 213] width 263 height 78
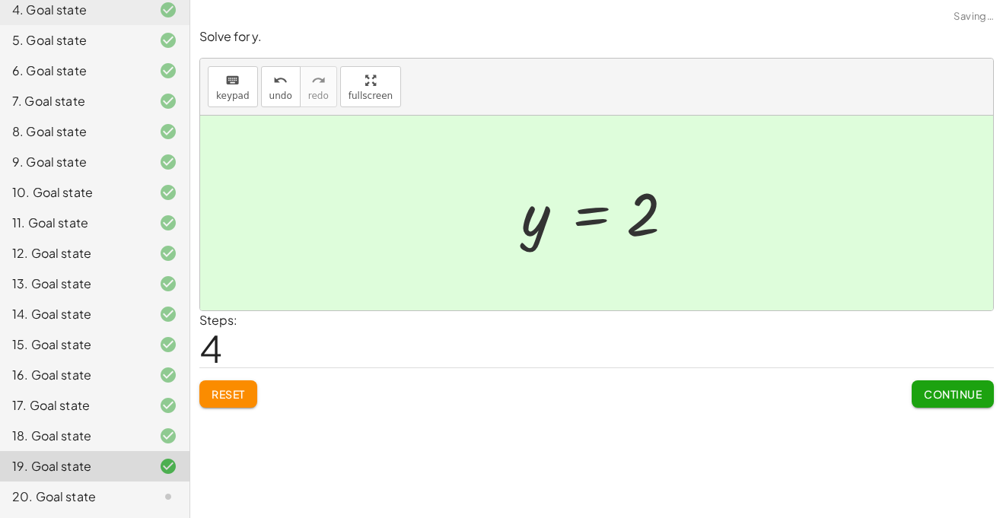
click at [968, 391] on span "Continue" at bounding box center [953, 395] width 58 height 14
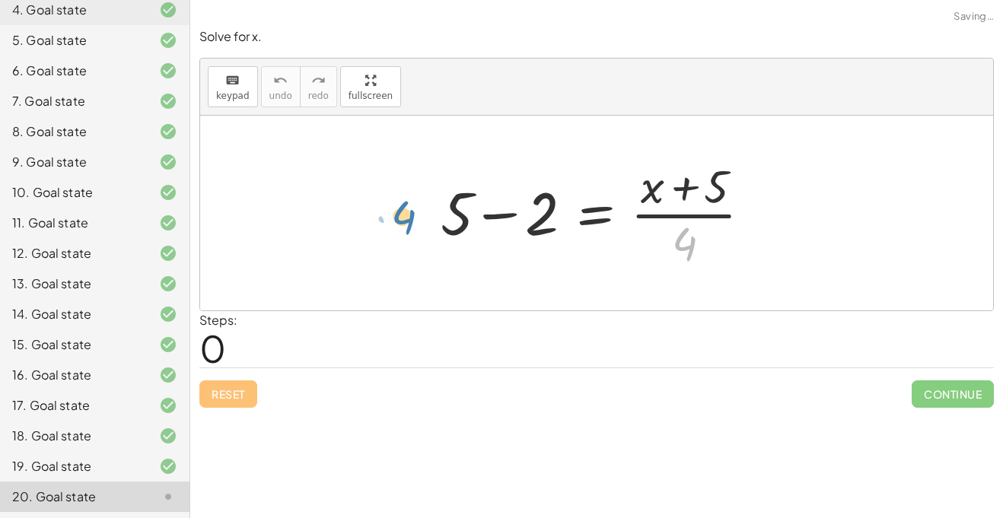
drag, startPoint x: 701, startPoint y: 239, endPoint x: 419, endPoint y: 212, distance: 283.7
click at [419, 212] on div "· 4 + 5 − 2 = · ( + x + 5 ) · 4" at bounding box center [596, 213] width 357 height 125
drag, startPoint x: 684, startPoint y: 250, endPoint x: 502, endPoint y: 228, distance: 183.3
click at [502, 228] on div at bounding box center [602, 213] width 338 height 117
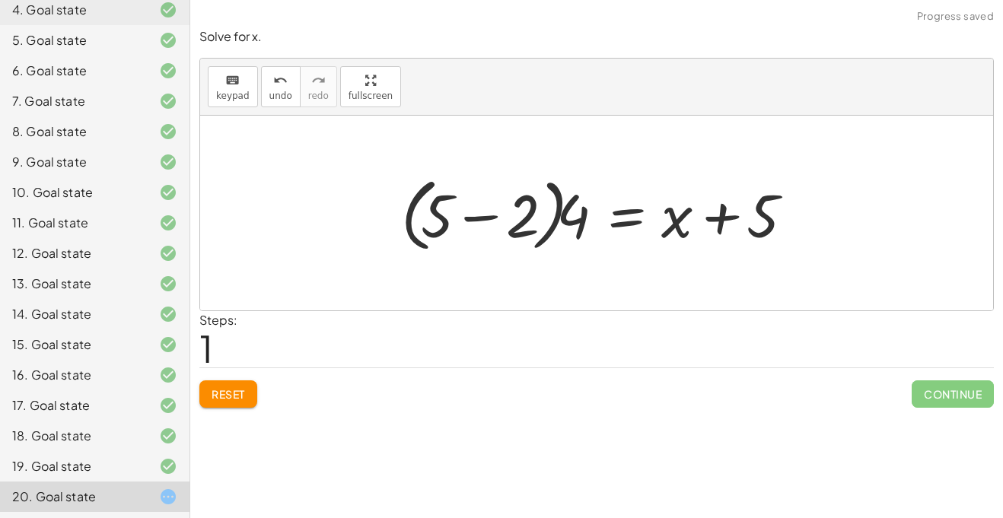
click at [482, 214] on div at bounding box center [603, 214] width 418 height 88
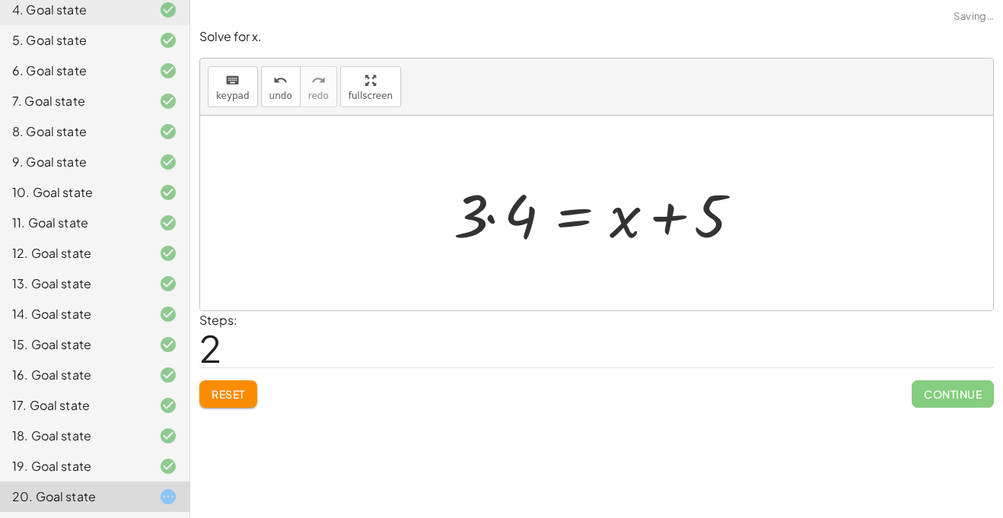
click at [493, 214] on div at bounding box center [602, 213] width 313 height 78
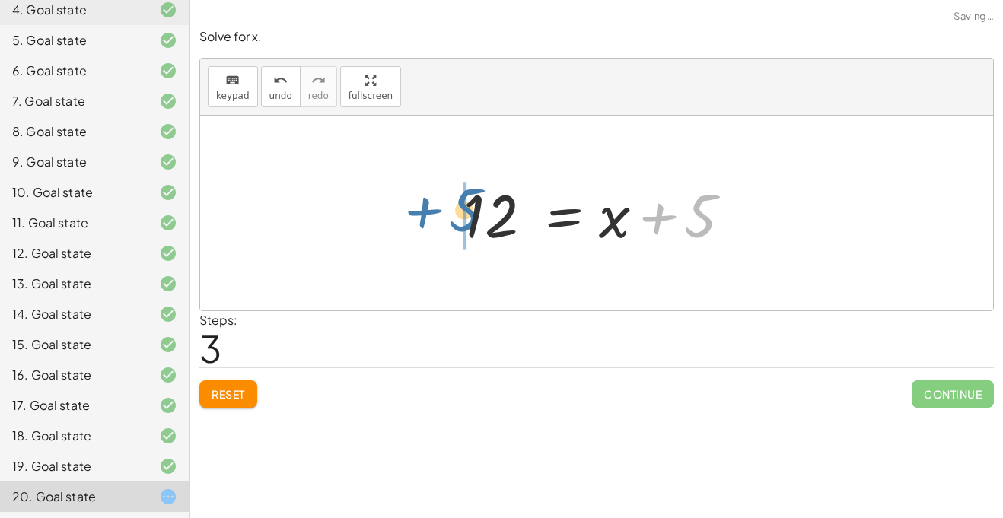
drag, startPoint x: 710, startPoint y: 202, endPoint x: 470, endPoint y: 195, distance: 240.7
click at [470, 195] on div at bounding box center [602, 213] width 293 height 78
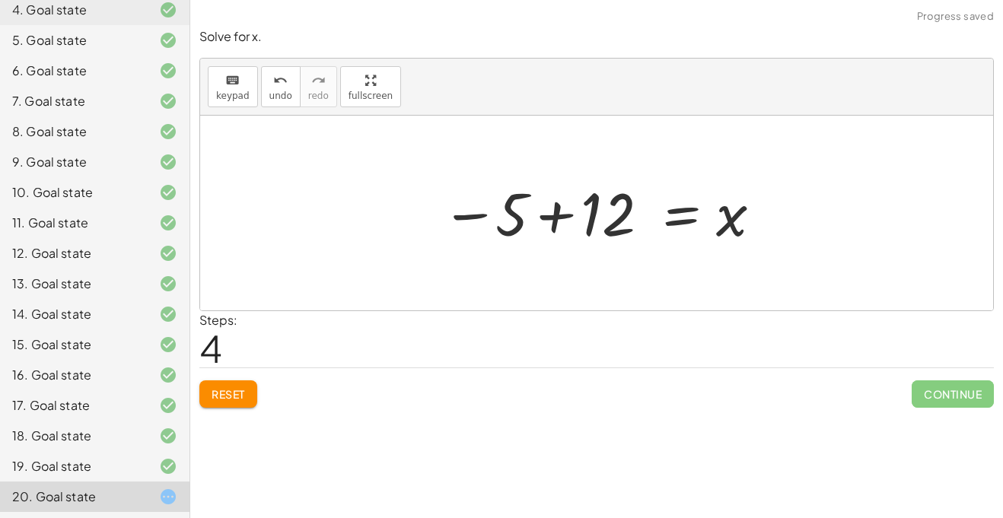
click at [550, 215] on div at bounding box center [602, 213] width 337 height 75
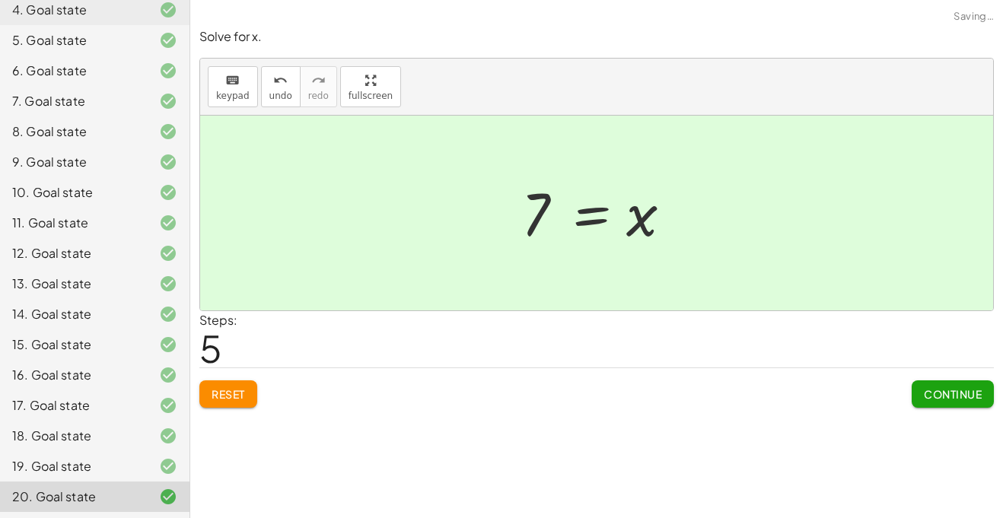
click at [943, 396] on span "Continue" at bounding box center [953, 395] width 58 height 14
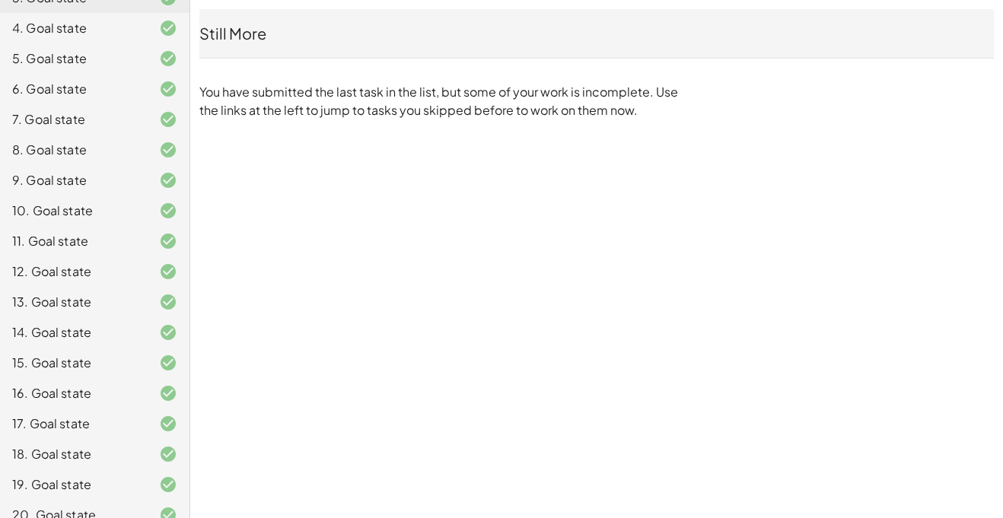
scroll to position [229, 0]
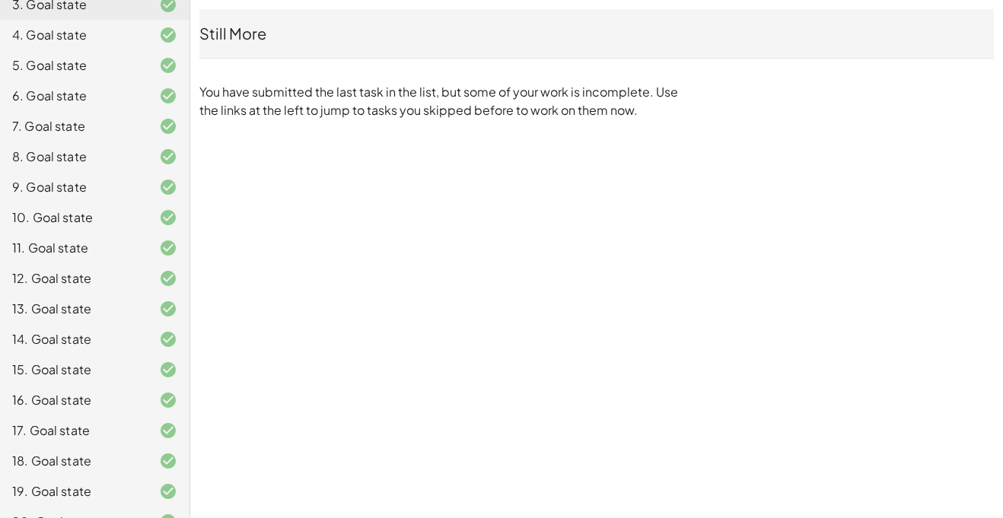
click at [90, 100] on div "6. Goal state" at bounding box center [73, 96] width 123 height 18
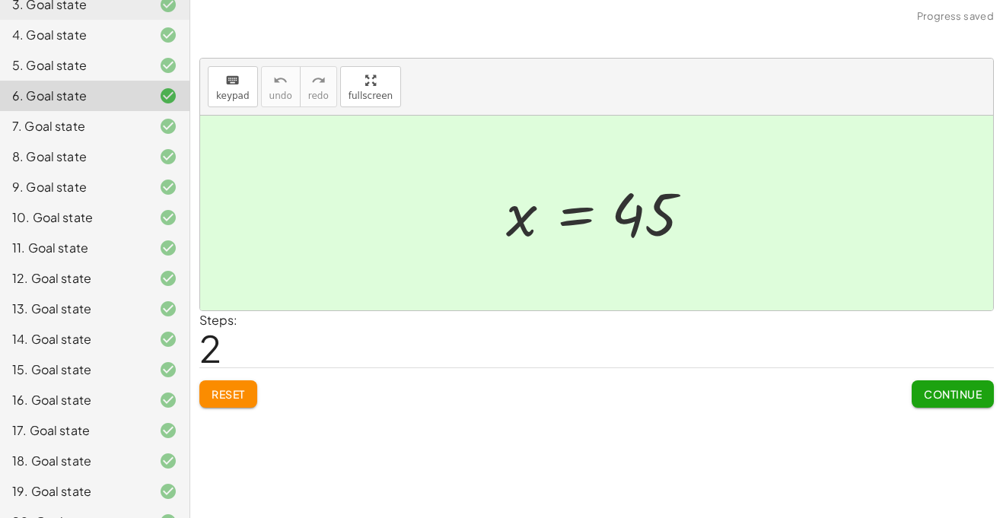
click at [221, 403] on button "Reset" at bounding box center [228, 394] width 58 height 27
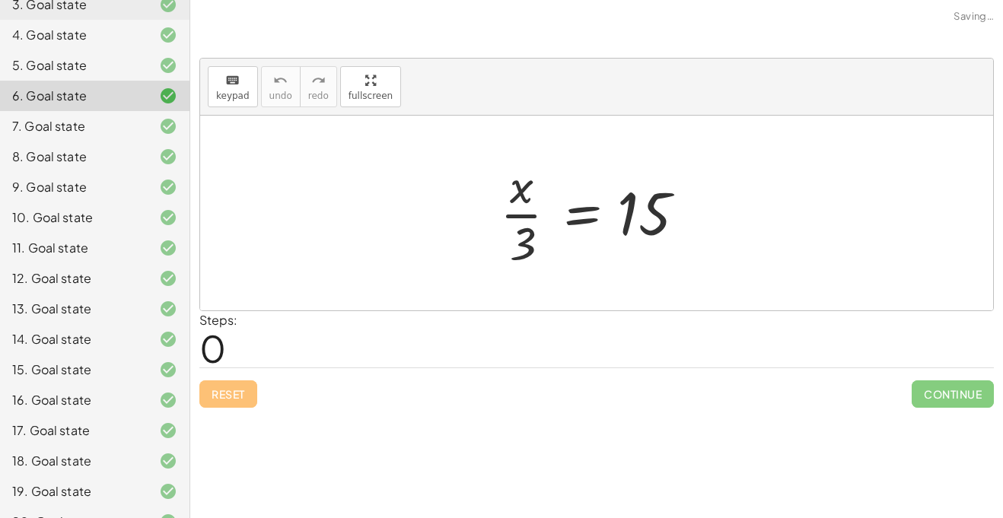
click at [96, 172] on div "7. Goal state" at bounding box center [95, 187] width 190 height 30
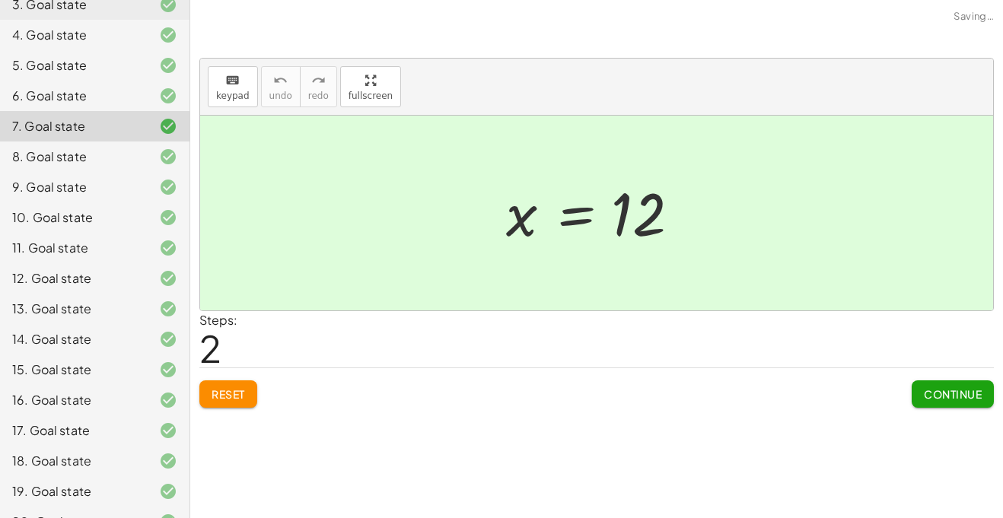
click at [94, 97] on div "6. Goal state" at bounding box center [73, 96] width 123 height 18
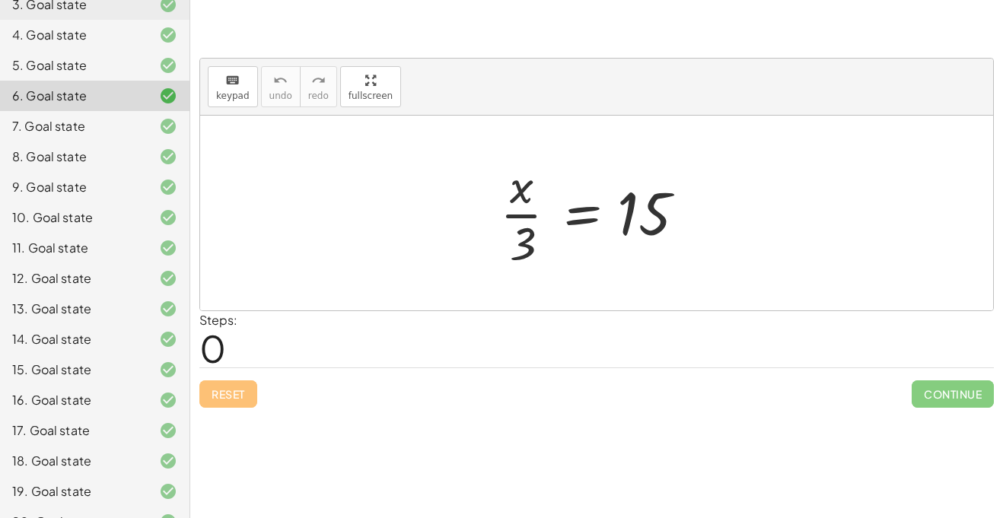
click at [143, 126] on div at bounding box center [156, 126] width 43 height 18
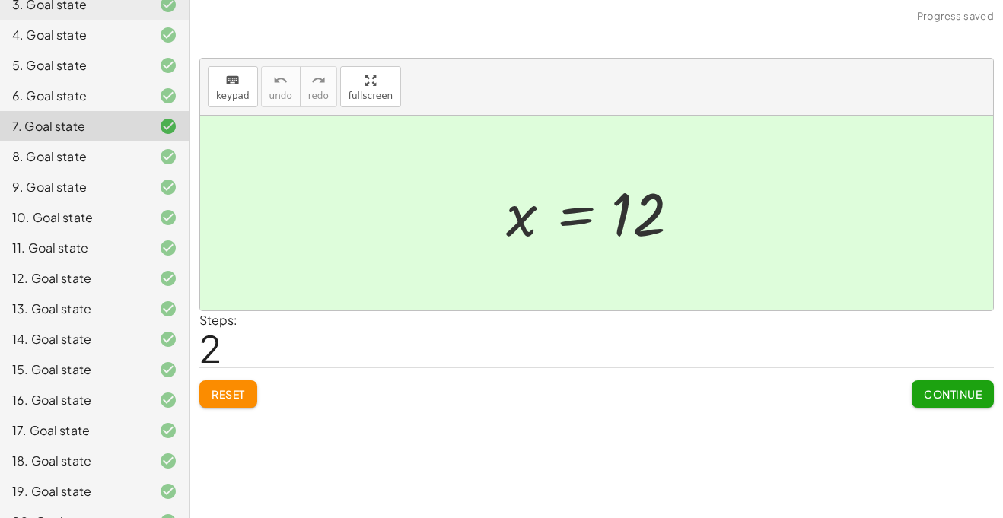
click at [0, 0] on div "keyboard keypad undo undo redo redo fullscreen · x · 6 = 2 x = · 2 · 6 x = 12 ×…" at bounding box center [0, 0] width 0 height 0
click at [214, 394] on span "Reset" at bounding box center [228, 395] width 33 height 14
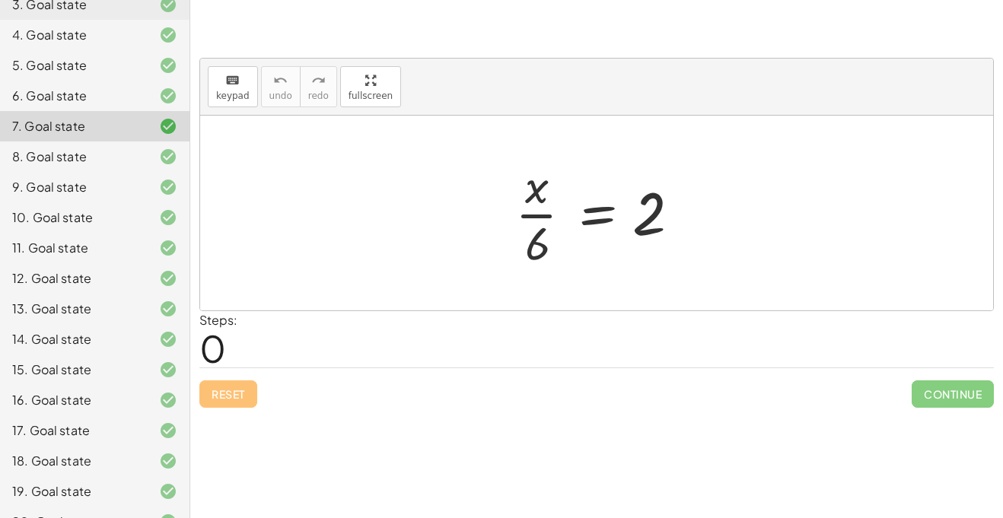
click at [40, 257] on div "11. Goal state" at bounding box center [73, 248] width 123 height 18
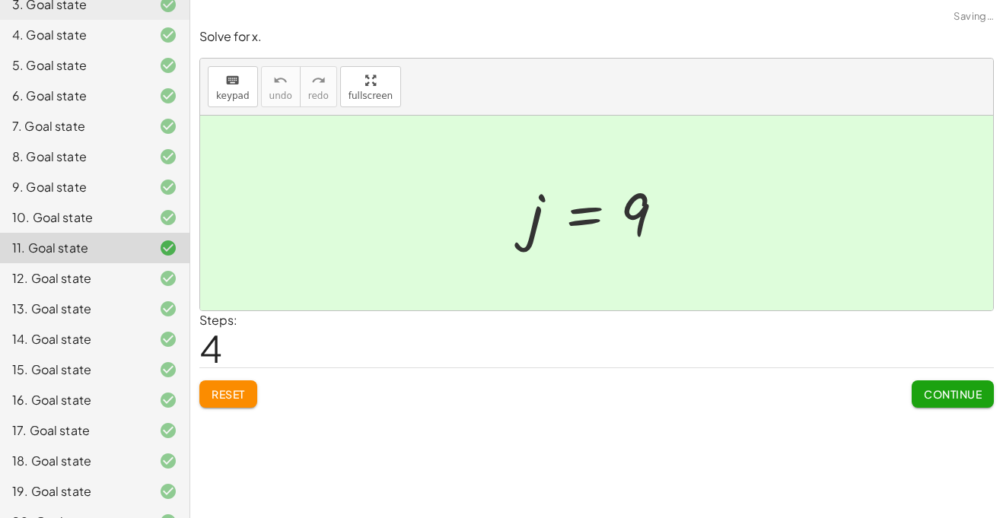
click at [40, 257] on div "11. Goal state" at bounding box center [73, 248] width 123 height 18
click at [210, 379] on div "Reset Continue" at bounding box center [596, 388] width 795 height 40
click at [245, 404] on button "Reset" at bounding box center [228, 394] width 58 height 27
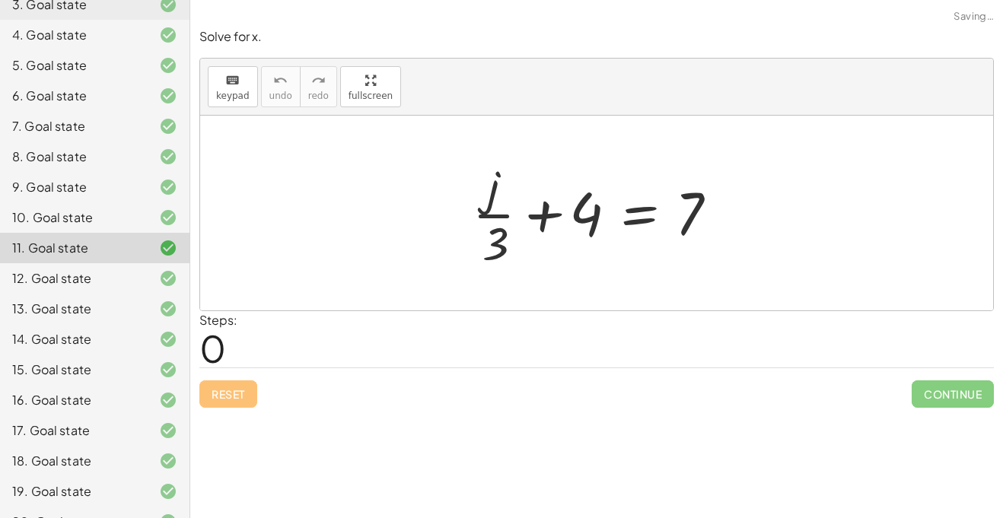
click at [90, 282] on div "12. Goal state" at bounding box center [73, 279] width 123 height 18
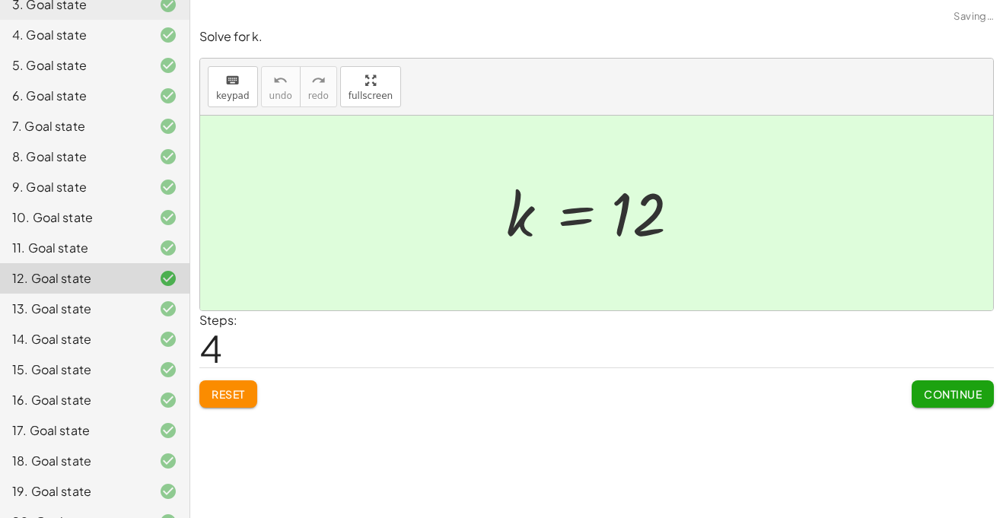
click at [217, 383] on button "Reset" at bounding box center [228, 394] width 58 height 27
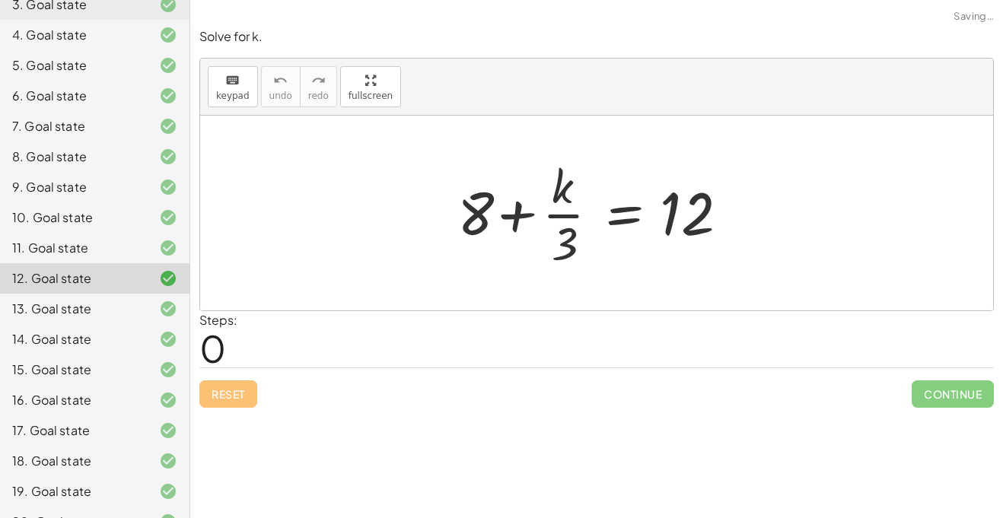
click at [135, 309] on div at bounding box center [156, 309] width 43 height 18
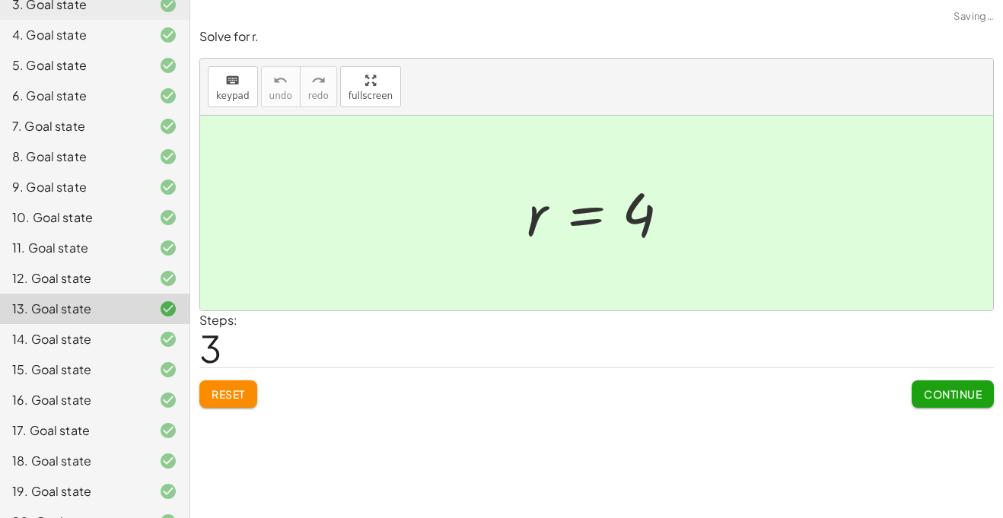
click at [233, 396] on span "Reset" at bounding box center [228, 395] width 33 height 14
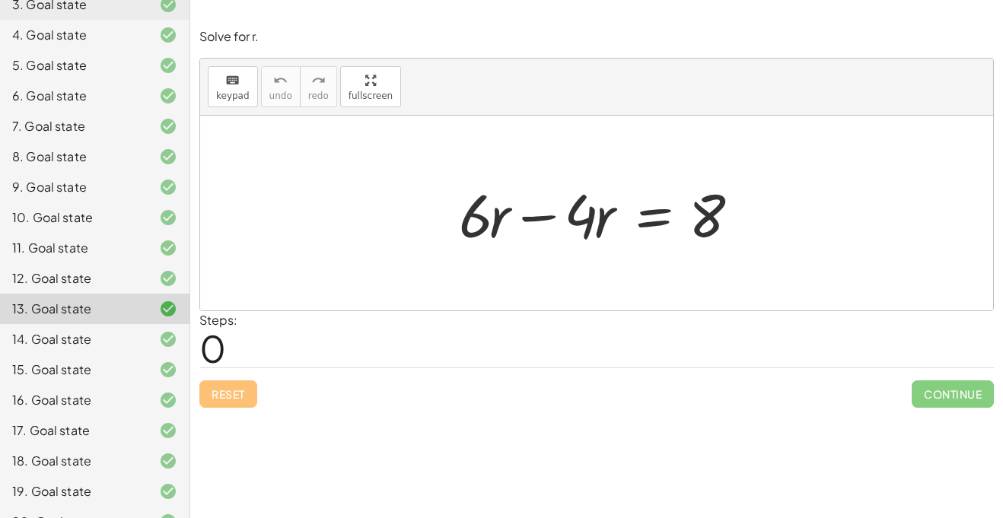
click at [74, 345] on div "14. Goal state" at bounding box center [73, 339] width 123 height 18
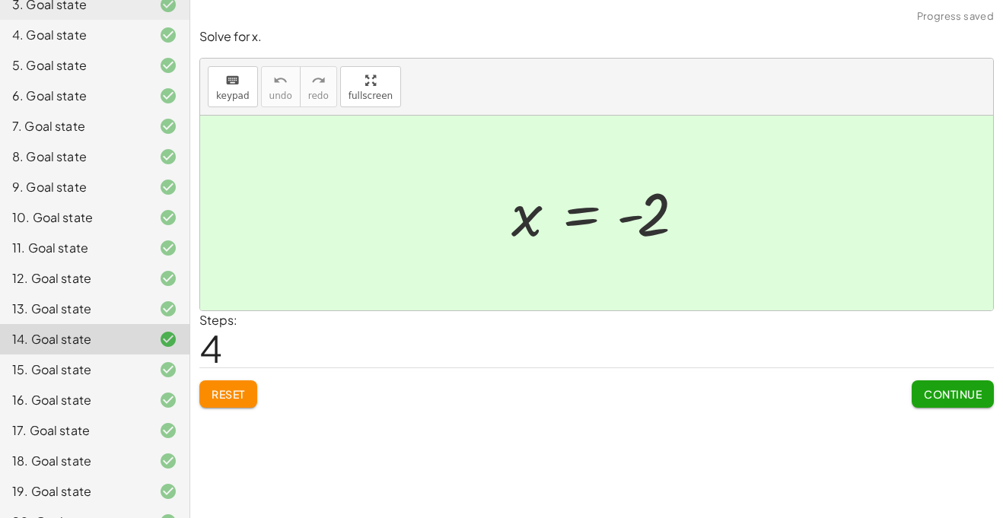
click at [213, 407] on button "Reset" at bounding box center [228, 394] width 58 height 27
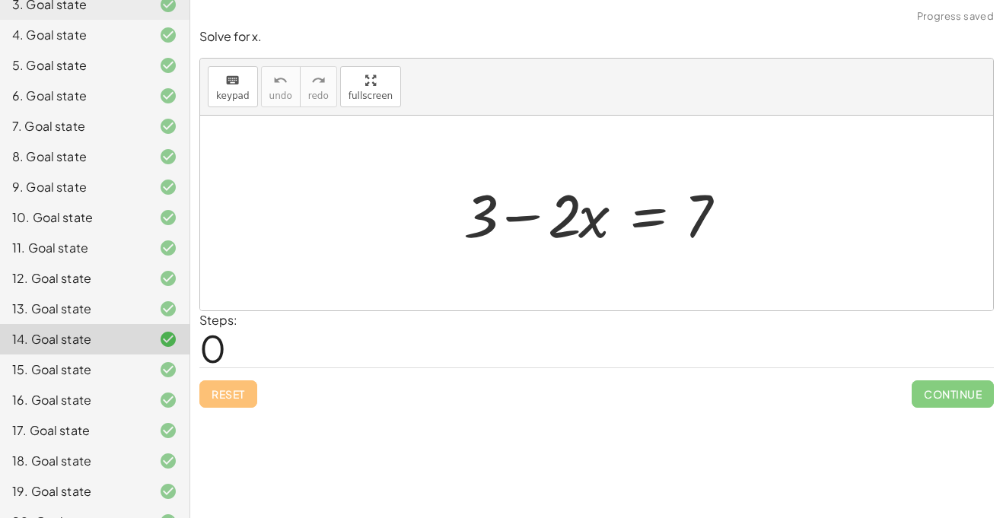
click at [59, 317] on div "13. Goal state" at bounding box center [73, 309] width 123 height 18
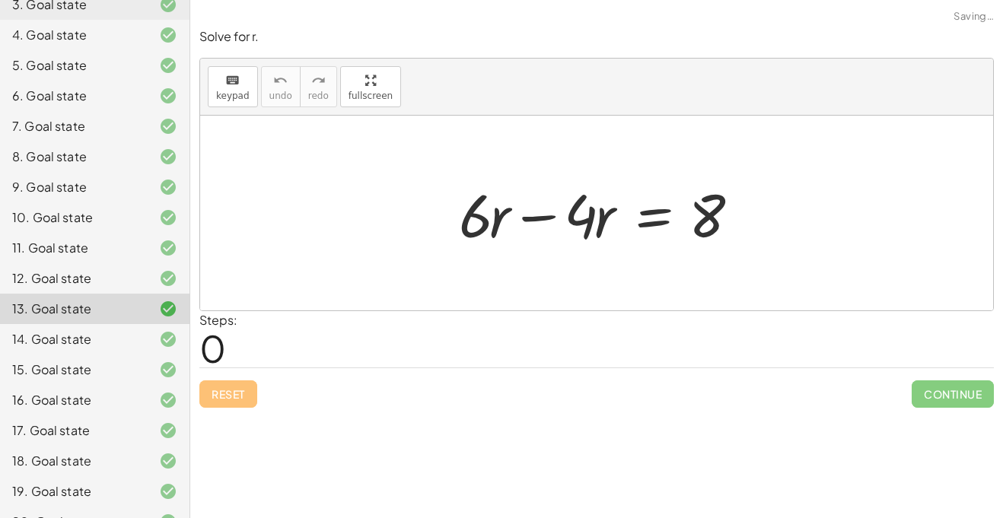
click at [53, 282] on div "12. Goal state" at bounding box center [73, 279] width 123 height 18
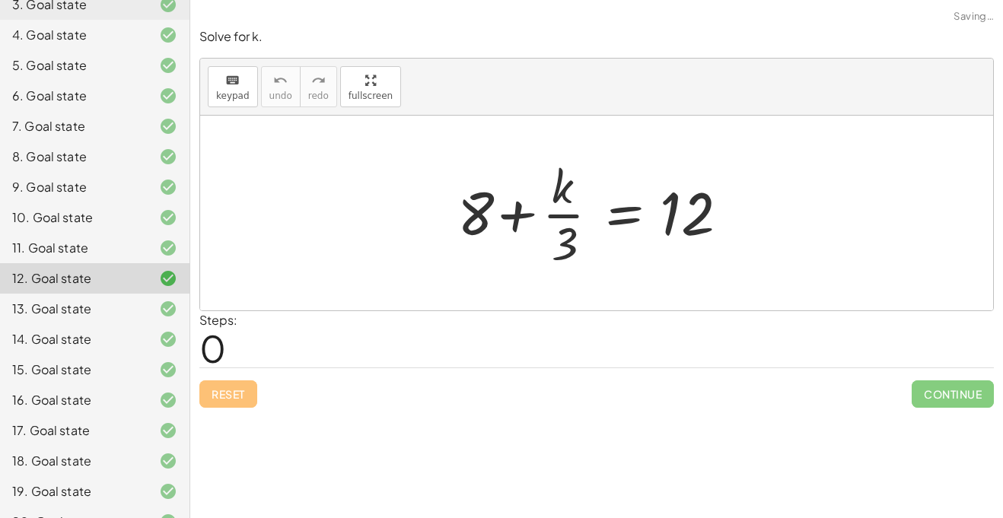
click at [56, 294] on div "11. Goal state" at bounding box center [95, 309] width 190 height 30
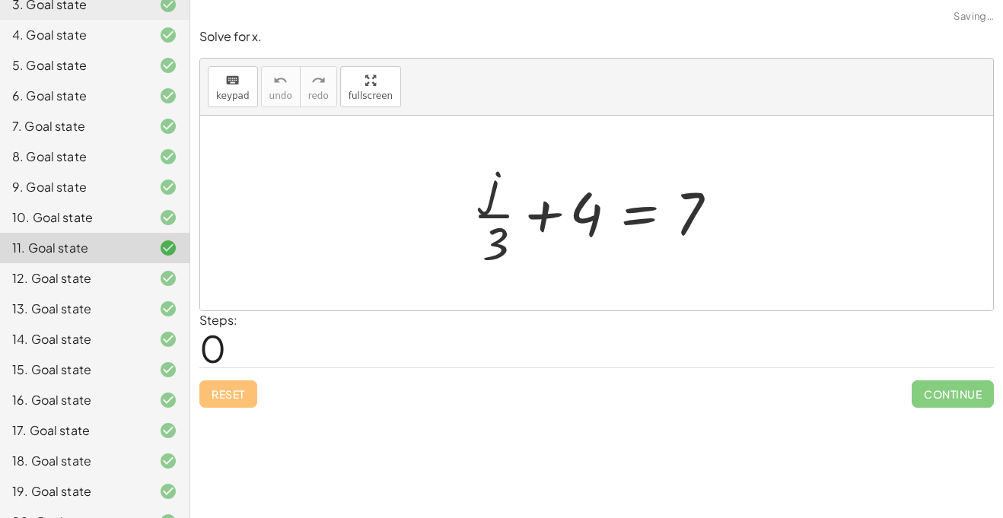
click at [81, 263] on div "10. Goal state" at bounding box center [95, 278] width 190 height 30
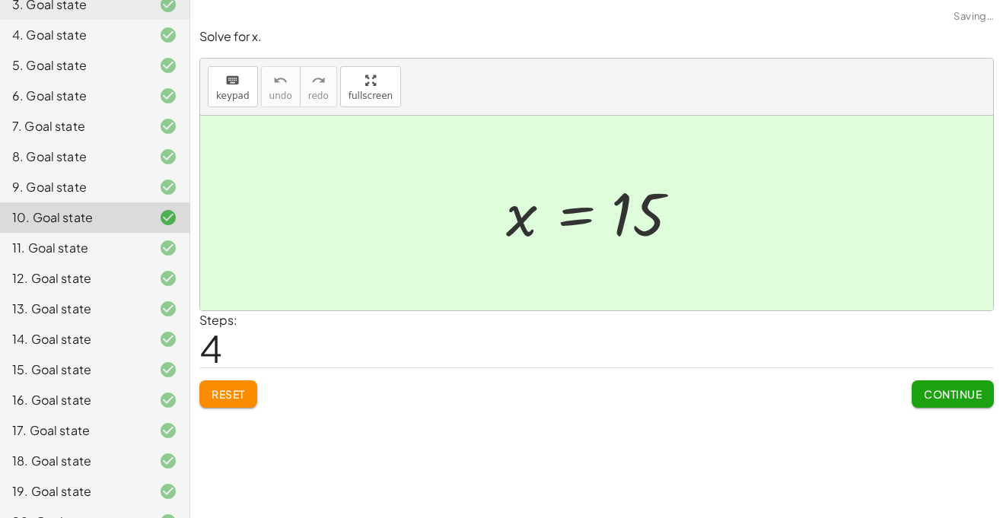
click at [212, 380] on div "Reset Continue" at bounding box center [596, 388] width 795 height 40
click at [209, 388] on button "Reset" at bounding box center [228, 394] width 58 height 27
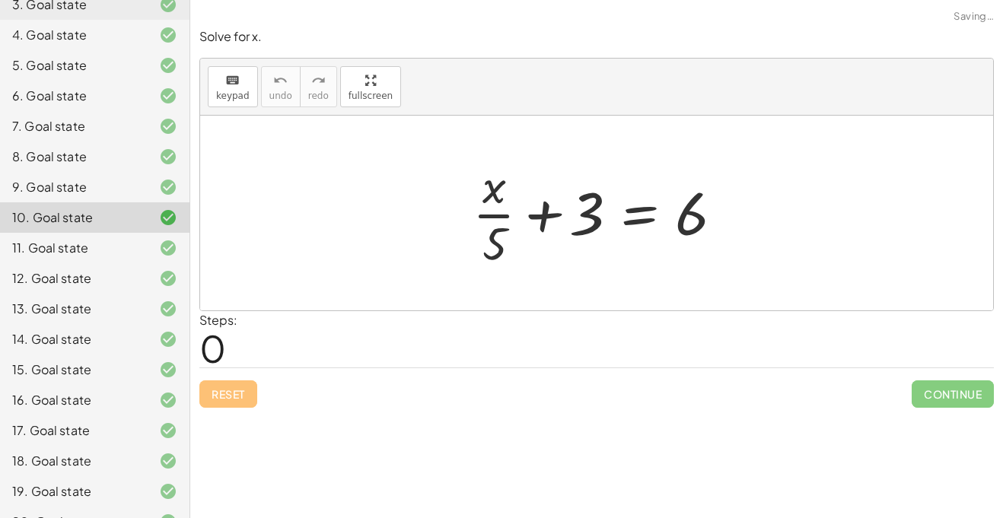
click at [113, 166] on div "8. Goal state" at bounding box center [73, 157] width 123 height 18
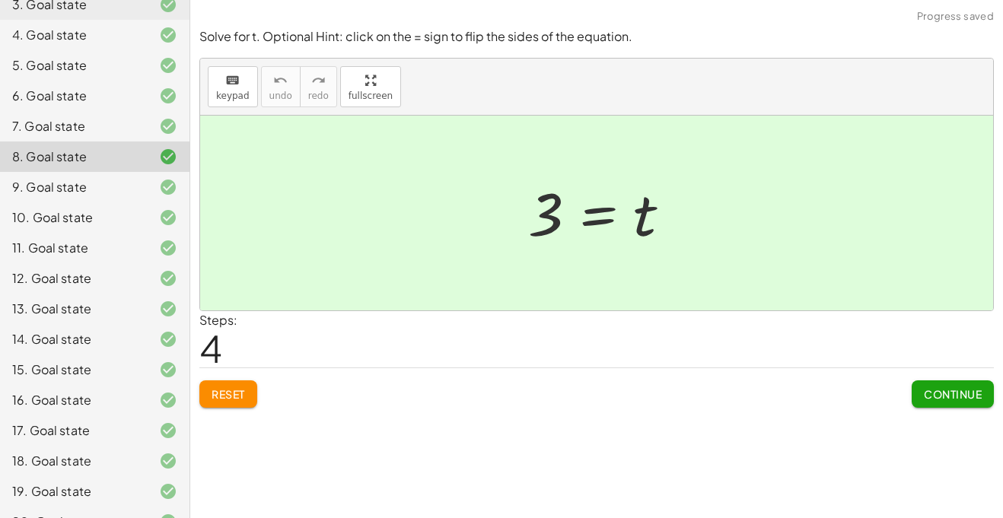
click at [223, 386] on button "Reset" at bounding box center [228, 394] width 58 height 27
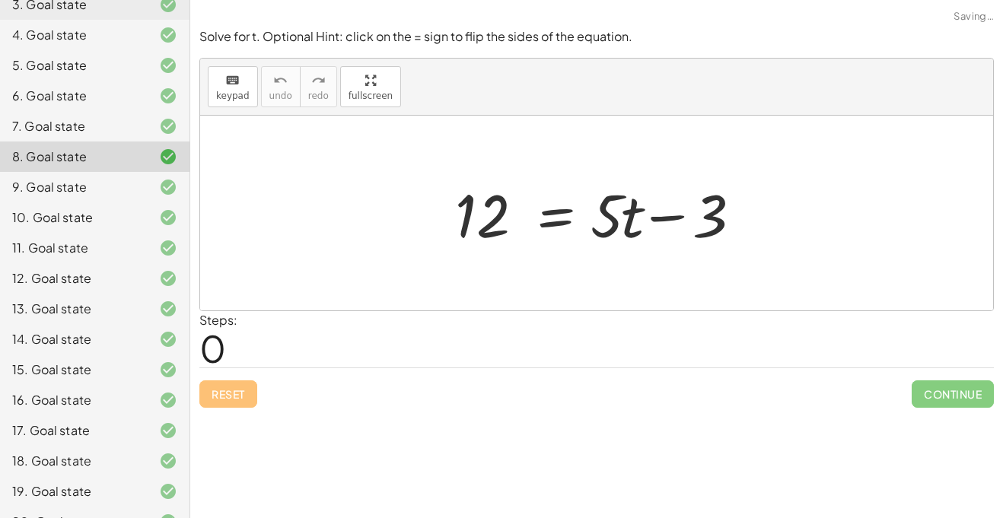
click at [95, 196] on div "9. Goal state" at bounding box center [73, 187] width 123 height 18
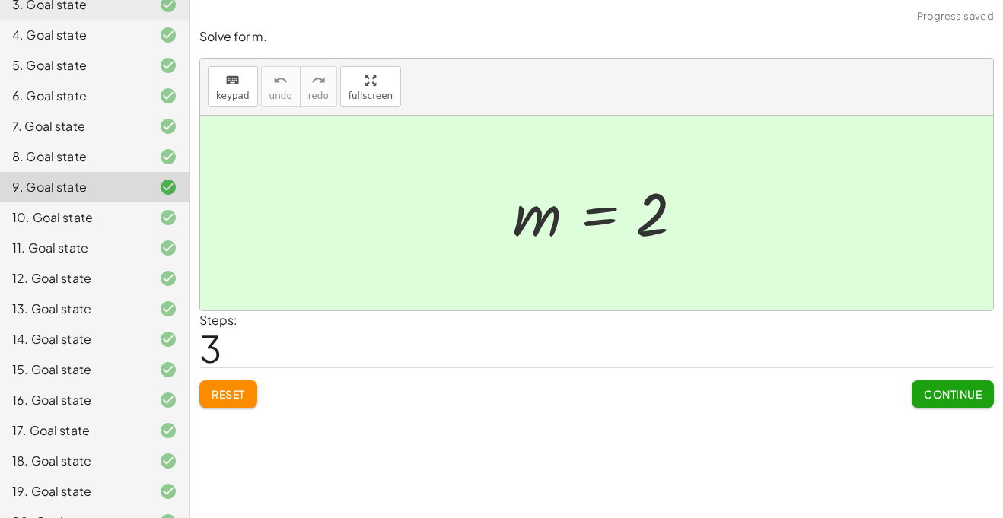
click at [230, 401] on button "Reset" at bounding box center [228, 394] width 58 height 27
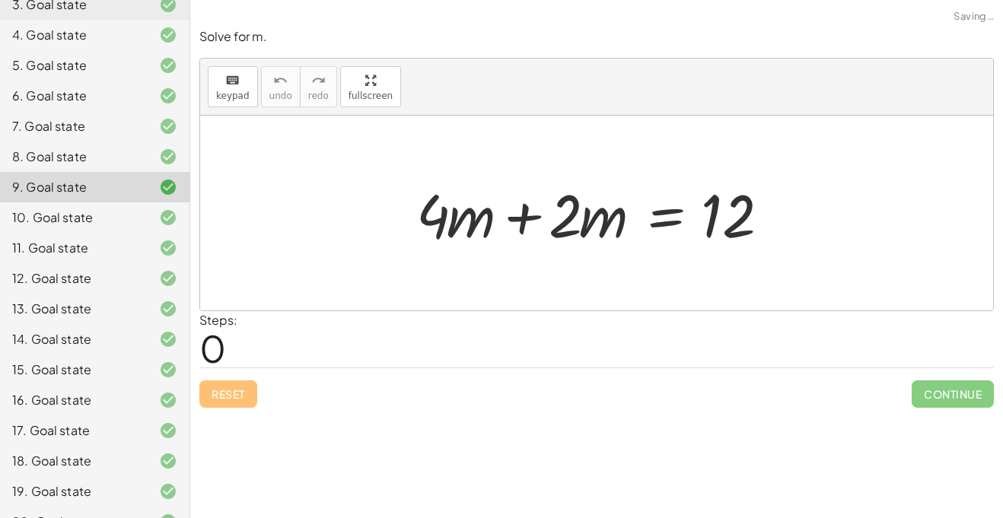
scroll to position [254, 0]
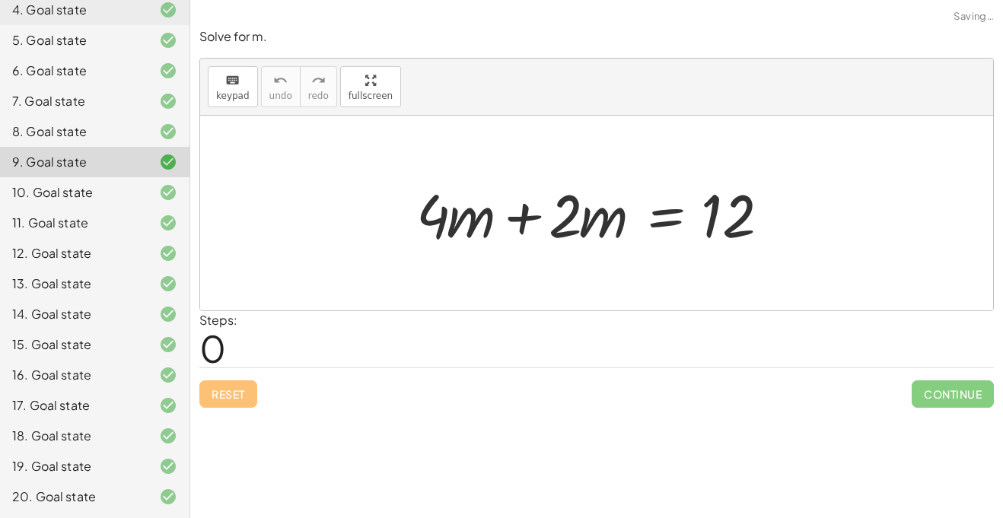
click at [69, 490] on div "20. Goal state" at bounding box center [73, 497] width 123 height 18
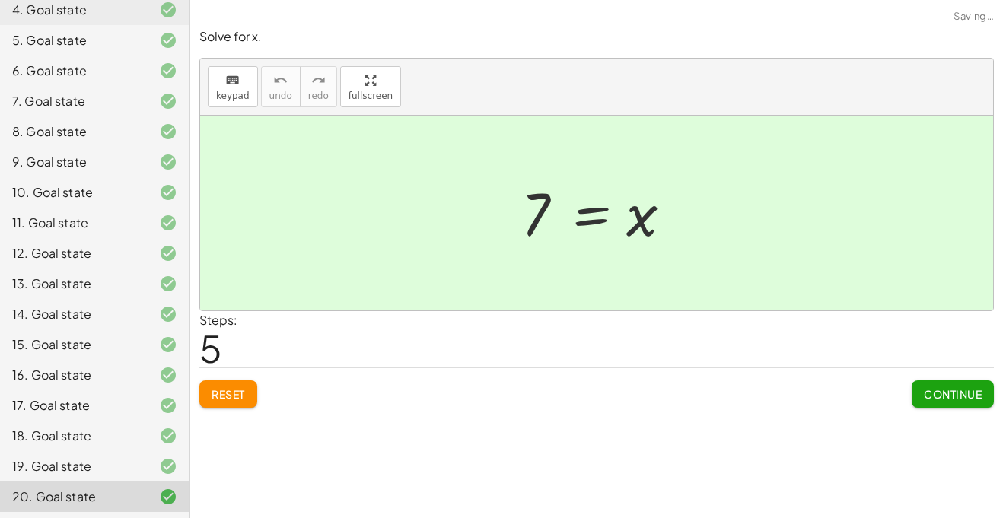
click at [219, 391] on span "Reset" at bounding box center [228, 395] width 33 height 14
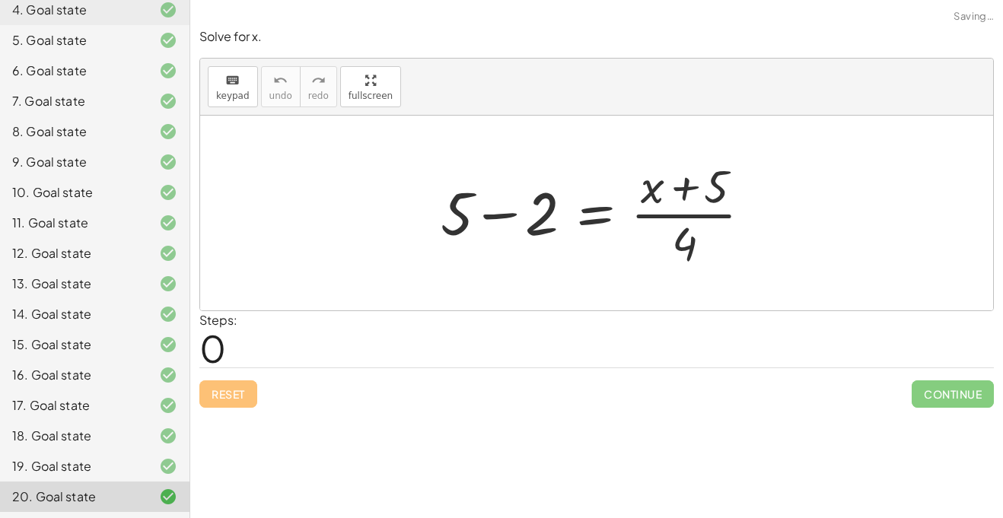
click at [104, 464] on div "19. Goal state" at bounding box center [73, 467] width 123 height 18
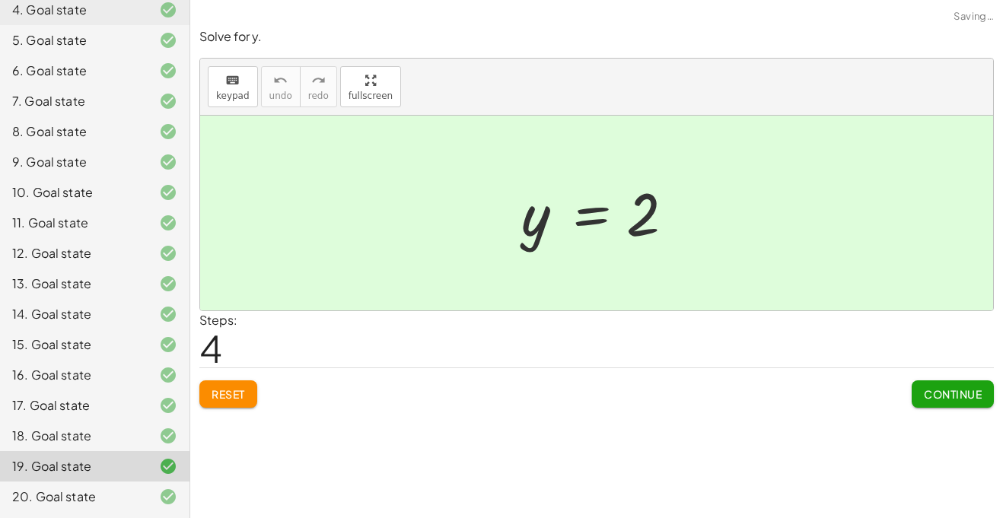
click at [215, 393] on span "Reset" at bounding box center [228, 395] width 33 height 14
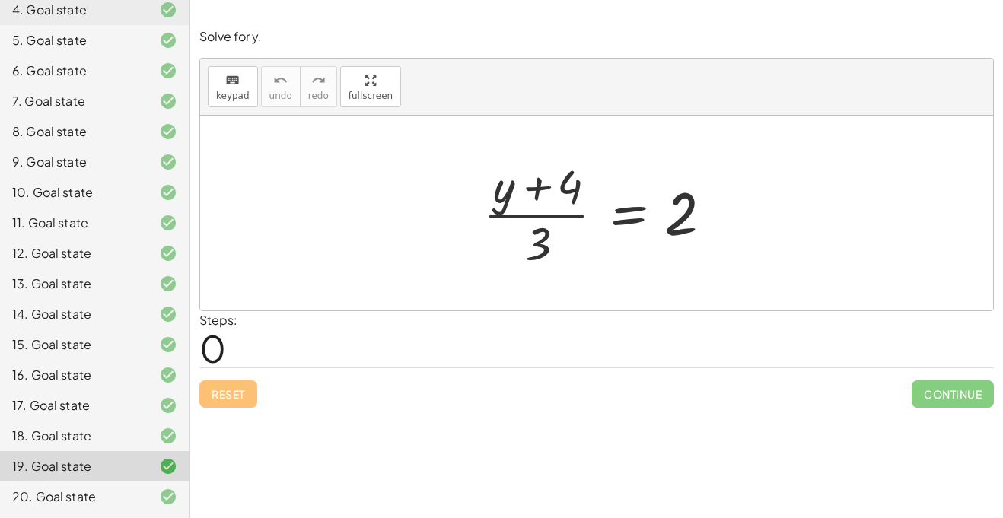
click at [81, 499] on div "20. Goal state" at bounding box center [73, 497] width 123 height 18
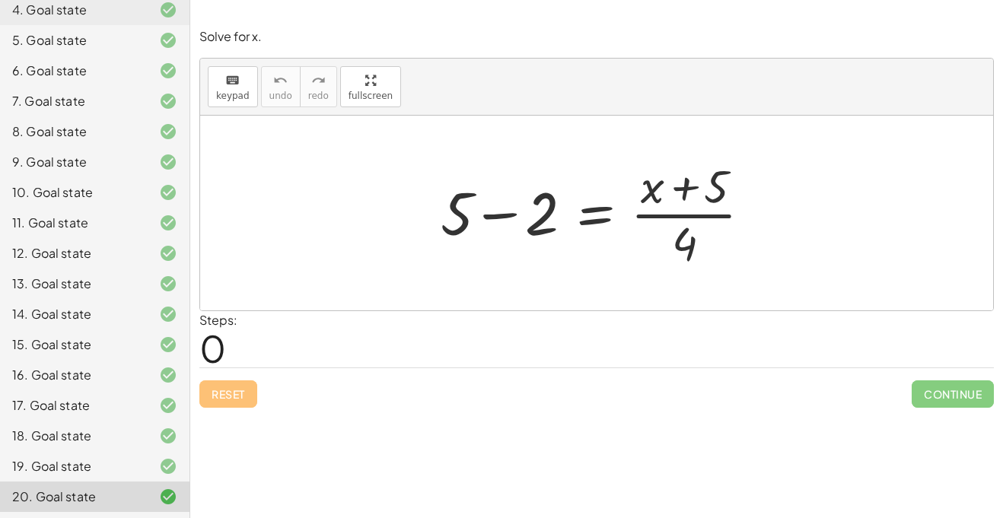
click at [18, 482] on div "18. Goal state" at bounding box center [95, 497] width 190 height 30
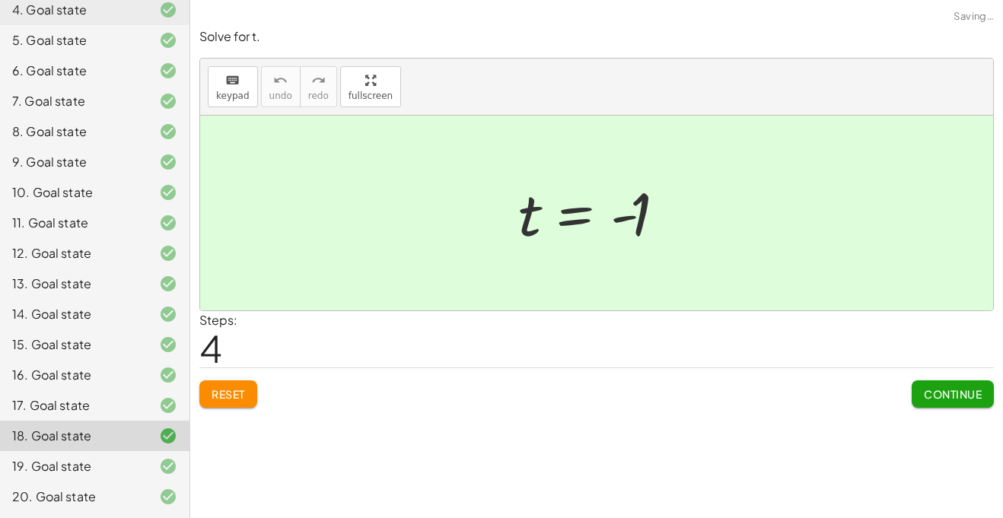
click at [18, 464] on div "19. Goal state" at bounding box center [73, 467] width 123 height 18
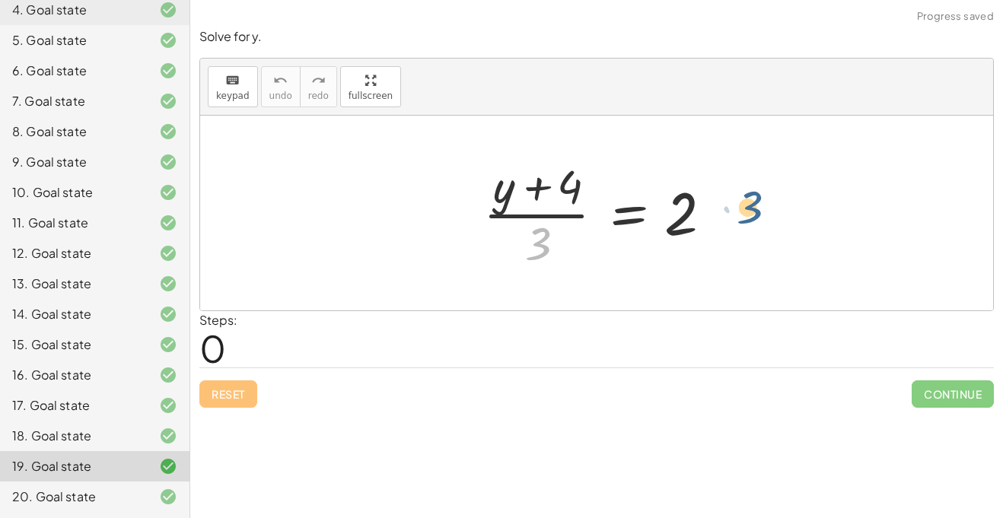
drag, startPoint x: 536, startPoint y: 236, endPoint x: 754, endPoint y: 198, distance: 221.8
drag, startPoint x: 535, startPoint y: 250, endPoint x: 705, endPoint y: 222, distance: 172.1
click at [705, 222] on div at bounding box center [603, 213] width 254 height 117
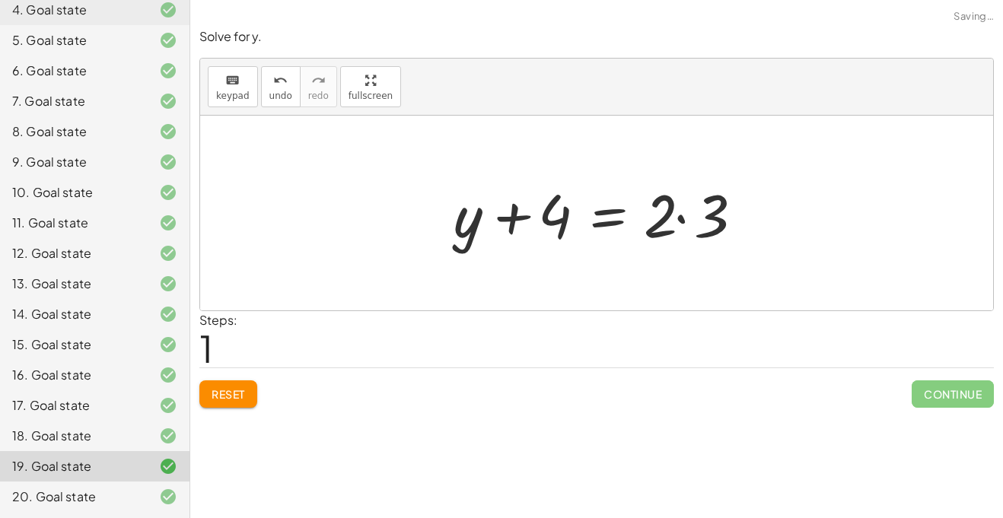
click at [683, 219] on div at bounding box center [602, 213] width 313 height 78
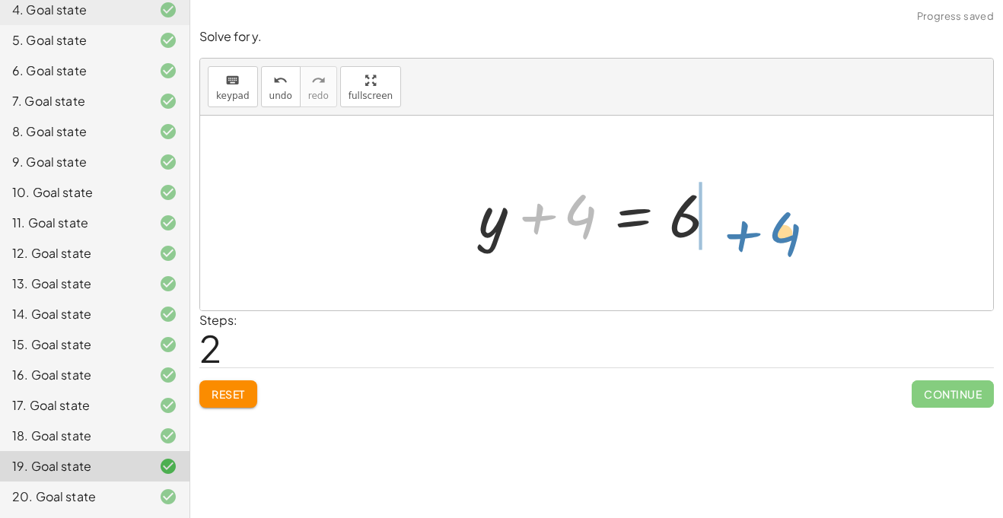
drag, startPoint x: 583, startPoint y: 209, endPoint x: 777, endPoint y: 215, distance: 193.5
click at [777, 215] on div "· ( + y + 4 ) · 3 = 2 + y + 4 = · 2 · 3 + 4 + y + 4 = 6" at bounding box center [596, 213] width 793 height 195
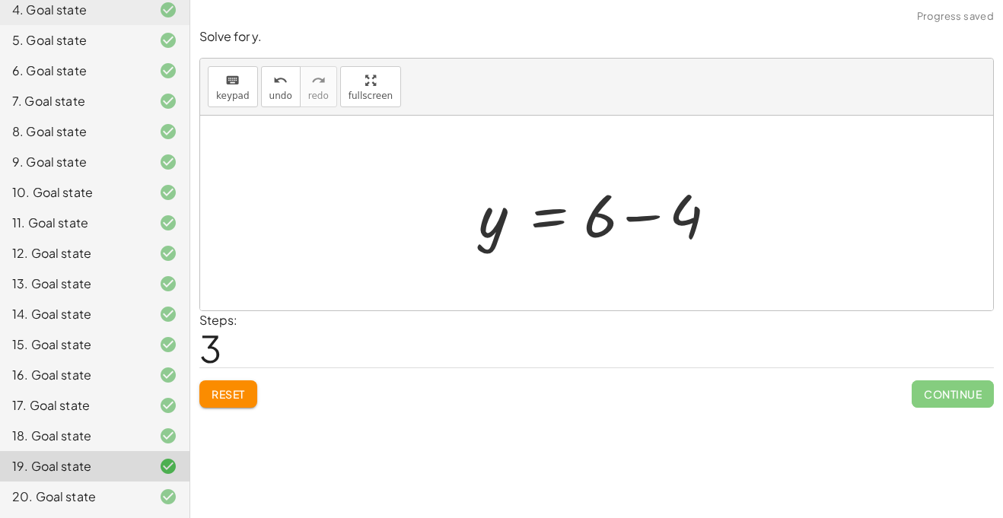
click at [636, 219] on div at bounding box center [602, 213] width 263 height 78
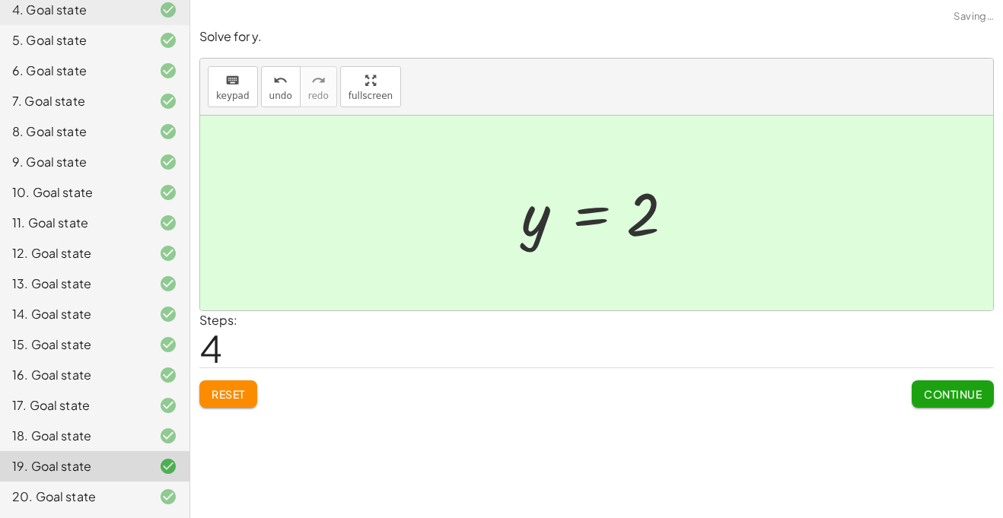
click at [976, 396] on span "Continue" at bounding box center [953, 395] width 58 height 14
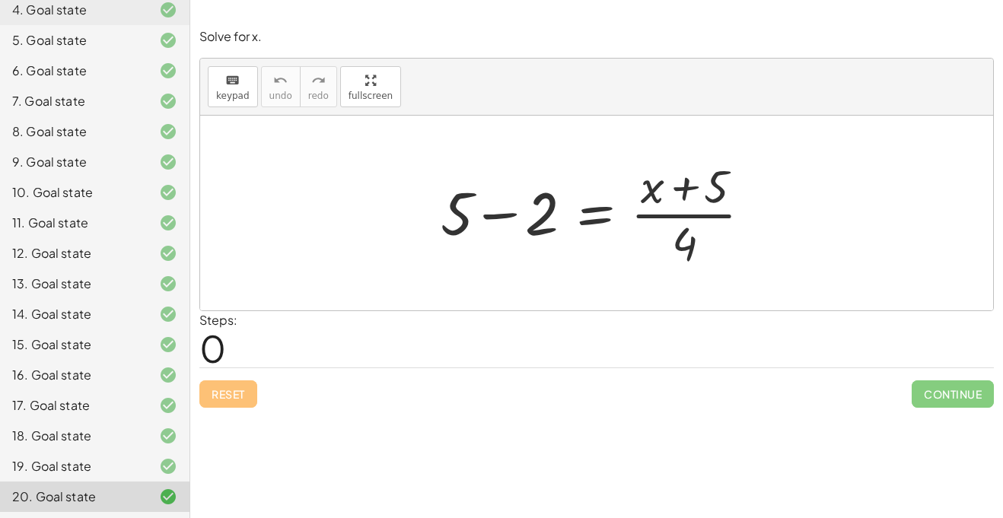
click at [502, 212] on div at bounding box center [602, 213] width 338 height 117
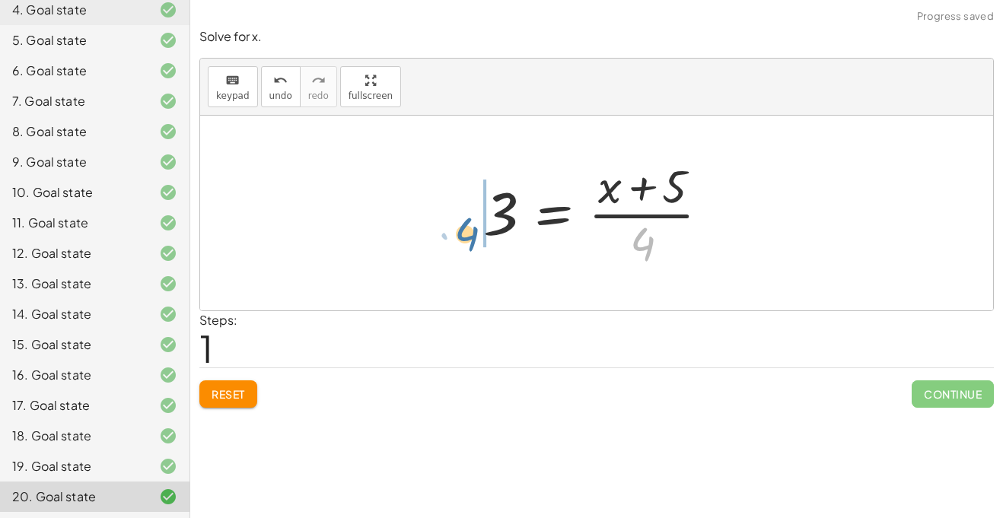
drag, startPoint x: 639, startPoint y: 247, endPoint x: 459, endPoint y: 233, distance: 180.2
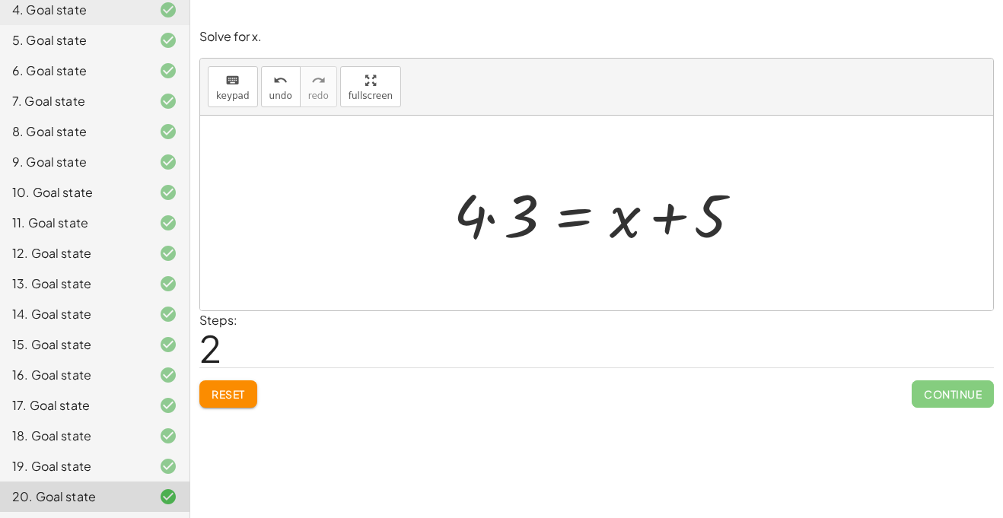
click at [483, 233] on div at bounding box center [602, 213] width 313 height 78
click at [485, 219] on div at bounding box center [602, 213] width 313 height 78
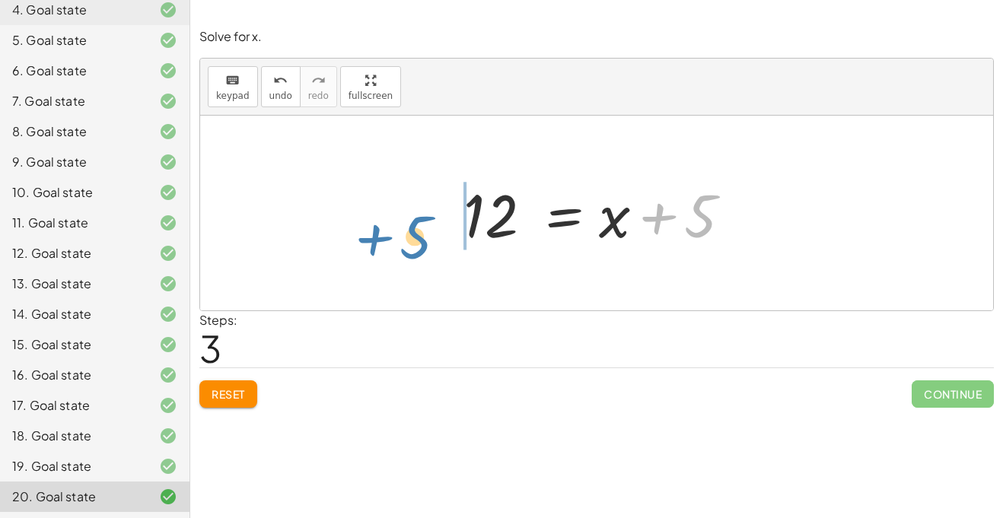
drag, startPoint x: 715, startPoint y: 216, endPoint x: 430, endPoint y: 234, distance: 285.3
click at [430, 234] on div "+ 5 − 2 = · ( + x + 5 ) · 4 3 = · ( + x + 5 ) · 4 · 4 · 3 = + x + 5 + 5 = + x +…" at bounding box center [596, 213] width 793 height 195
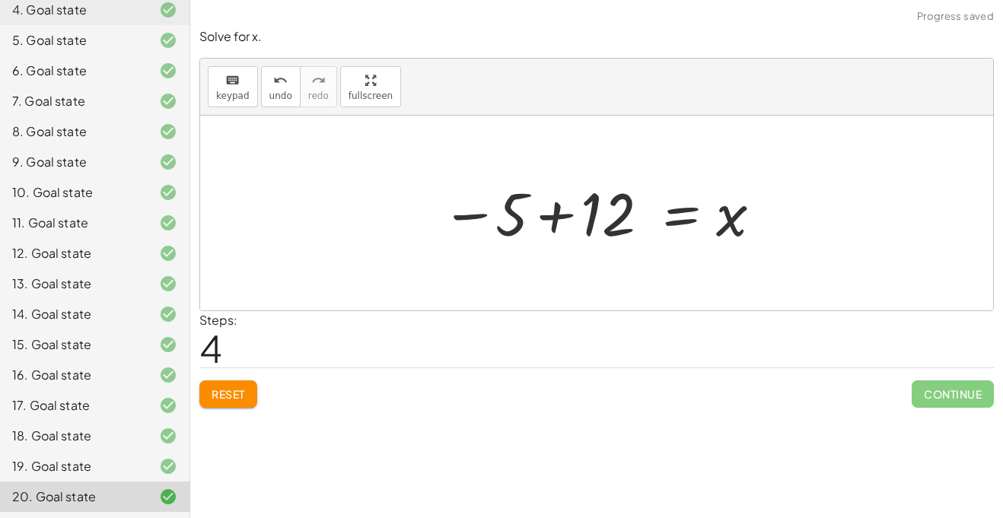
click at [554, 203] on div at bounding box center [602, 213] width 337 height 75
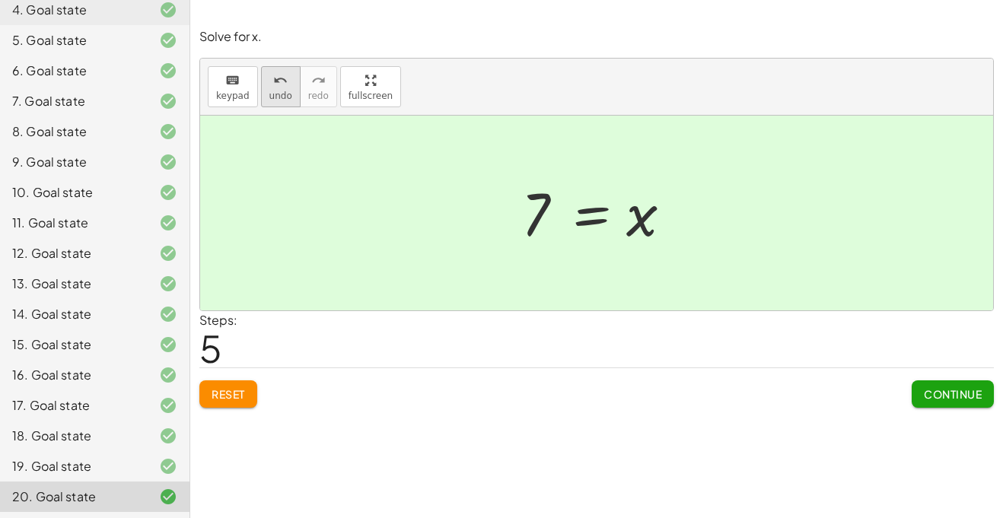
click at [289, 92] on button "undo undo" at bounding box center [281, 86] width 40 height 41
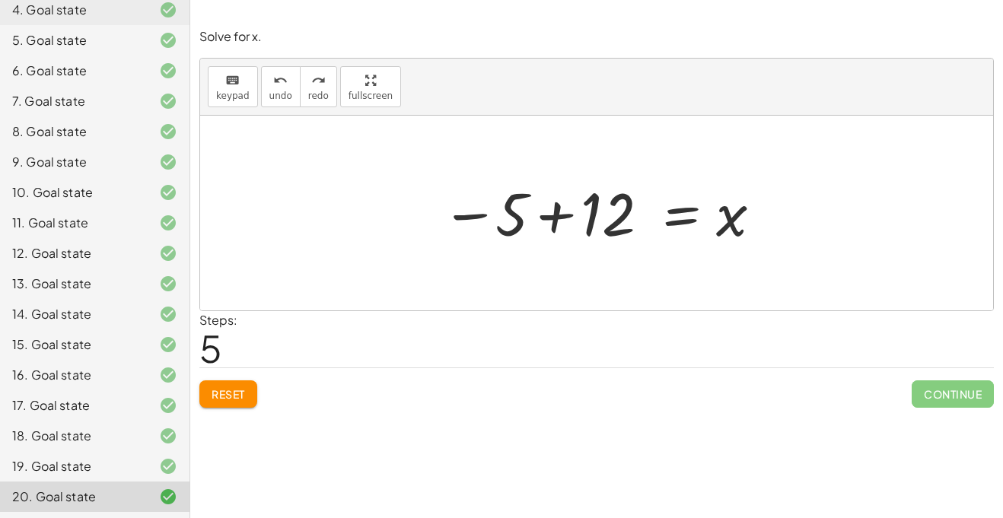
click at [544, 223] on div at bounding box center [602, 213] width 337 height 75
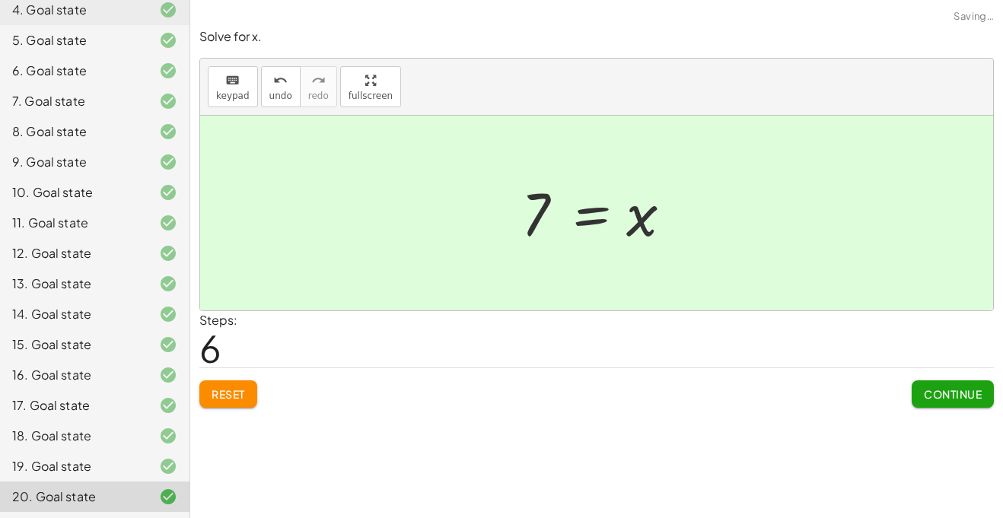
click at [117, 467] on div "19. Goal state" at bounding box center [73, 467] width 123 height 18
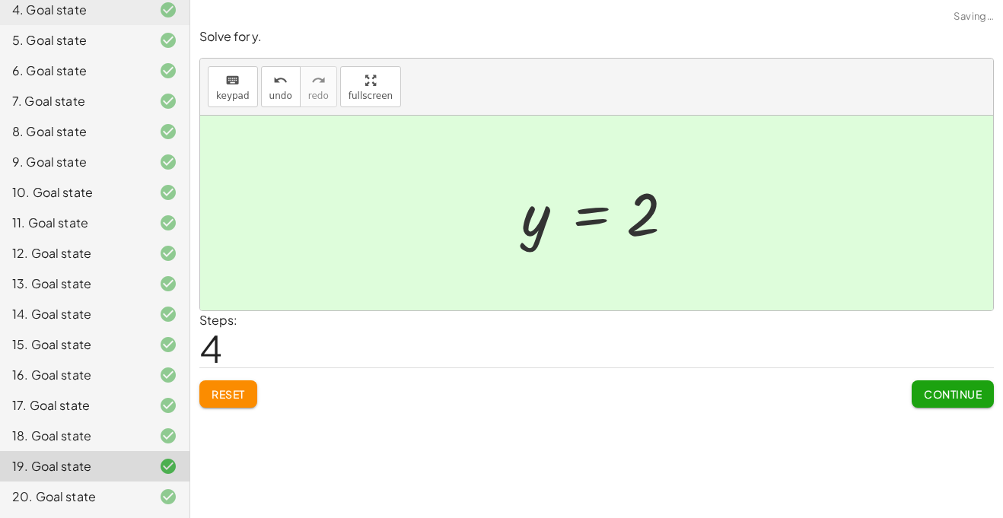
click at [87, 452] on div "19. Goal state" at bounding box center [95, 466] width 190 height 30
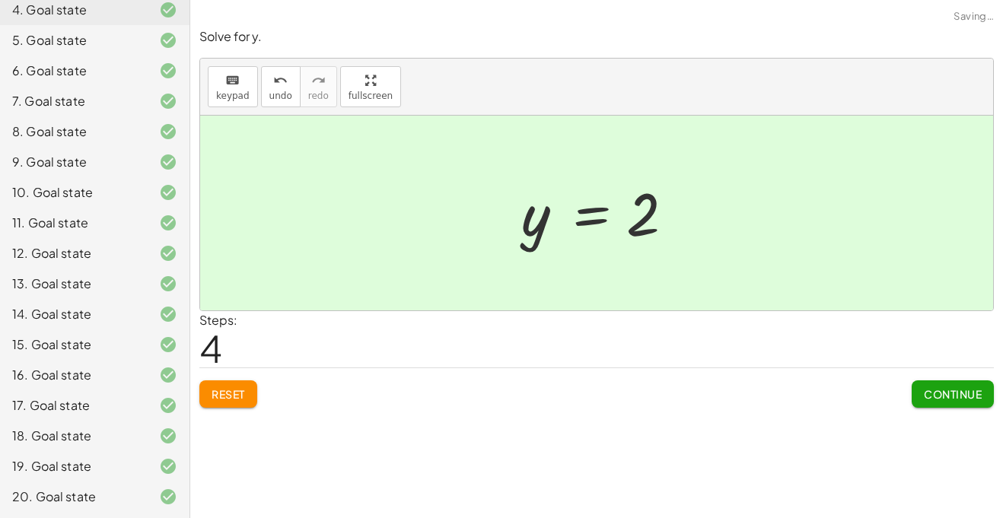
click at [81, 445] on div "18. Goal state" at bounding box center [73, 436] width 123 height 18
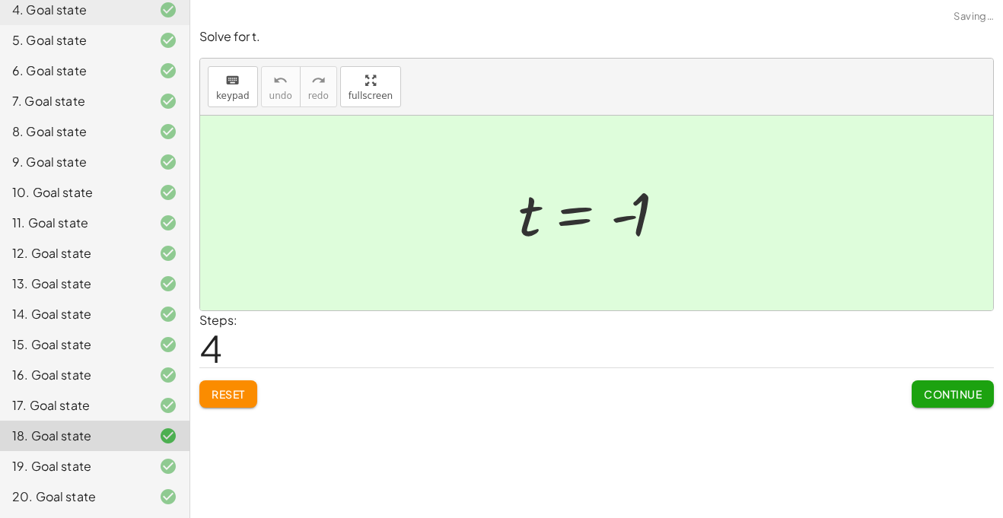
click at [74, 407] on div "17. Goal state" at bounding box center [73, 406] width 123 height 18
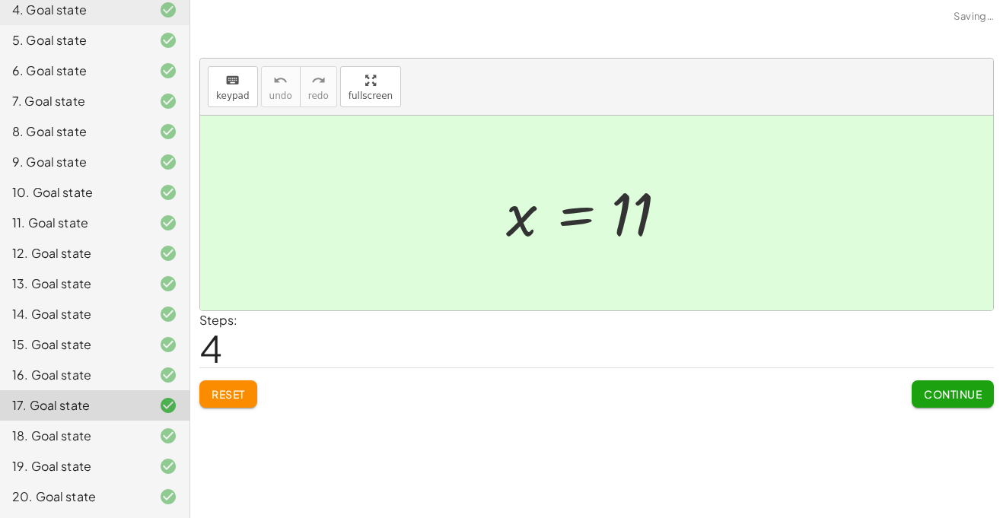
click at [65, 421] on div "16. Goal state" at bounding box center [95, 436] width 190 height 30
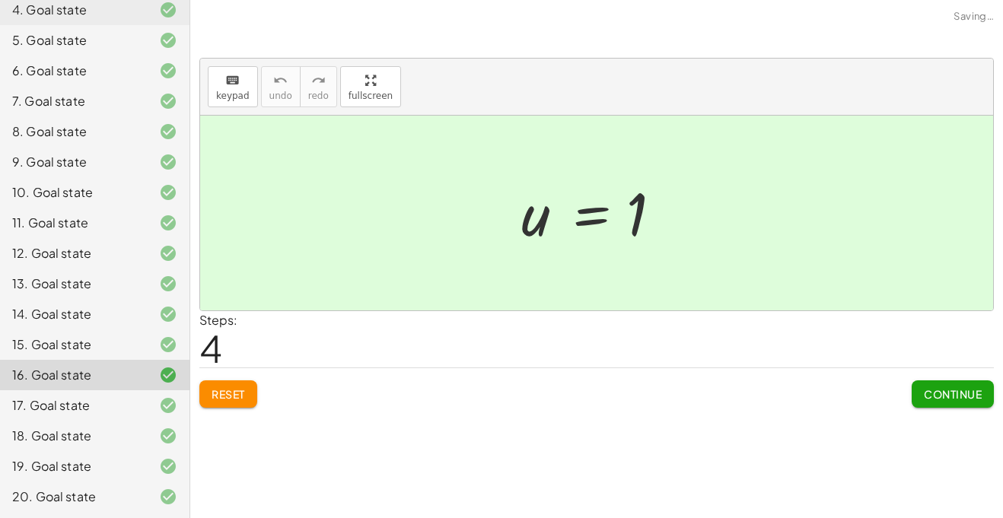
click at [61, 347] on div "15. Goal state" at bounding box center [73, 345] width 123 height 18
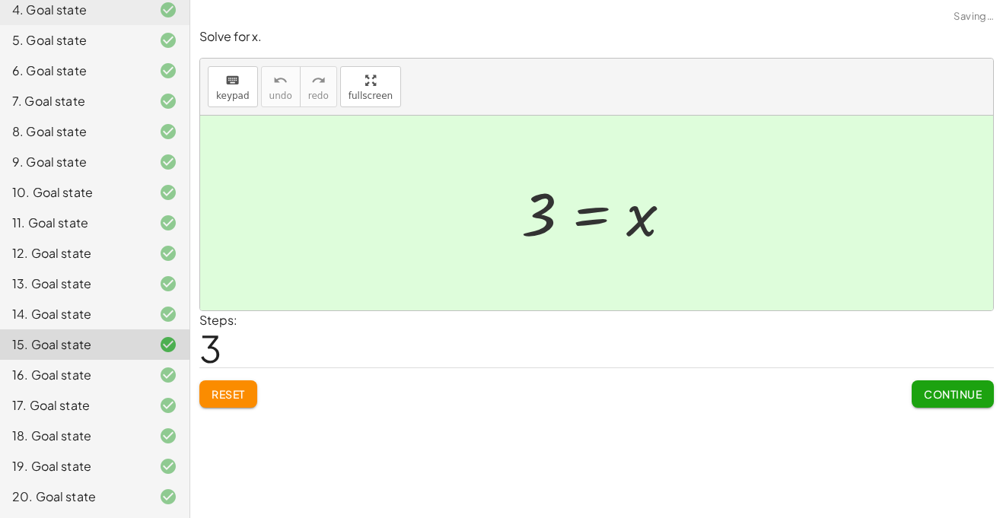
click at [43, 323] on div "14. Goal state" at bounding box center [73, 314] width 123 height 18
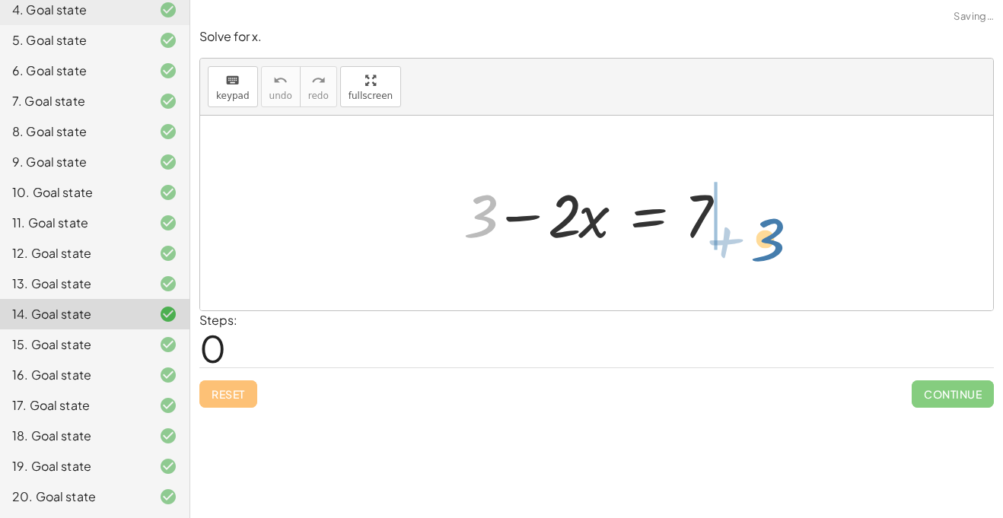
drag, startPoint x: 480, startPoint y: 196, endPoint x: 767, endPoint y: 217, distance: 288.5
click at [767, 217] on div "+ 3 + 3 − · 2 · x = 7" at bounding box center [596, 213] width 793 height 195
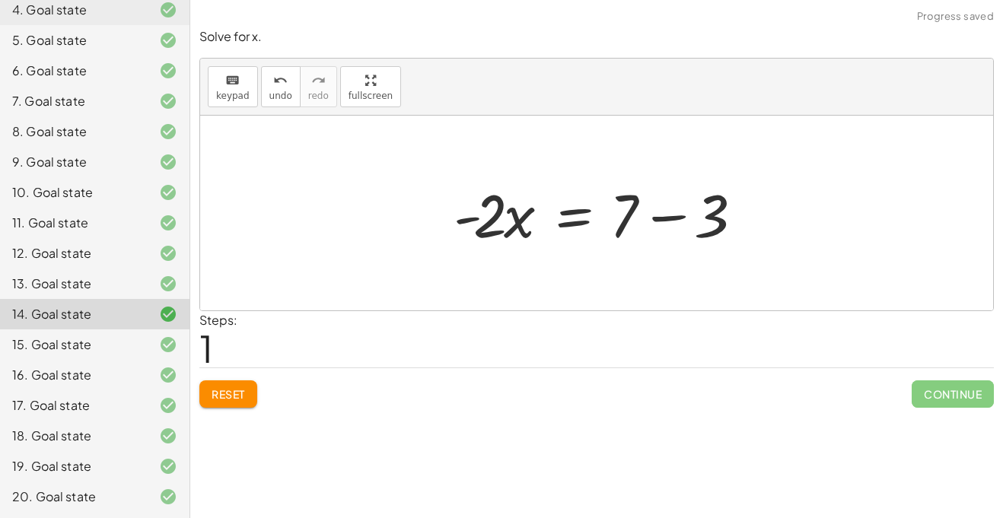
click at [654, 215] on div at bounding box center [602, 213] width 313 height 78
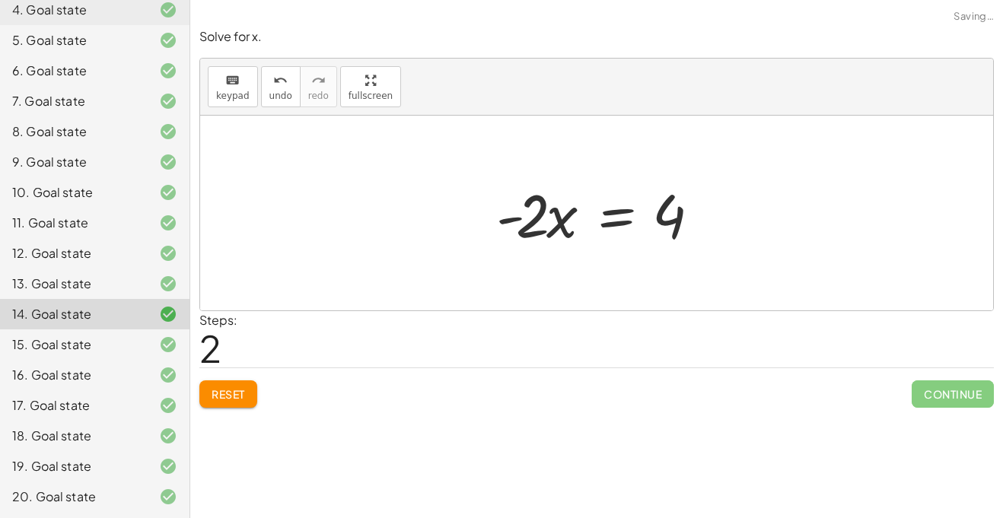
click at [497, 216] on div at bounding box center [603, 213] width 228 height 78
drag, startPoint x: 542, startPoint y: 222, endPoint x: 671, endPoint y: 250, distance: 131.7
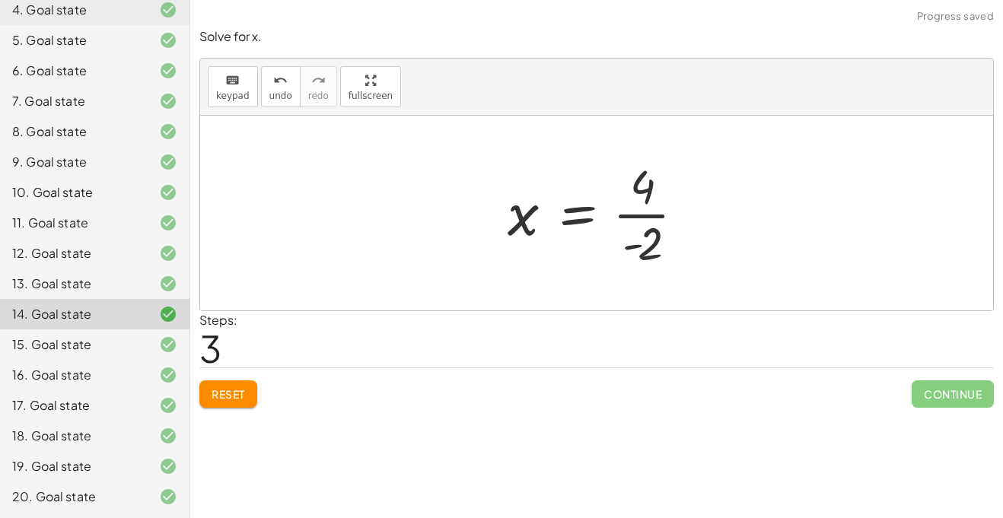
click at [661, 215] on div at bounding box center [602, 213] width 205 height 117
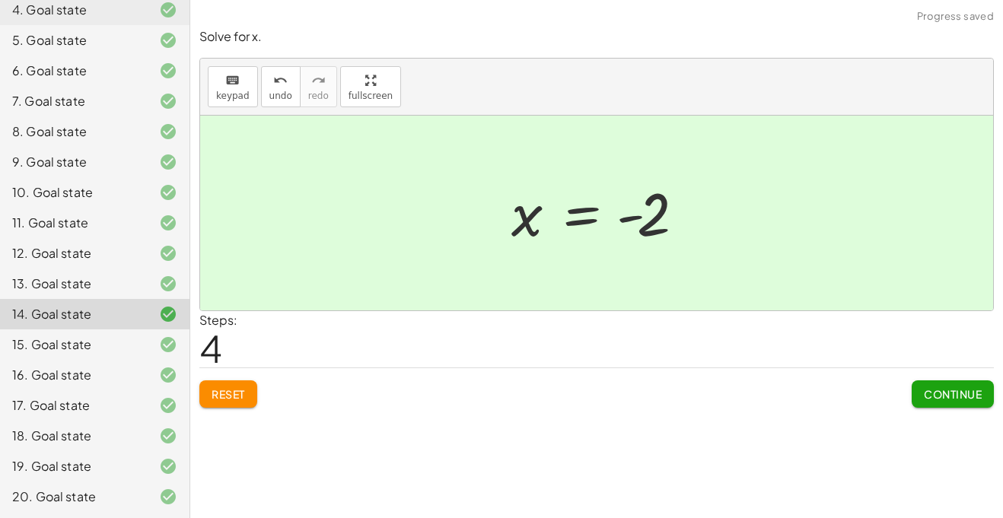
click at [156, 330] on div "13. Goal state" at bounding box center [95, 345] width 190 height 30
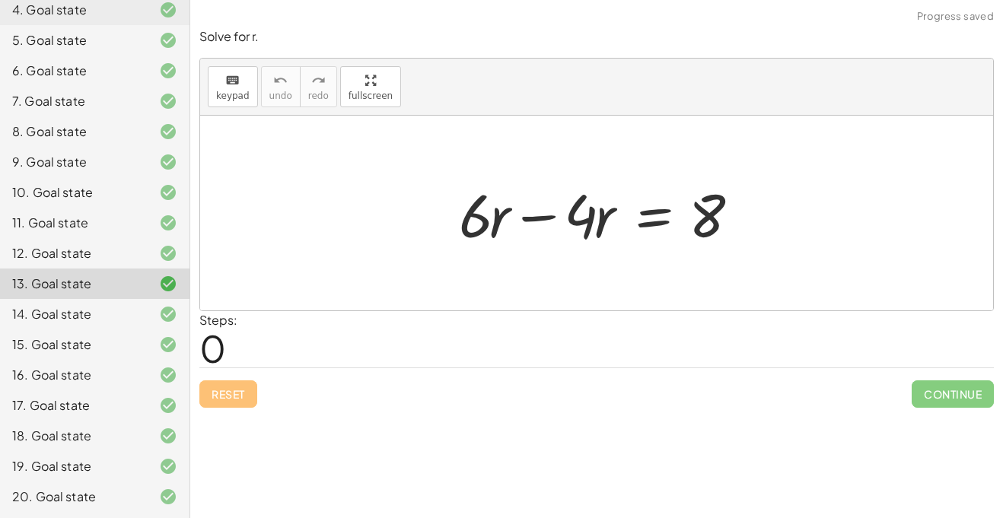
click at [530, 219] on div at bounding box center [602, 213] width 302 height 78
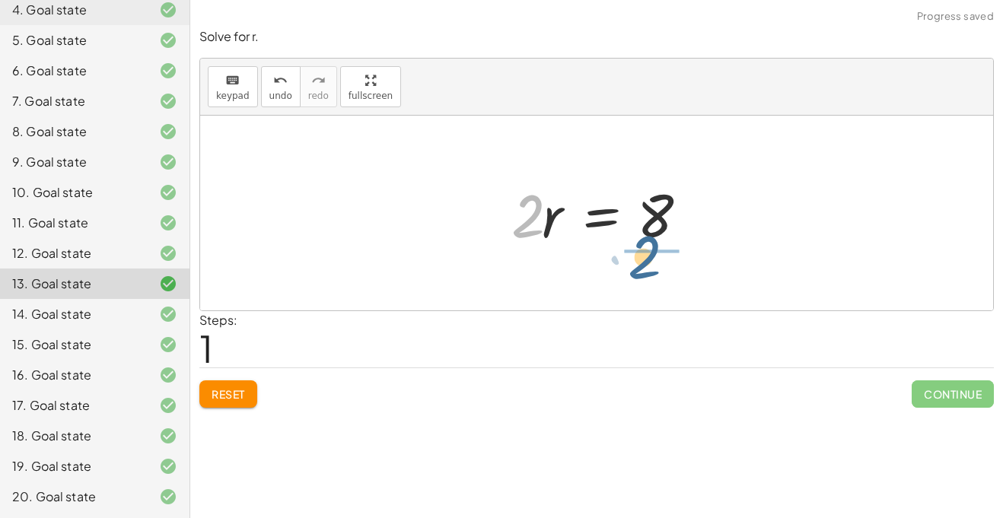
drag, startPoint x: 527, startPoint y: 222, endPoint x: 652, endPoint y: 268, distance: 133.2
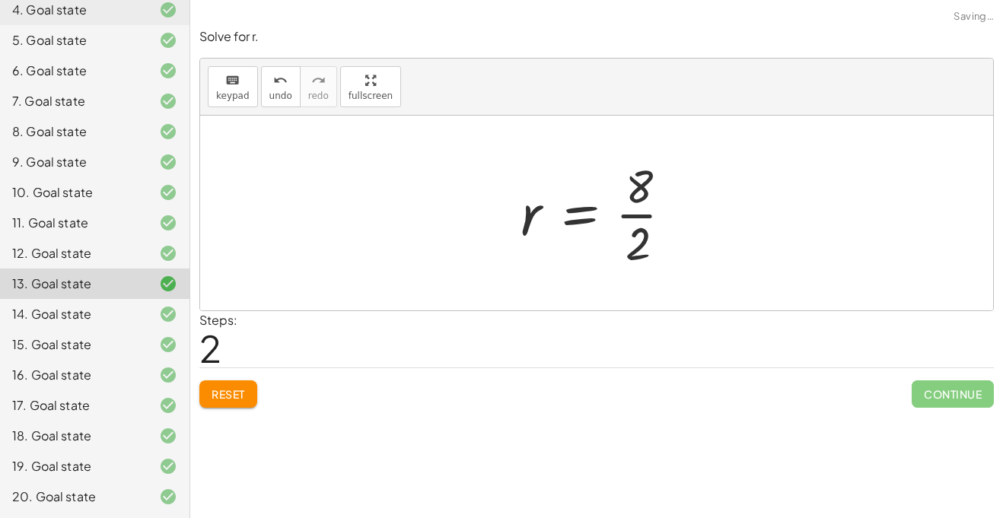
click at [638, 220] on div at bounding box center [603, 213] width 180 height 117
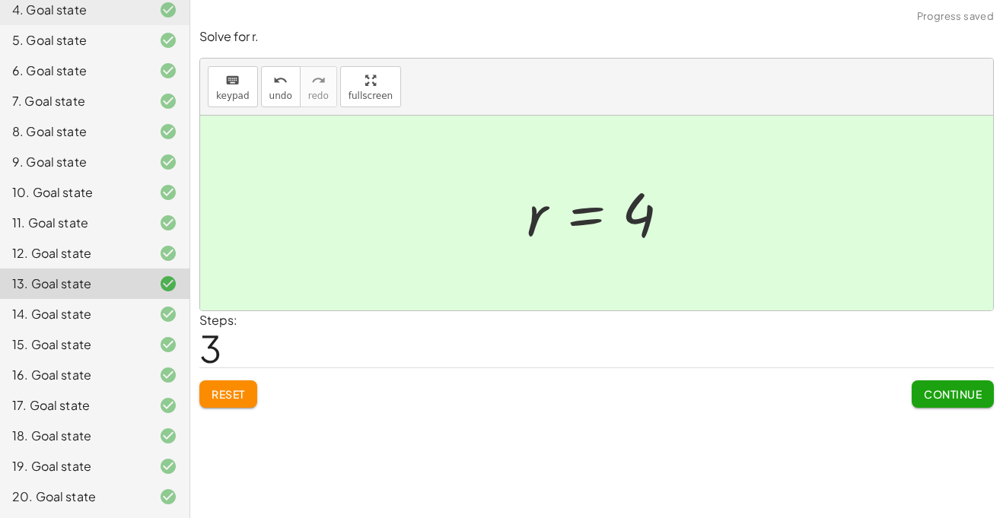
click at [937, 402] on button "Continue" at bounding box center [953, 394] width 82 height 27
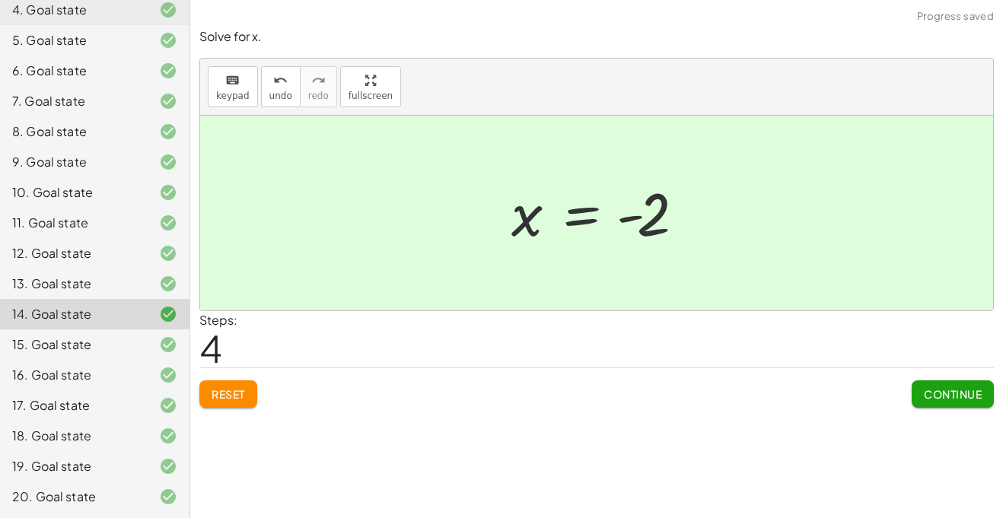
click at [85, 286] on div "13. Goal state" at bounding box center [73, 284] width 123 height 18
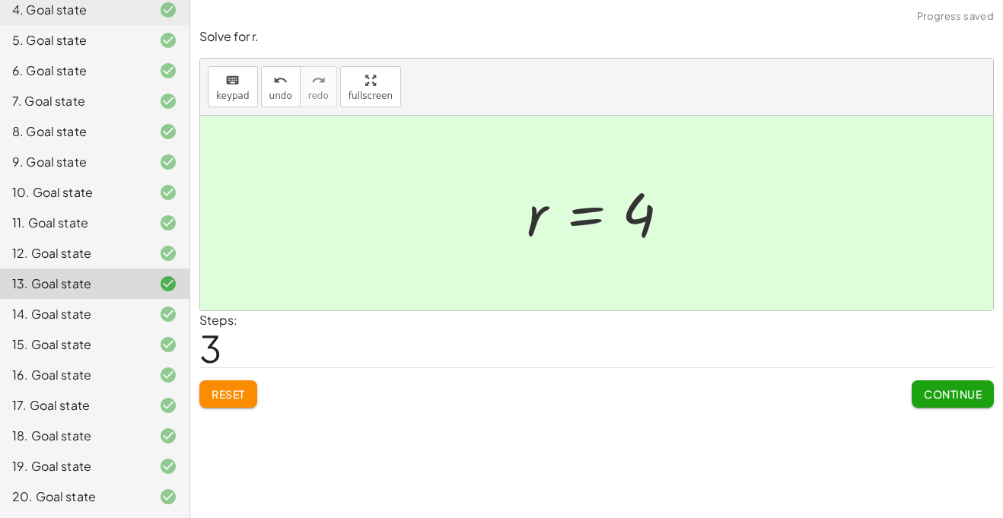
click at [83, 250] on div "12. Goal state" at bounding box center [73, 253] width 123 height 18
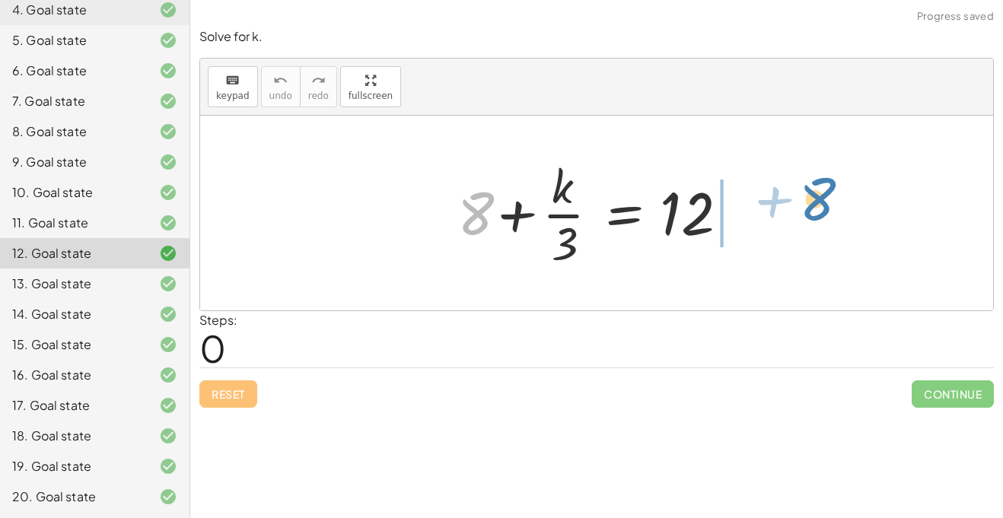
drag, startPoint x: 482, startPoint y: 210, endPoint x: 821, endPoint y: 195, distance: 339.1
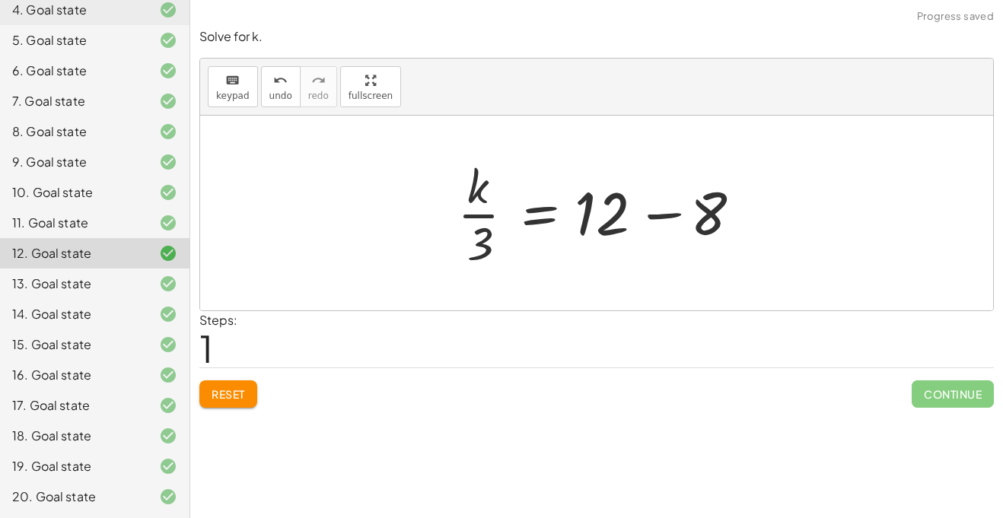
click at [678, 215] on div at bounding box center [602, 213] width 305 height 117
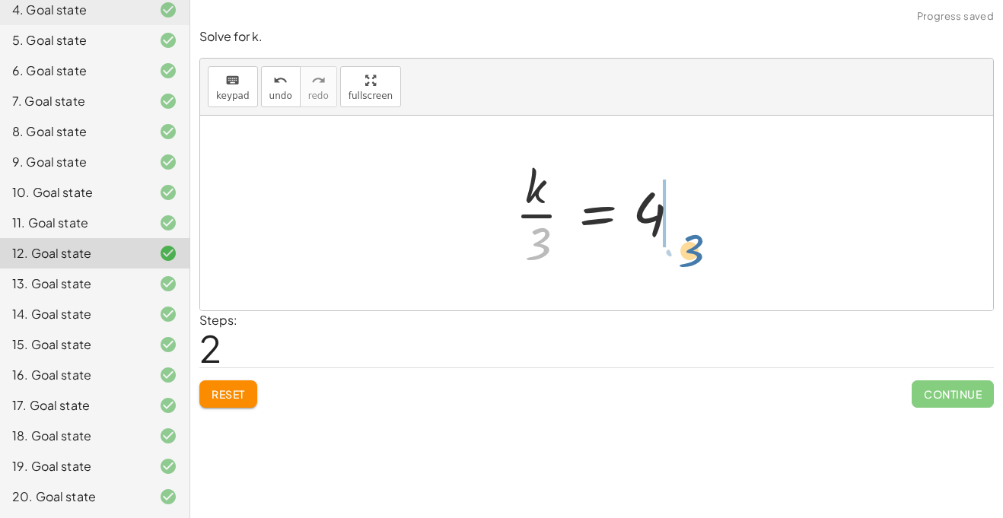
drag, startPoint x: 538, startPoint y: 244, endPoint x: 692, endPoint y: 240, distance: 153.9
click at [692, 240] on div at bounding box center [603, 213] width 190 height 117
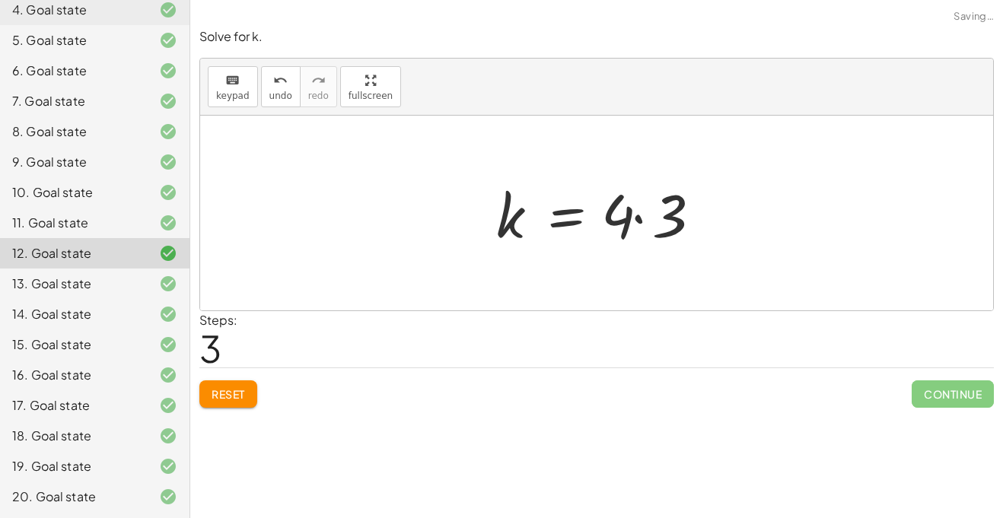
click at [639, 216] on div at bounding box center [603, 213] width 228 height 78
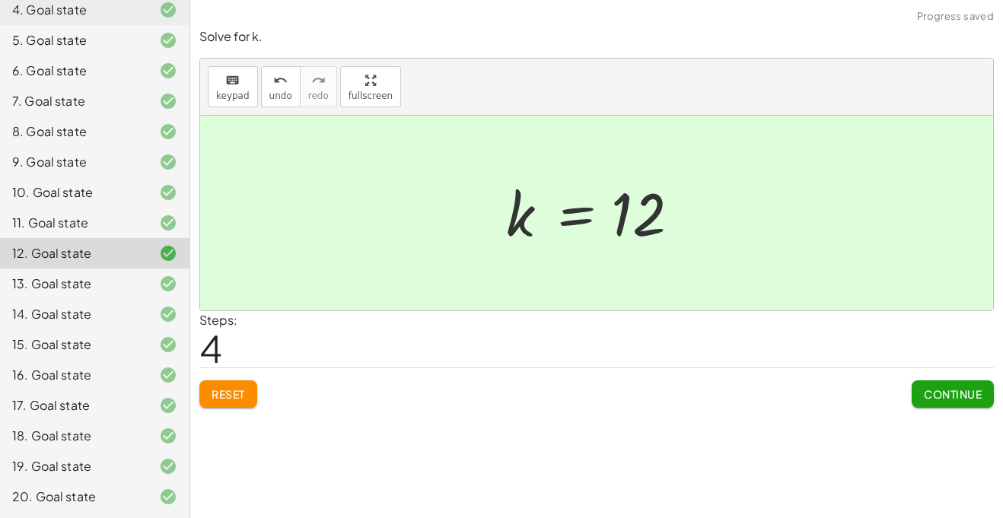
click at [952, 397] on span "Continue" at bounding box center [953, 395] width 58 height 14
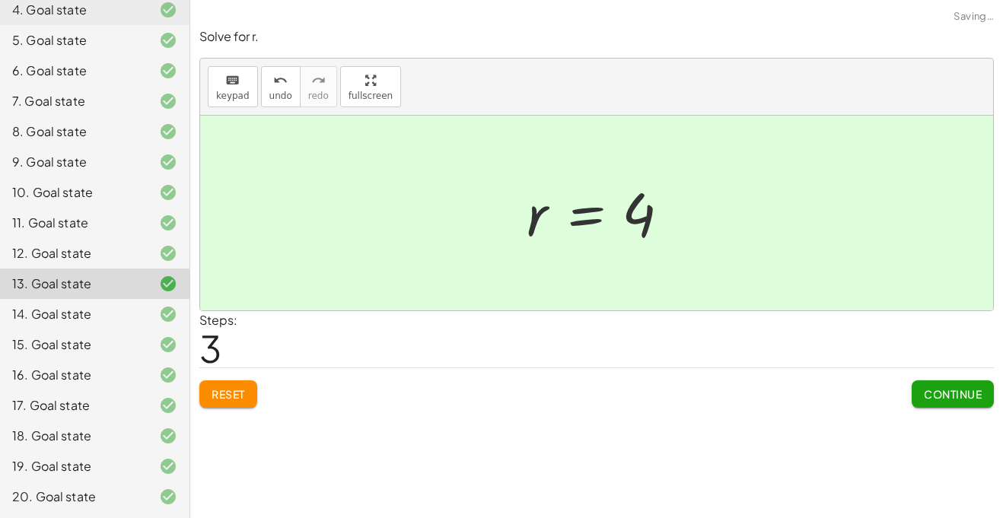
click at [65, 228] on div "11. Goal state" at bounding box center [73, 223] width 123 height 18
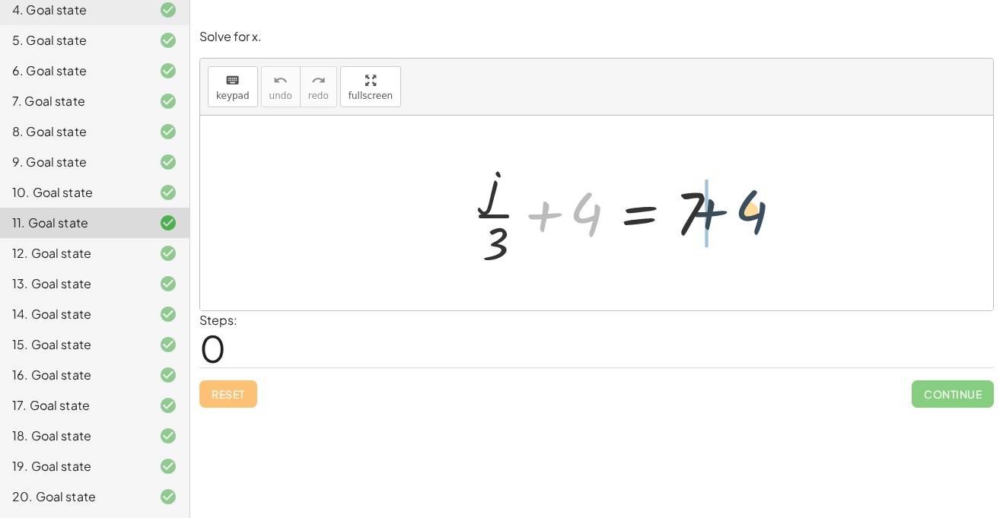
drag, startPoint x: 579, startPoint y: 211, endPoint x: 761, endPoint y: 209, distance: 181.2
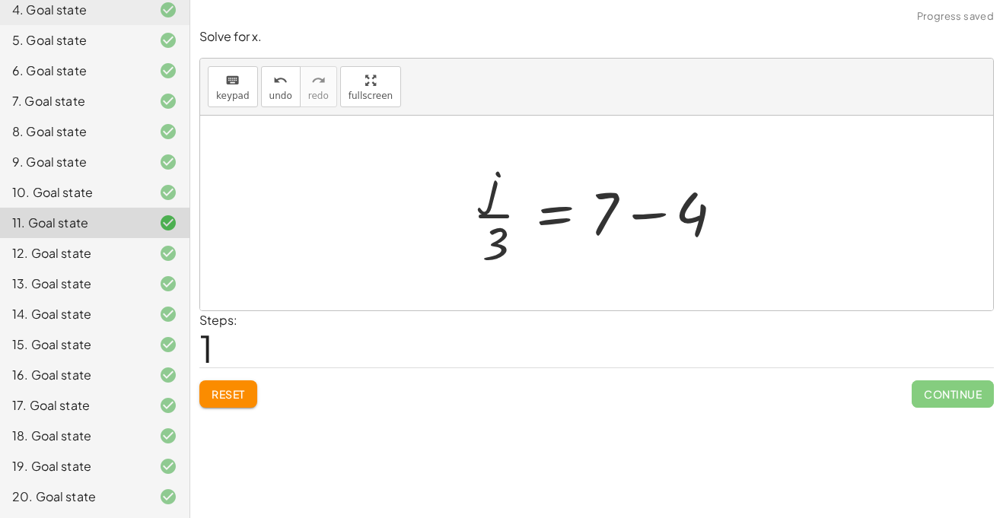
click at [665, 213] on div at bounding box center [602, 213] width 275 height 117
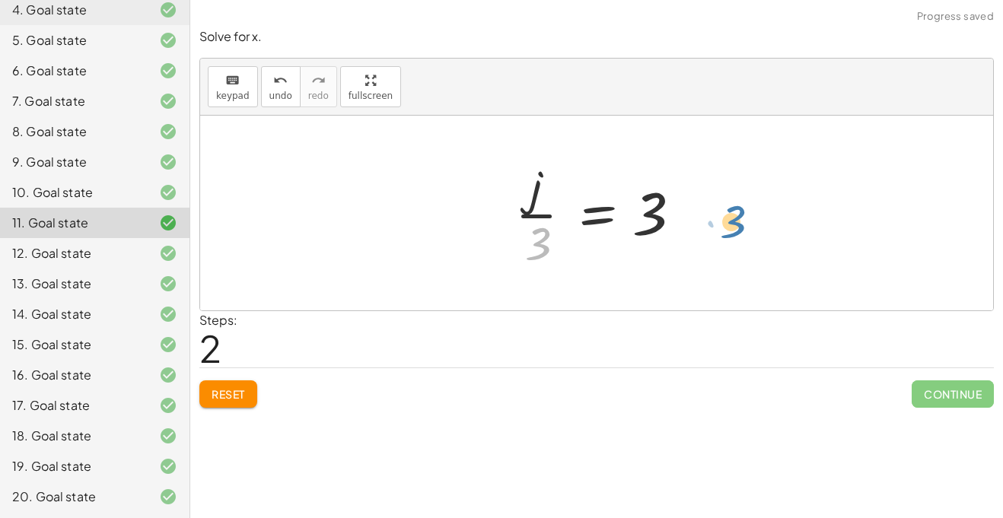
drag, startPoint x: 553, startPoint y: 248, endPoint x: 730, endPoint y: 217, distance: 179.4
click at [730, 217] on div "+ · j · 3 + 4 = 7 · j · 3 = + 7 − 4 · 3 · j · 3 = 3" at bounding box center [596, 213] width 793 height 195
drag, startPoint x: 556, startPoint y: 254, endPoint x: 716, endPoint y: 222, distance: 163.0
click at [716, 222] on div "+ · j · 3 + 4 = 7 · j · 3 = + 7 − 4 · 3 · j · 3 = 3" at bounding box center [596, 213] width 793 height 195
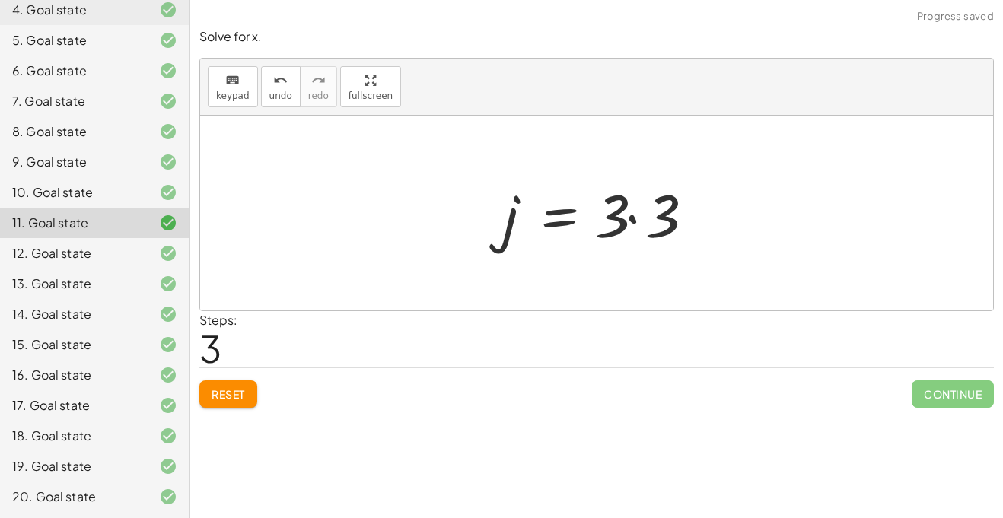
click at [627, 219] on div at bounding box center [603, 213] width 215 height 78
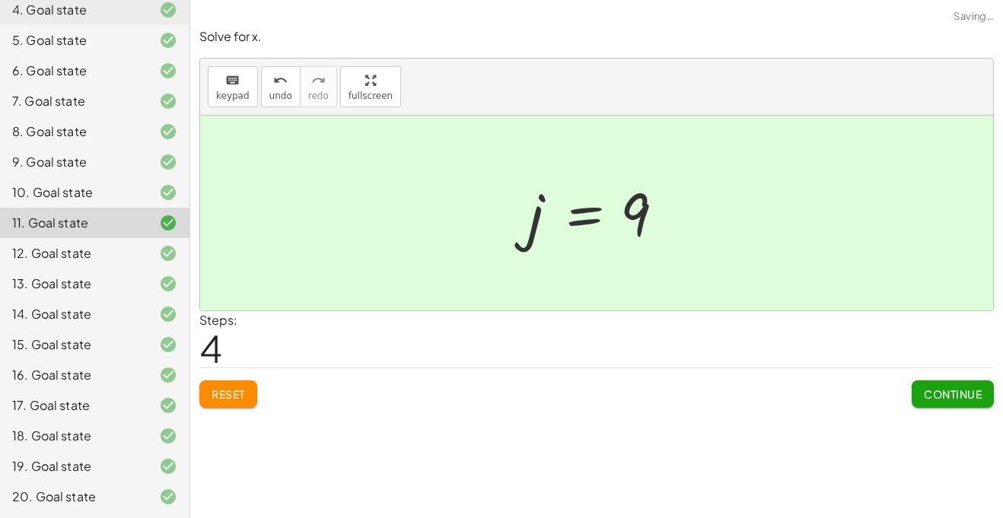
click at [936, 388] on span "Continue" at bounding box center [953, 395] width 58 height 14
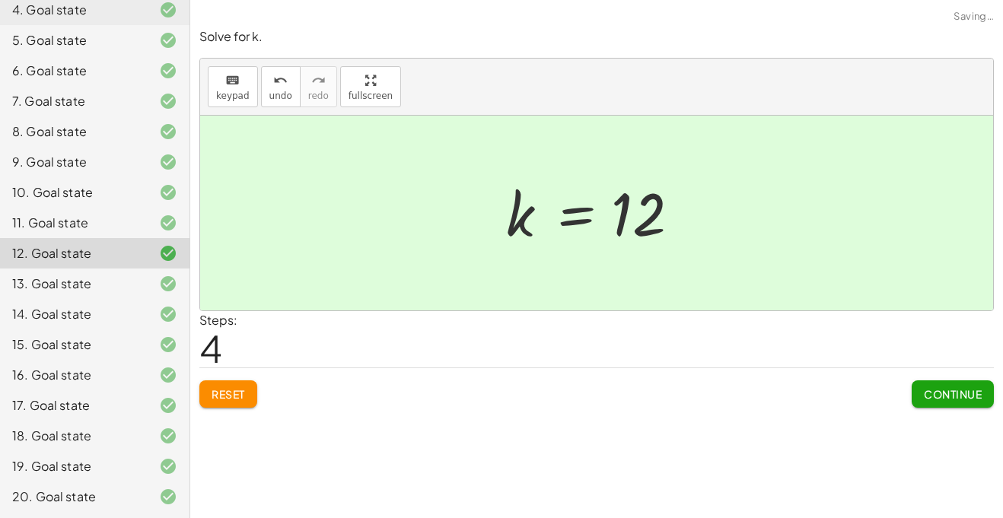
click at [22, 238] on div "10. Goal state" at bounding box center [95, 253] width 190 height 30
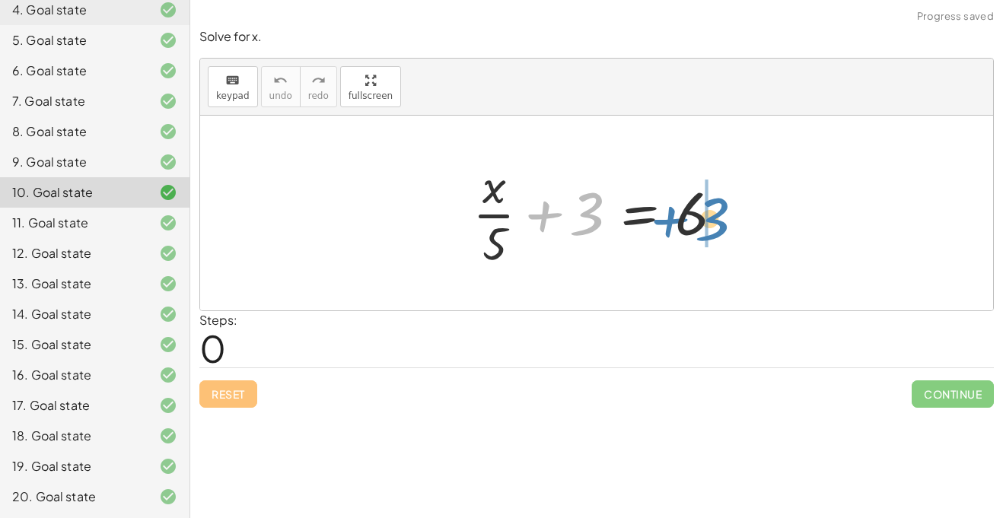
drag, startPoint x: 577, startPoint y: 217, endPoint x: 703, endPoint y: 223, distance: 126.5
click at [703, 223] on div at bounding box center [602, 213] width 275 height 117
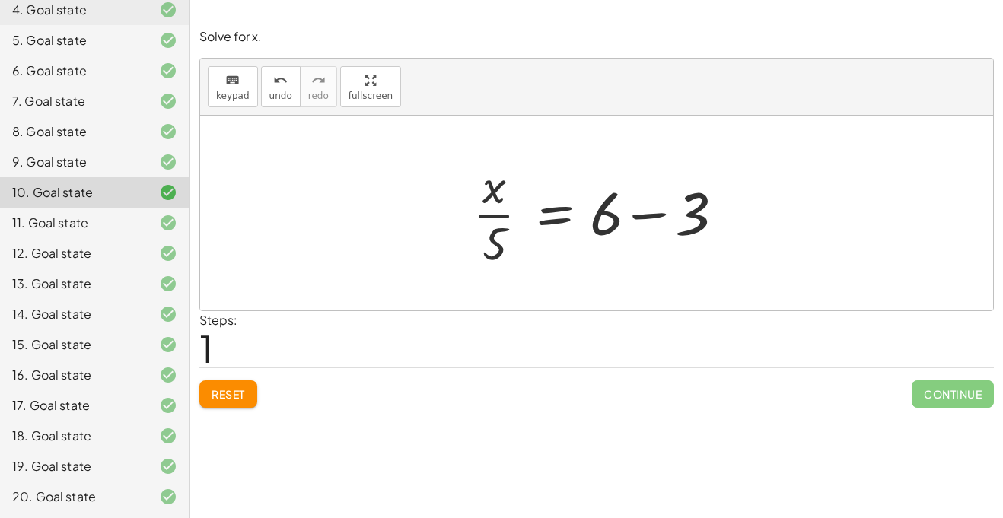
click at [646, 212] on div at bounding box center [602, 213] width 275 height 117
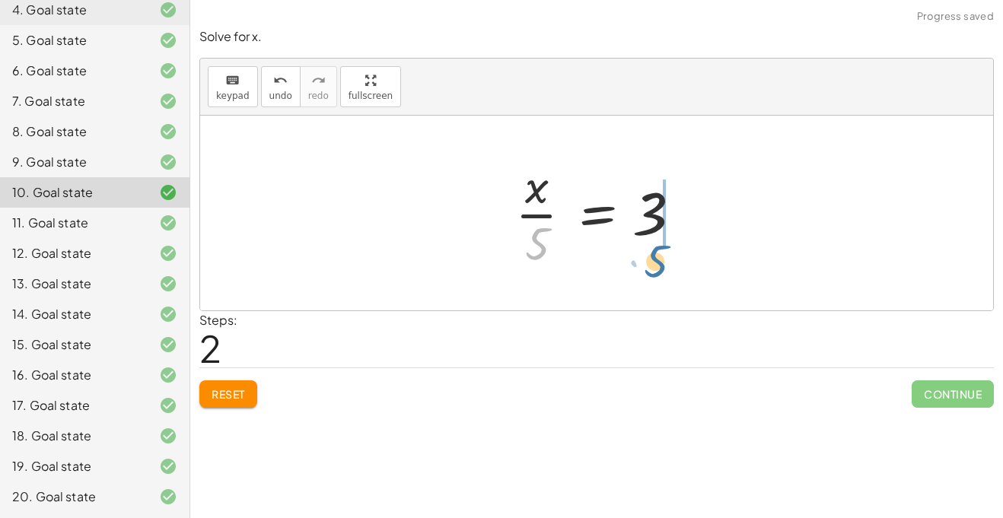
drag, startPoint x: 533, startPoint y: 238, endPoint x: 656, endPoint y: 242, distance: 123.4
click at [656, 242] on div at bounding box center [603, 213] width 190 height 117
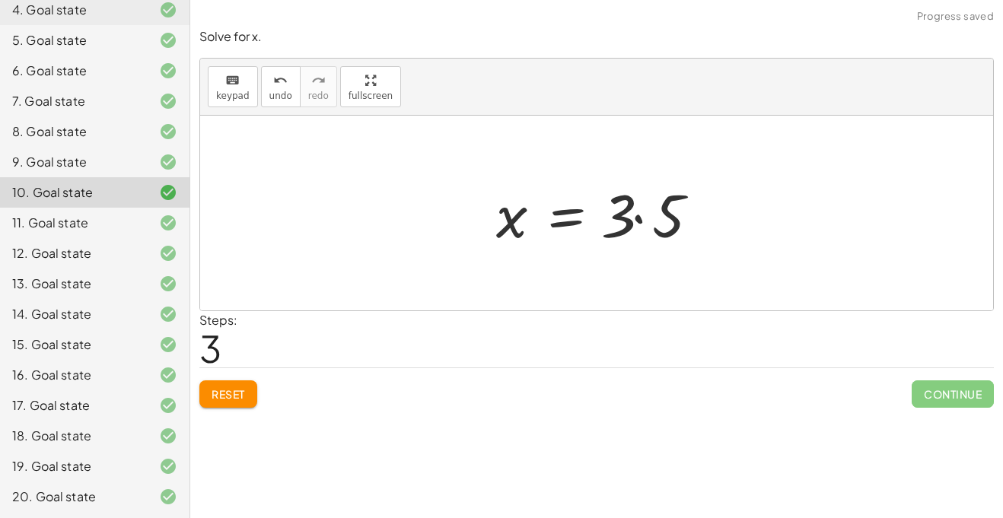
click at [630, 215] on div at bounding box center [603, 213] width 228 height 78
click at [646, 215] on div at bounding box center [603, 213] width 228 height 78
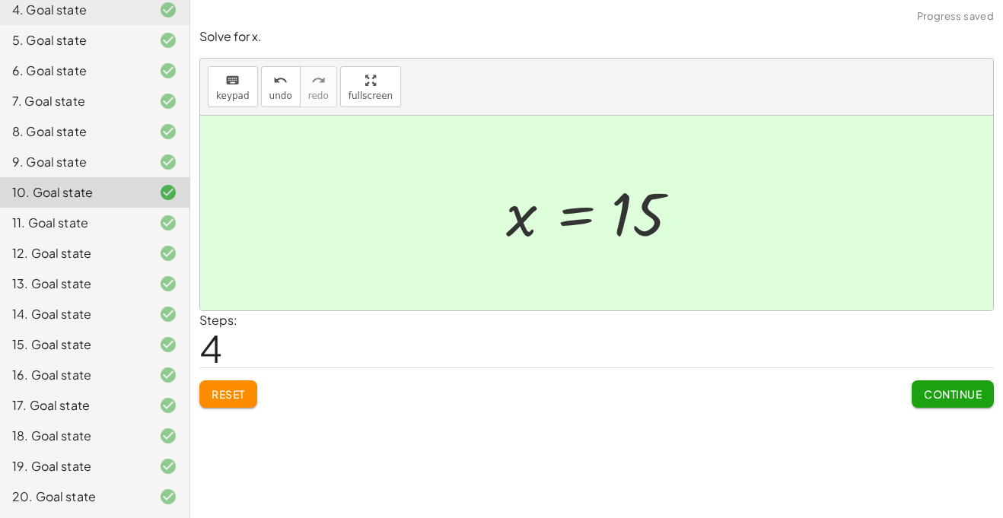
click at [917, 394] on button "Continue" at bounding box center [953, 394] width 82 height 27
